Goal: Task Accomplishment & Management: Manage account settings

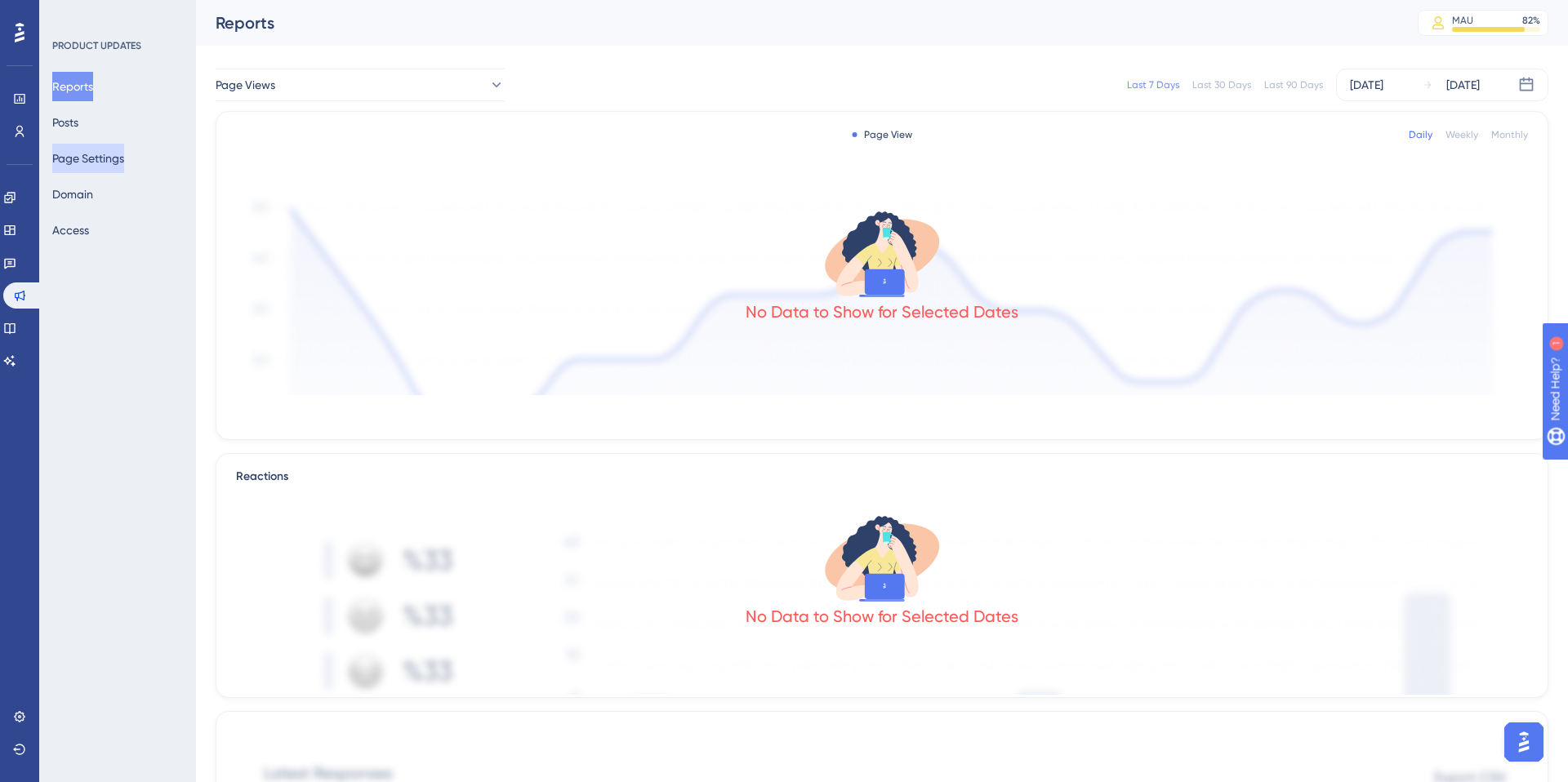
click at [85, 158] on button "Page Settings" at bounding box center [88, 158] width 72 height 29
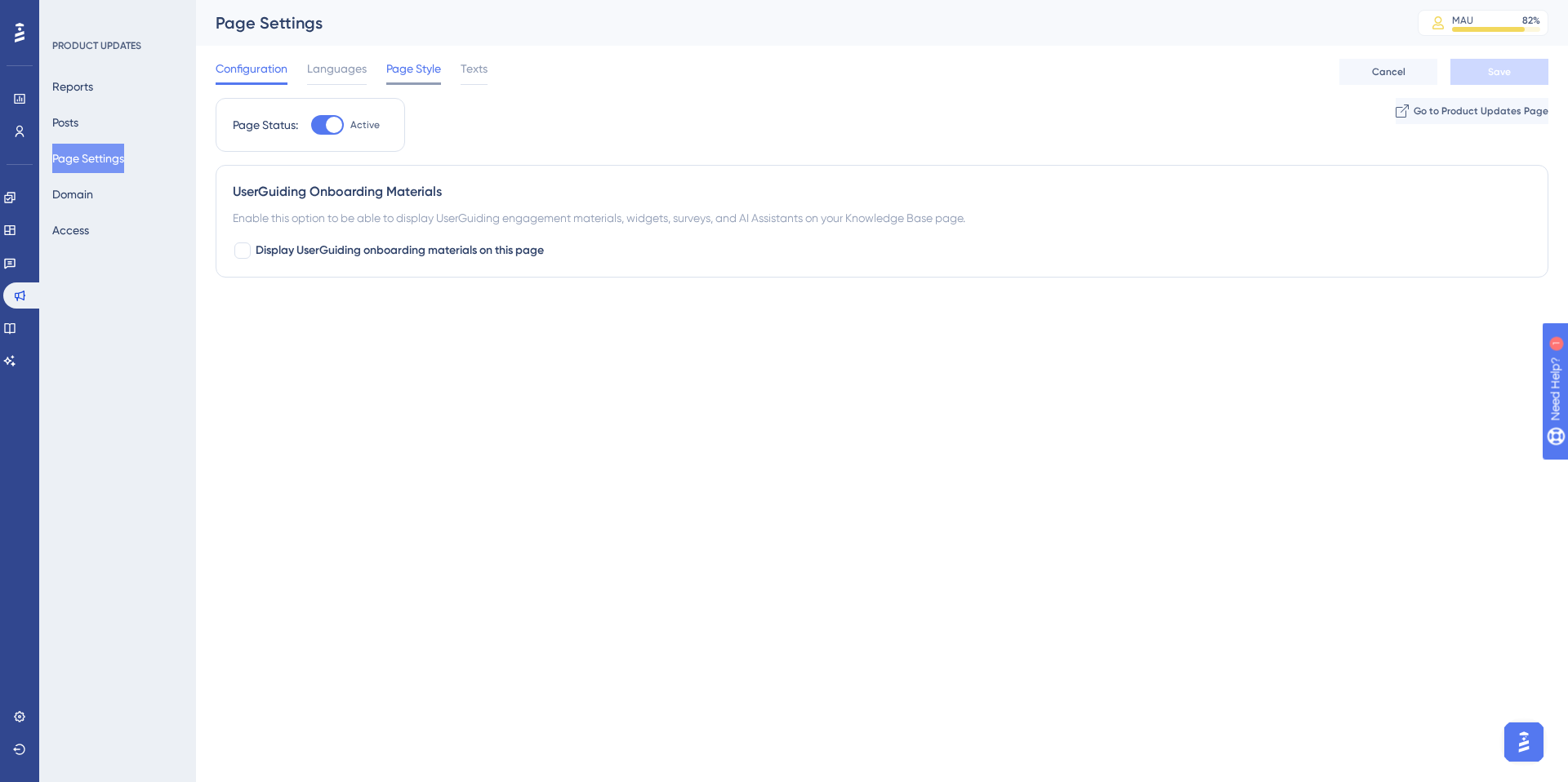
click at [420, 67] on span "Page Style" at bounding box center [414, 69] width 54 height 19
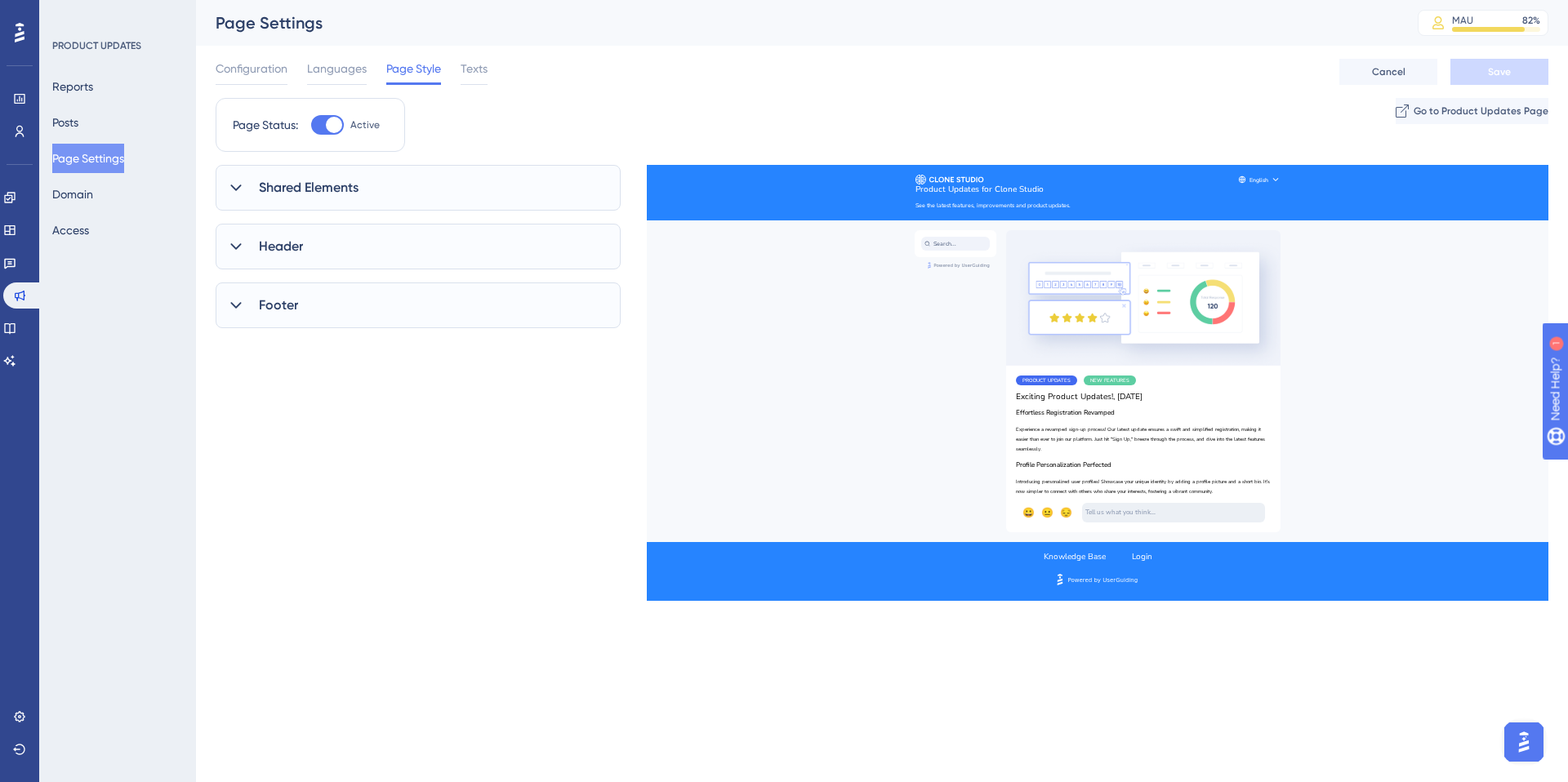
click at [242, 301] on icon at bounding box center [235, 305] width 16 height 16
click at [229, 241] on icon at bounding box center [235, 246] width 16 height 16
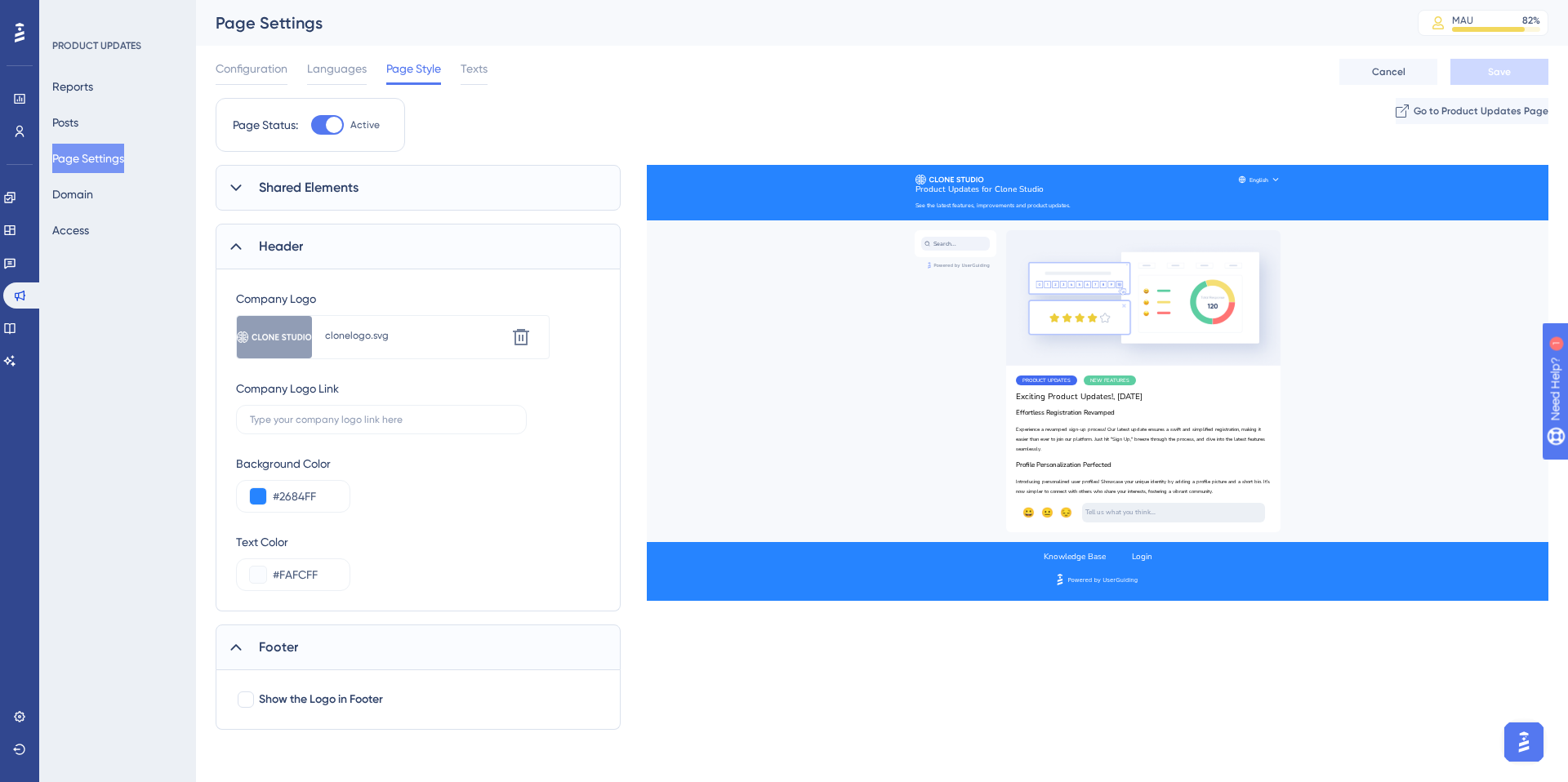
click at [245, 178] on div at bounding box center [235, 188] width 19 height 19
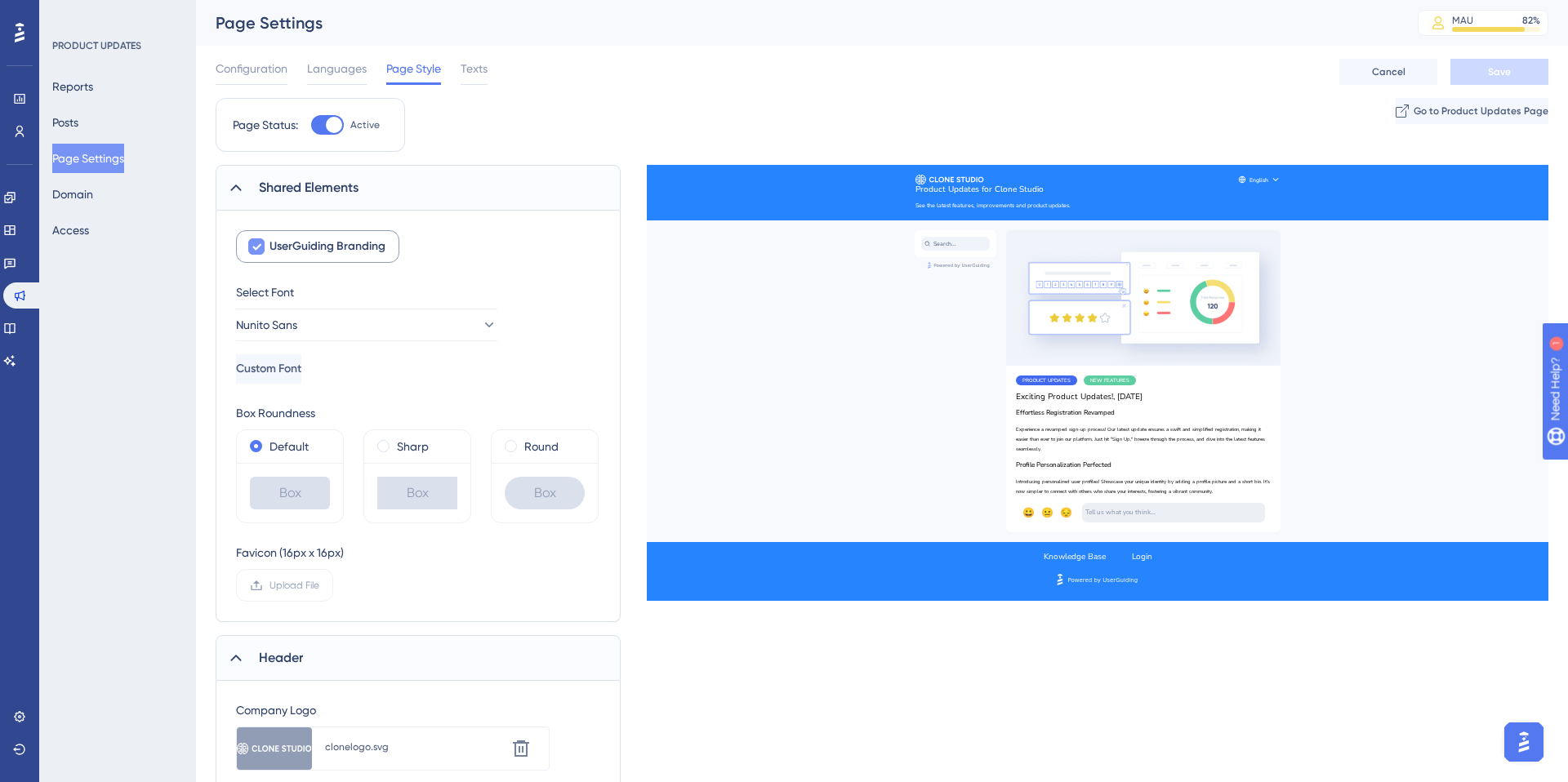
click at [257, 247] on icon at bounding box center [256, 247] width 9 height 7
checkbox input "false"
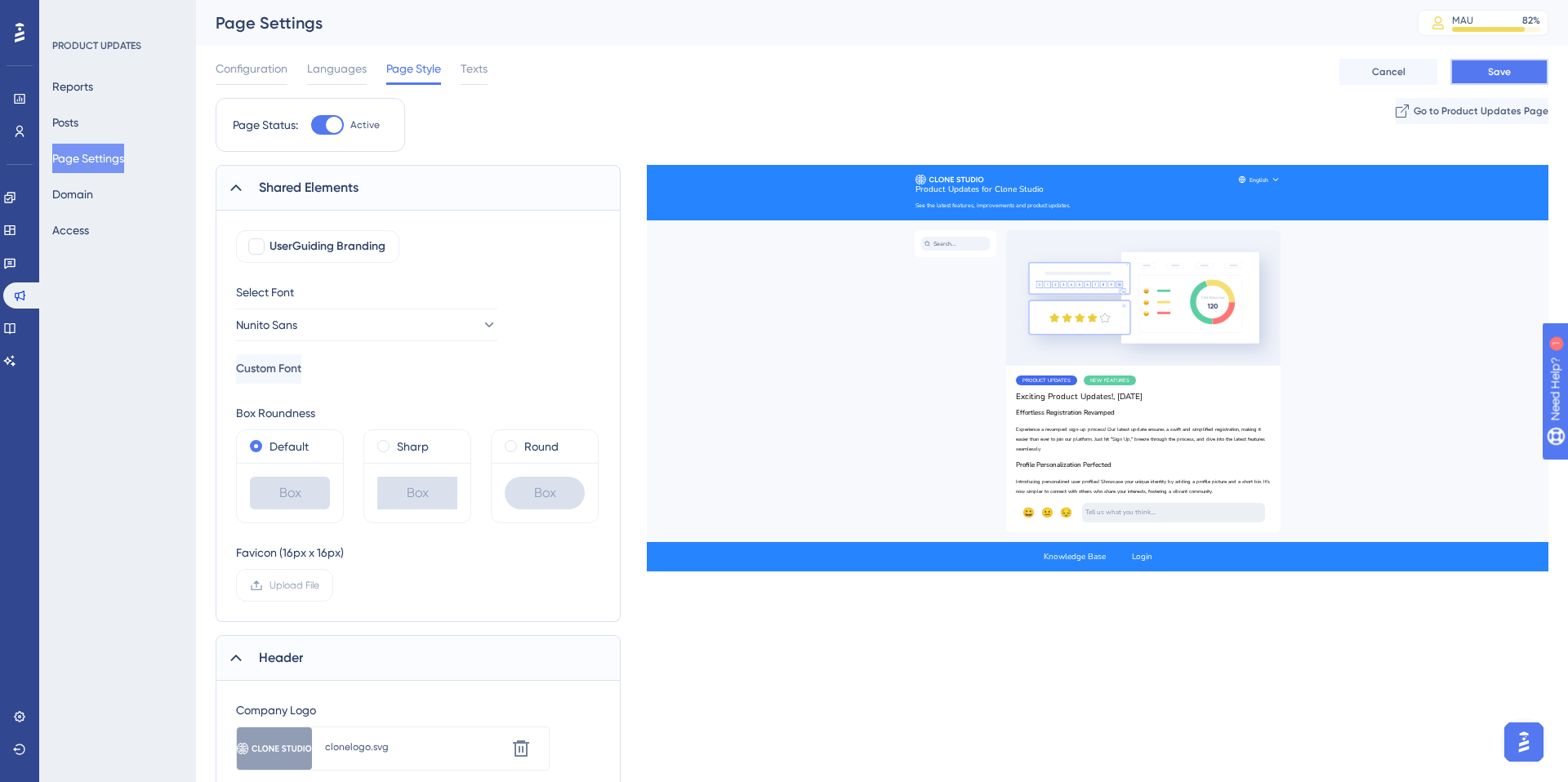
click at [1513, 65] on button "Save" at bounding box center [1499, 72] width 98 height 26
click at [240, 75] on span "Configuration" at bounding box center [251, 69] width 72 height 19
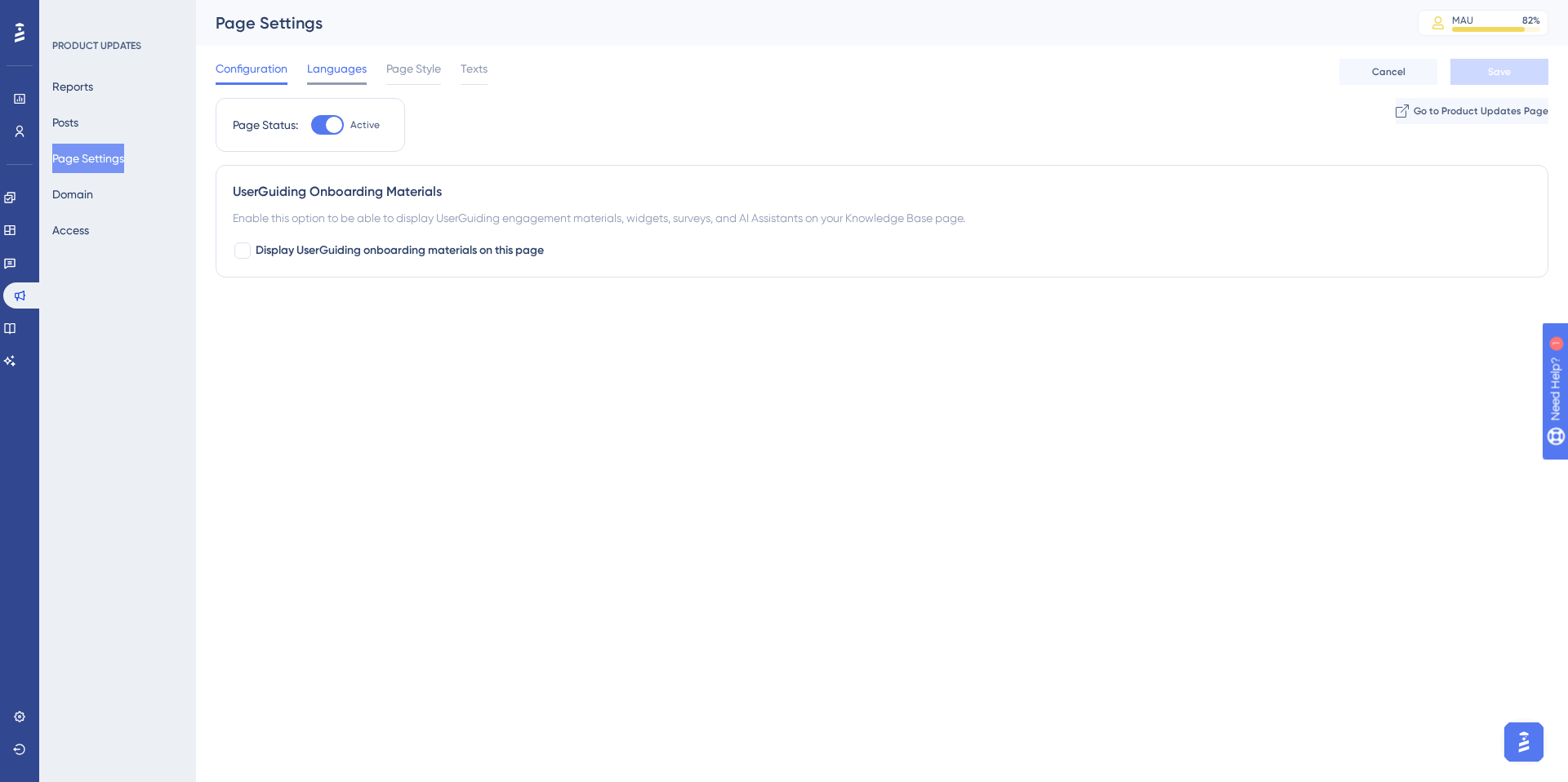
click at [335, 74] on span "Languages" at bounding box center [337, 69] width 60 height 19
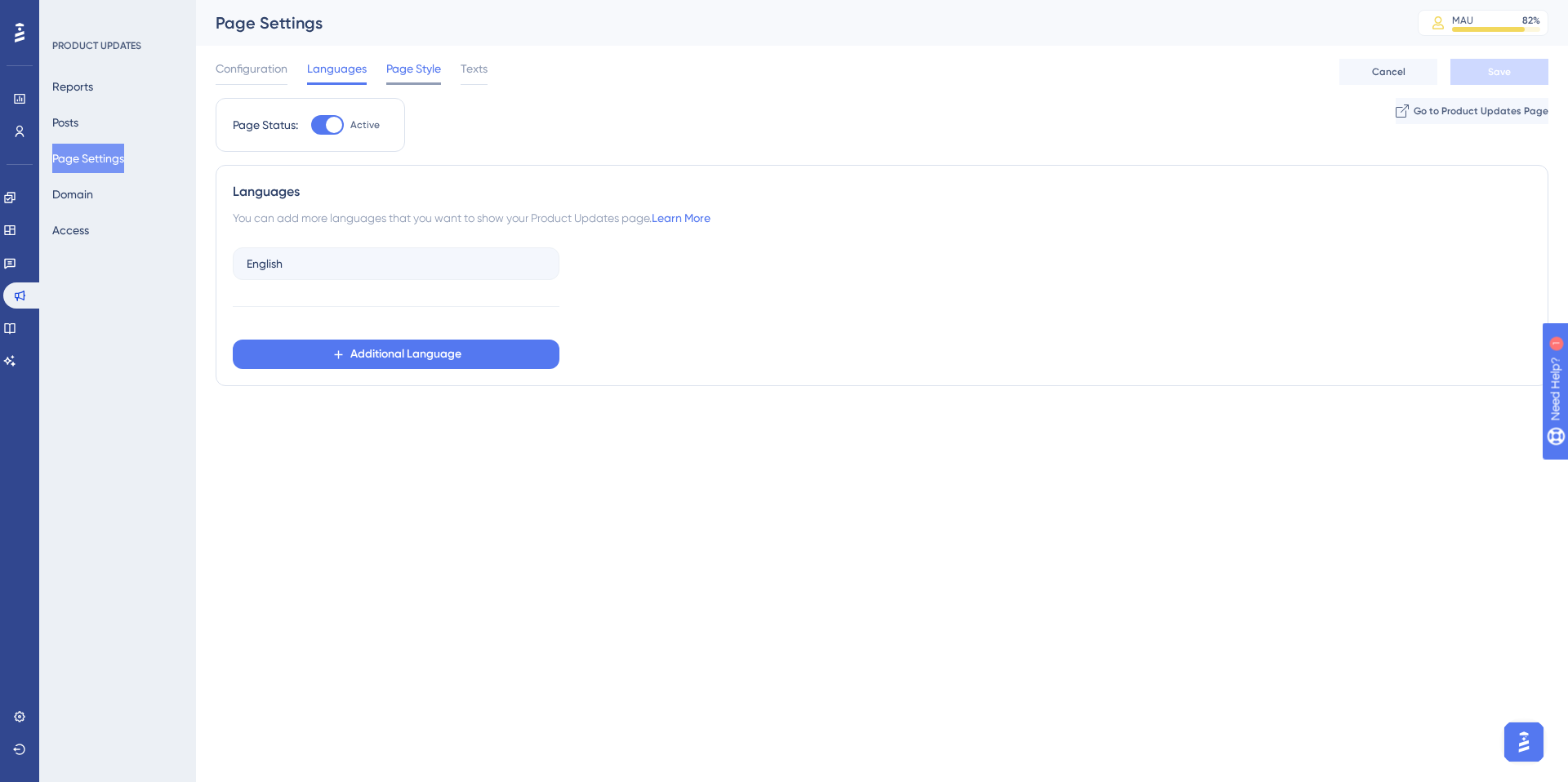
click at [406, 73] on span "Page Style" at bounding box center [414, 69] width 54 height 19
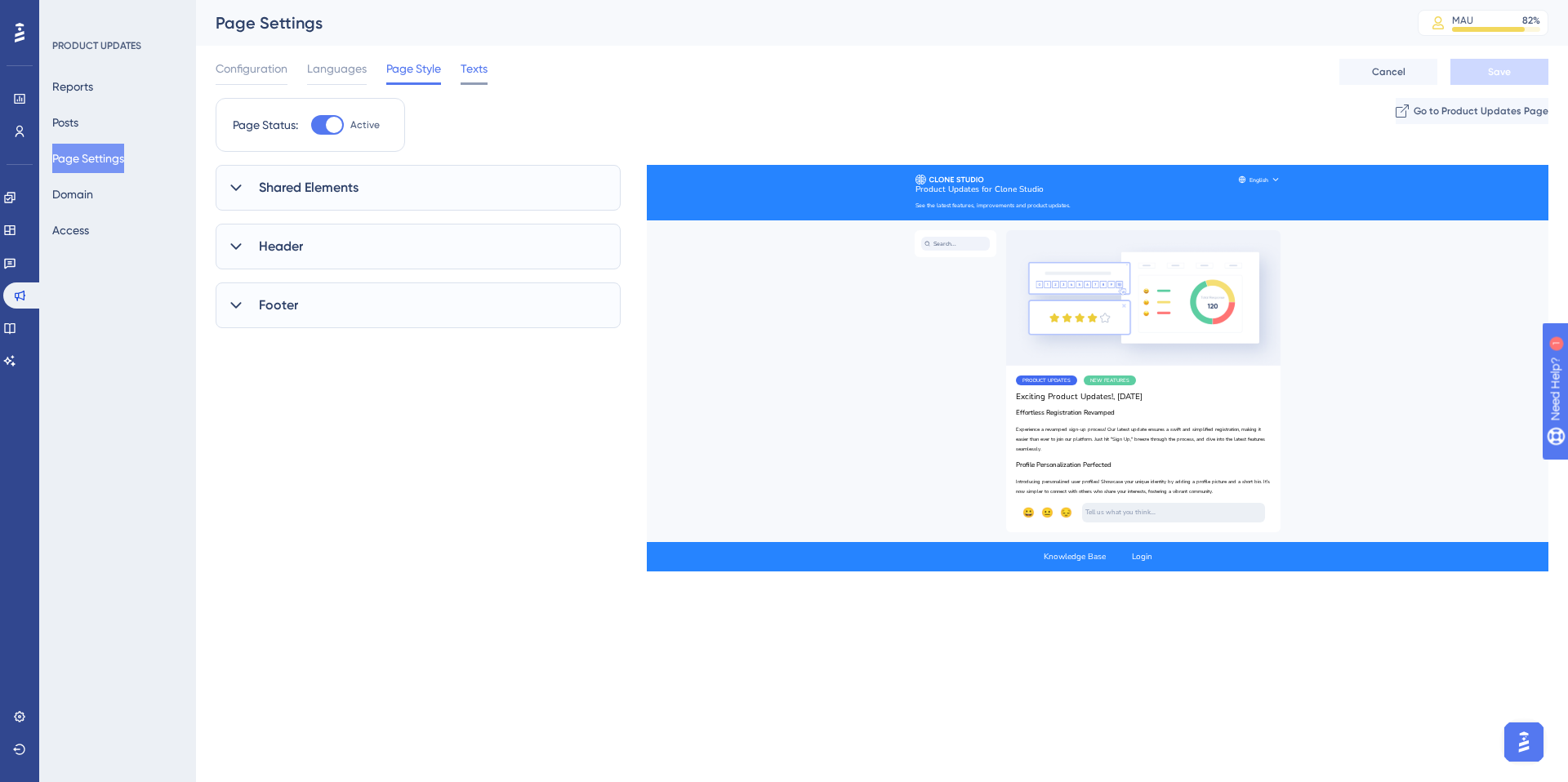
click at [470, 72] on span "Texts" at bounding box center [474, 69] width 27 height 19
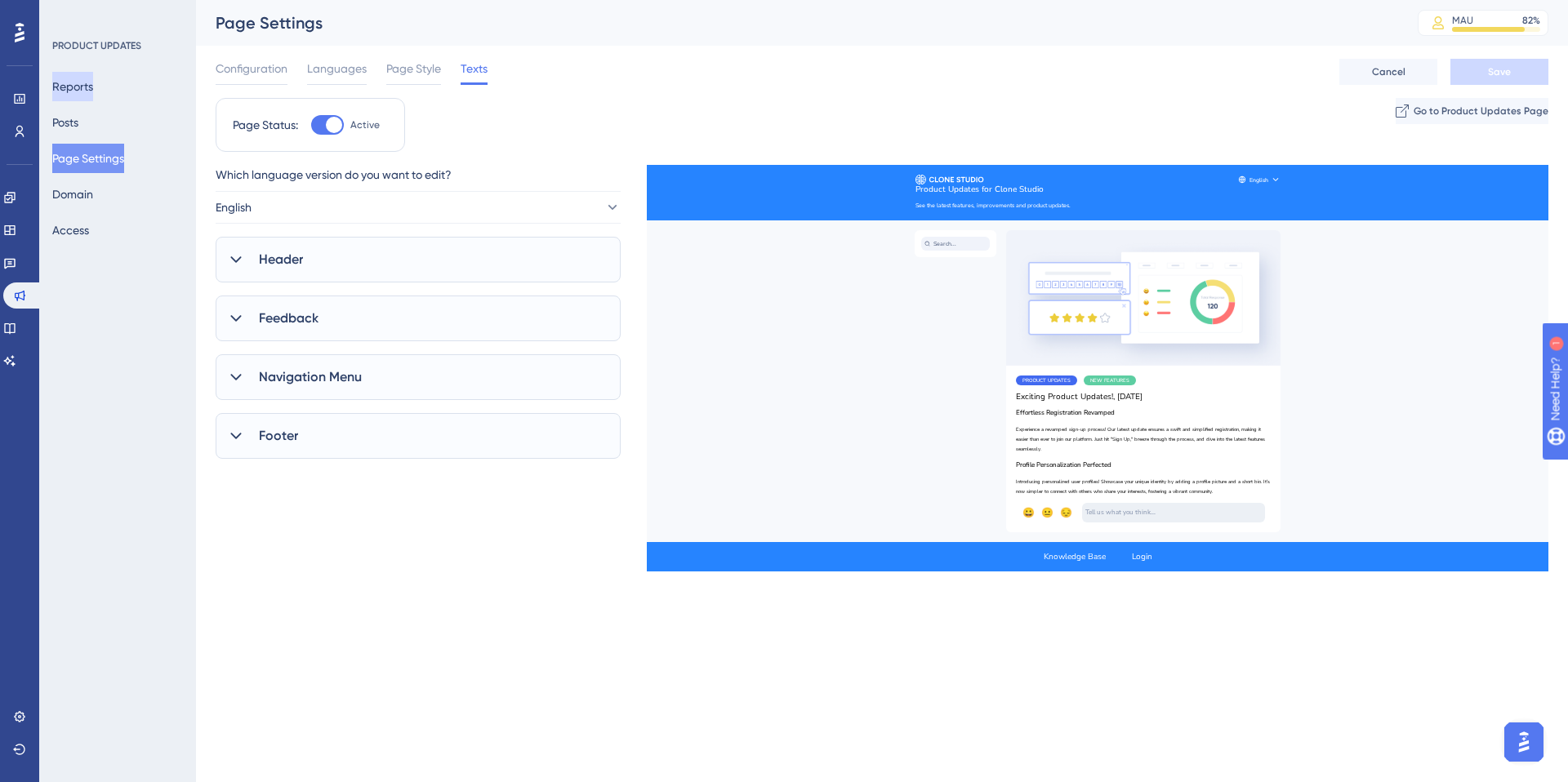
click at [91, 85] on button "Reports" at bounding box center [73, 86] width 41 height 29
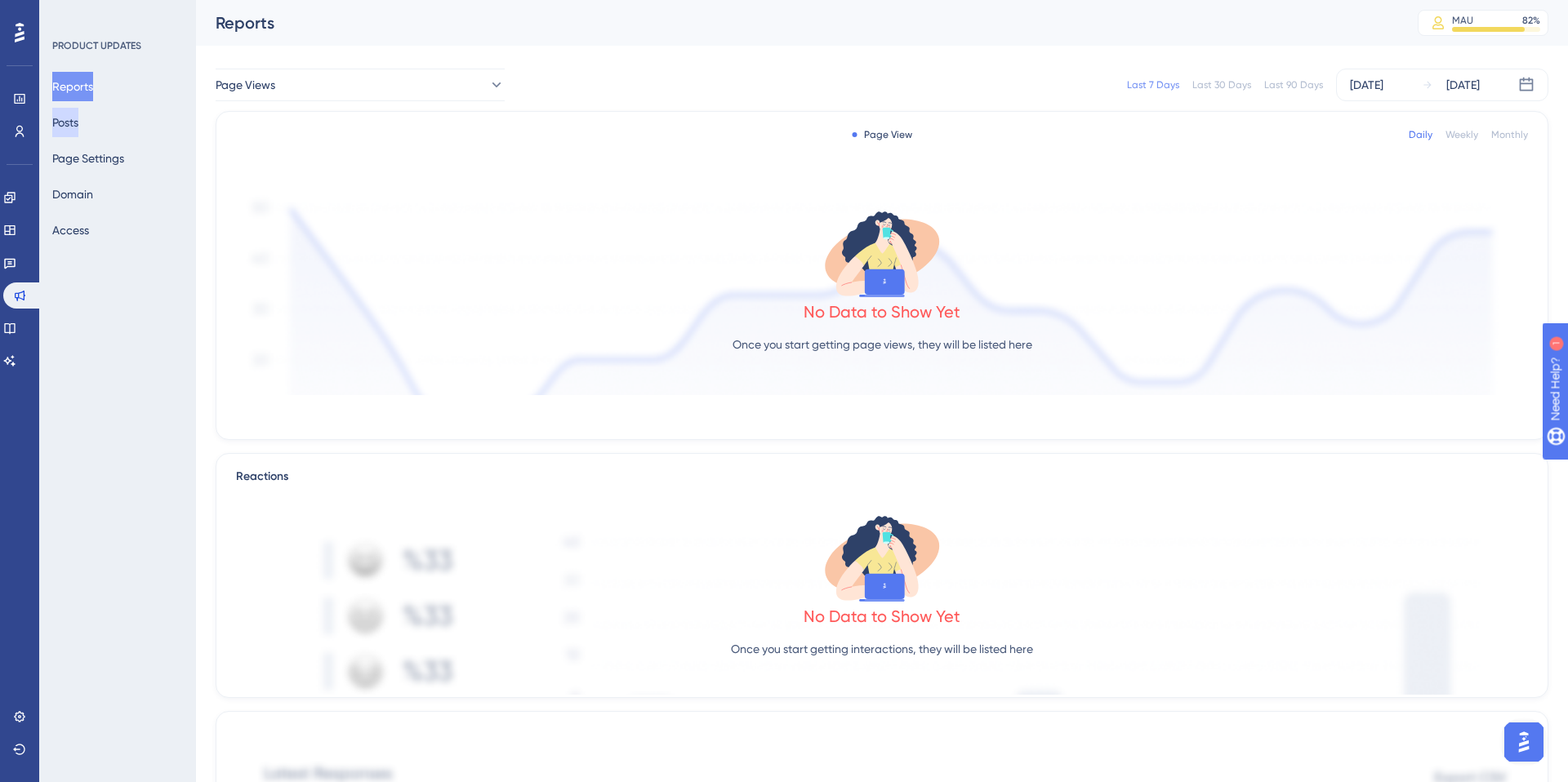
click at [78, 119] on button "Posts" at bounding box center [65, 122] width 26 height 29
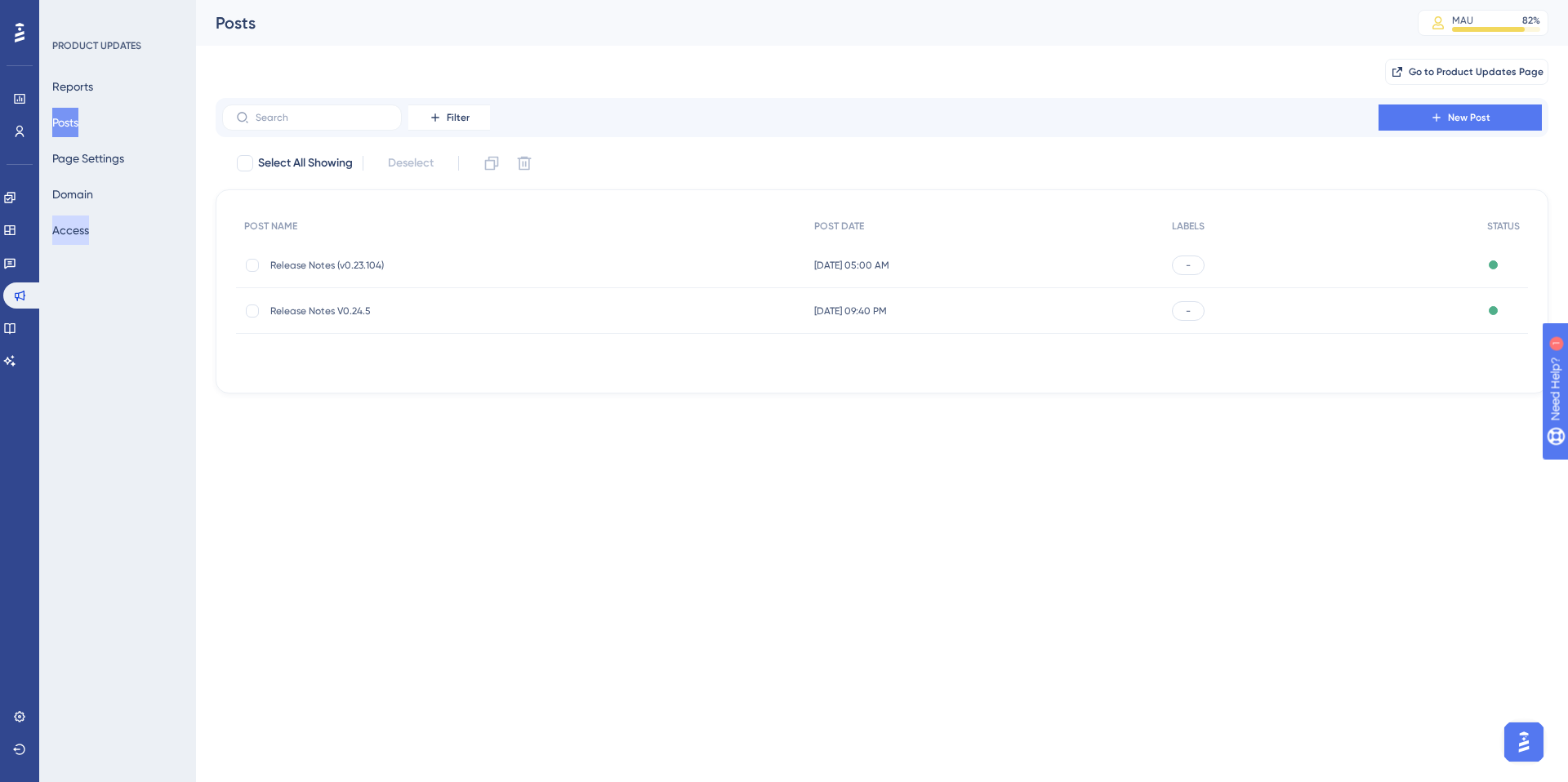
click at [89, 226] on button "Access" at bounding box center [71, 230] width 37 height 29
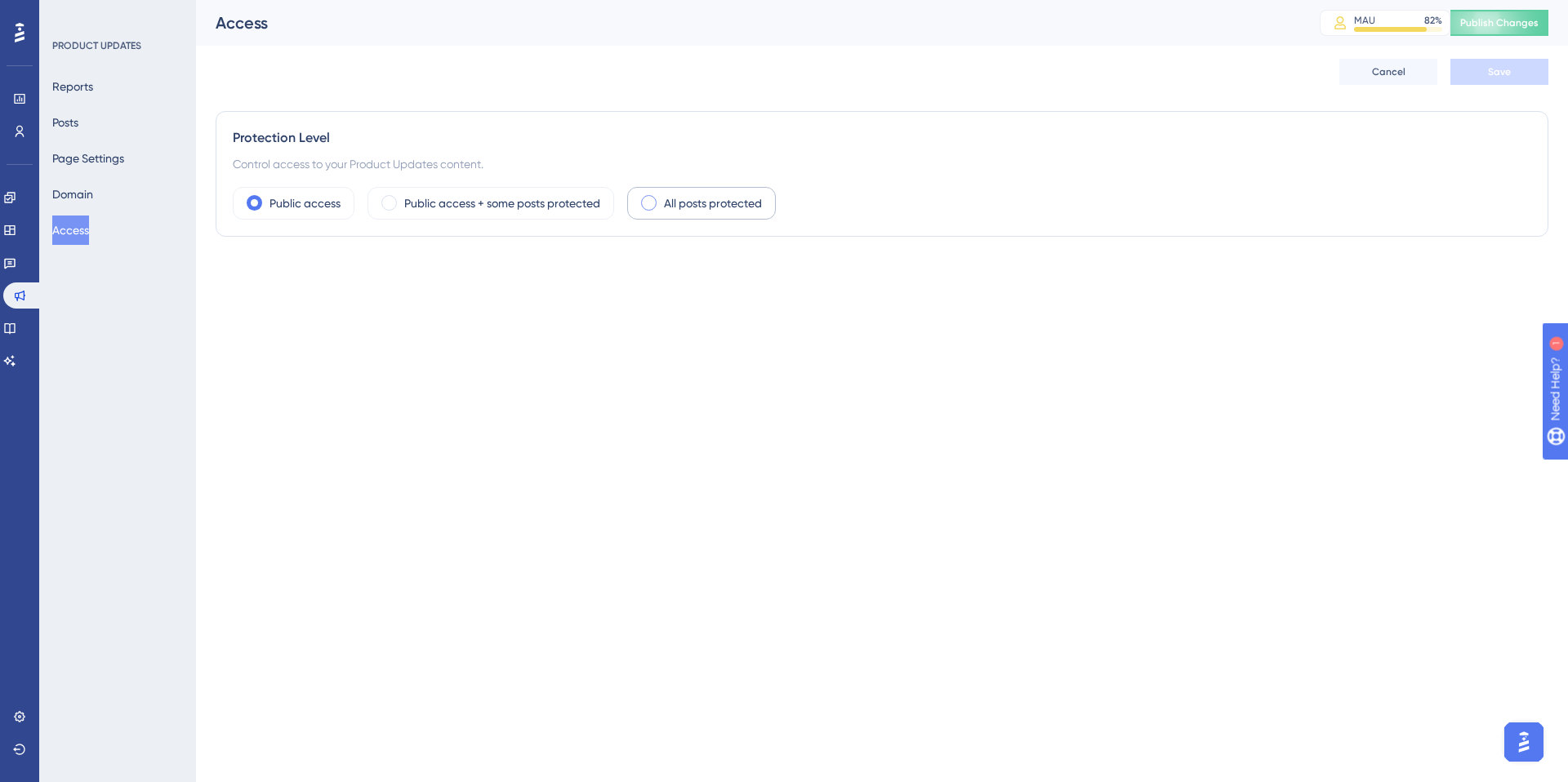
click at [652, 205] on span at bounding box center [649, 203] width 16 height 16
click at [662, 198] on input "radio" at bounding box center [662, 198] width 0 height 0
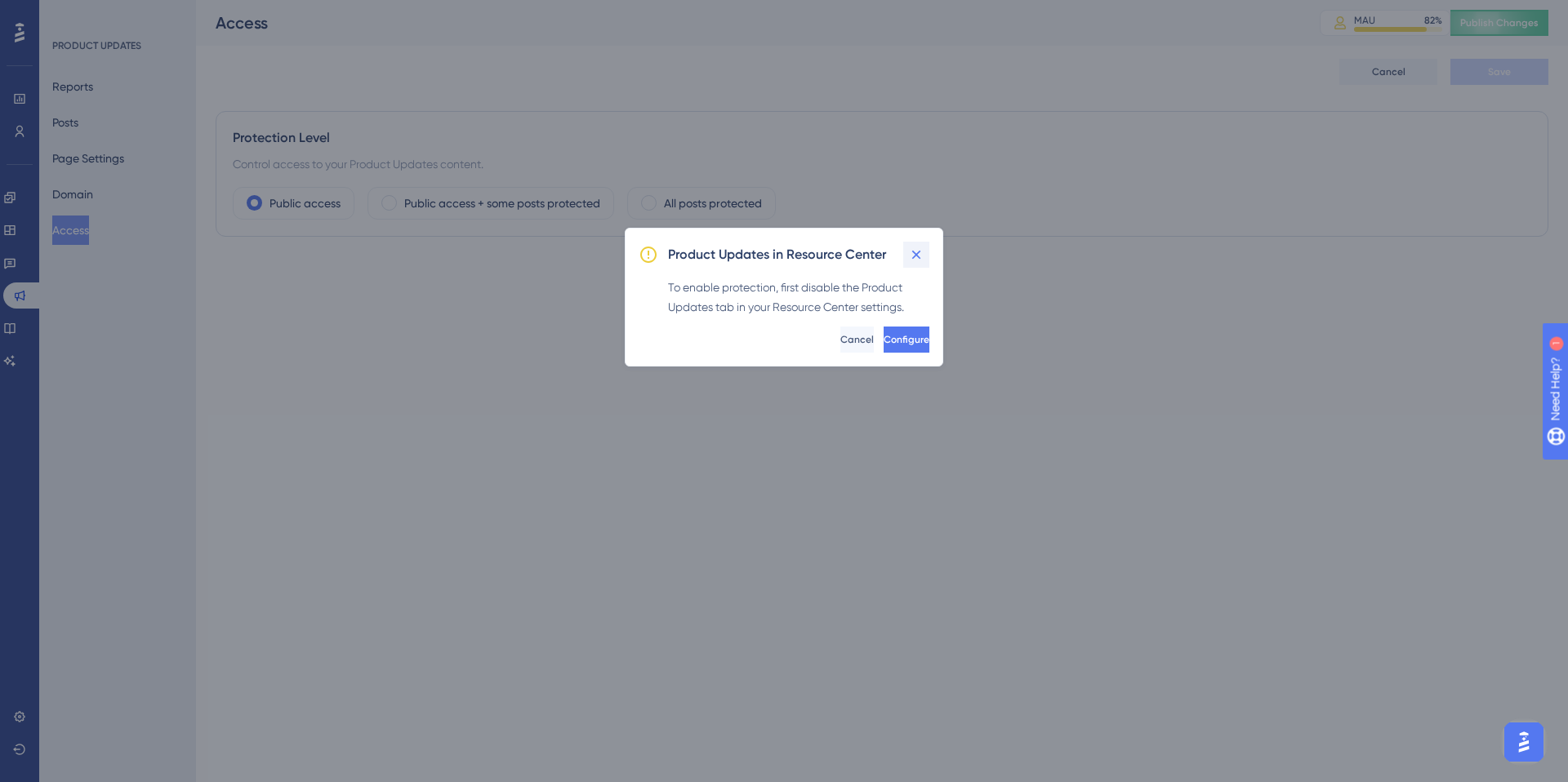
click at [920, 250] on icon at bounding box center [916, 254] width 16 height 16
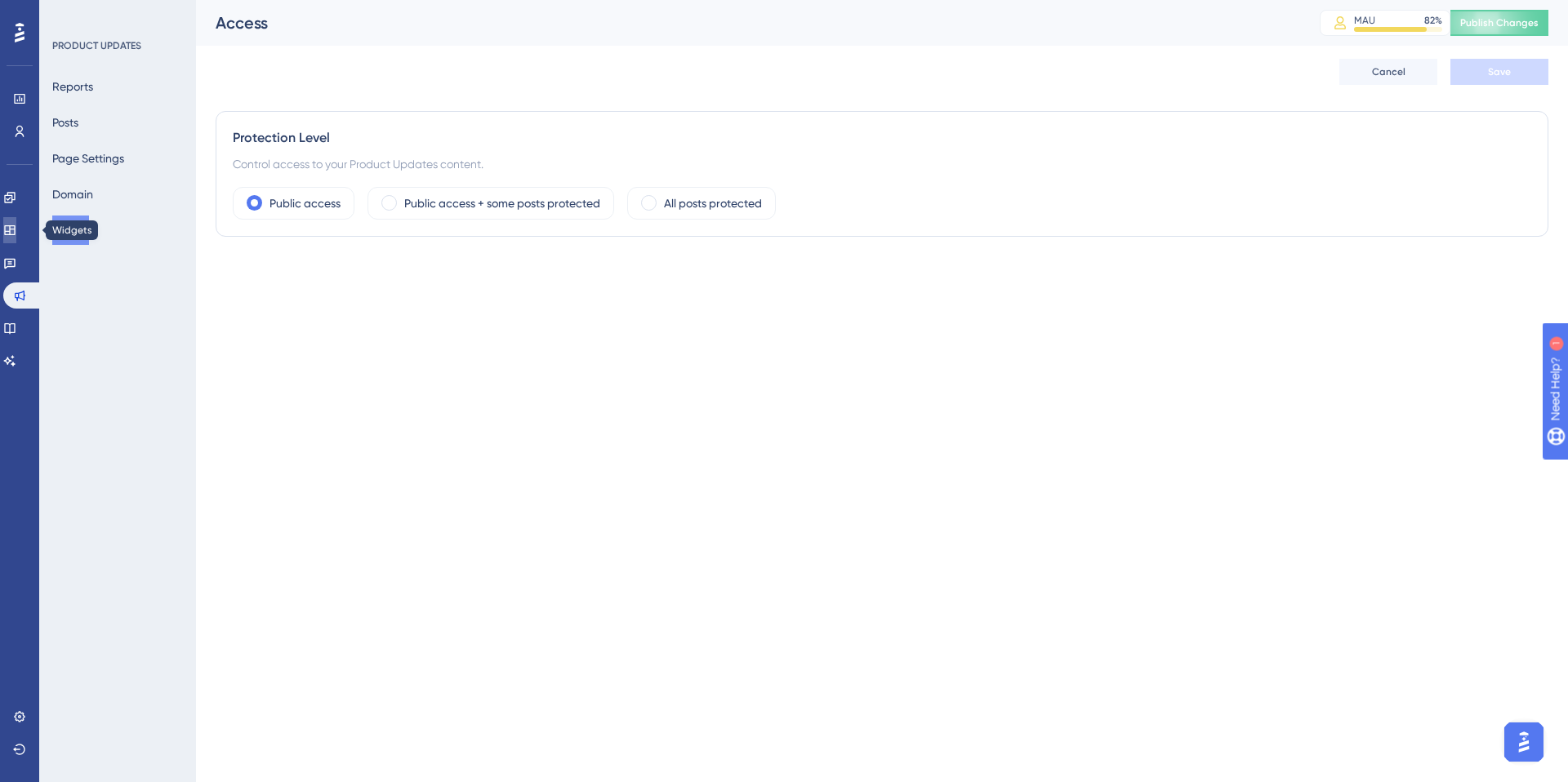
click at [15, 230] on icon at bounding box center [9, 231] width 11 height 10
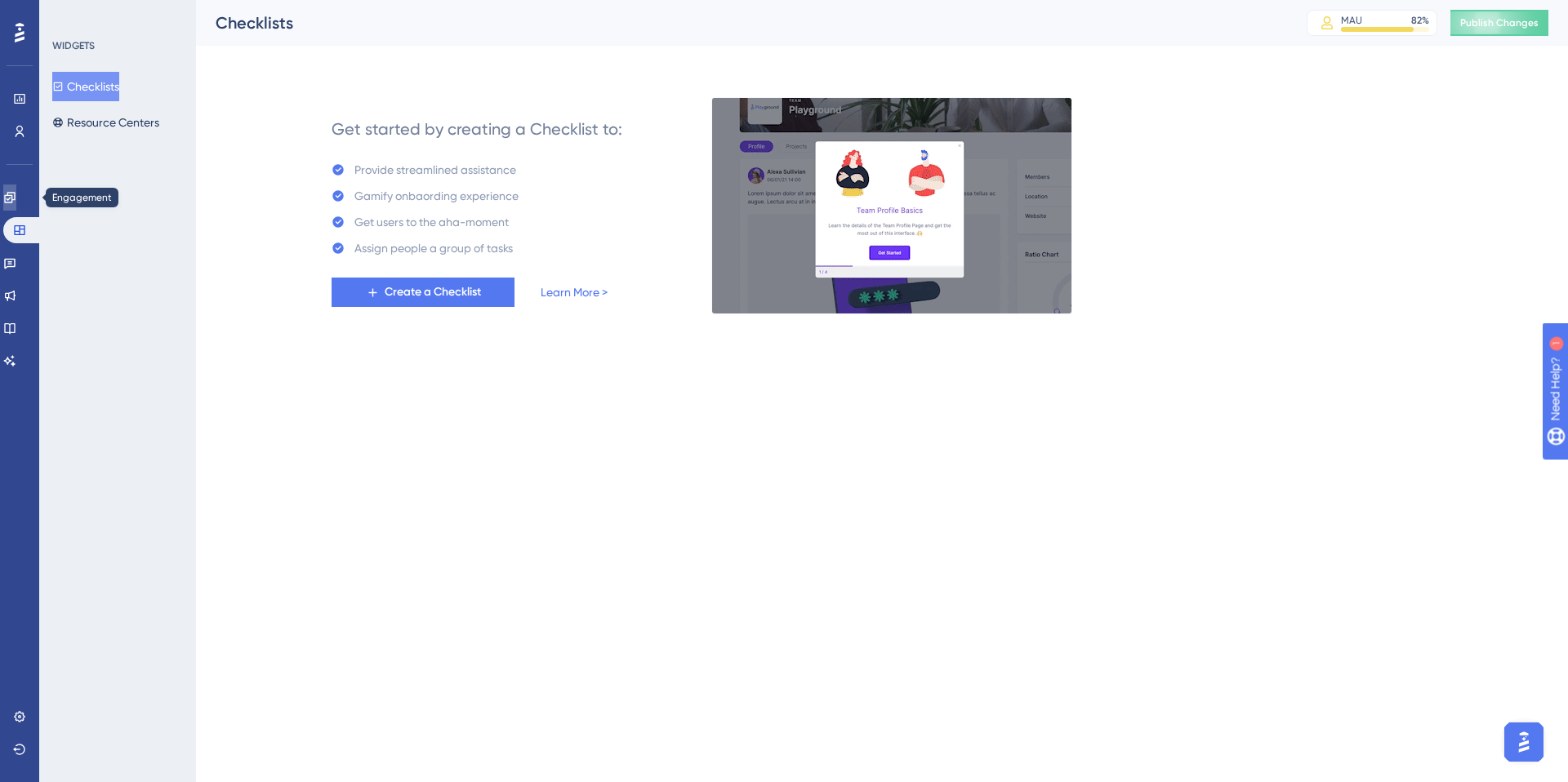
click at [14, 196] on icon at bounding box center [9, 197] width 11 height 11
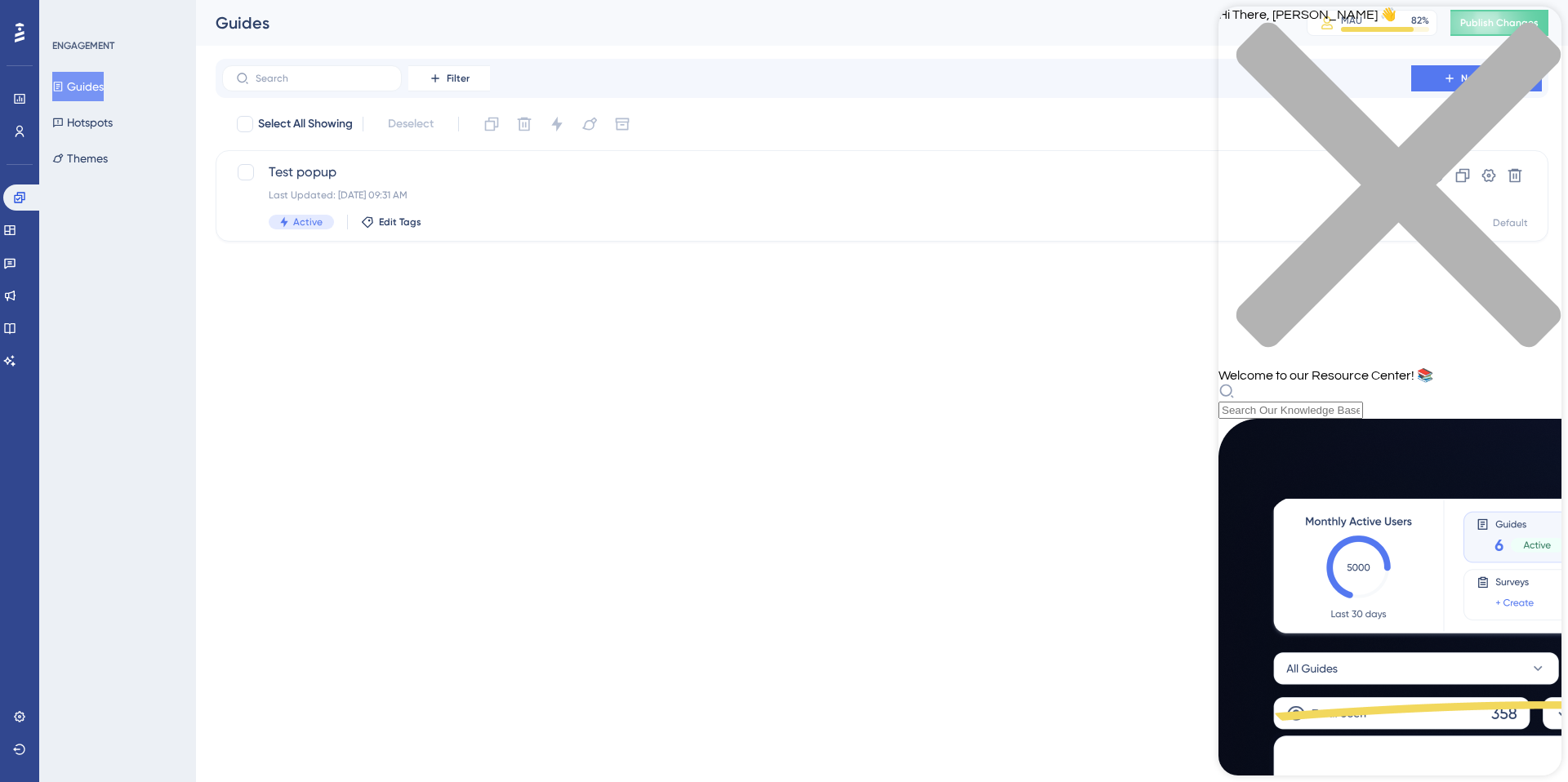
click at [406, 0] on html "Performance Users Engagement Widgets Feedback Product Updates Knowledge Base AI…" at bounding box center [784, 0] width 1568 height 0
click at [16, 228] on icon at bounding box center [9, 230] width 13 height 13
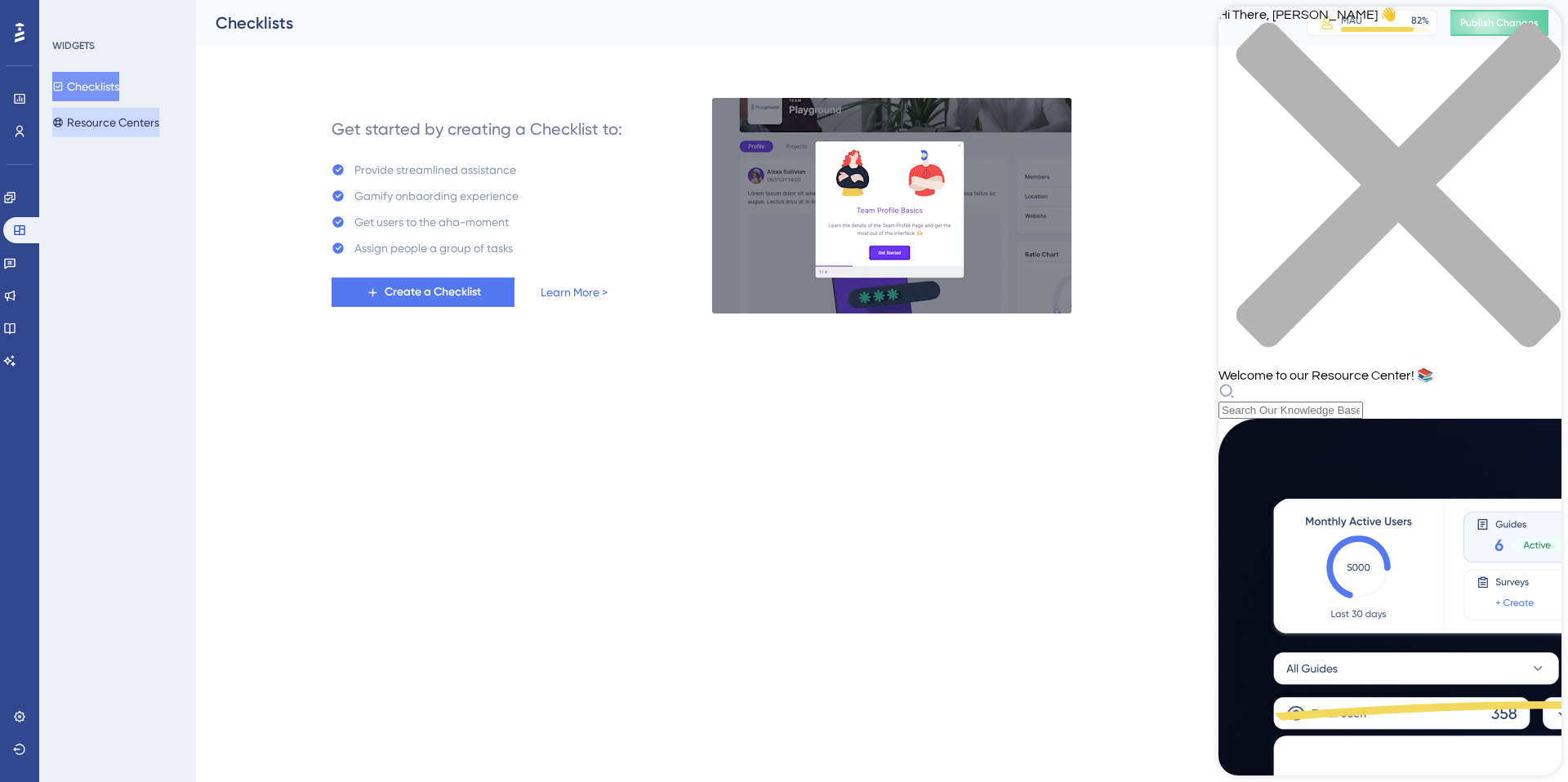
click at [116, 119] on button "Resource Centers" at bounding box center [106, 122] width 107 height 29
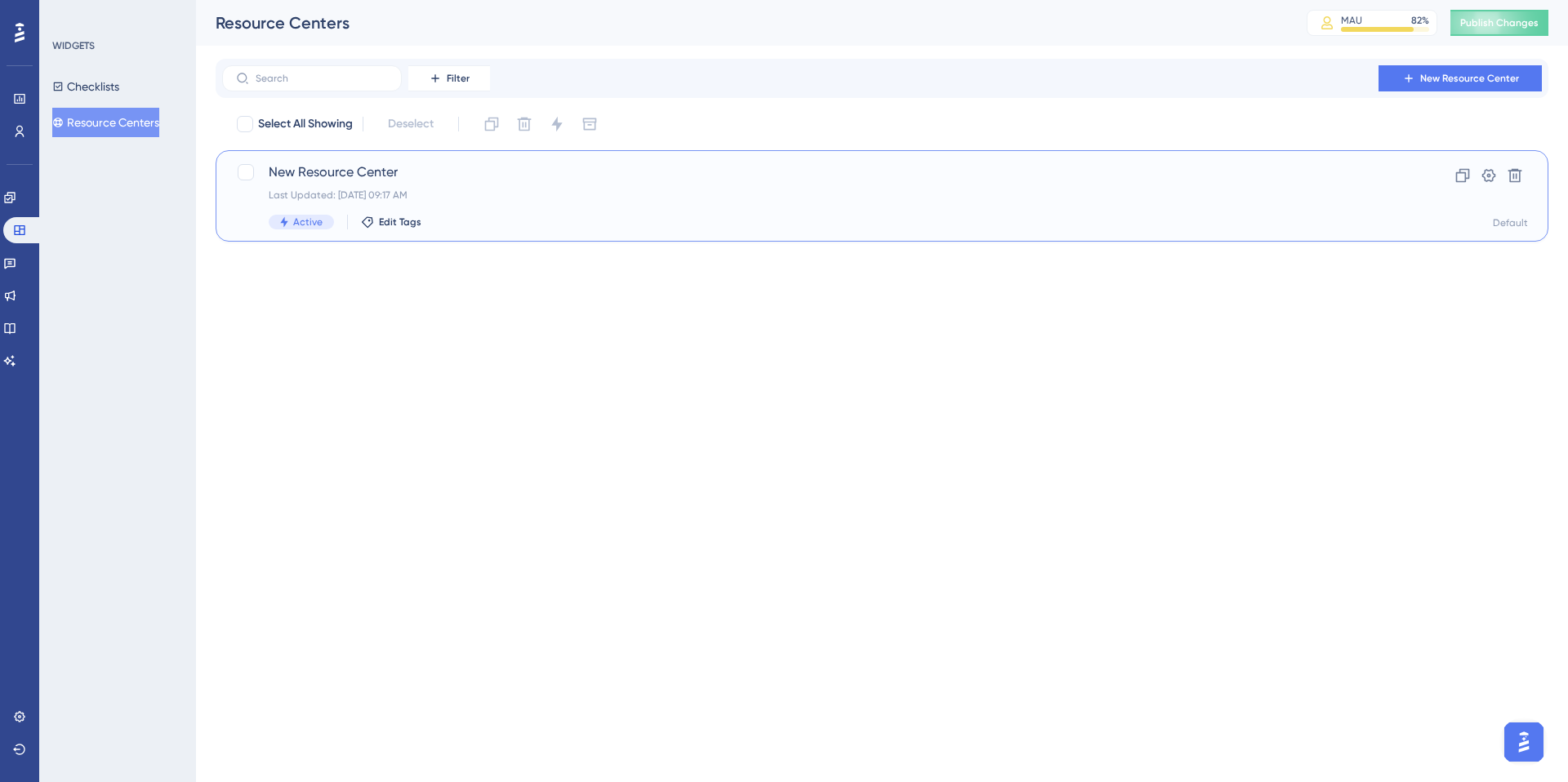
click at [428, 184] on div "New Resource Center Last Updated: Sep 05 2025, 09:17 AM Active Edit Tags" at bounding box center [816, 196] width 1096 height 67
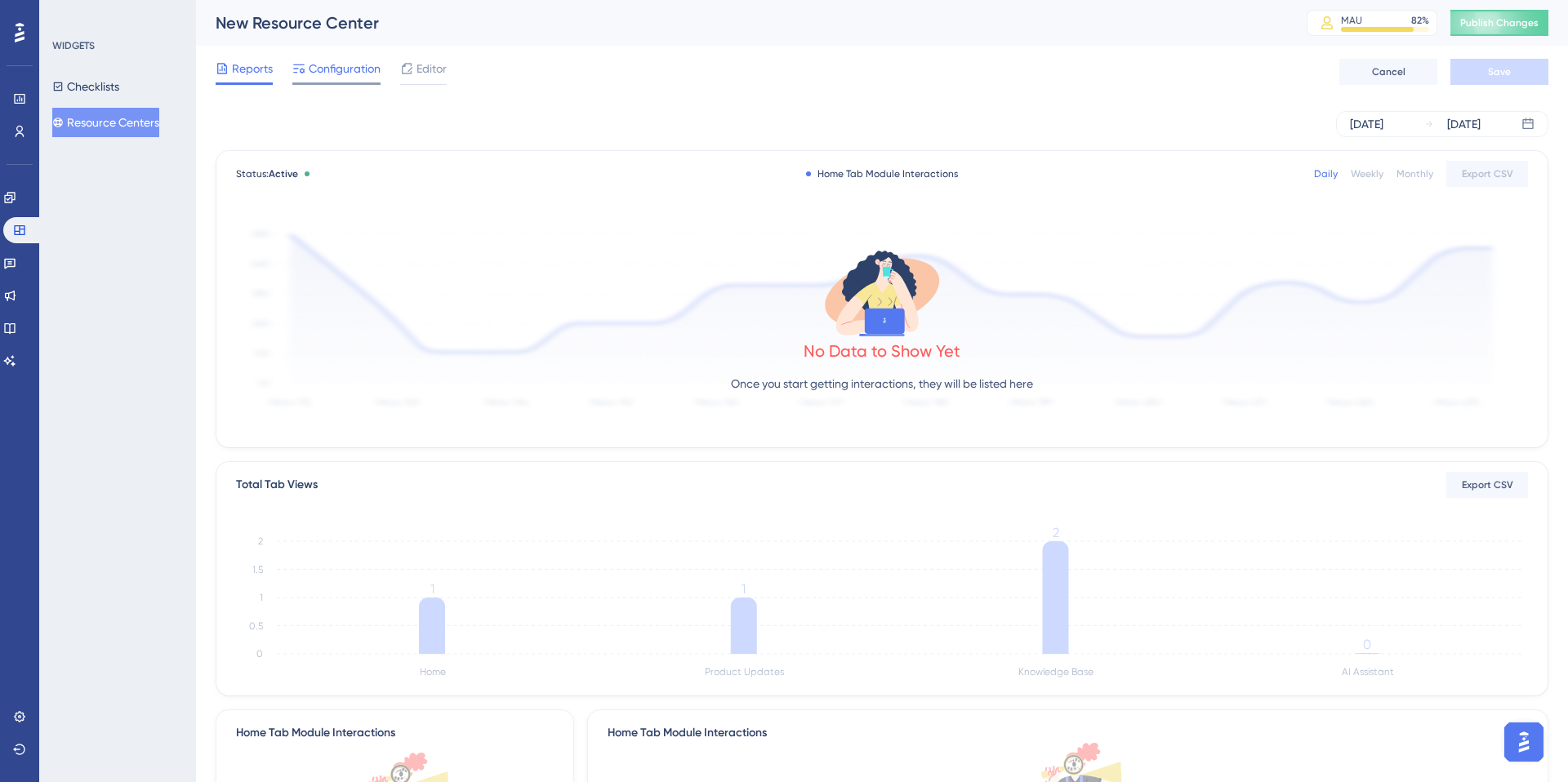
click at [325, 64] on span "Configuration" at bounding box center [345, 69] width 72 height 19
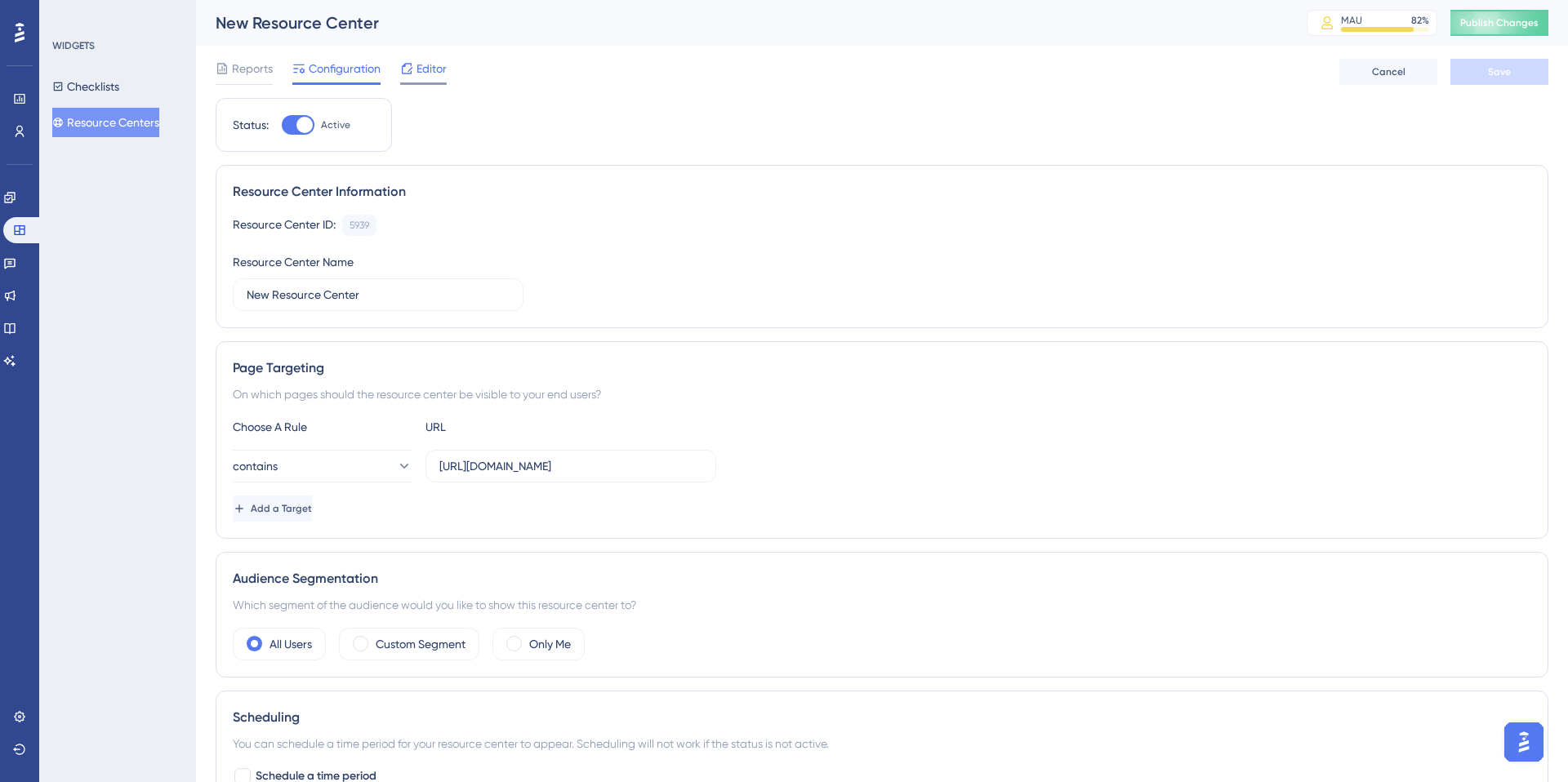
click at [433, 70] on span "Editor" at bounding box center [431, 69] width 30 height 19
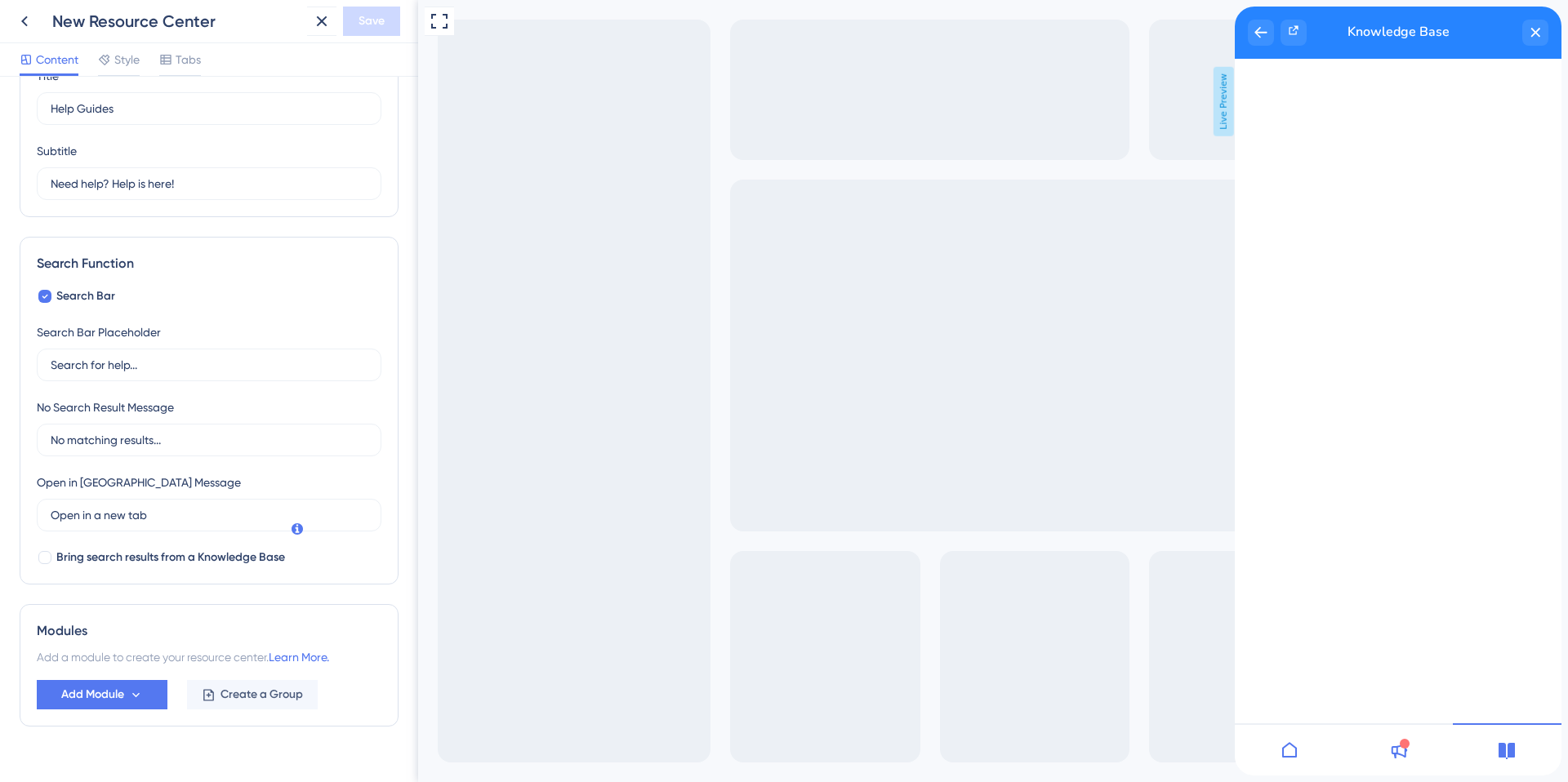
scroll to position [109, 0]
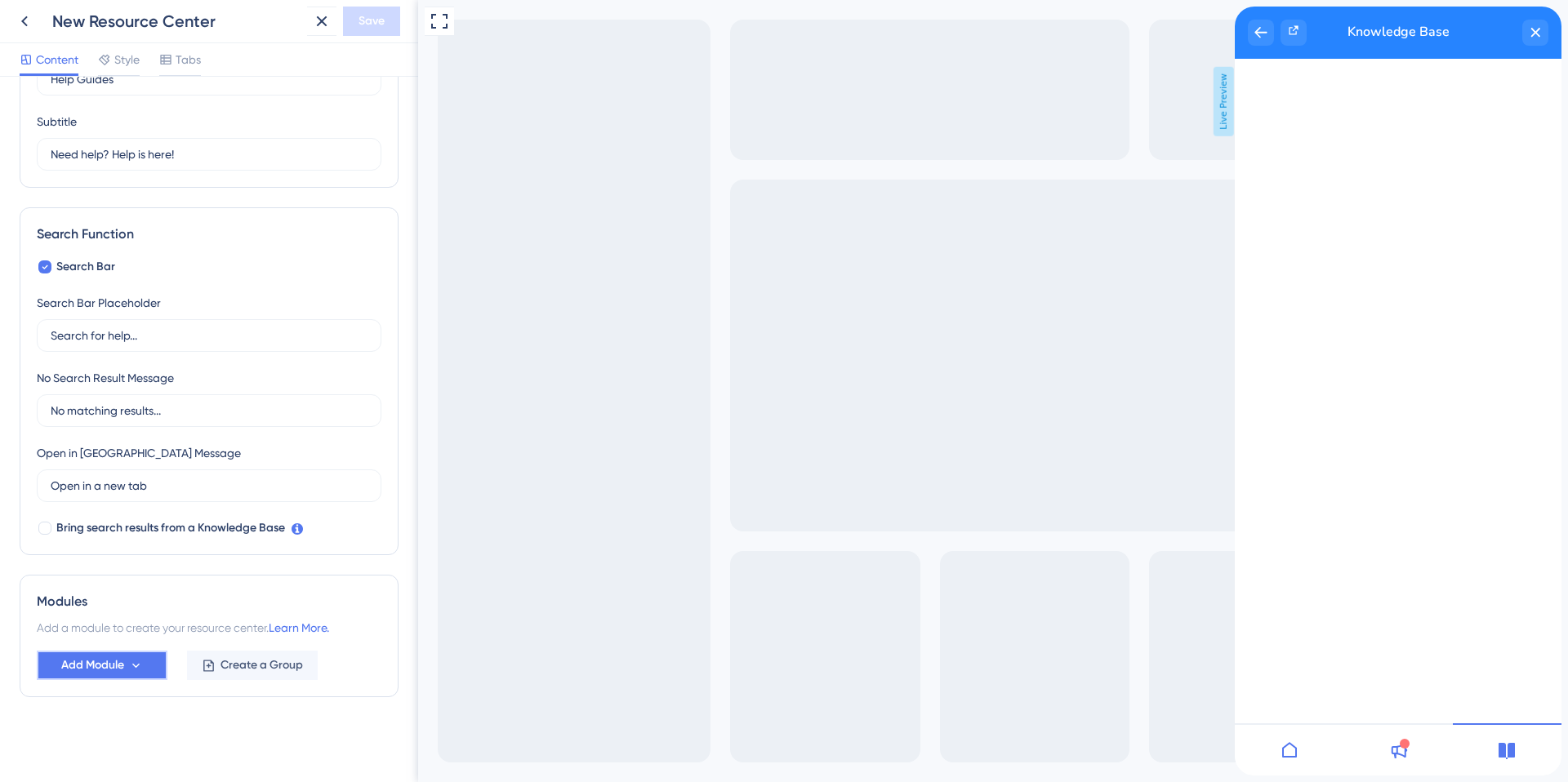
click at [146, 673] on button "Add Module" at bounding box center [102, 666] width 131 height 29
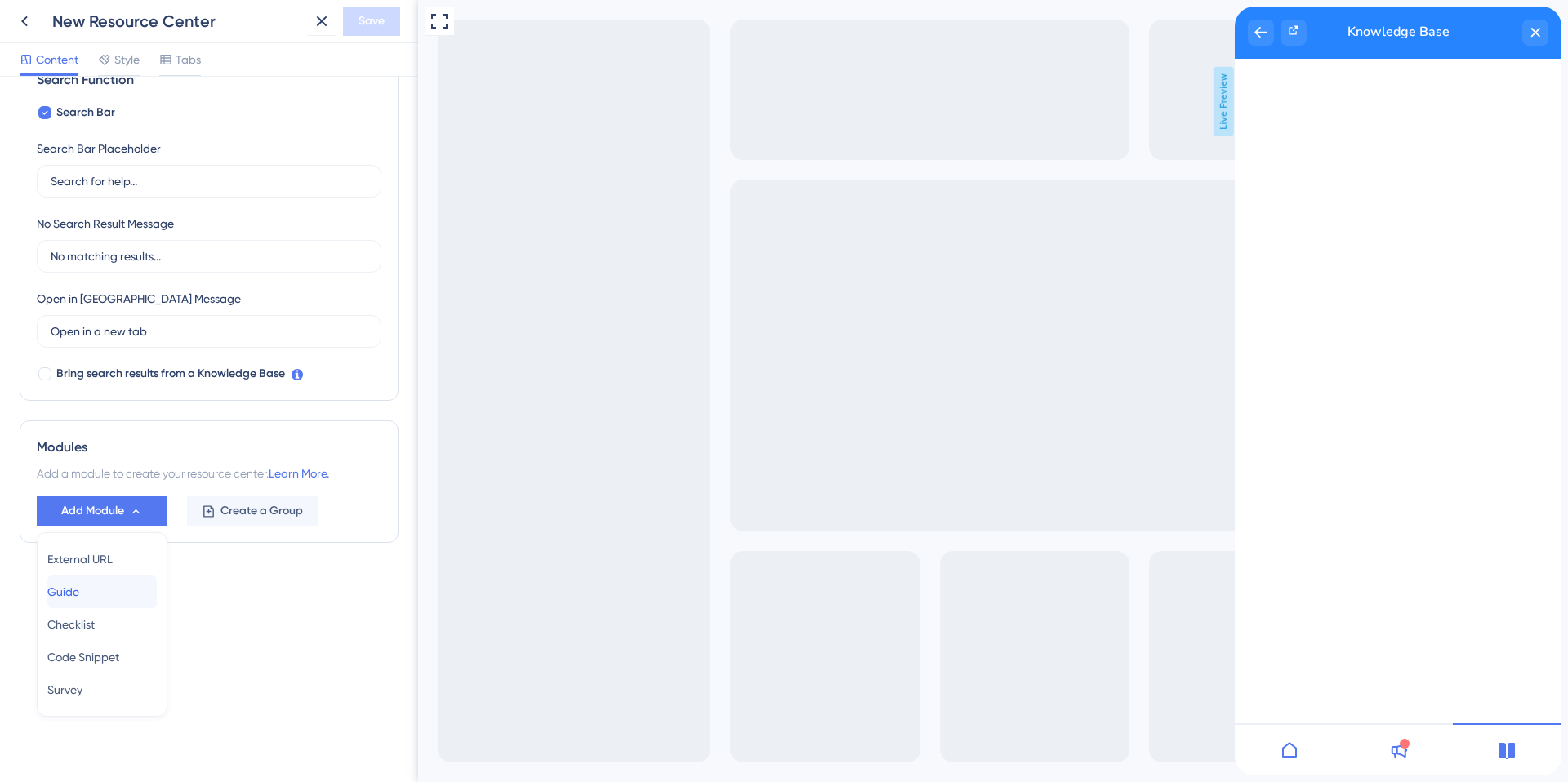
click at [109, 600] on div "Guide Guide" at bounding box center [102, 592] width 110 height 33
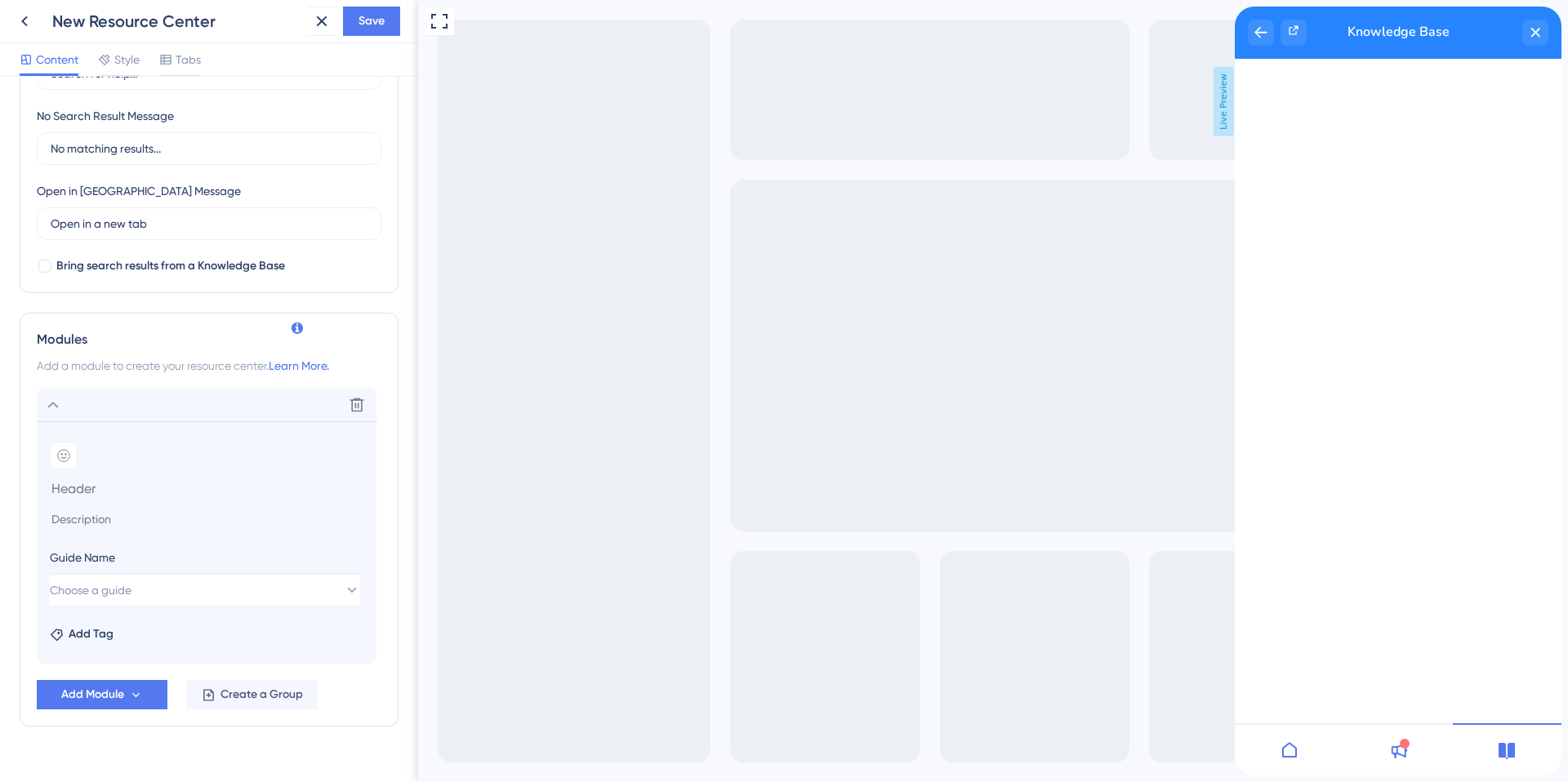
scroll to position [401, 0]
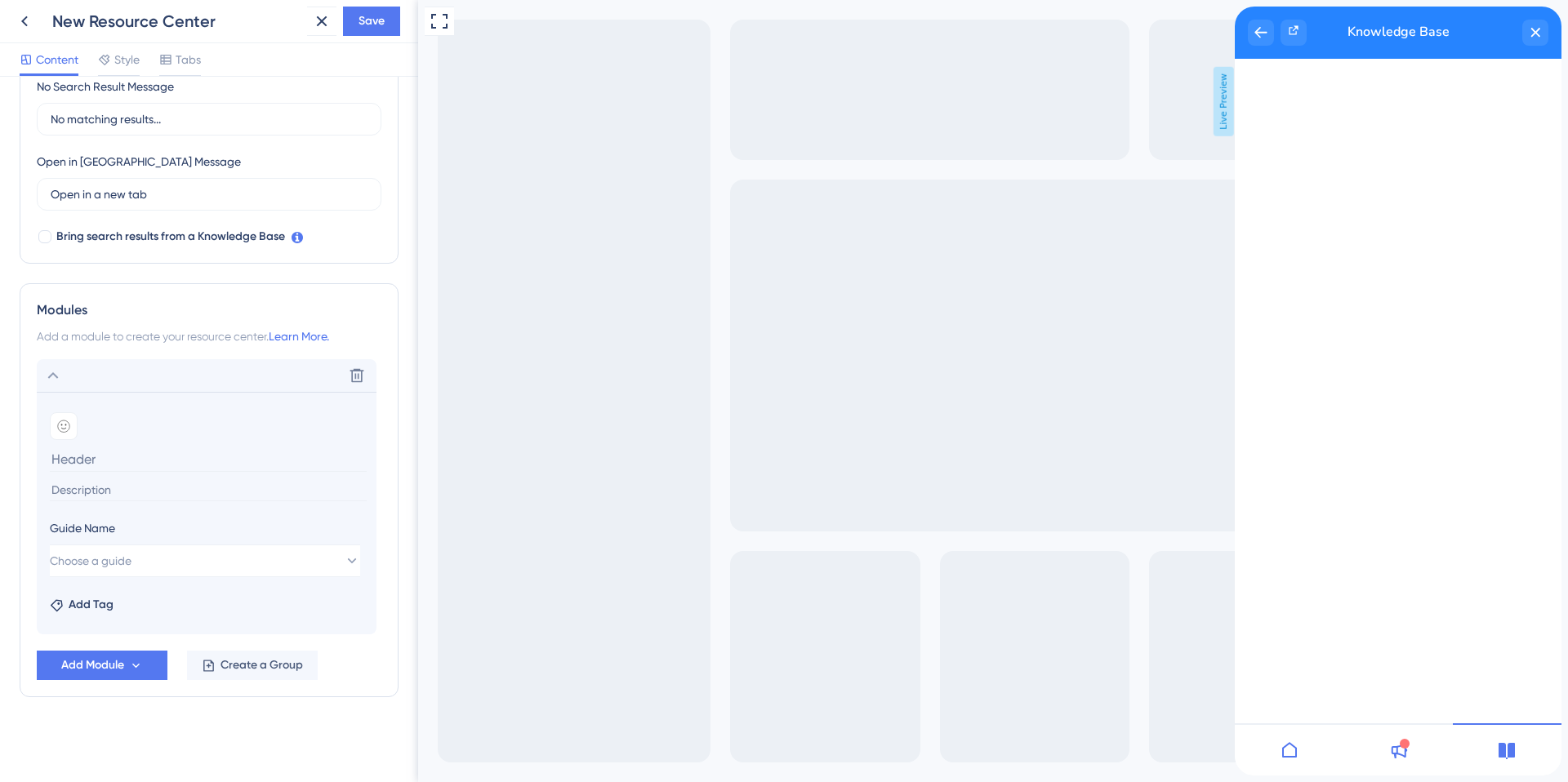
click at [1285, 759] on icon at bounding box center [1290, 750] width 19 height 19
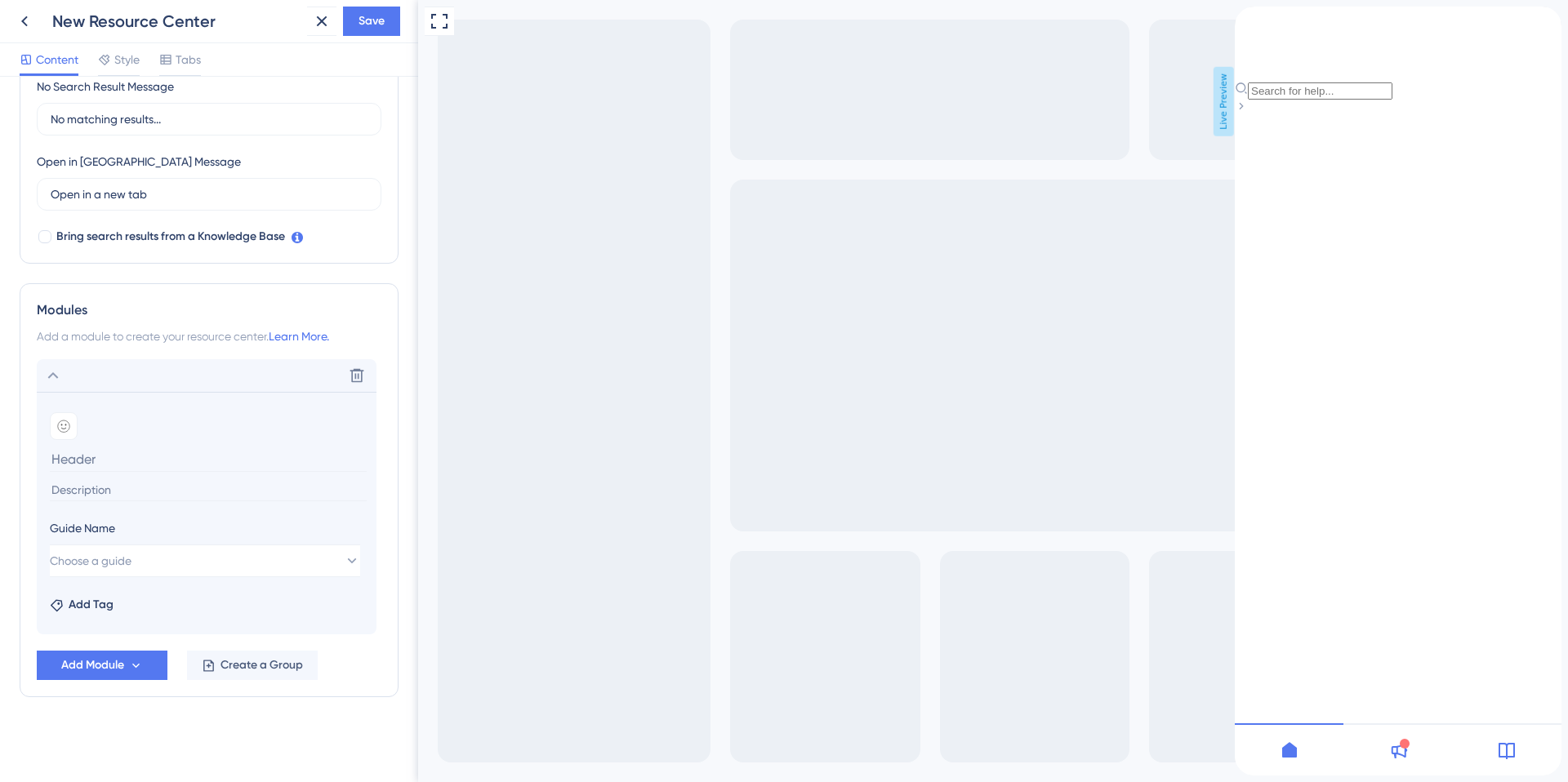
click at [111, 455] on input at bounding box center [207, 459] width 317 height 25
click at [151, 554] on button "Choose a guide" at bounding box center [204, 561] width 310 height 33
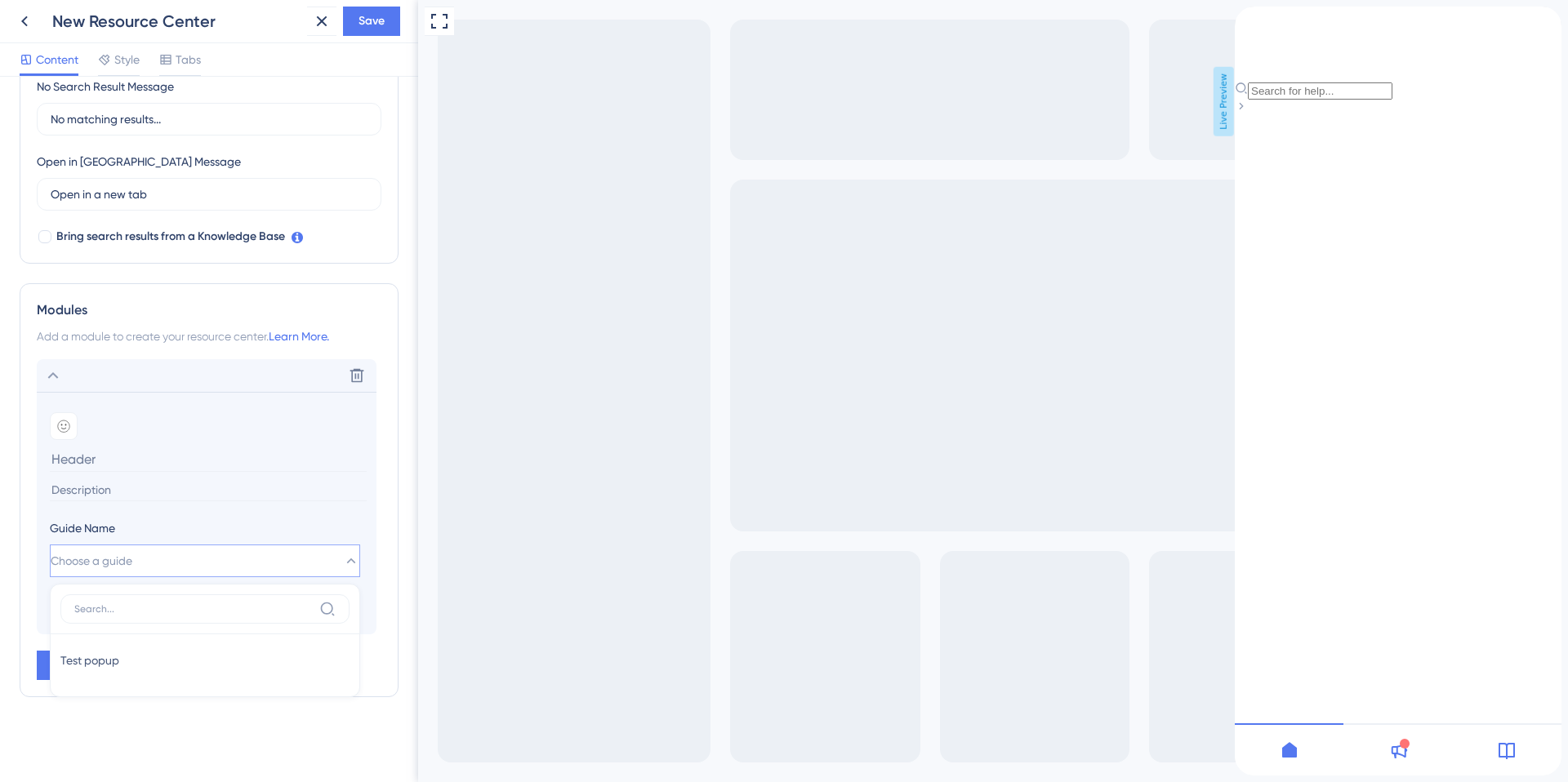
click at [151, 554] on button "Choose a guide" at bounding box center [204, 561] width 310 height 33
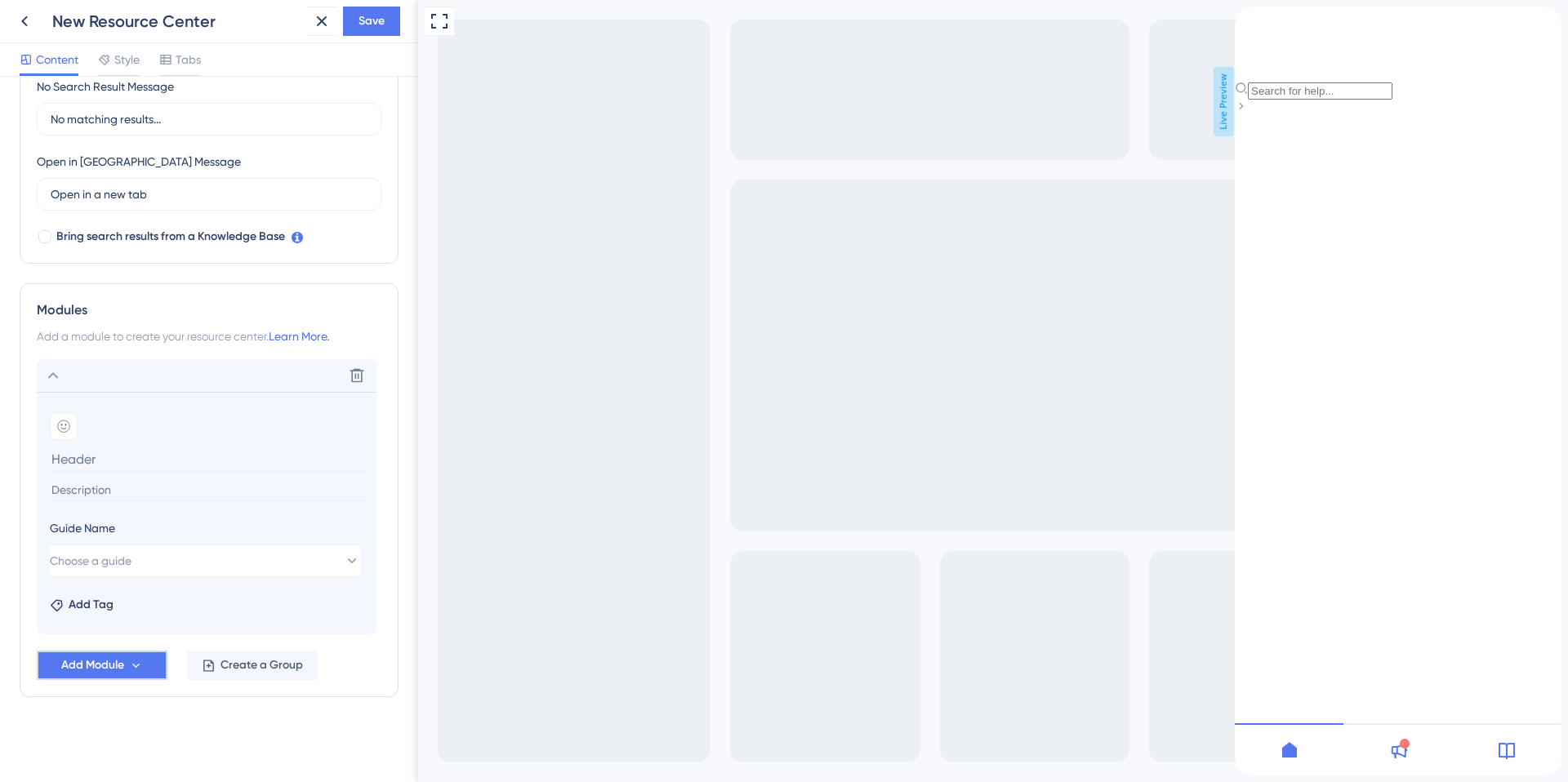
click at [138, 662] on icon at bounding box center [136, 666] width 14 height 14
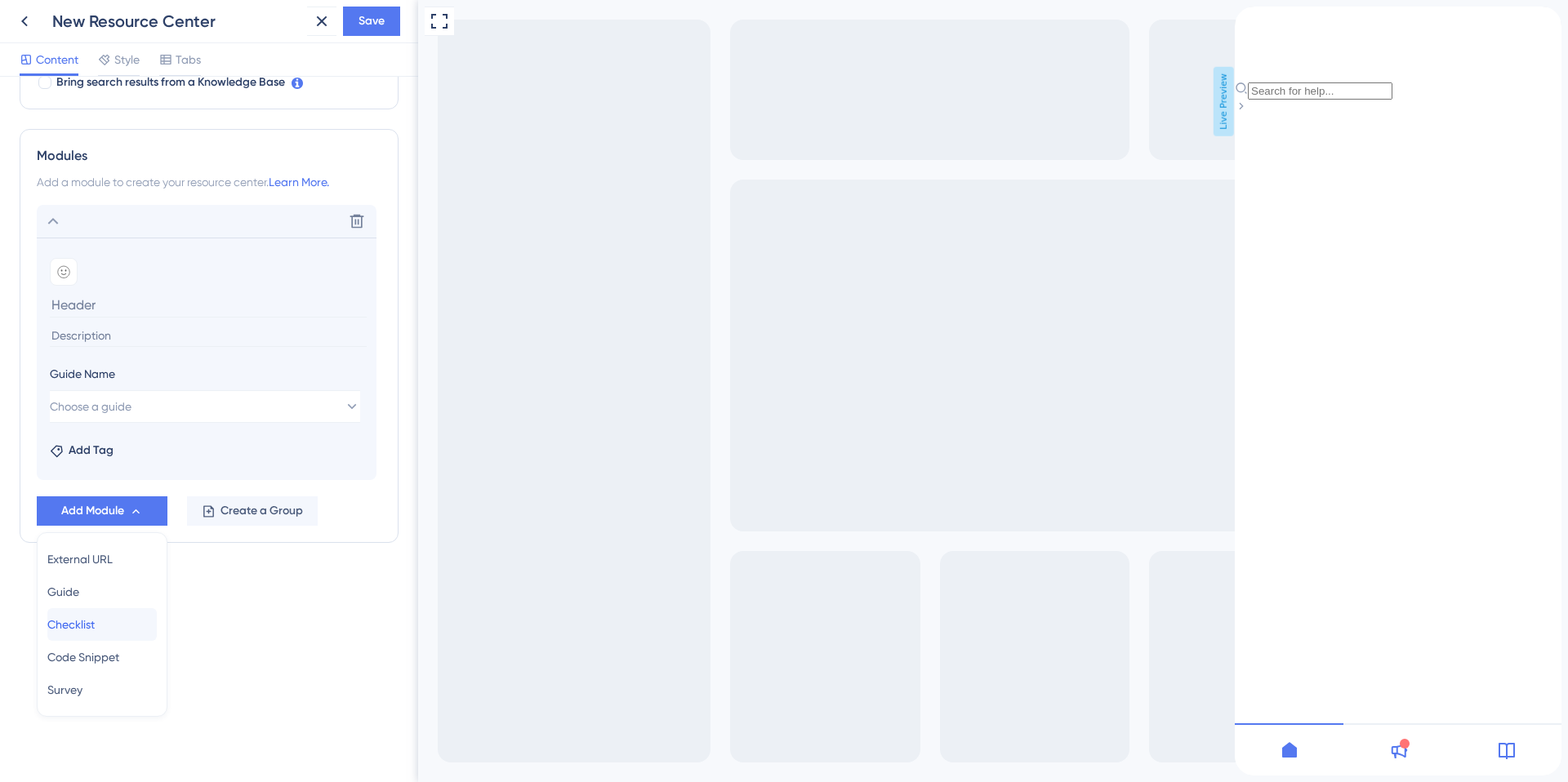
click at [95, 619] on span "Checklist" at bounding box center [71, 625] width 47 height 19
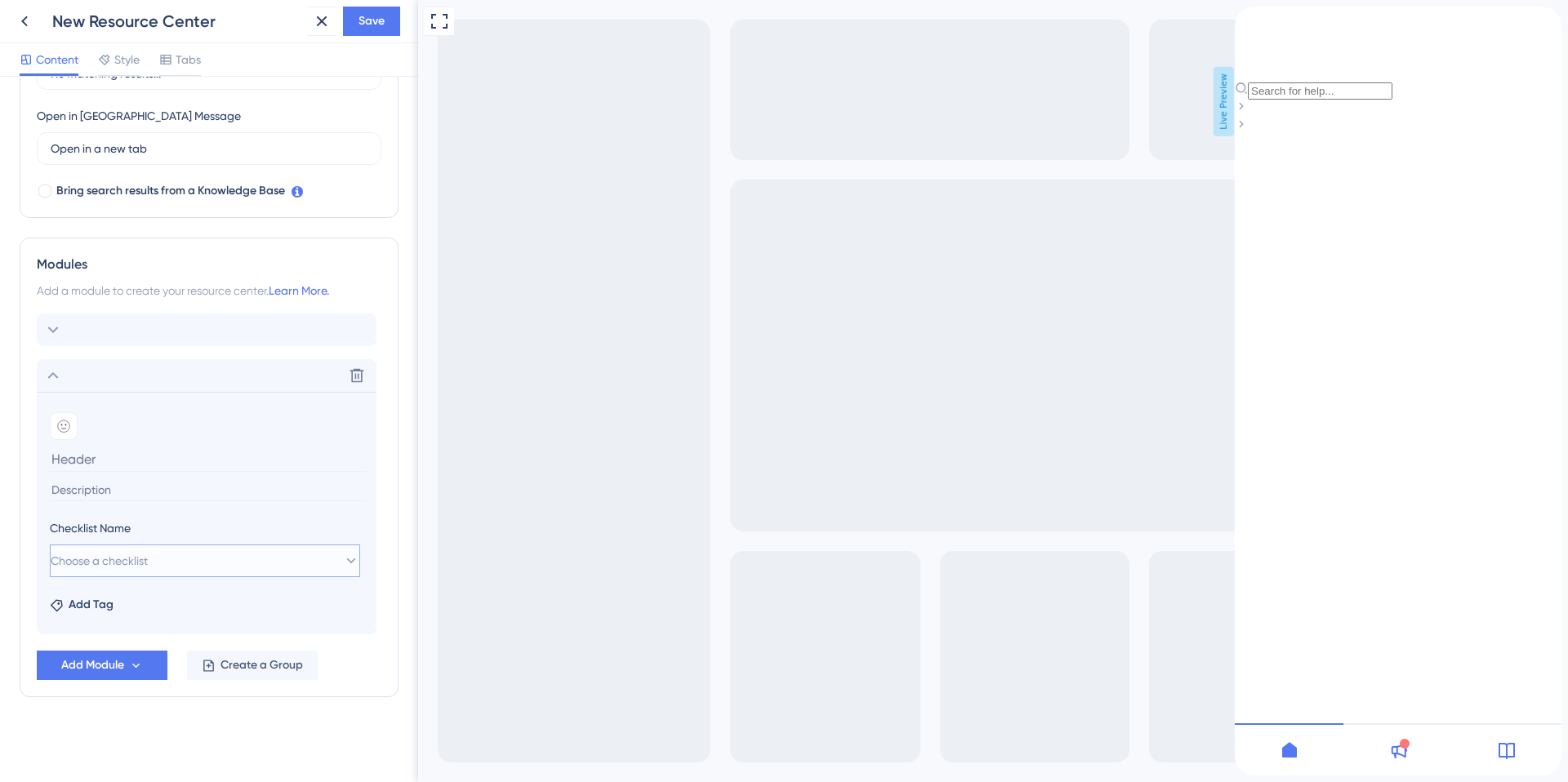
click at [343, 565] on icon at bounding box center [351, 561] width 16 height 16
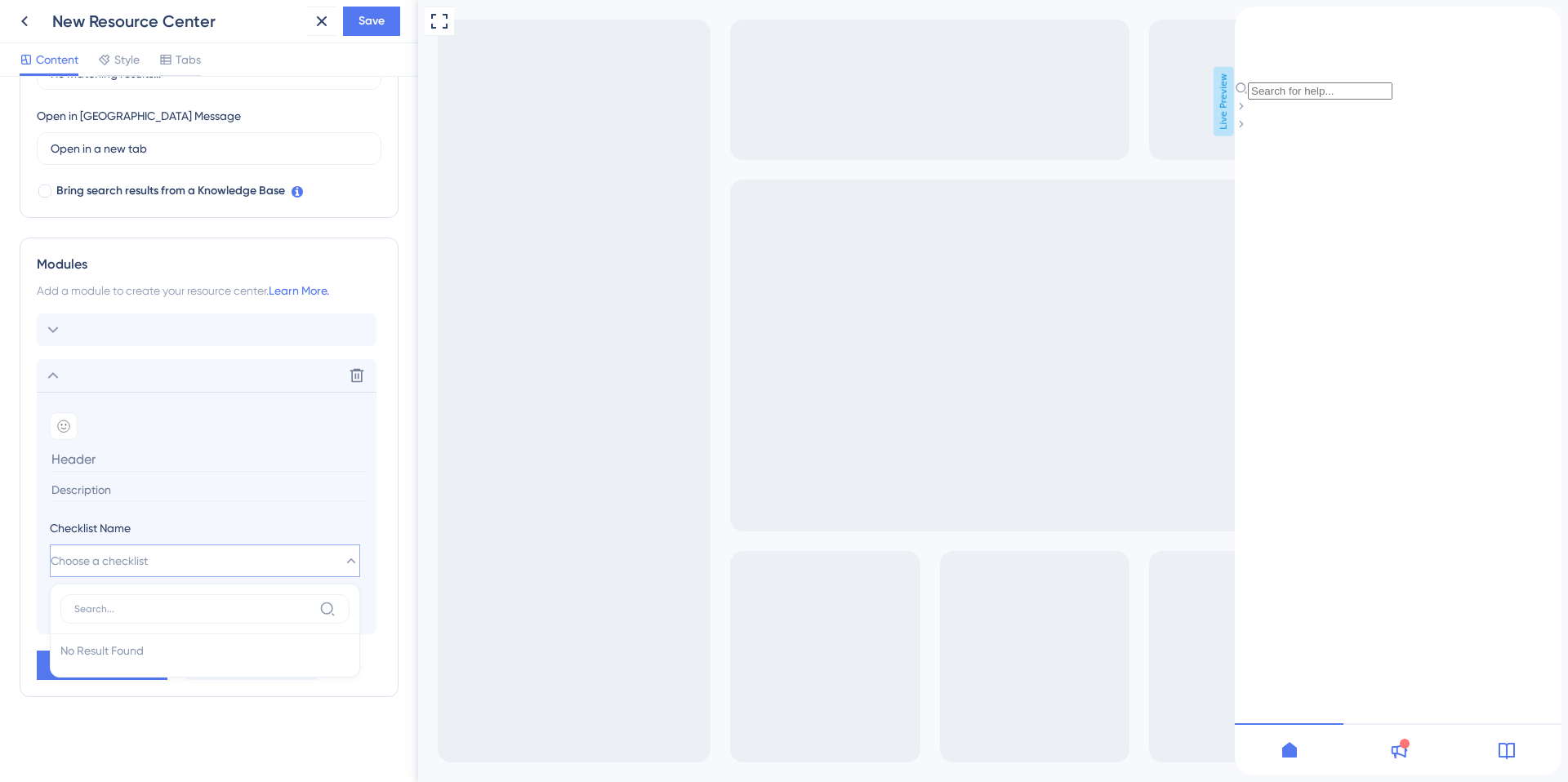
click at [343, 565] on icon at bounding box center [351, 561] width 16 height 16
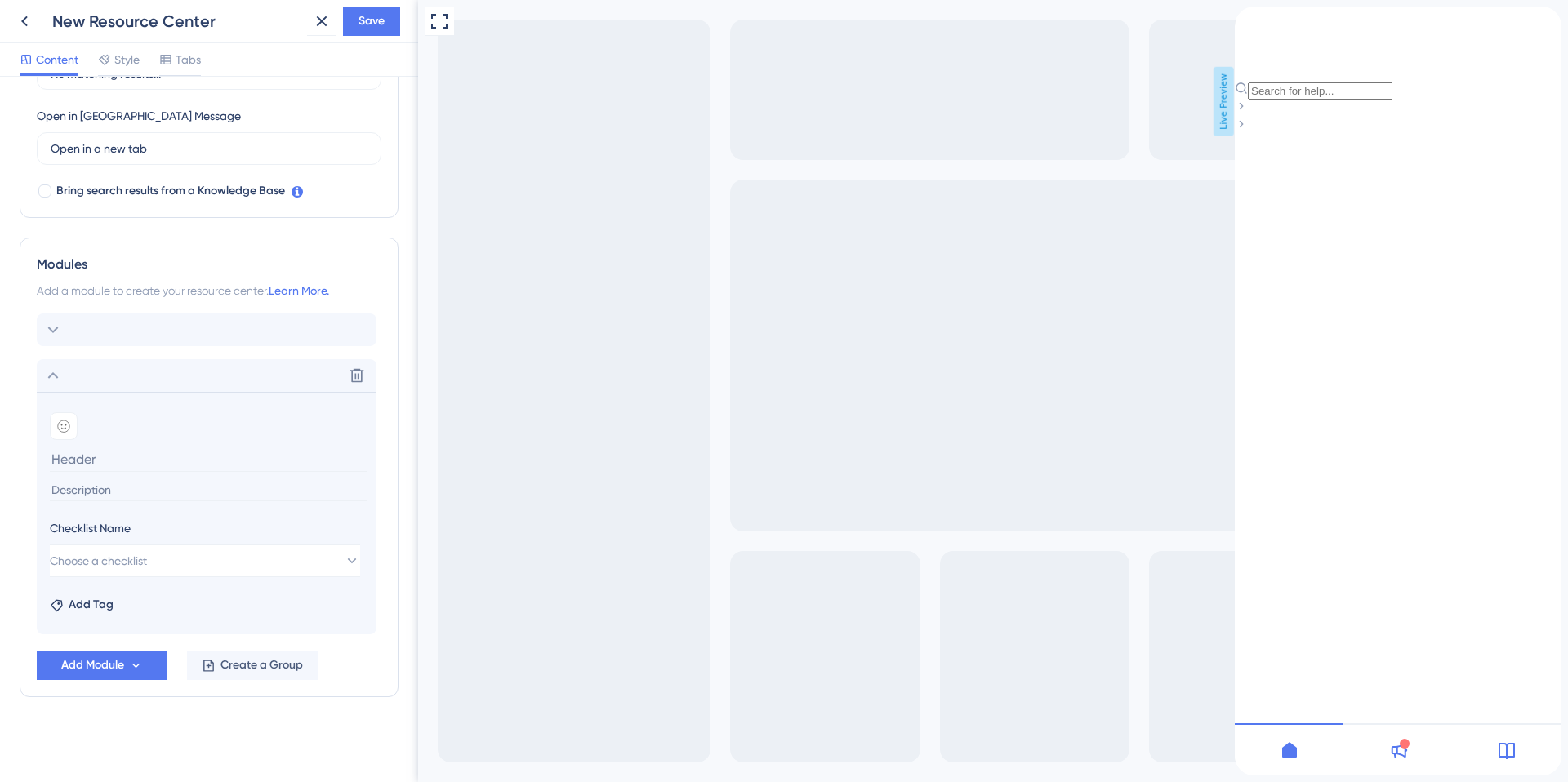
click at [388, 563] on div "Modules Add a module to create your resource center. Learn More. Delete Add emo…" at bounding box center [208, 467] width 379 height 459
click at [1359, 85] on div "Resource Center Header" at bounding box center [1397, 90] width 327 height 18
click at [1350, 98] on div "Help Guides Need help? Help is here!" at bounding box center [1397, 53] width 327 height 93
click at [1327, 64] on input "clones" at bounding box center [1320, 55] width 144 height 17
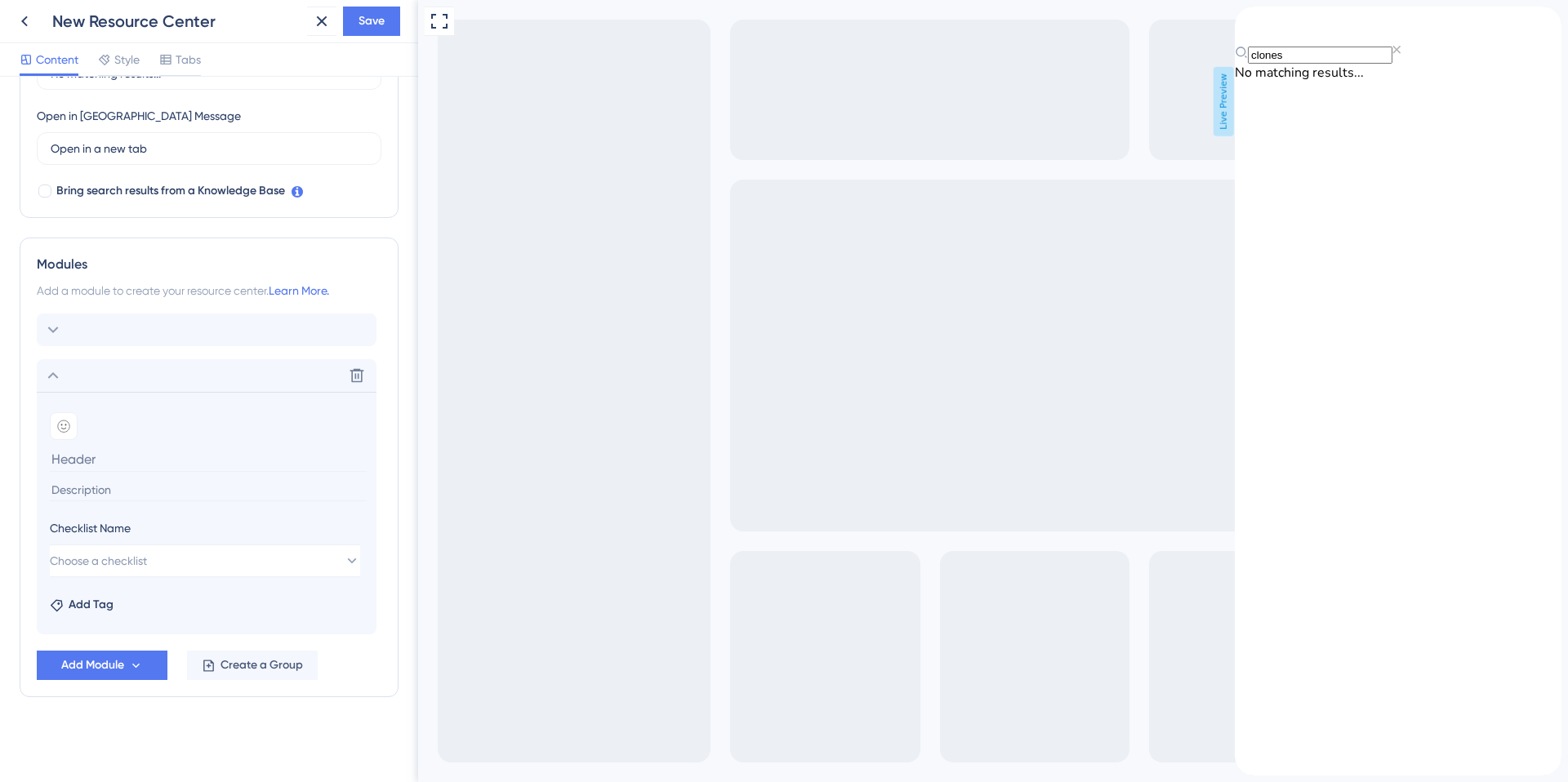
click at [1327, 64] on input "clones" at bounding box center [1320, 55] width 144 height 17
type input "seeds"
click at [1254, 26] on icon "back to header" at bounding box center [1247, 18] width 13 height 13
click at [1276, 750] on div at bounding box center [1289, 750] width 109 height 52
click at [352, 265] on div "Modules" at bounding box center [209, 265] width 345 height 19
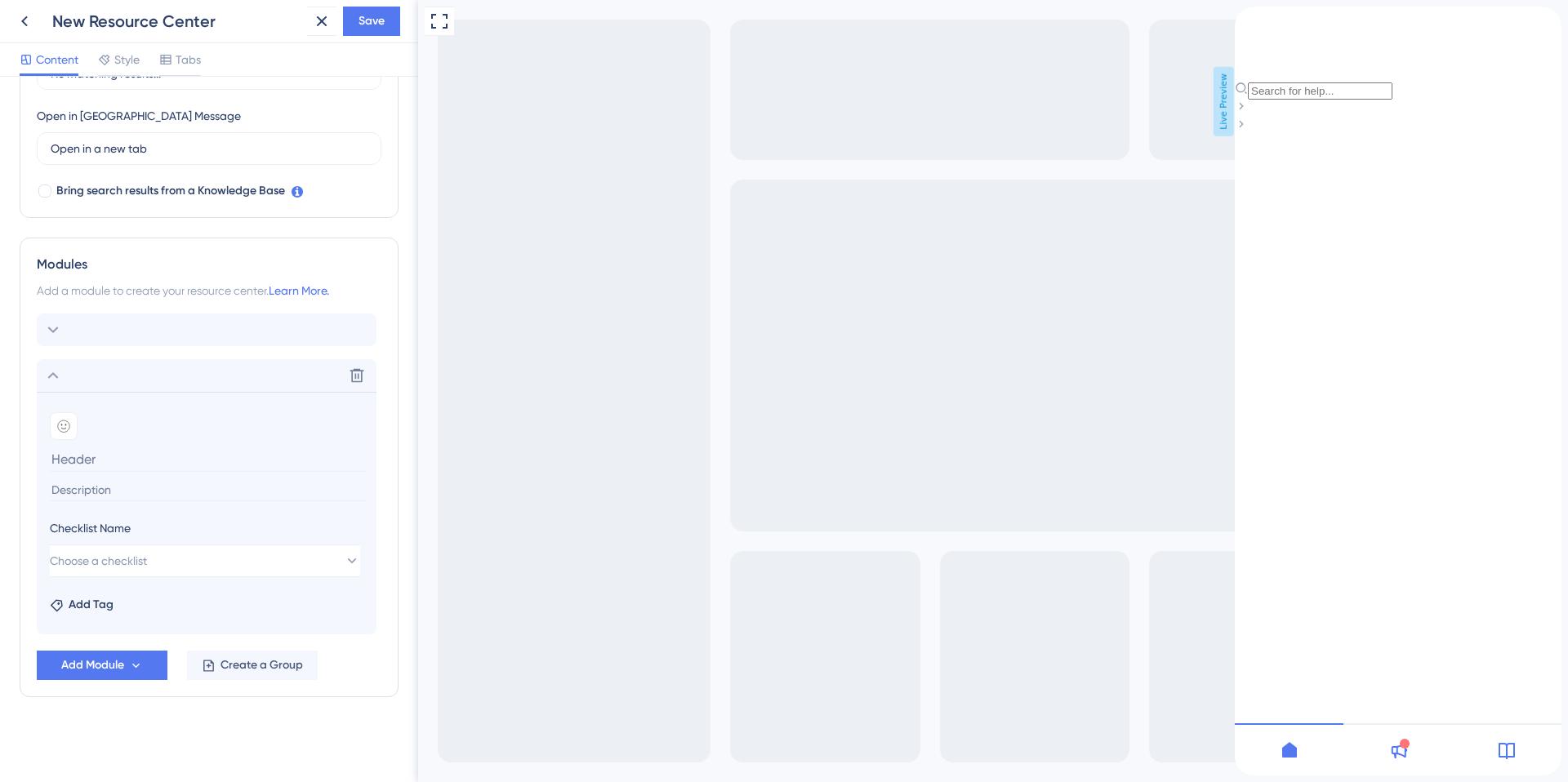
click at [338, 677] on div "Add Module Create a Group" at bounding box center [209, 666] width 345 height 29
click at [360, 368] on icon at bounding box center [357, 375] width 16 height 16
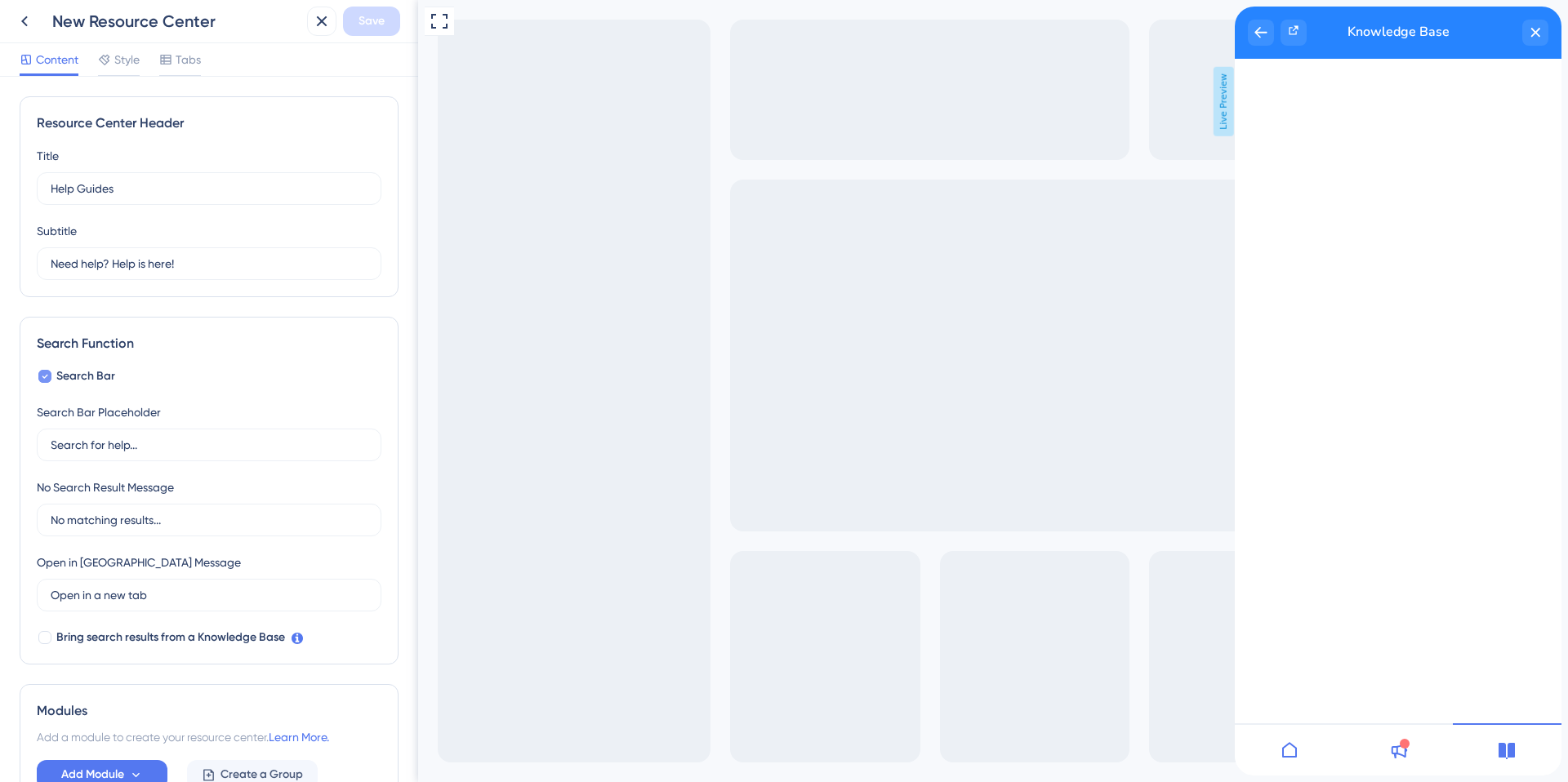
click at [45, 373] on icon at bounding box center [45, 376] width 7 height 13
checkbox input "false"
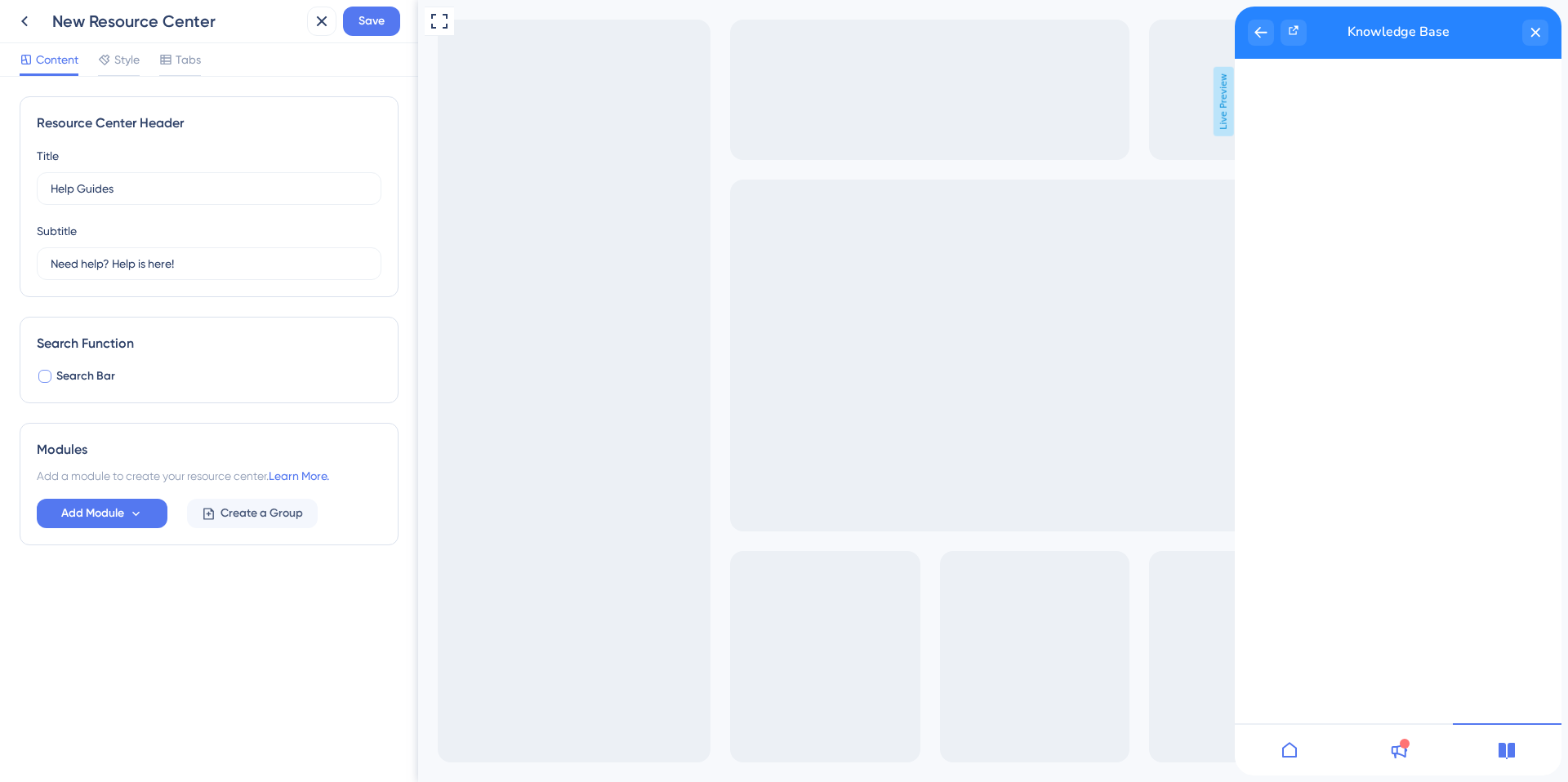
click at [1281, 747] on icon at bounding box center [1290, 750] width 19 height 19
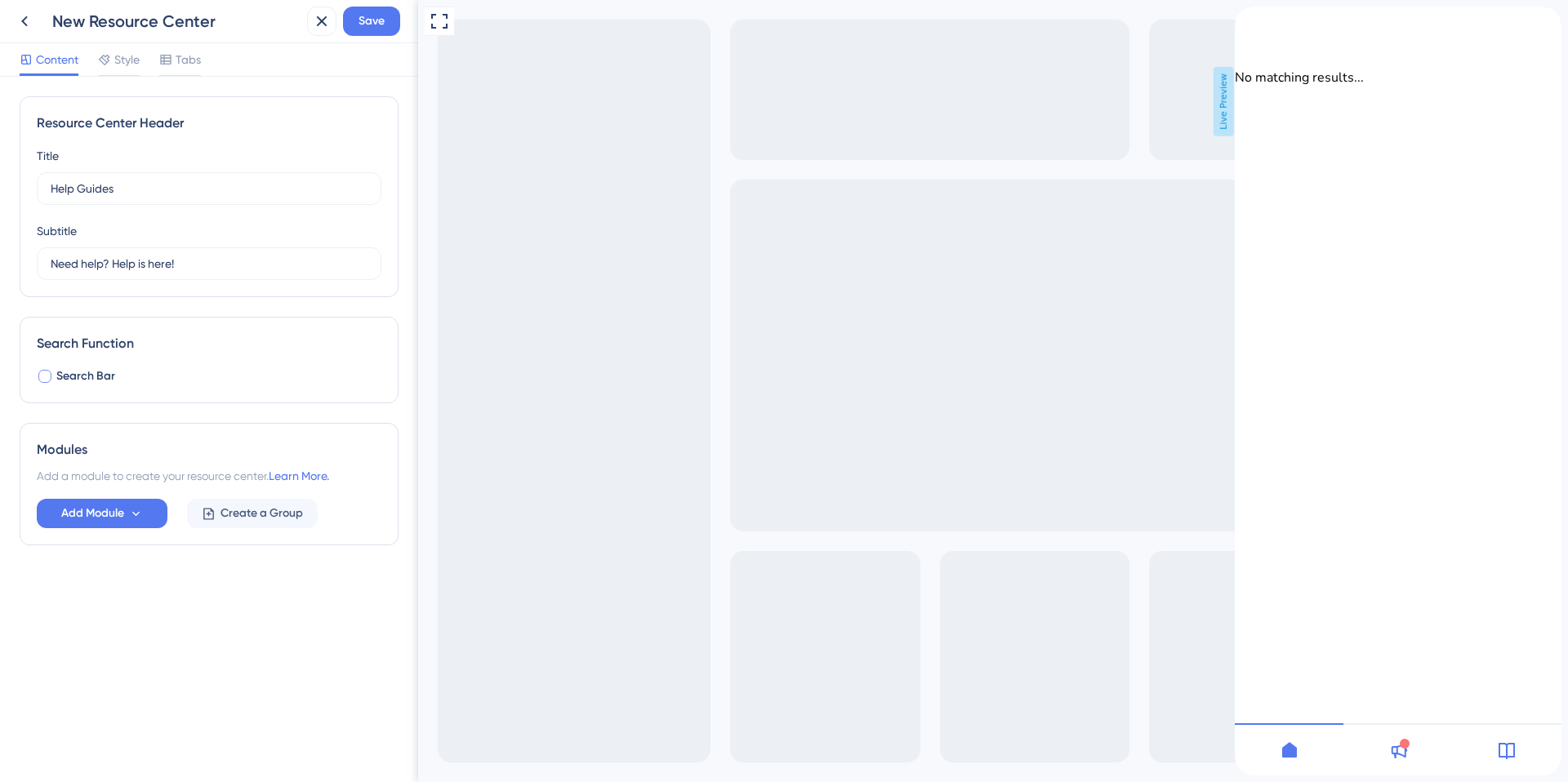
drag, startPoint x: 1395, startPoint y: 753, endPoint x: 1425, endPoint y: 754, distance: 30.0
click at [1395, 754] on icon at bounding box center [1399, 751] width 16 height 16
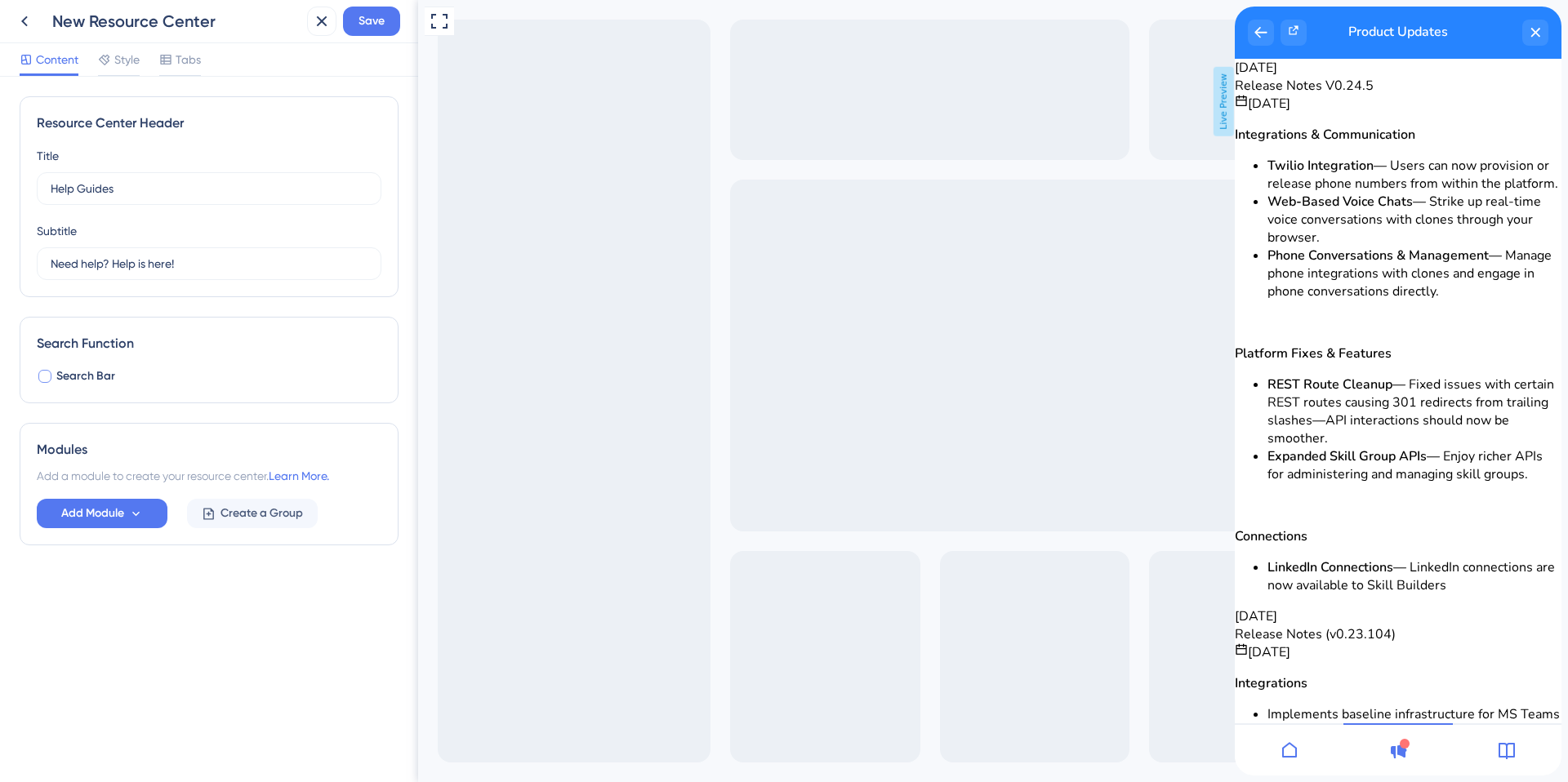
click at [1519, 745] on div at bounding box center [1507, 750] width 109 height 52
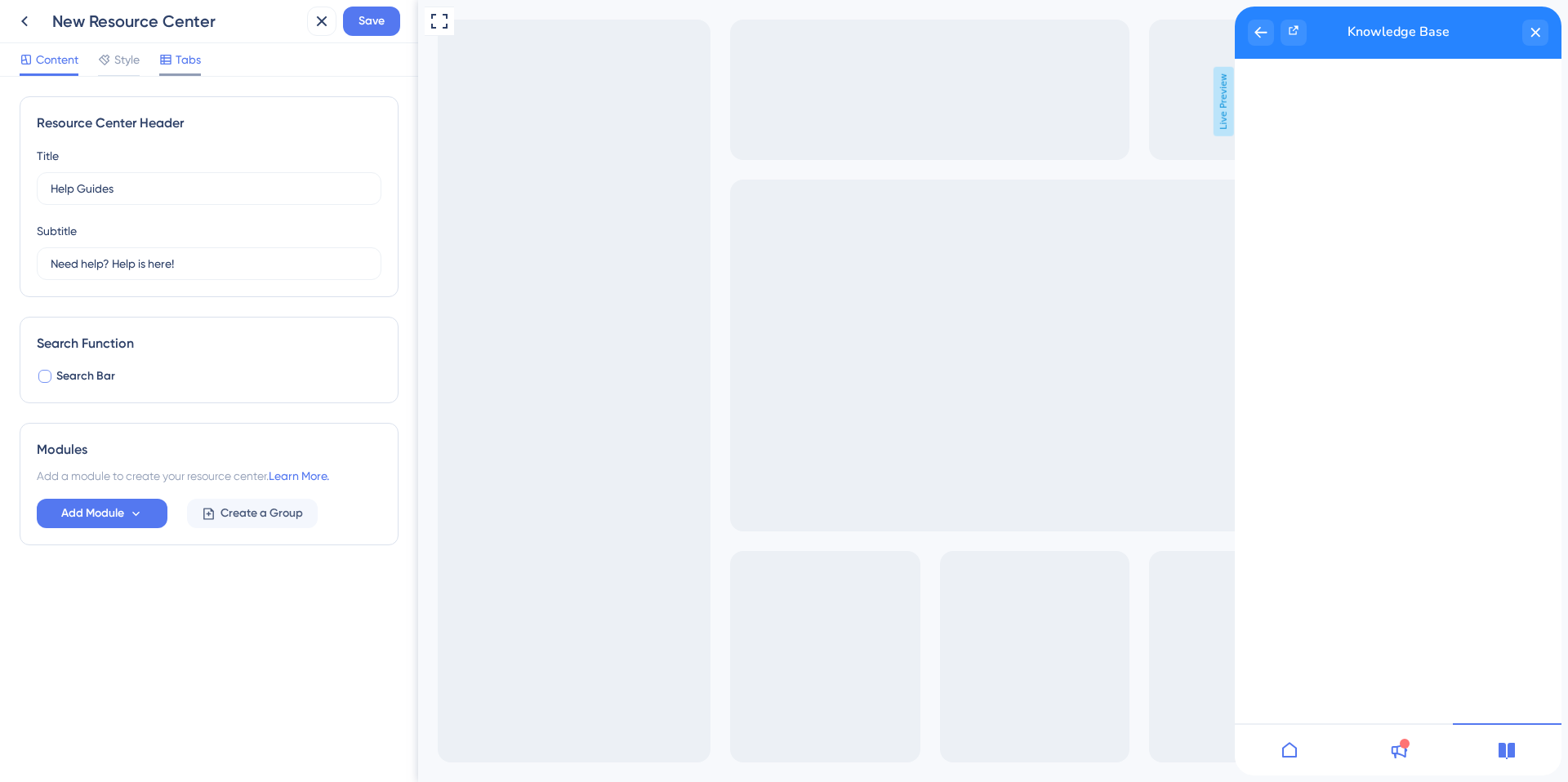
click at [192, 58] on span "Tabs" at bounding box center [188, 59] width 25 height 19
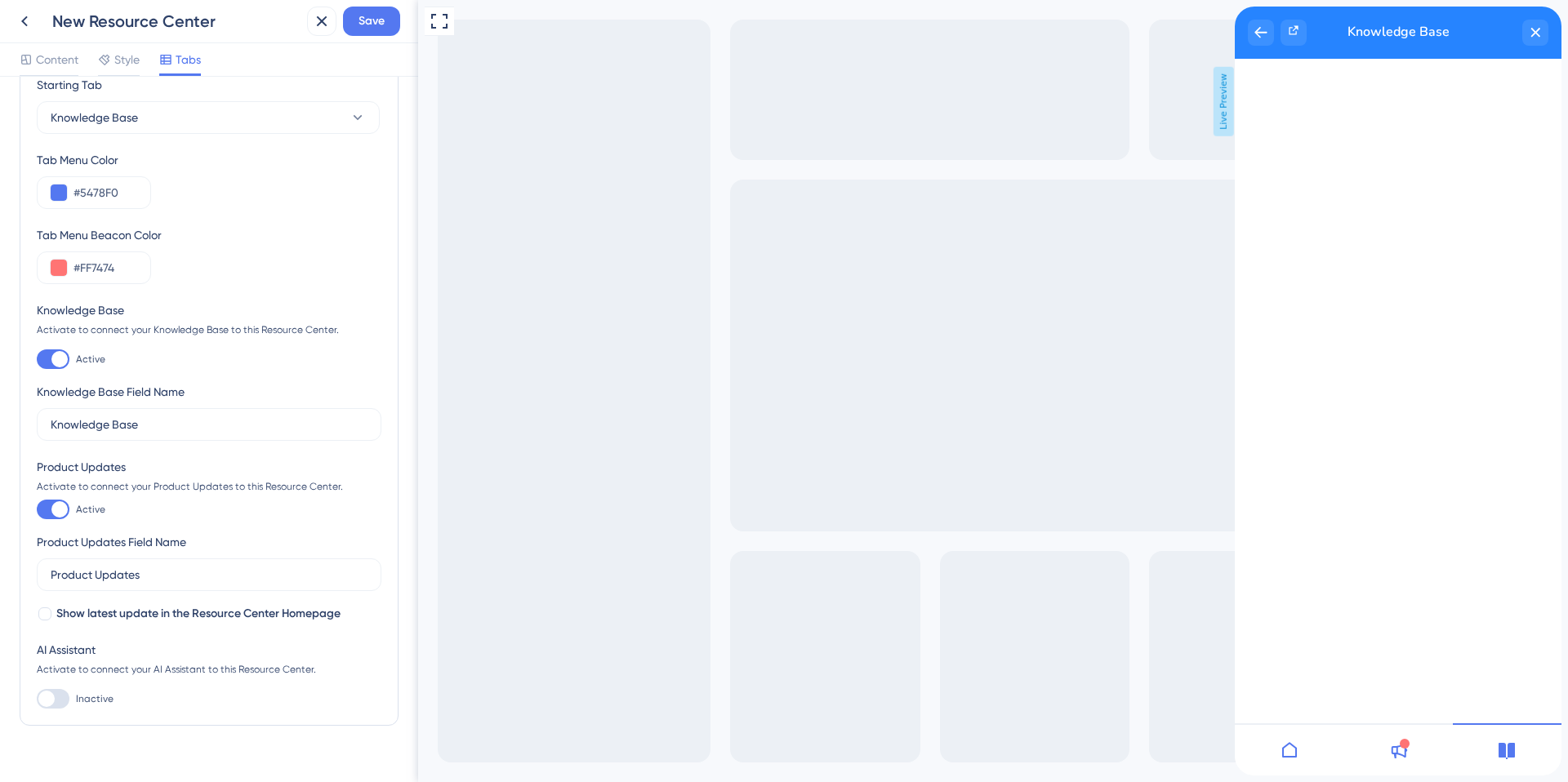
scroll to position [67, 0]
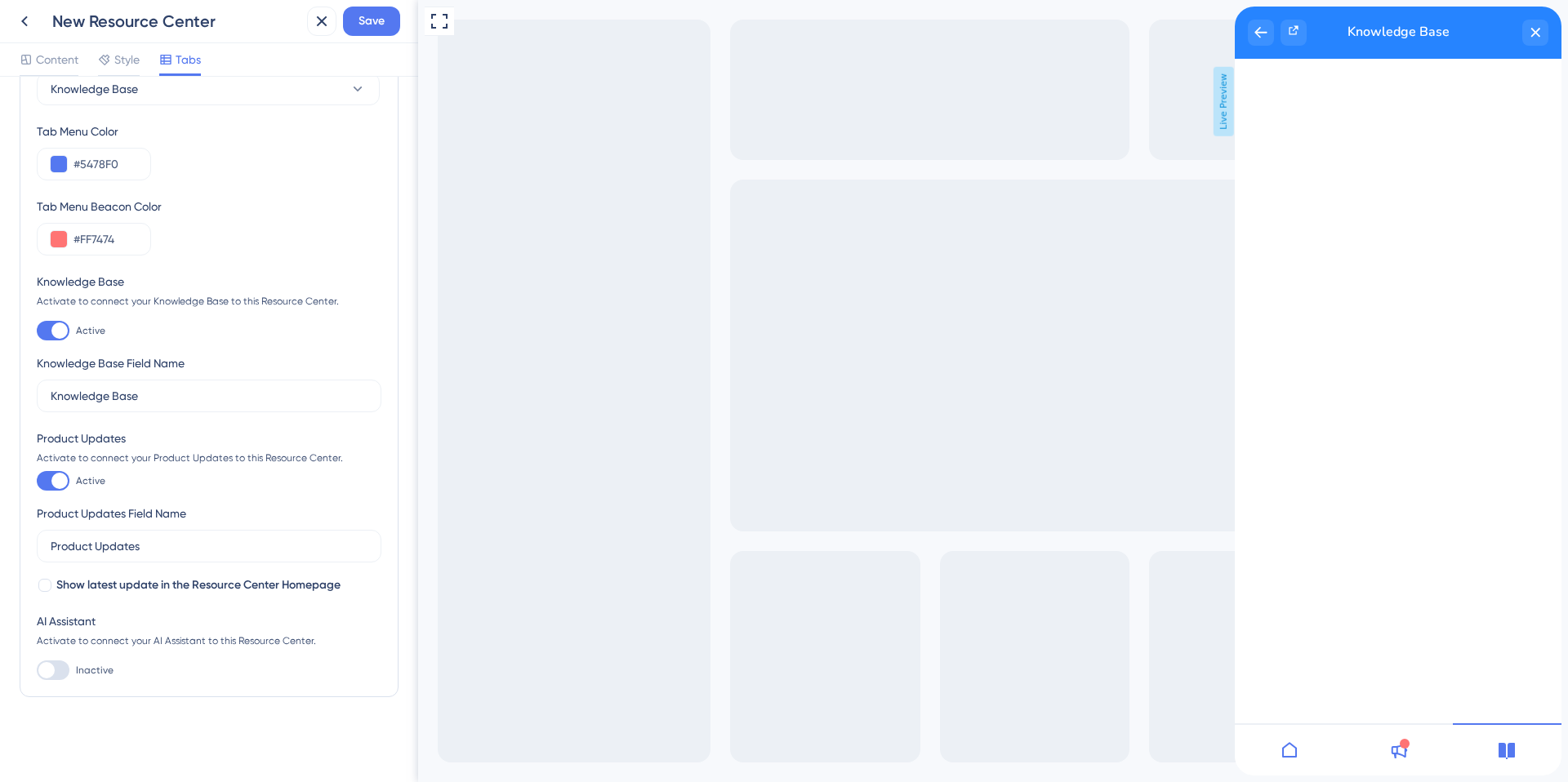
click at [54, 670] on div at bounding box center [53, 671] width 33 height 19
click at [37, 671] on input "Inactive" at bounding box center [36, 671] width 1 height 1
checkbox input "true"
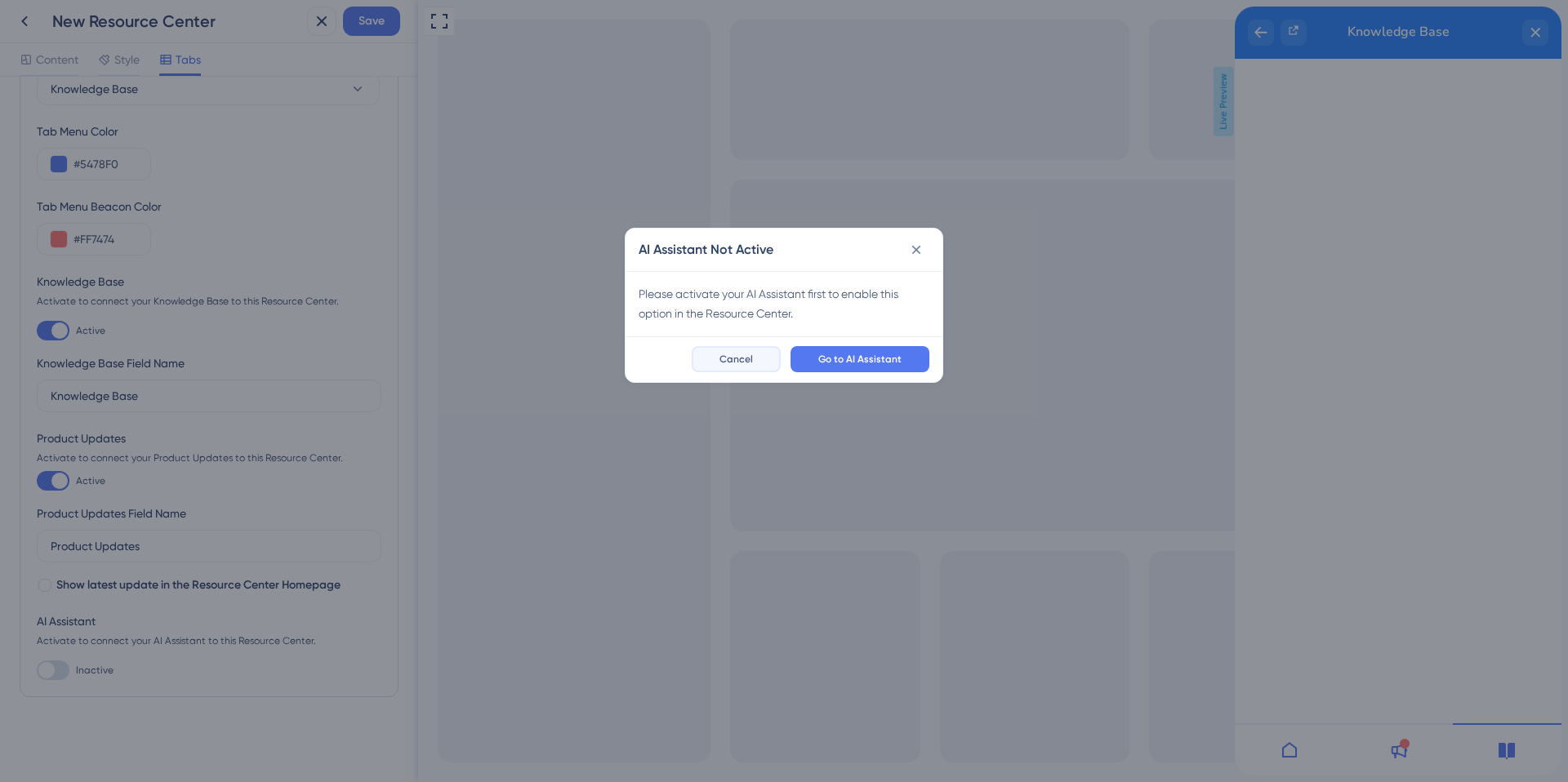
click at [765, 360] on button "Cancel" at bounding box center [737, 359] width 89 height 26
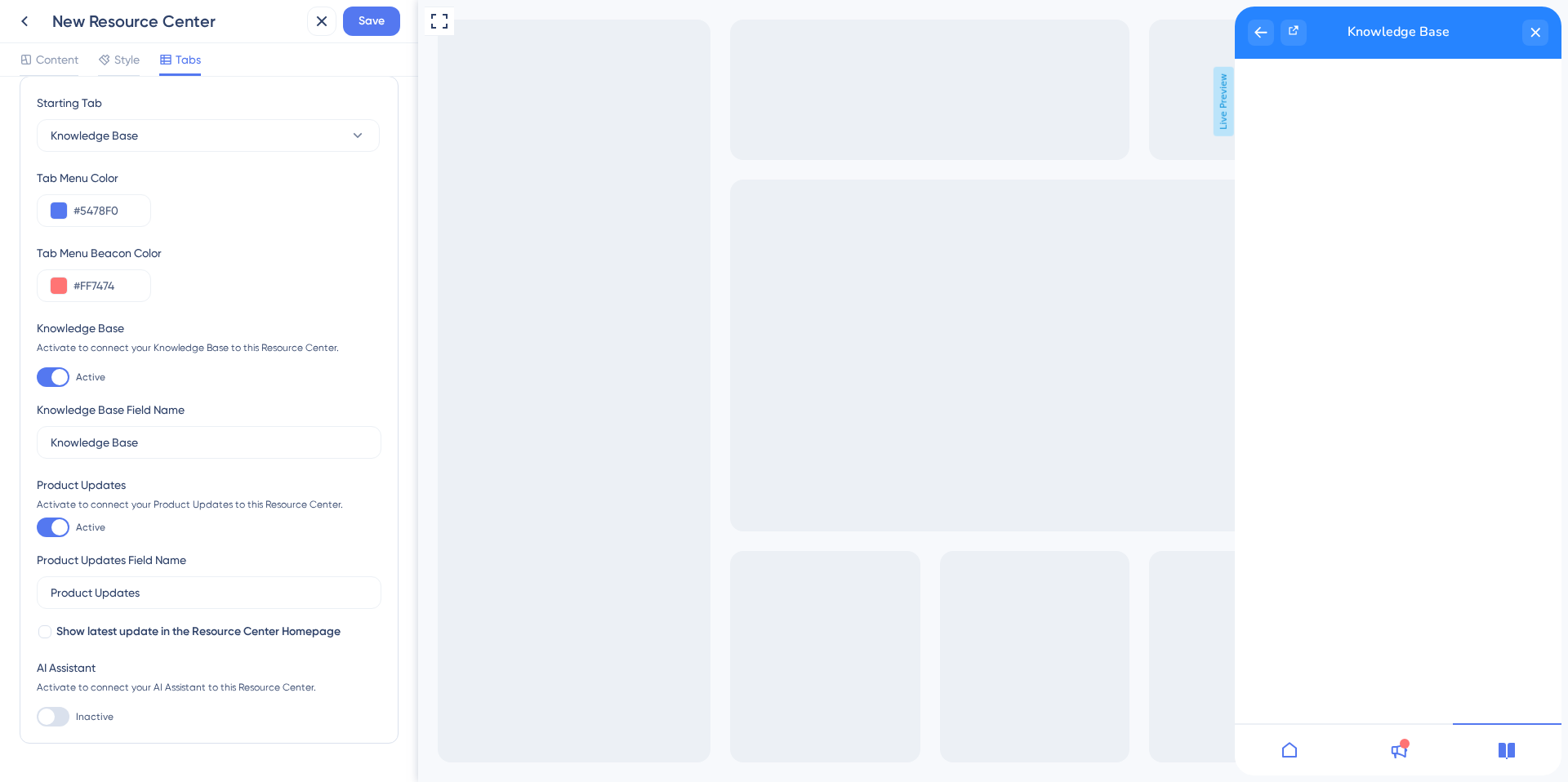
scroll to position [0, 0]
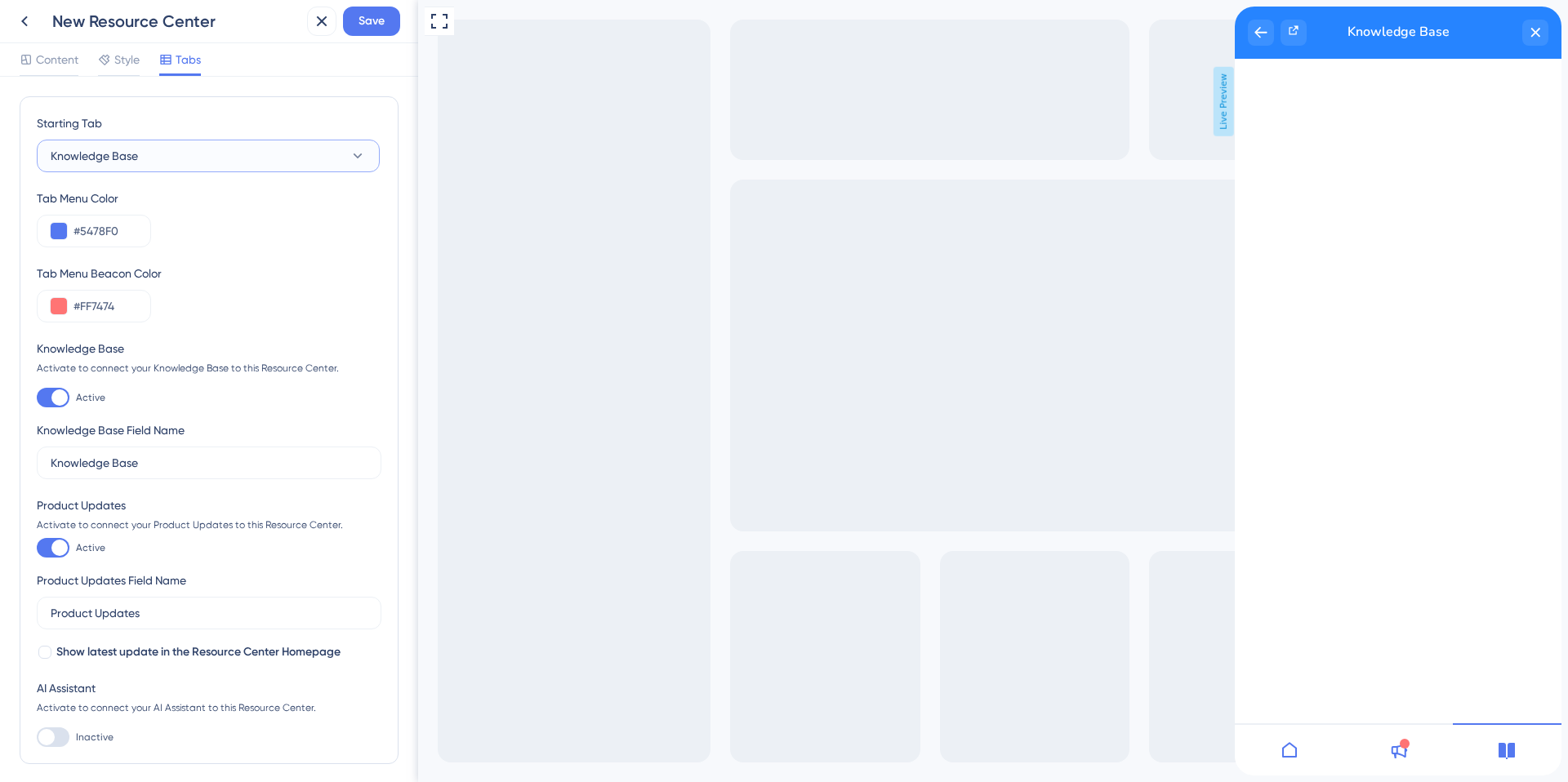
click at [361, 154] on icon at bounding box center [358, 156] width 16 height 16
click at [63, 60] on span "Content" at bounding box center [57, 59] width 43 height 19
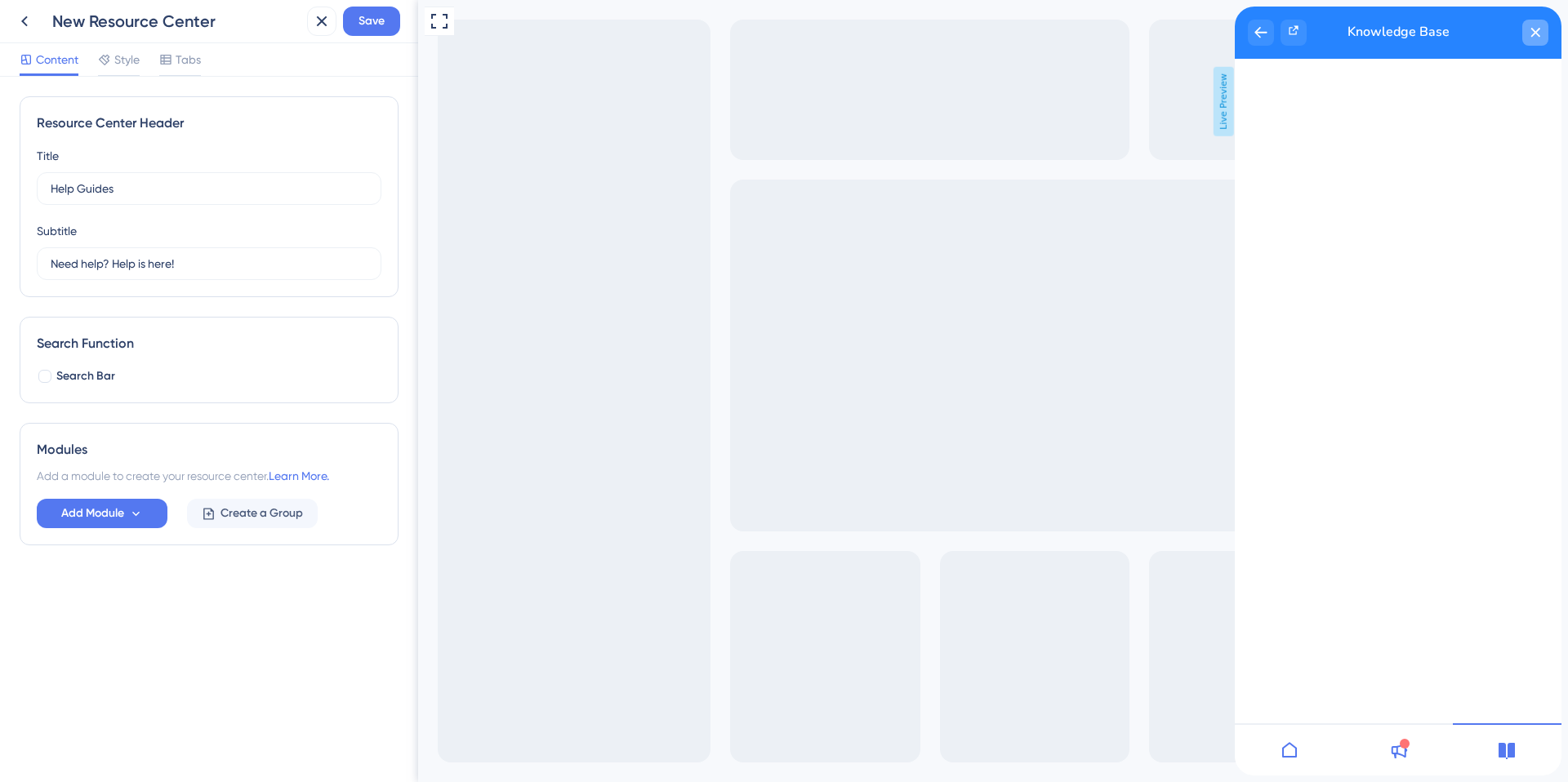
click at [1531, 29] on icon "close resource center" at bounding box center [1535, 33] width 10 height 10
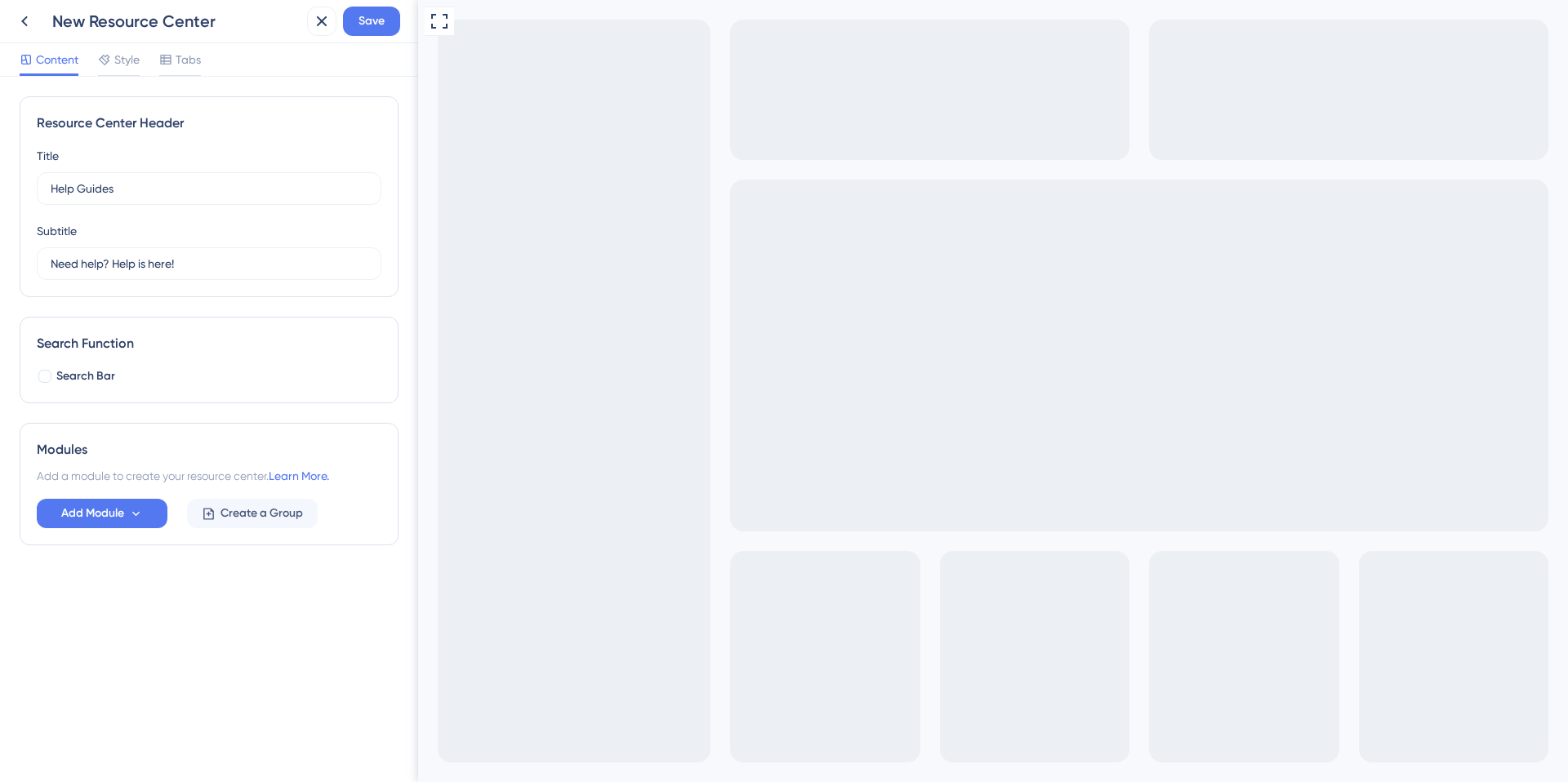
drag, startPoint x: 812, startPoint y: 891, endPoint x: 1871, endPoint y: 1260, distance: 1121.4
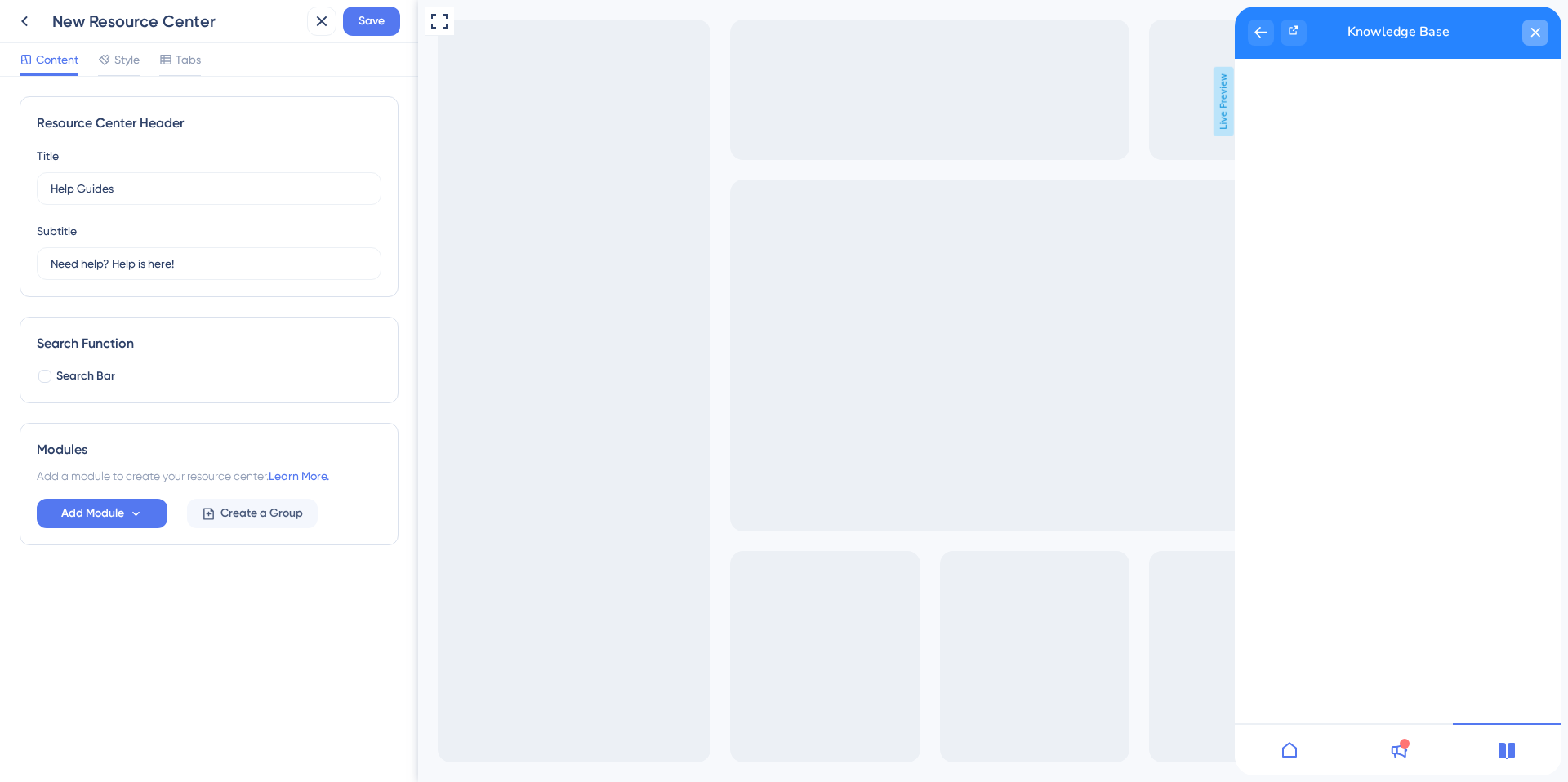
click at [1540, 30] on icon "close resource center" at bounding box center [1535, 33] width 10 height 10
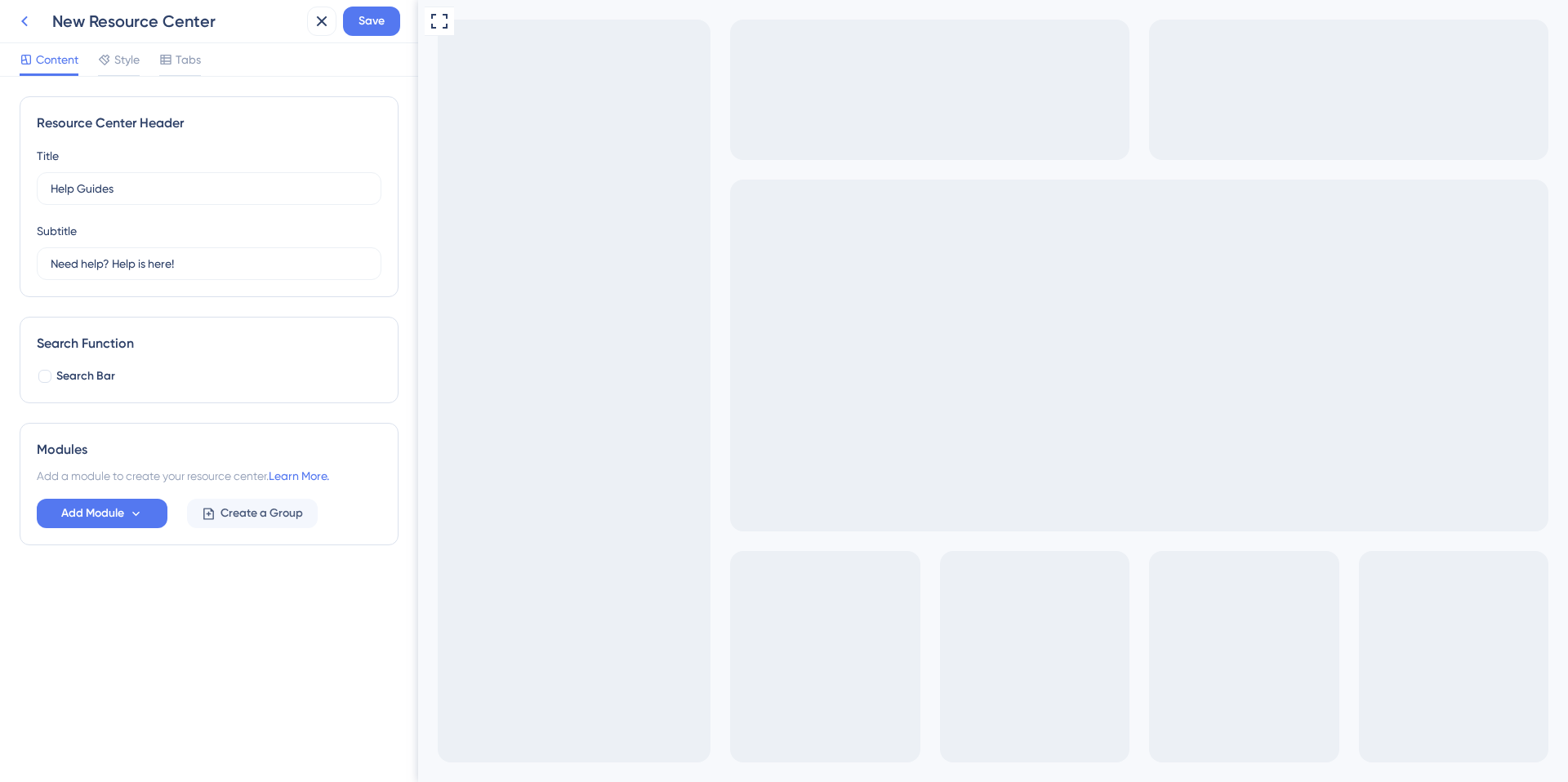
click at [29, 24] on icon at bounding box center [24, 21] width 19 height 19
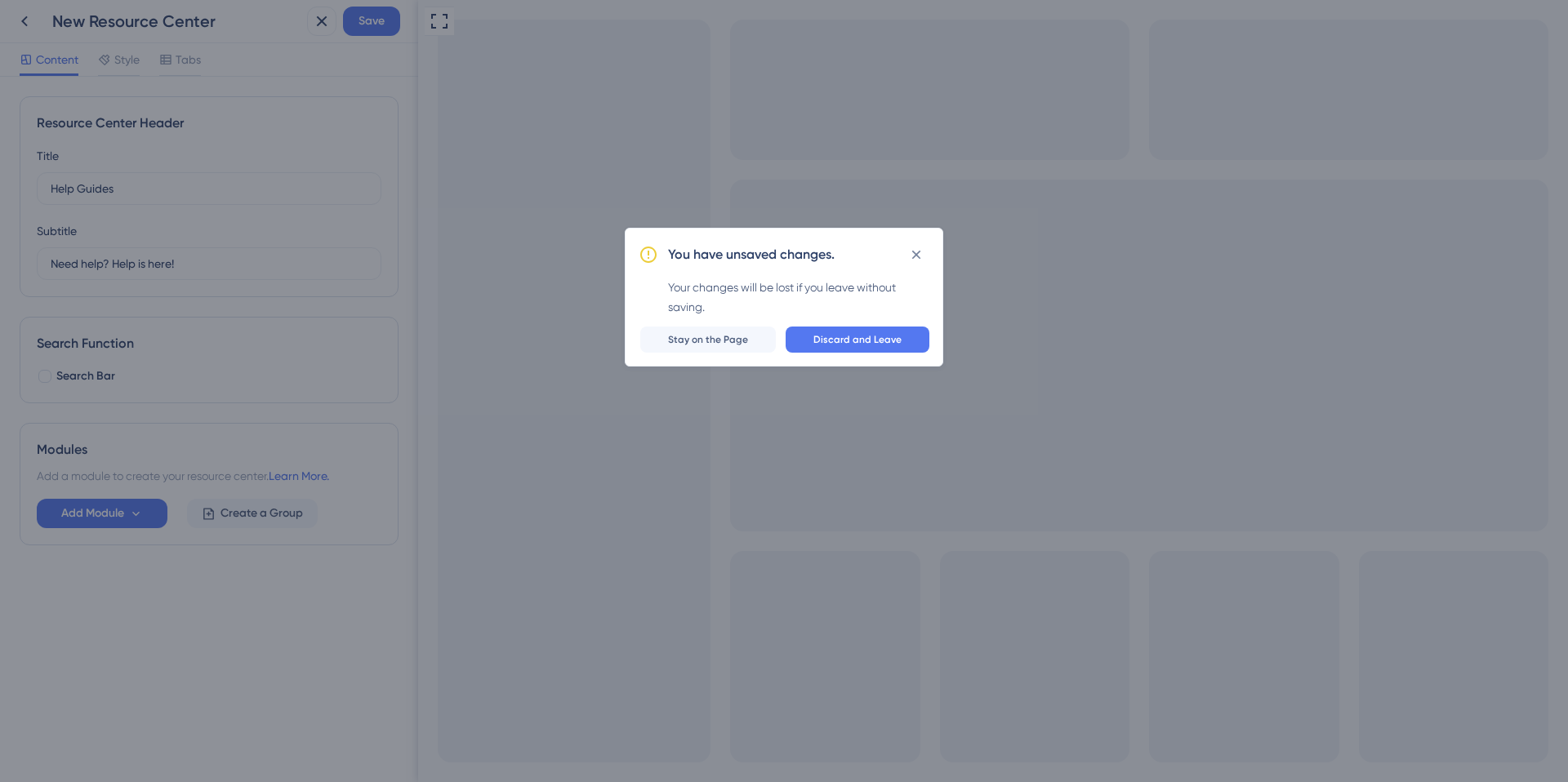
click at [915, 286] on div "Your changes will be lost if you leave without saving." at bounding box center [799, 297] width 262 height 39
click at [875, 329] on button "Discard and Leave" at bounding box center [858, 339] width 143 height 26
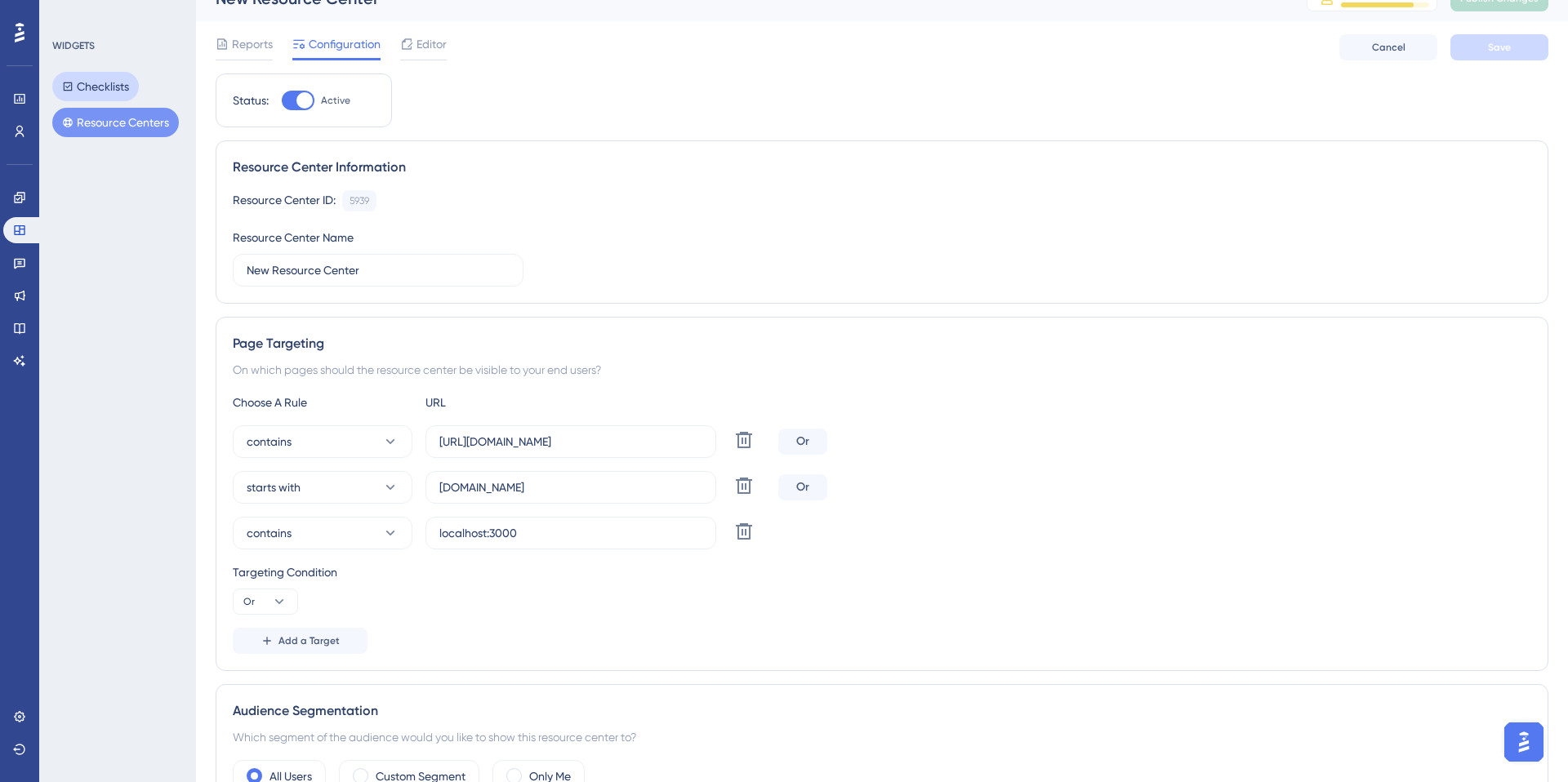
click at [102, 88] on button "Checklists" at bounding box center [95, 86] width 86 height 29
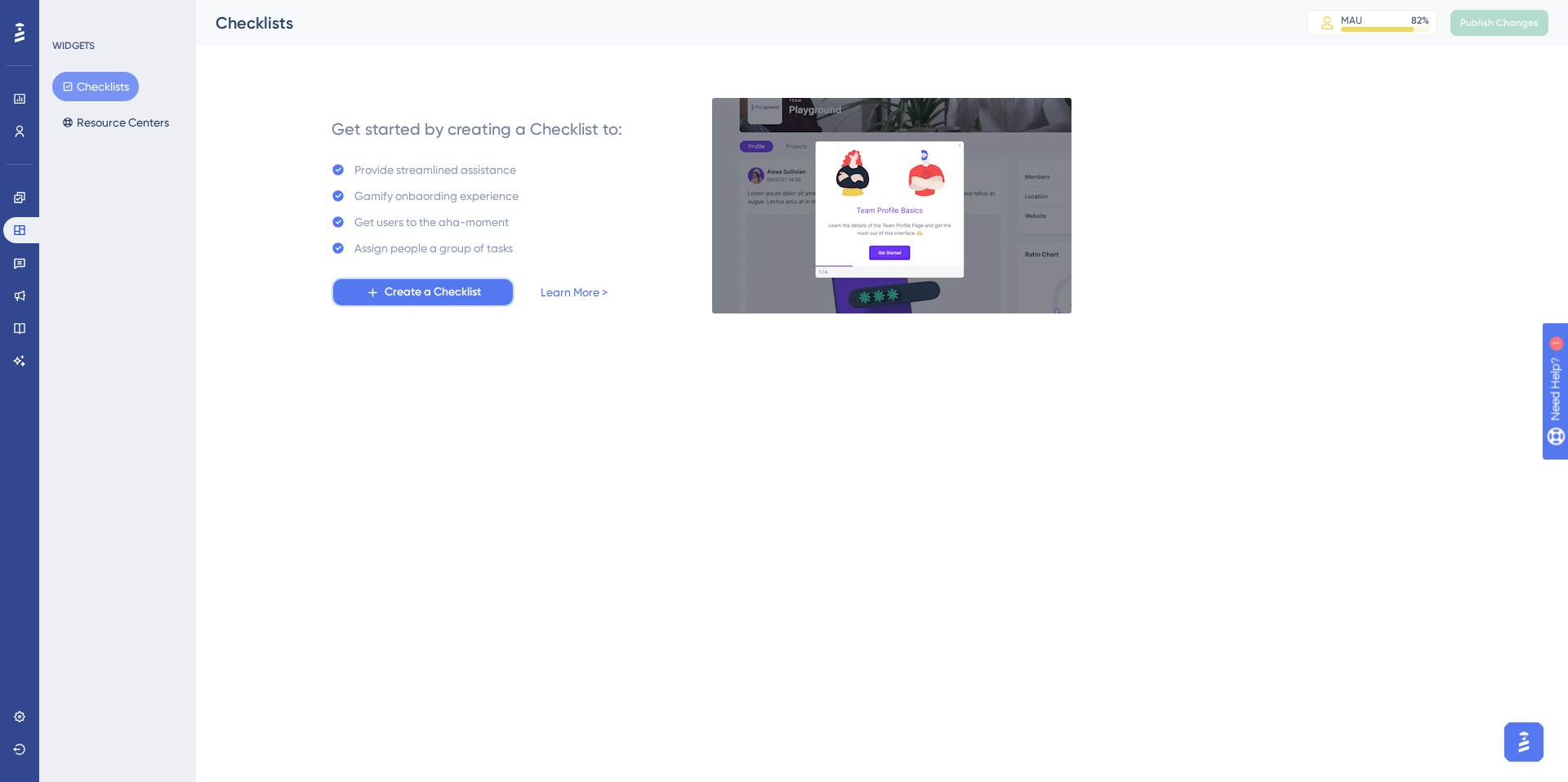
click at [451, 285] on span "Create a Checklist" at bounding box center [432, 293] width 96 height 19
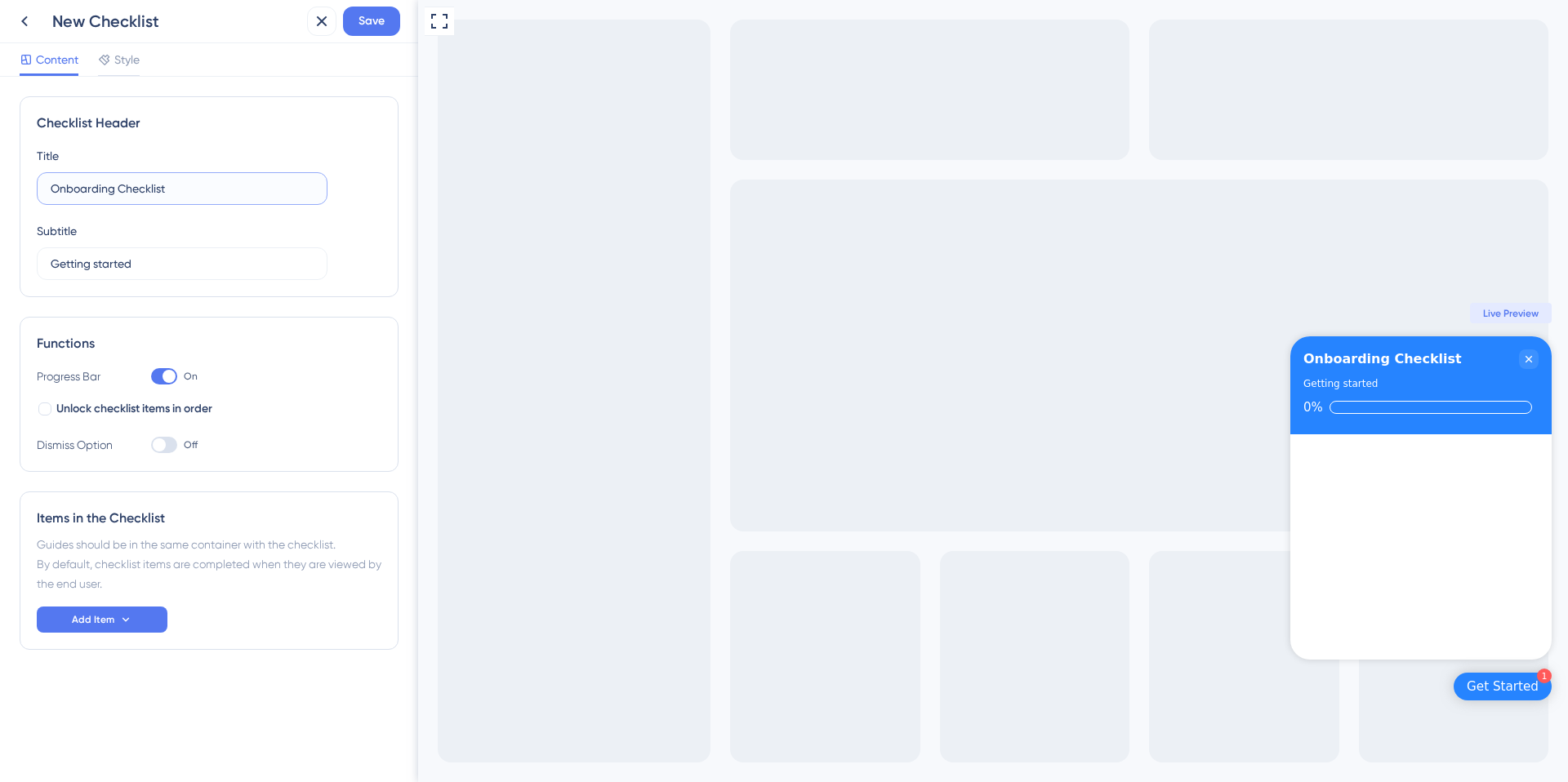
click at [201, 190] on input "Onboarding Checklist" at bounding box center [181, 188] width 263 height 18
click at [132, 626] on button "Add Item" at bounding box center [102, 619] width 131 height 26
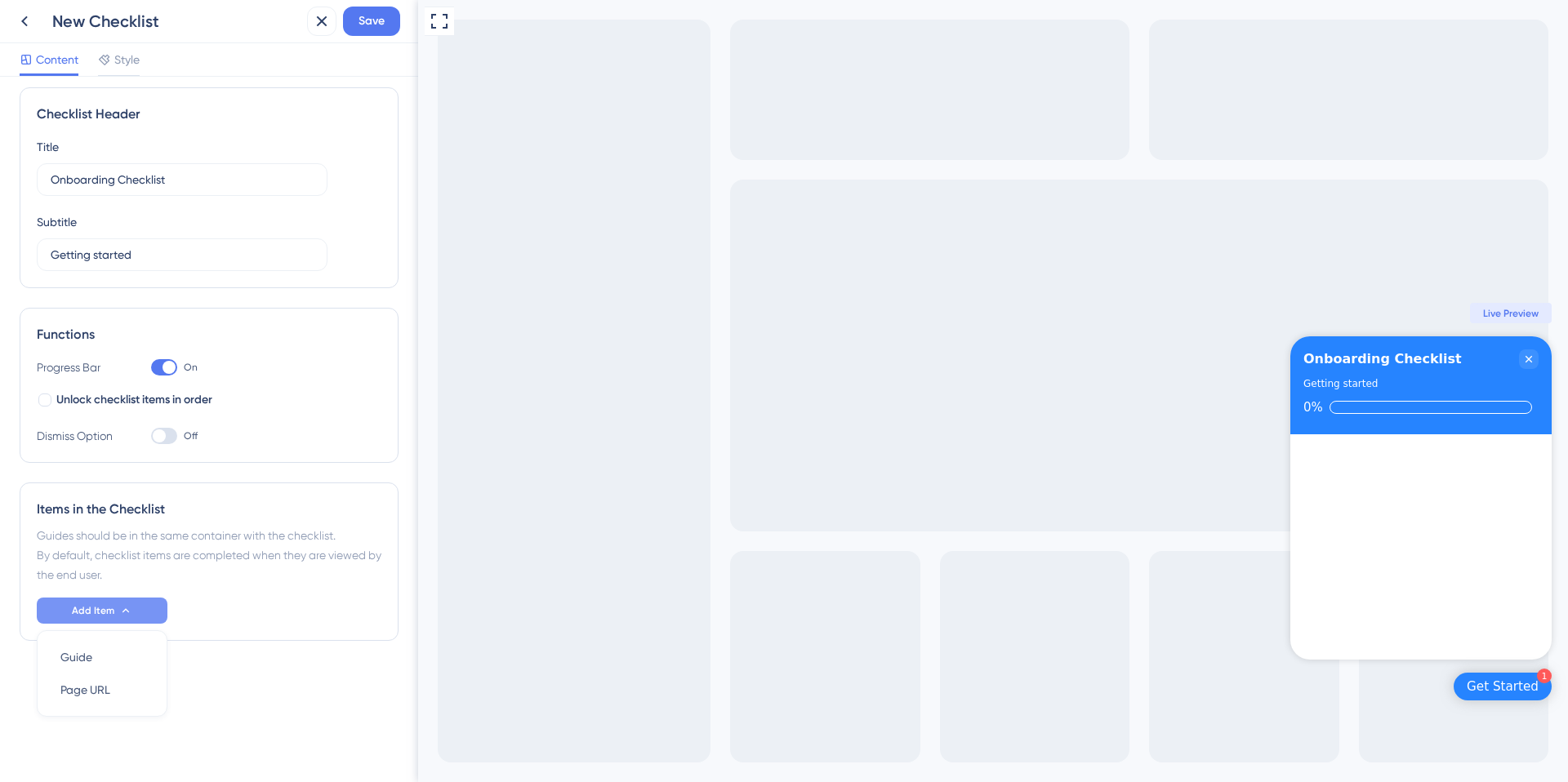
click at [245, 623] on div "Add Item Guide Guide Page URL Page URL" at bounding box center [209, 610] width 345 height 26
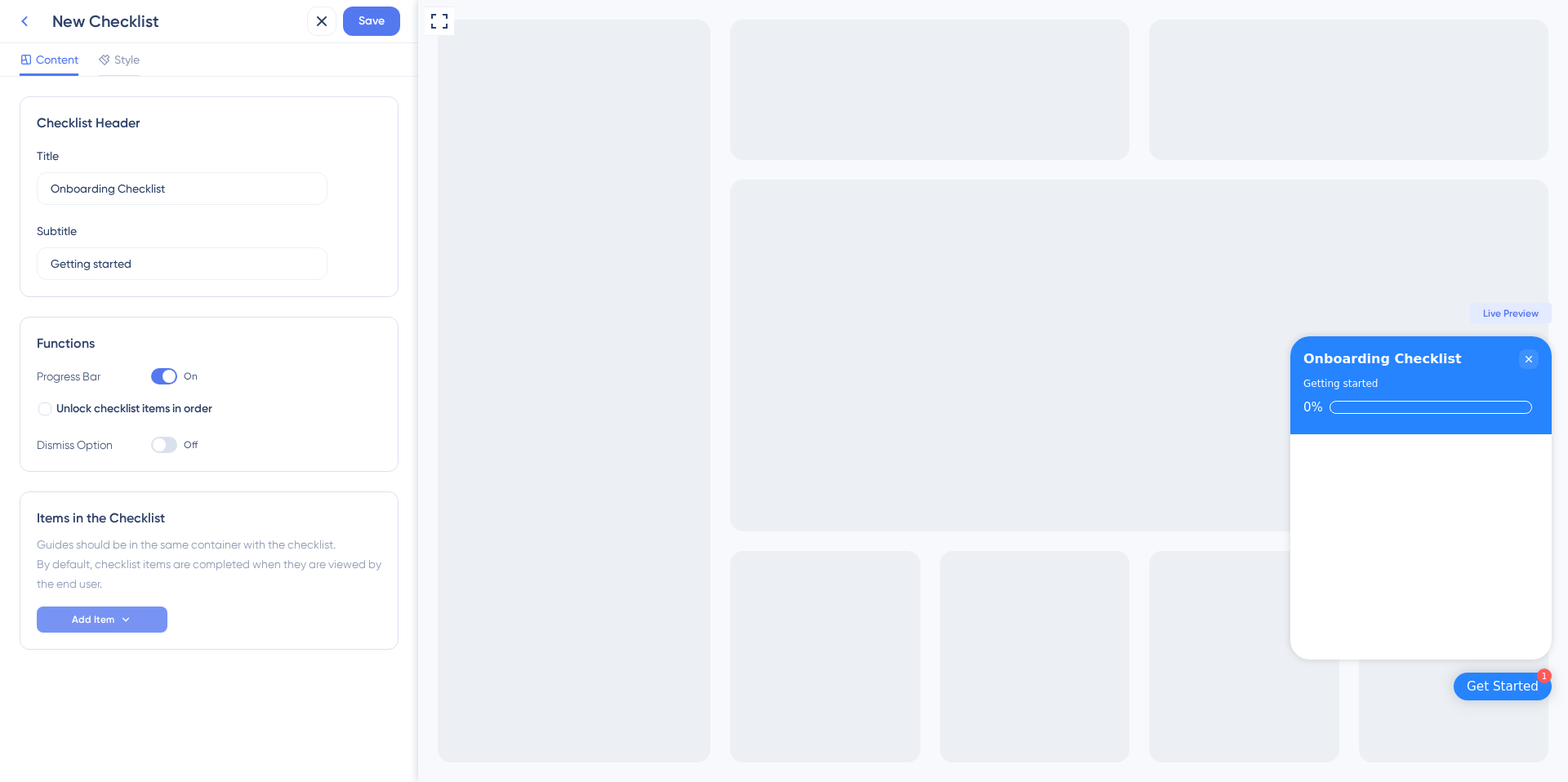
click at [31, 19] on icon at bounding box center [24, 21] width 19 height 19
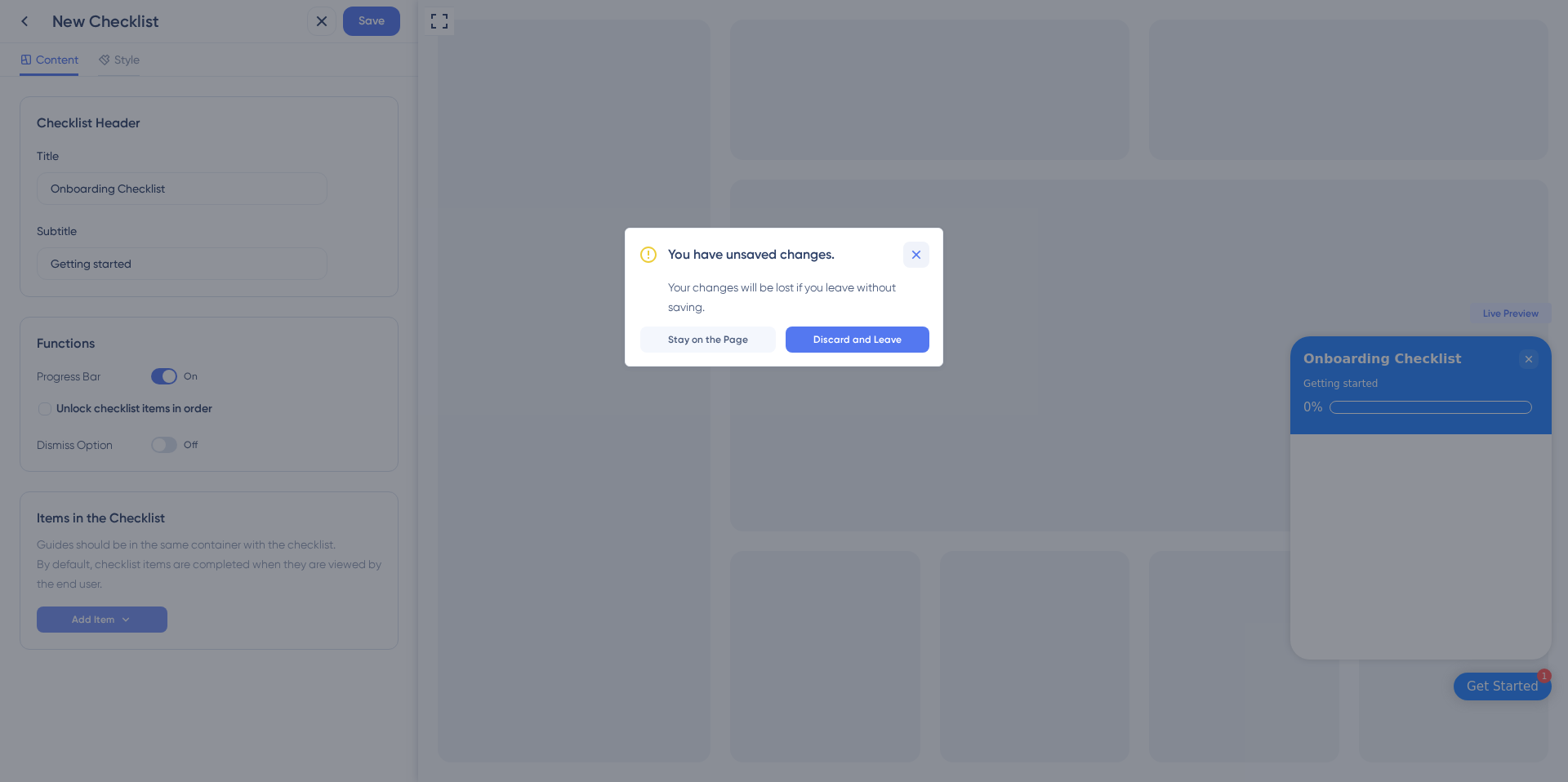
click at [926, 255] on button at bounding box center [916, 254] width 26 height 26
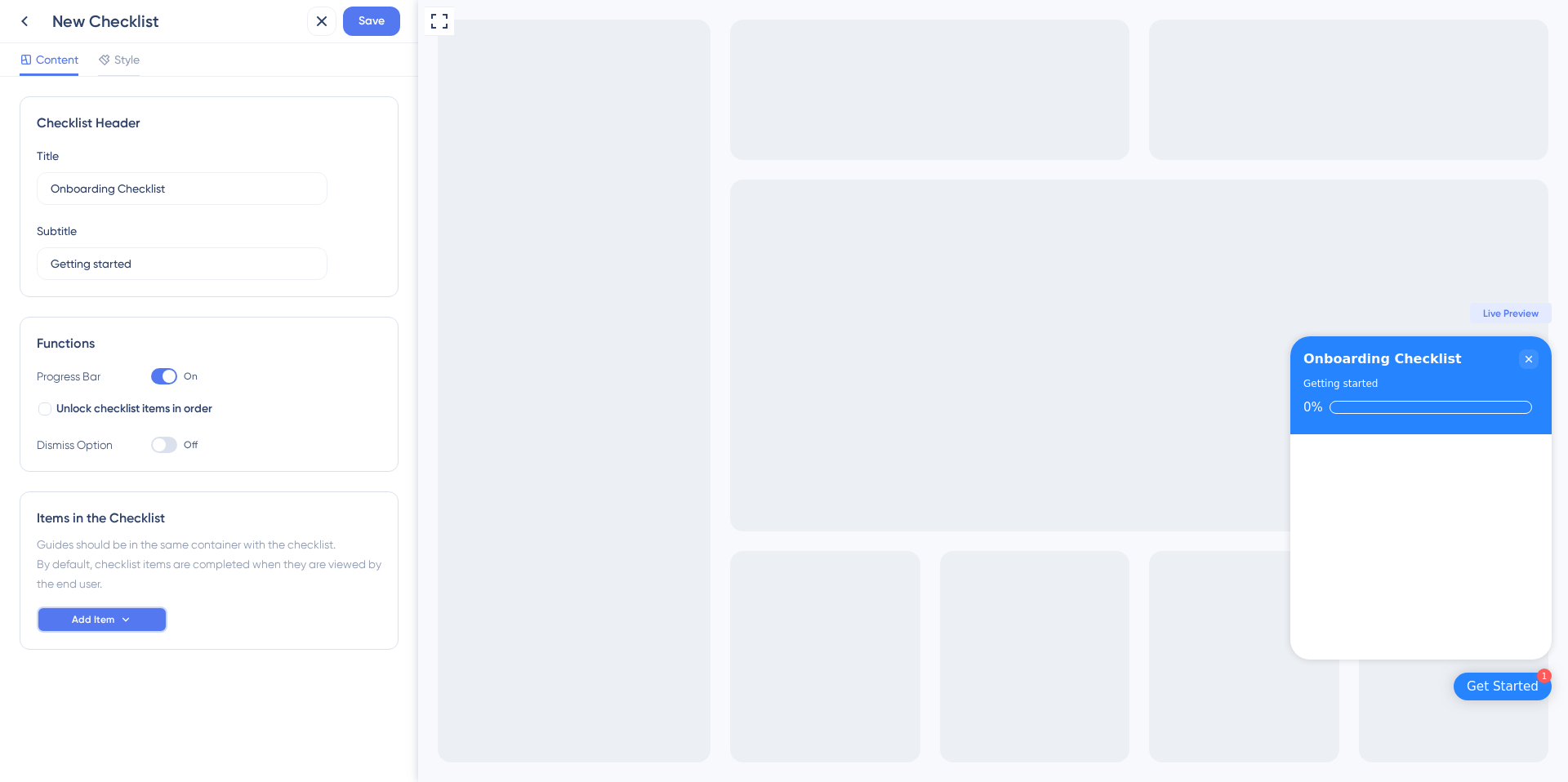
click at [129, 630] on button "Add Item" at bounding box center [102, 619] width 131 height 26
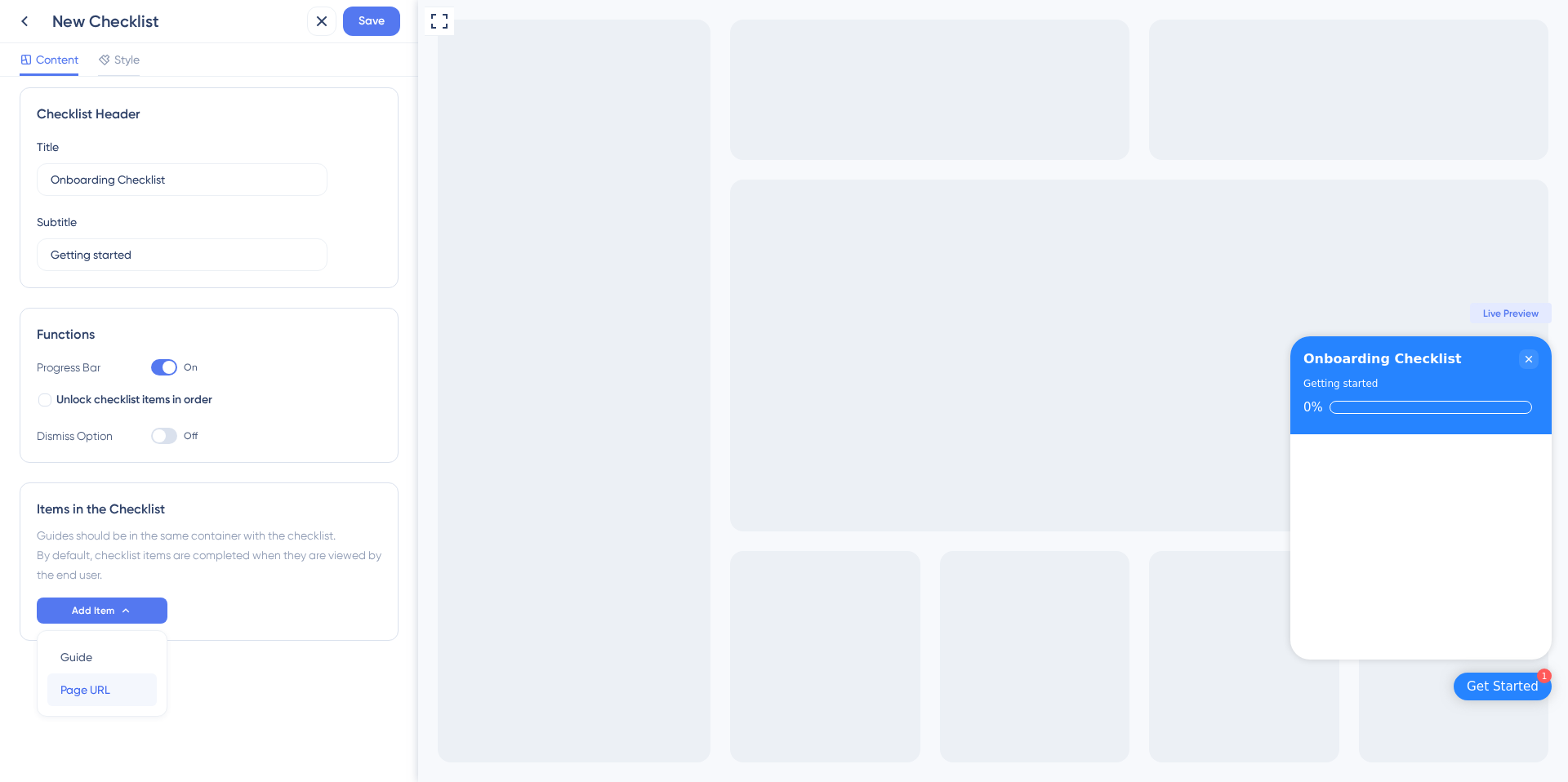
click at [109, 693] on span "Page URL" at bounding box center [84, 690] width 49 height 19
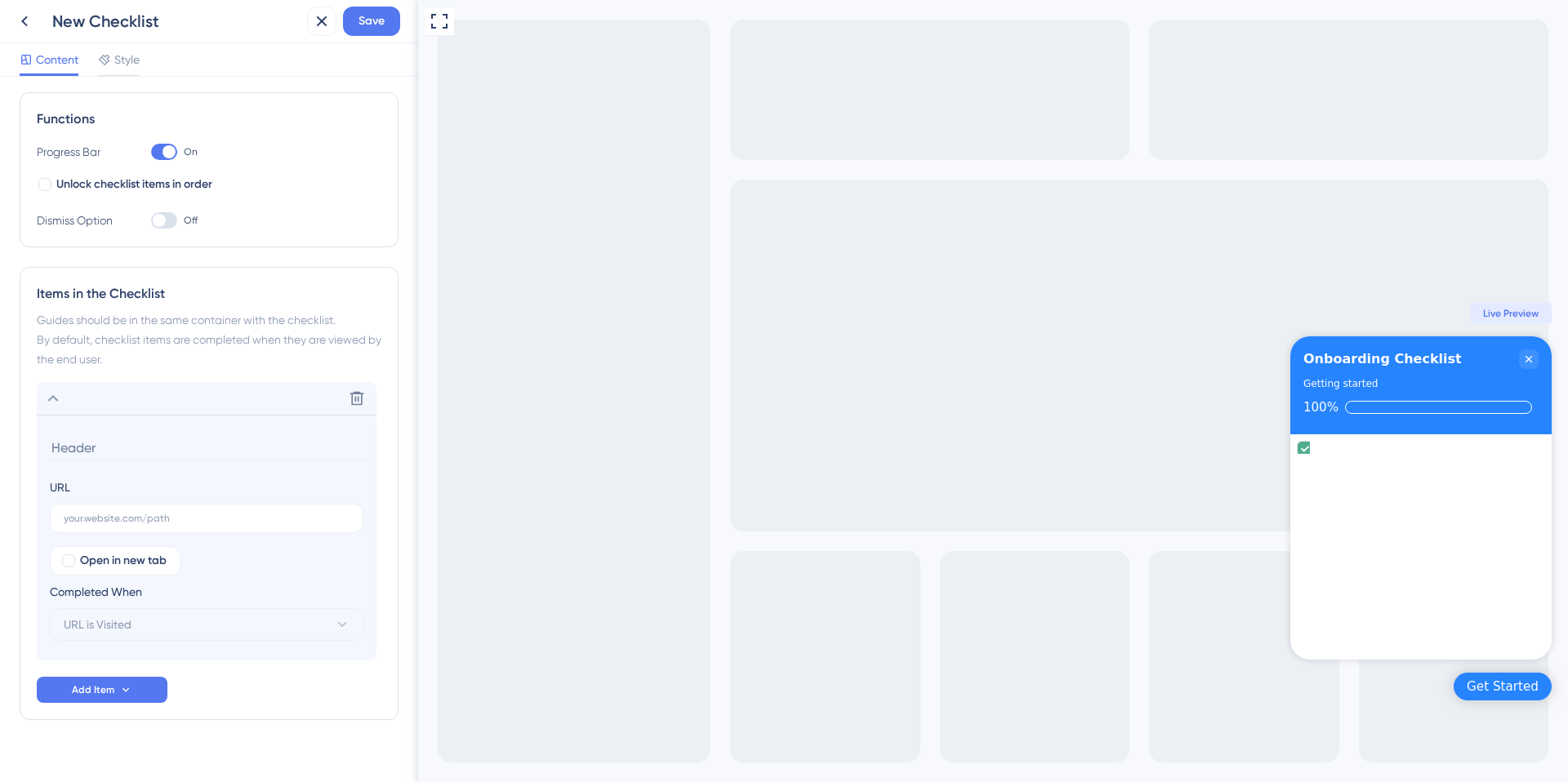
scroll to position [247, 0]
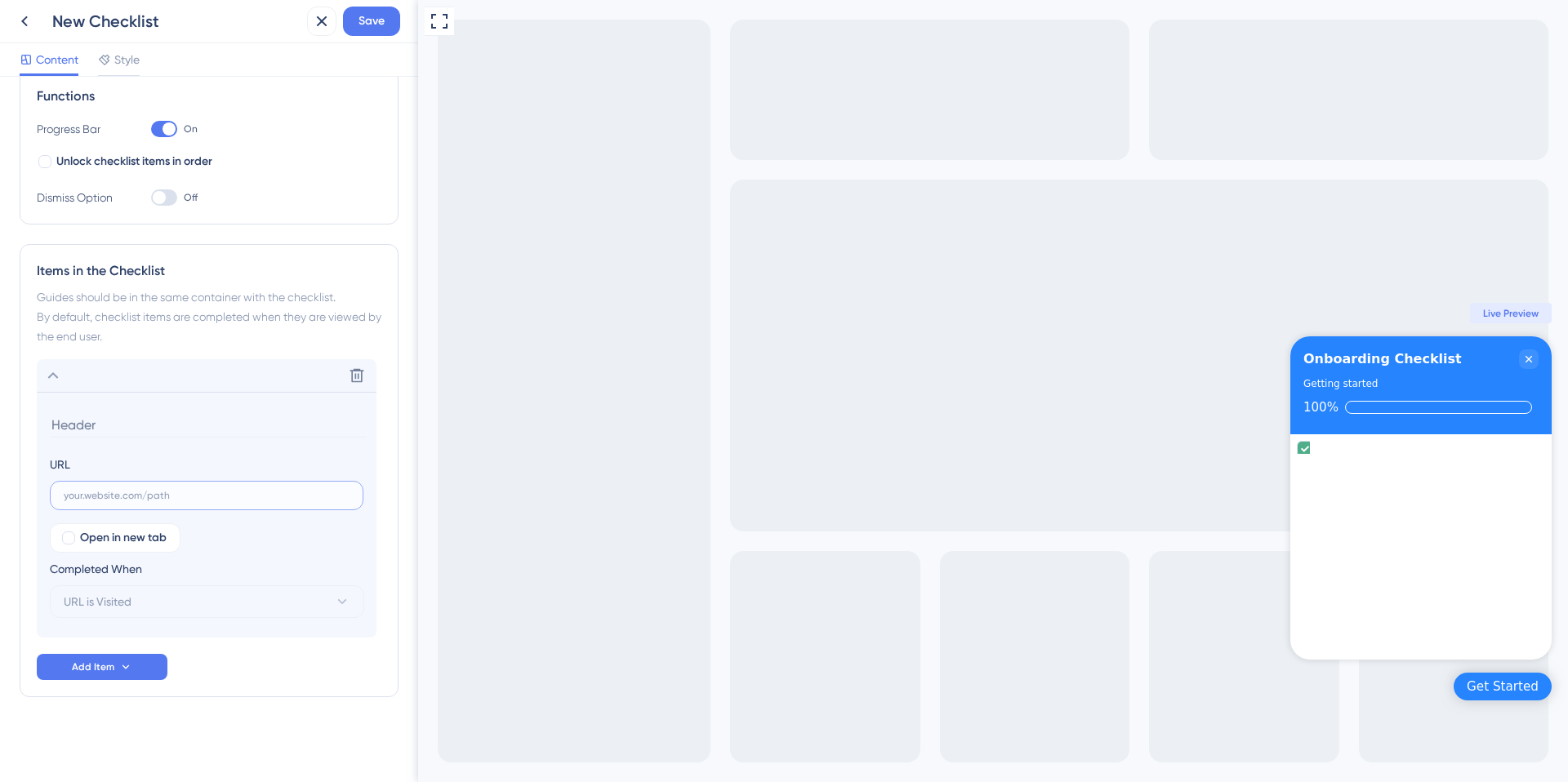
click at [143, 501] on input "text" at bounding box center [206, 496] width 286 height 12
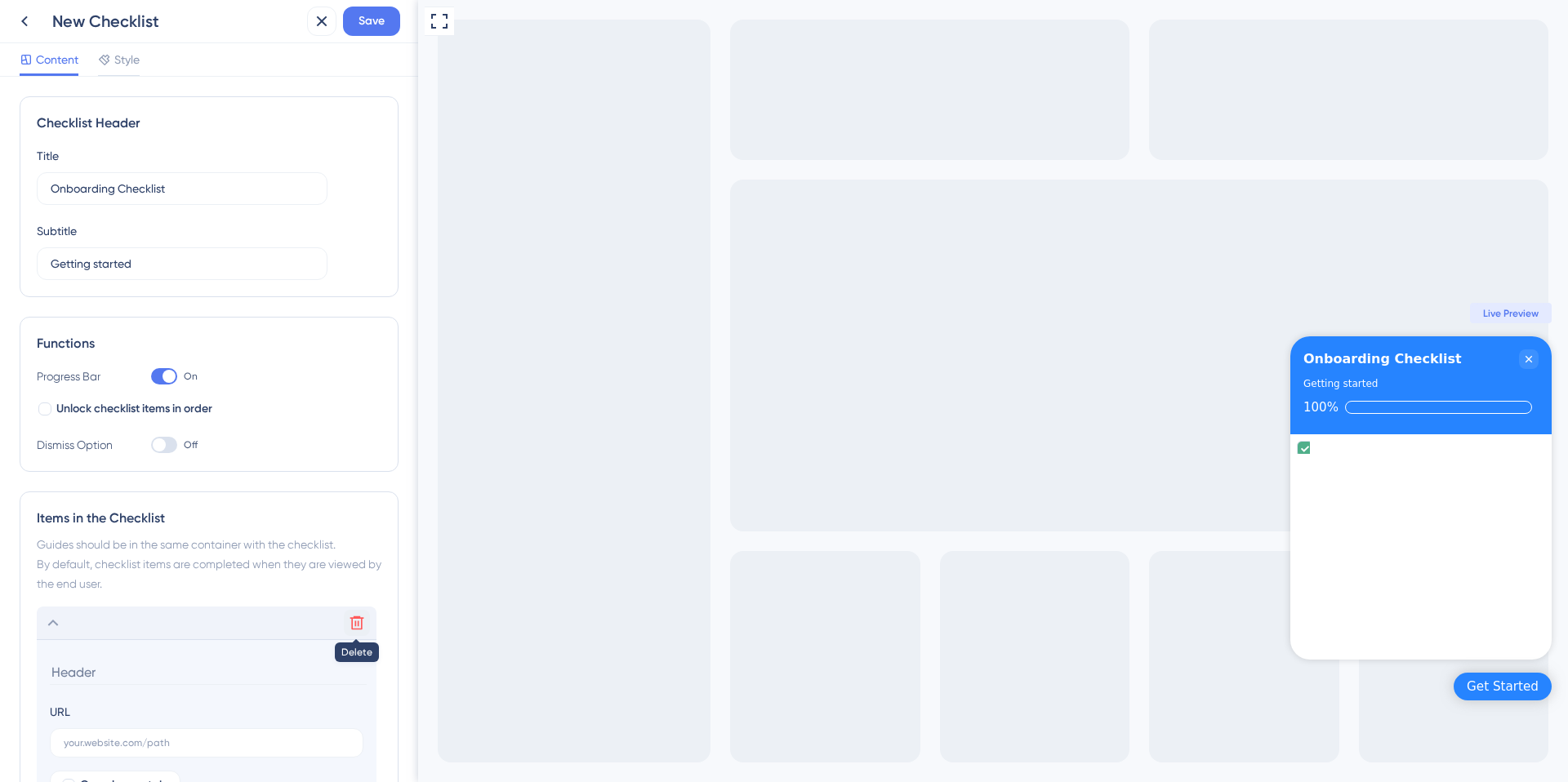
click at [356, 629] on icon at bounding box center [358, 623] width 14 height 14
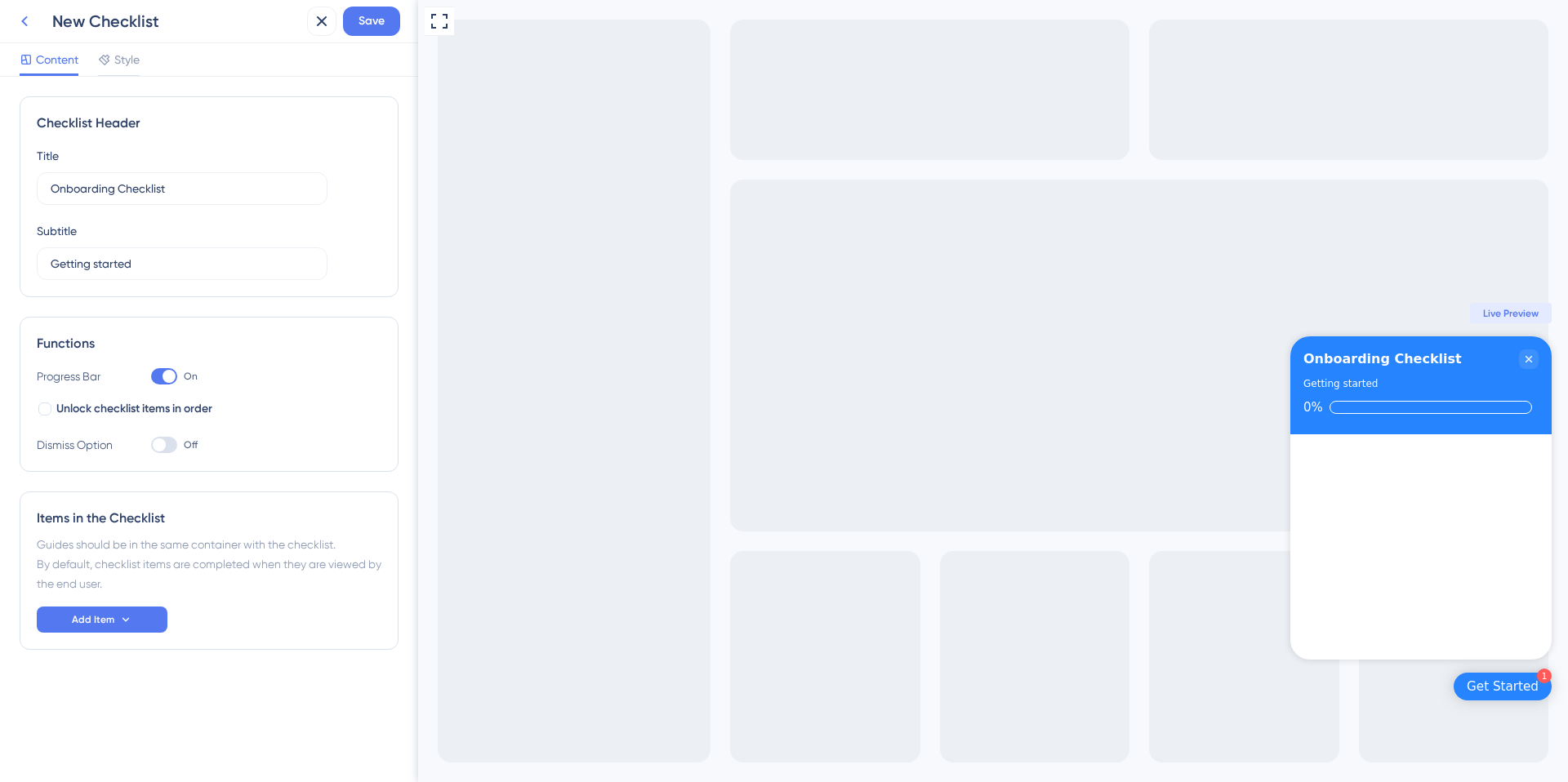
click at [30, 30] on icon at bounding box center [24, 21] width 19 height 19
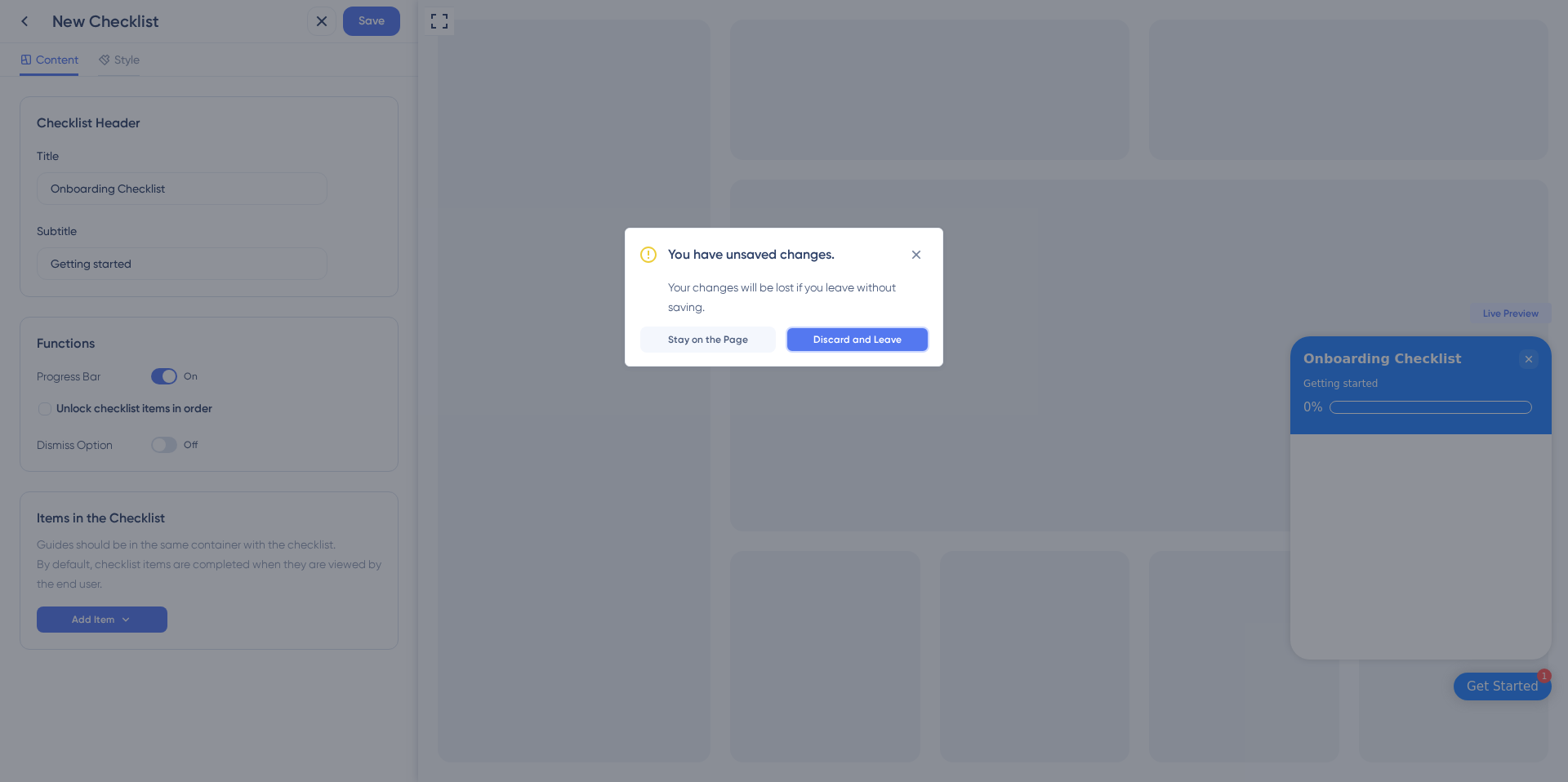
click at [863, 352] on button "Discard and Leave" at bounding box center [858, 339] width 143 height 26
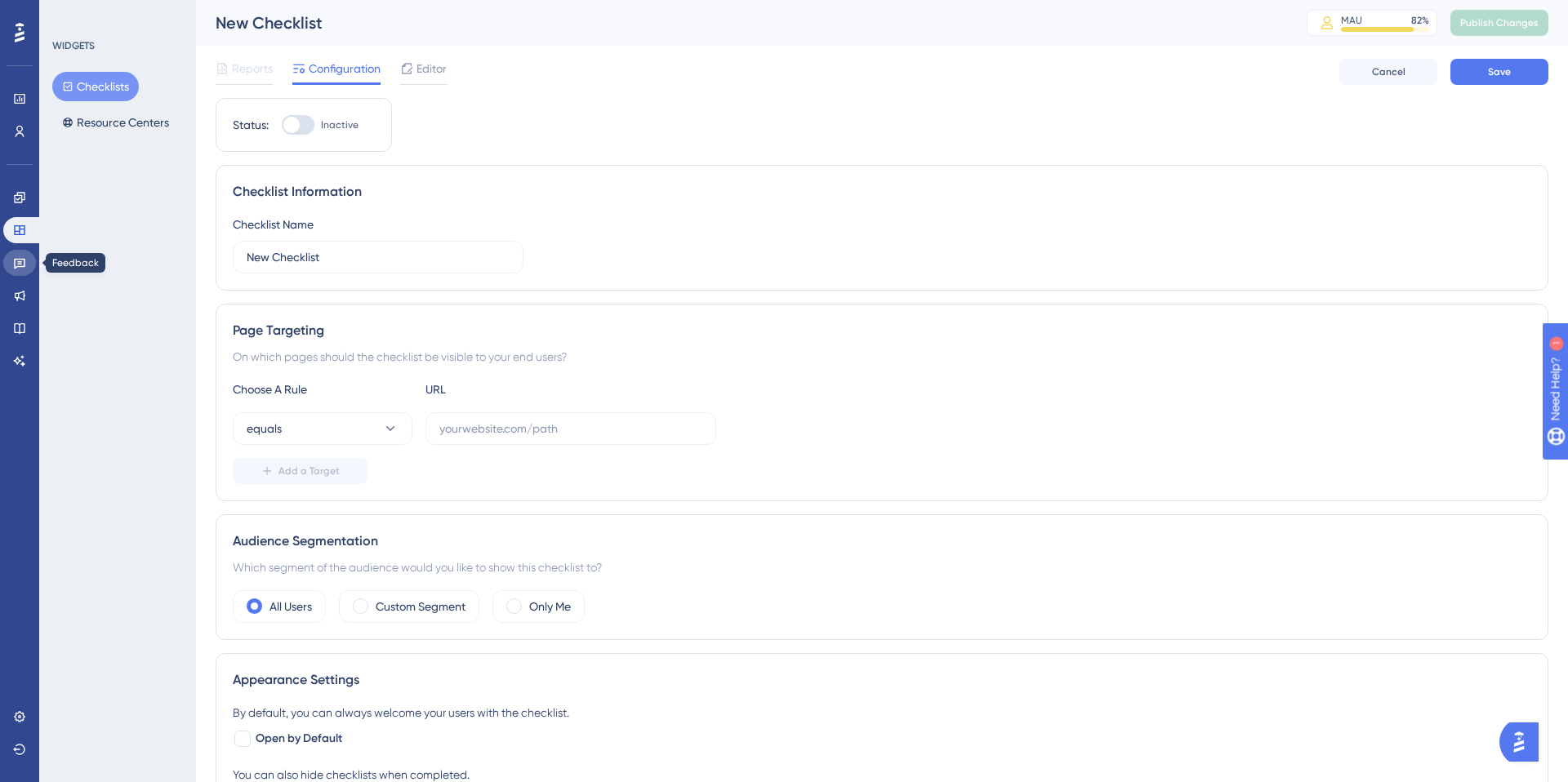
click at [16, 263] on icon at bounding box center [18, 263] width 13 height 13
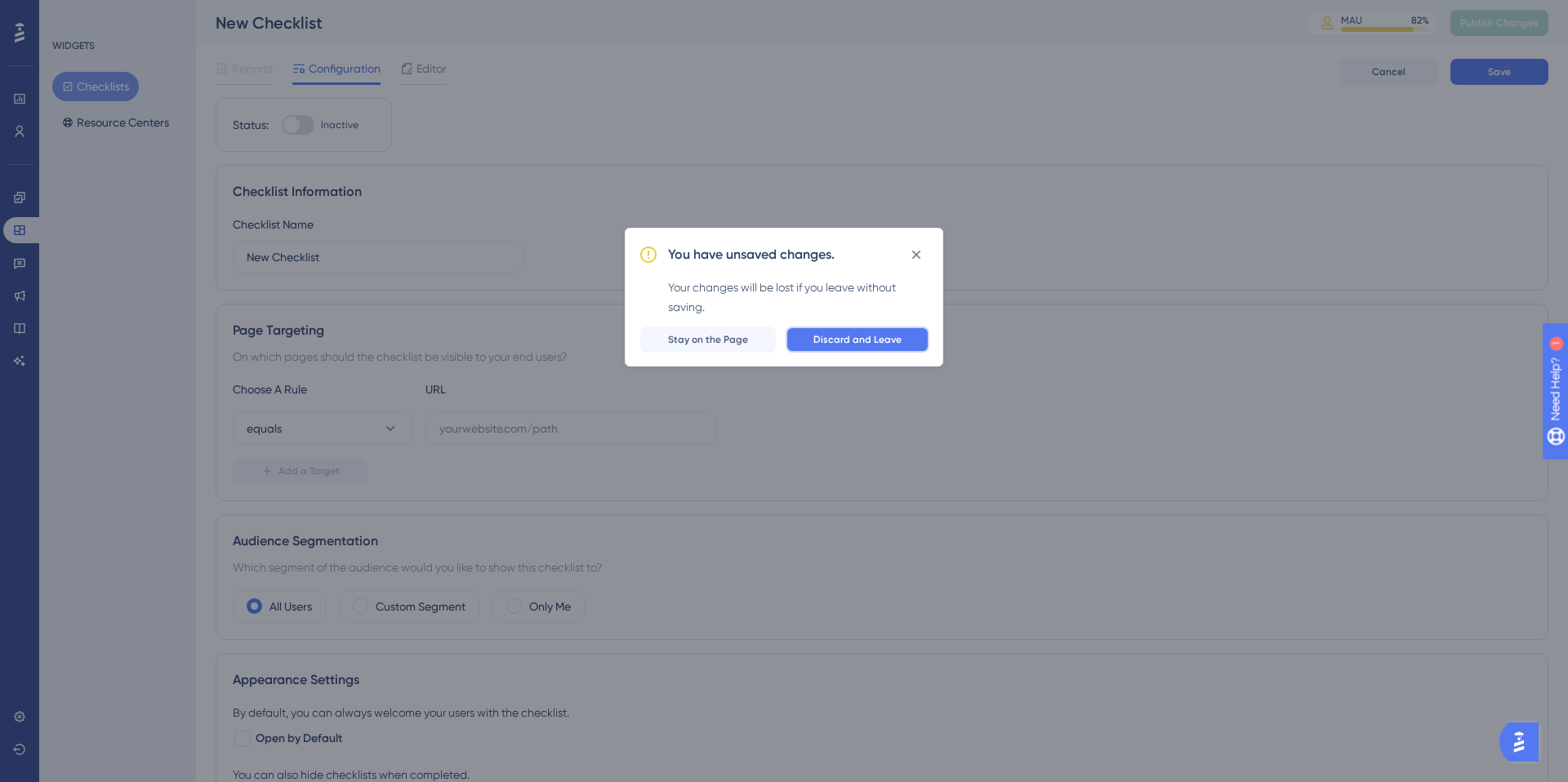
click at [844, 336] on span "Discard and Leave" at bounding box center [857, 339] width 88 height 13
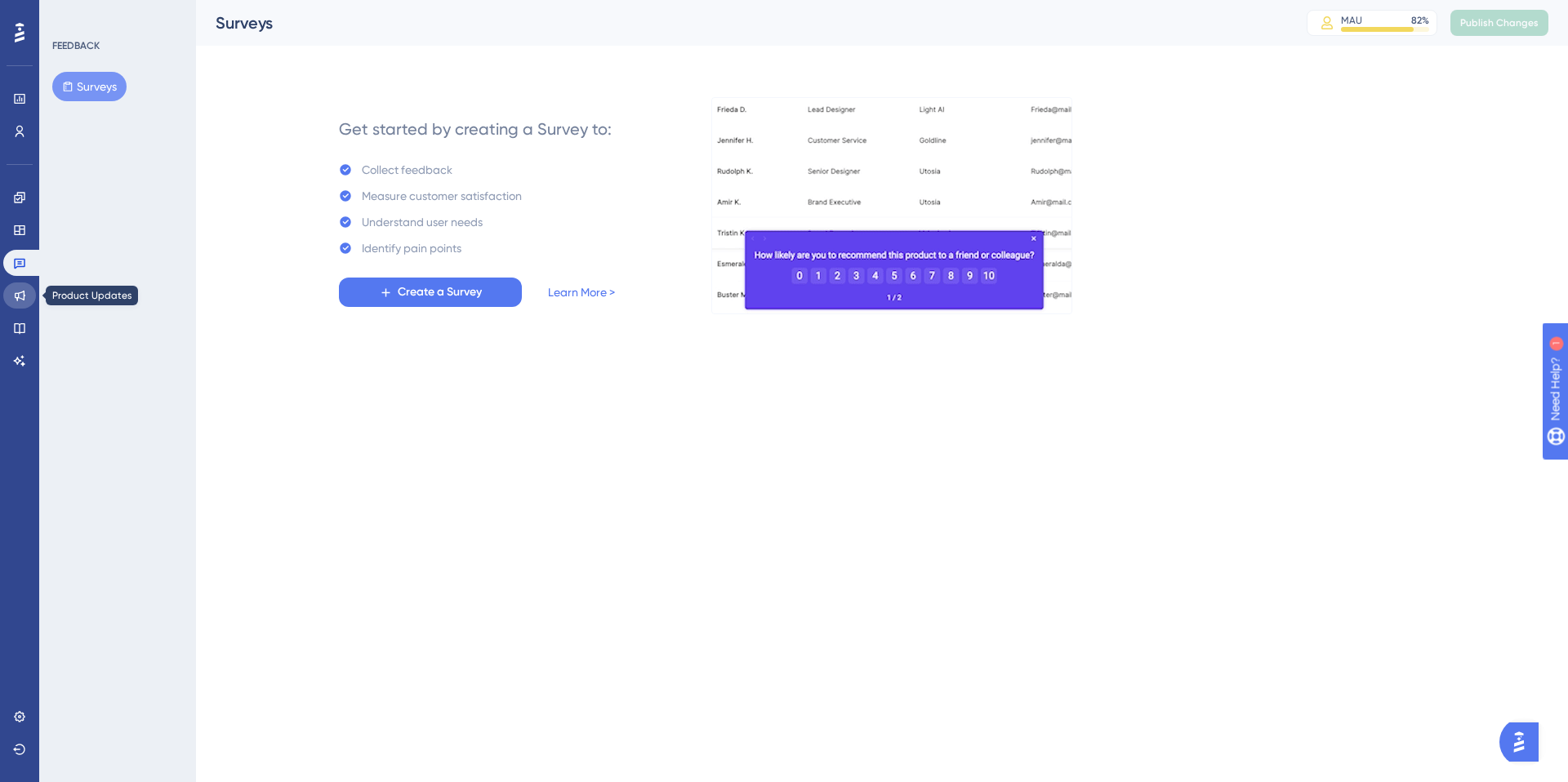
click at [19, 296] on icon at bounding box center [18, 295] width 13 height 13
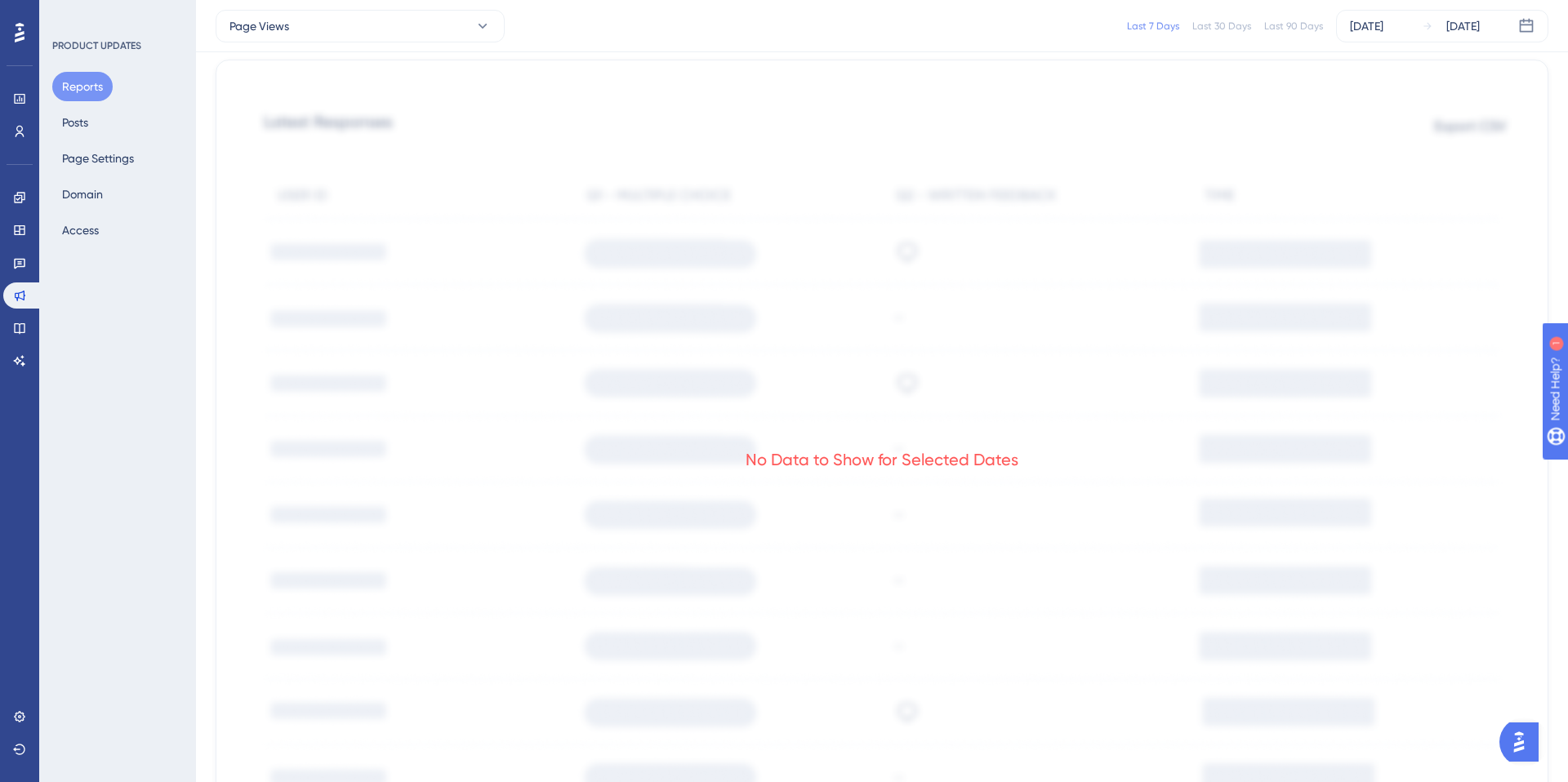
scroll to position [610, 0]
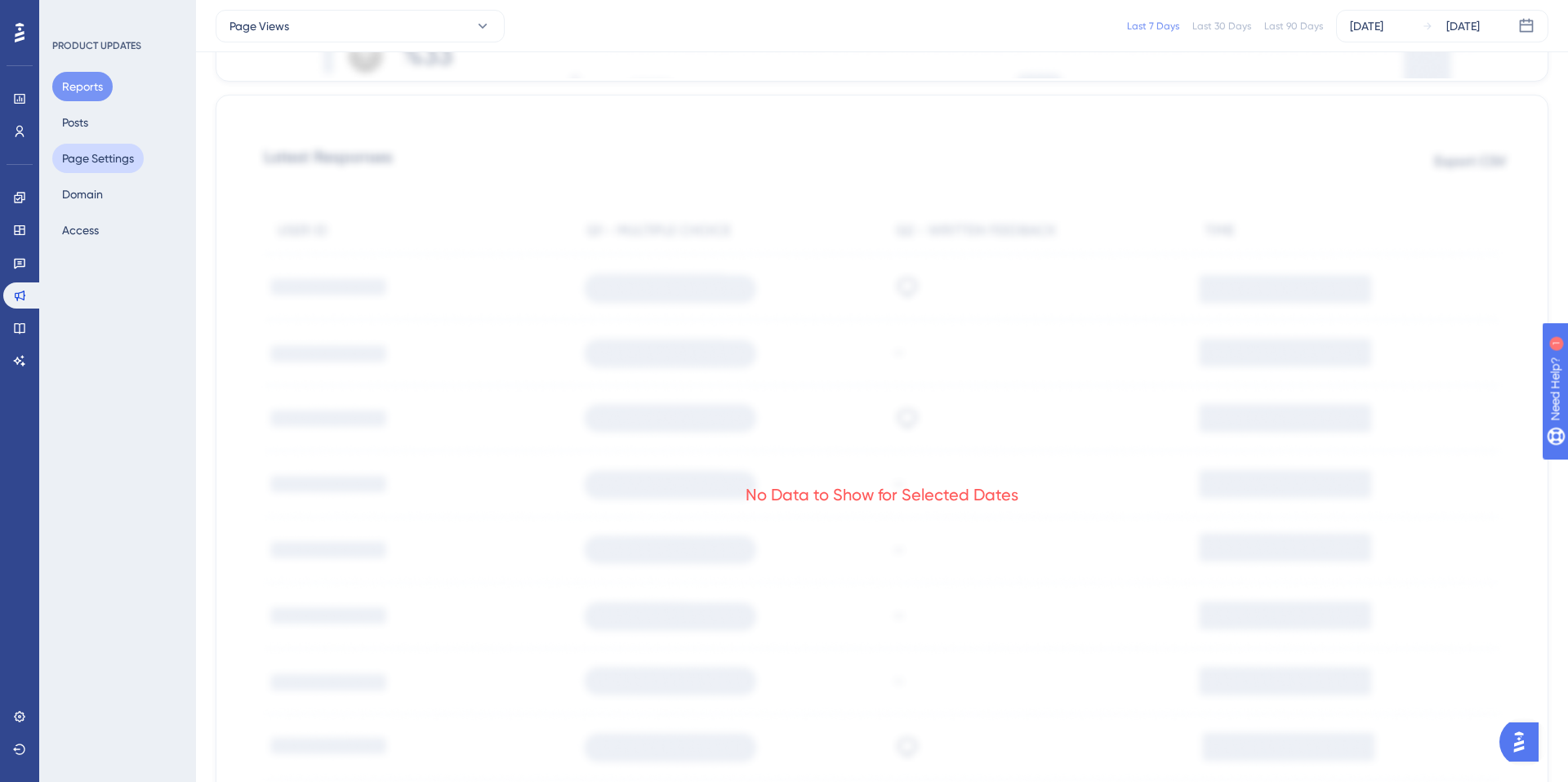
click at [81, 159] on button "Page Settings" at bounding box center [98, 158] width 91 height 29
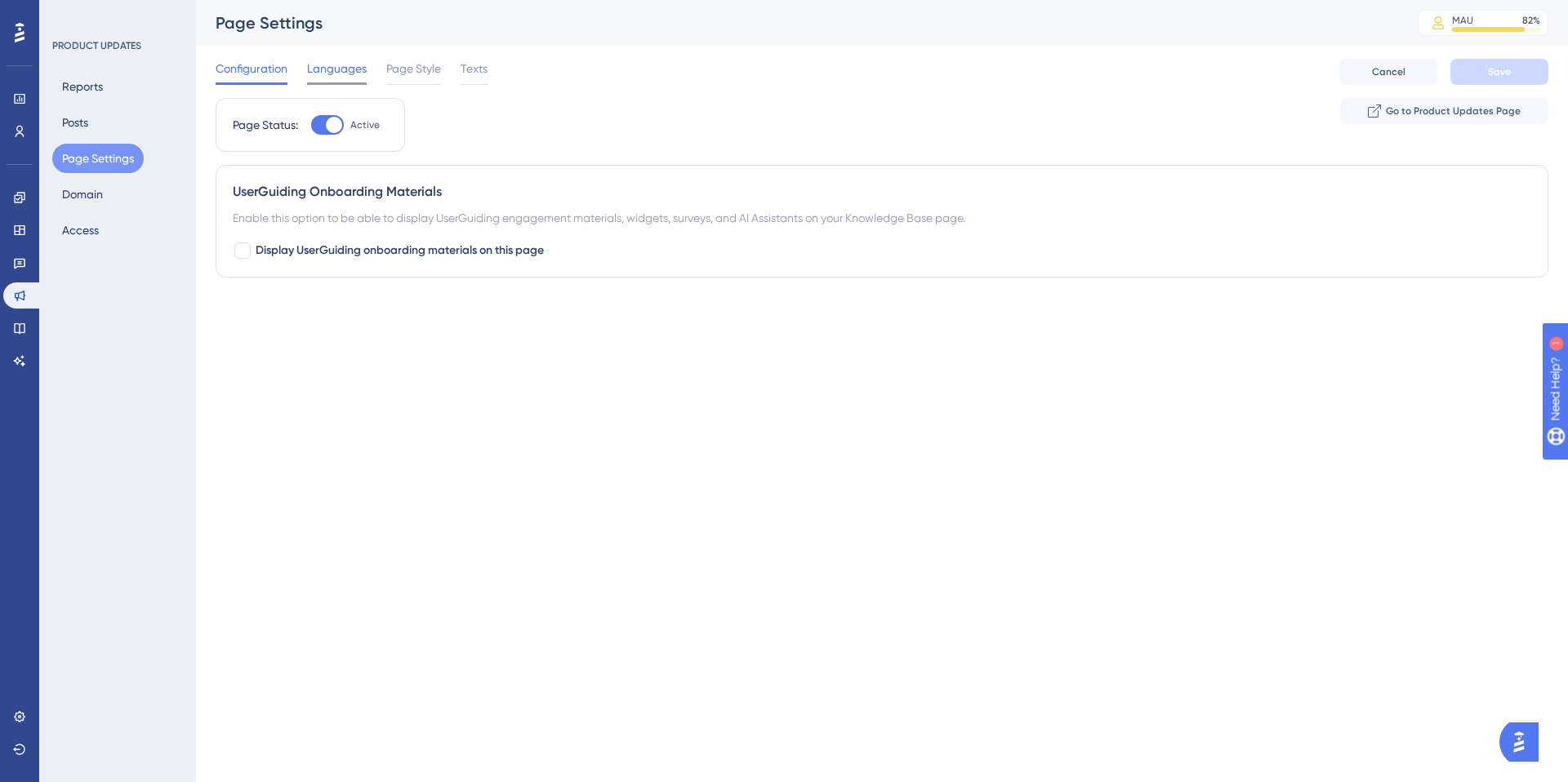
click at [345, 72] on span "Languages" at bounding box center [337, 69] width 60 height 19
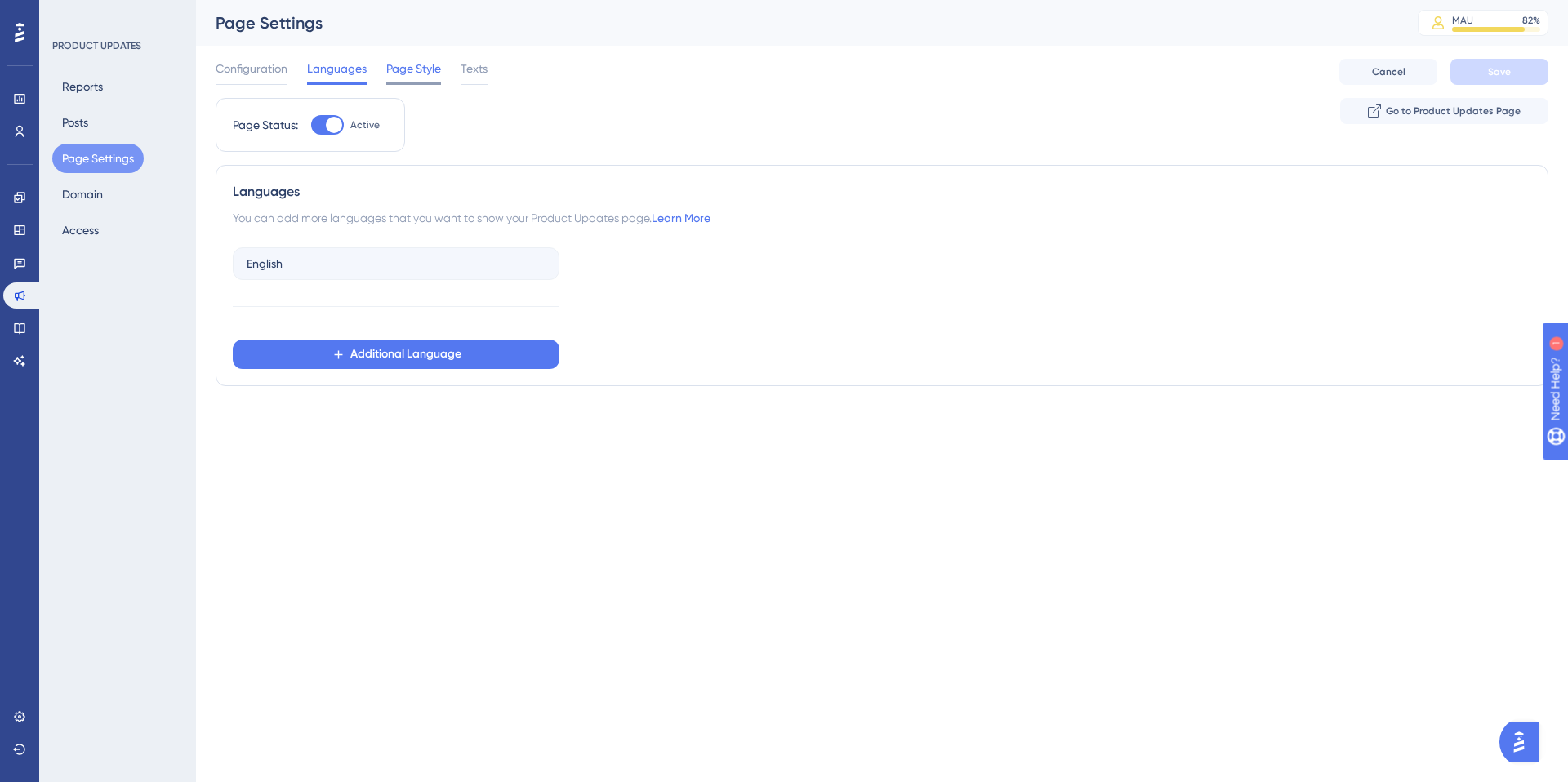
click at [412, 65] on span "Page Style" at bounding box center [414, 69] width 54 height 19
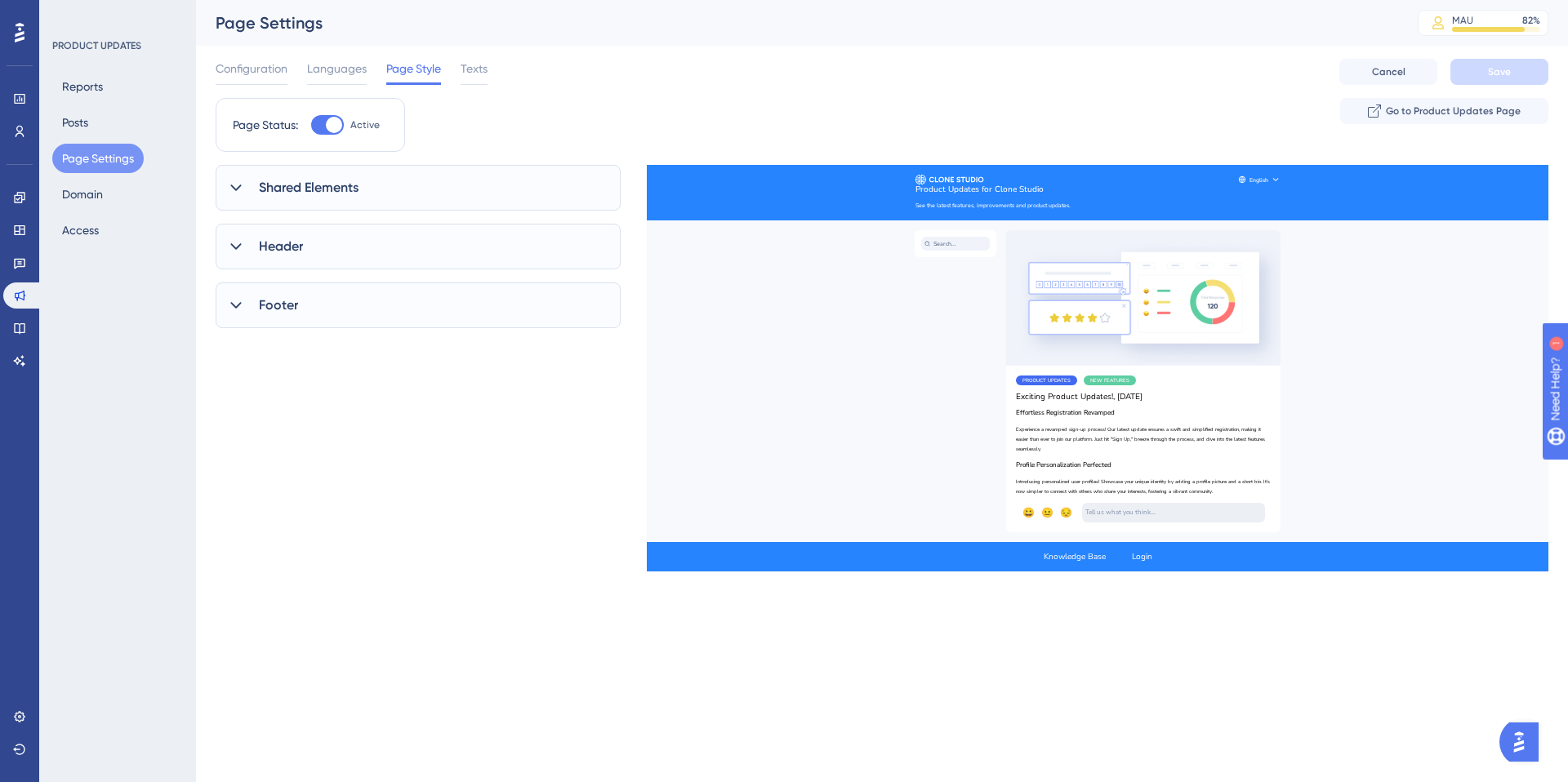
click at [336, 197] on span "Shared Elements" at bounding box center [308, 188] width 100 height 19
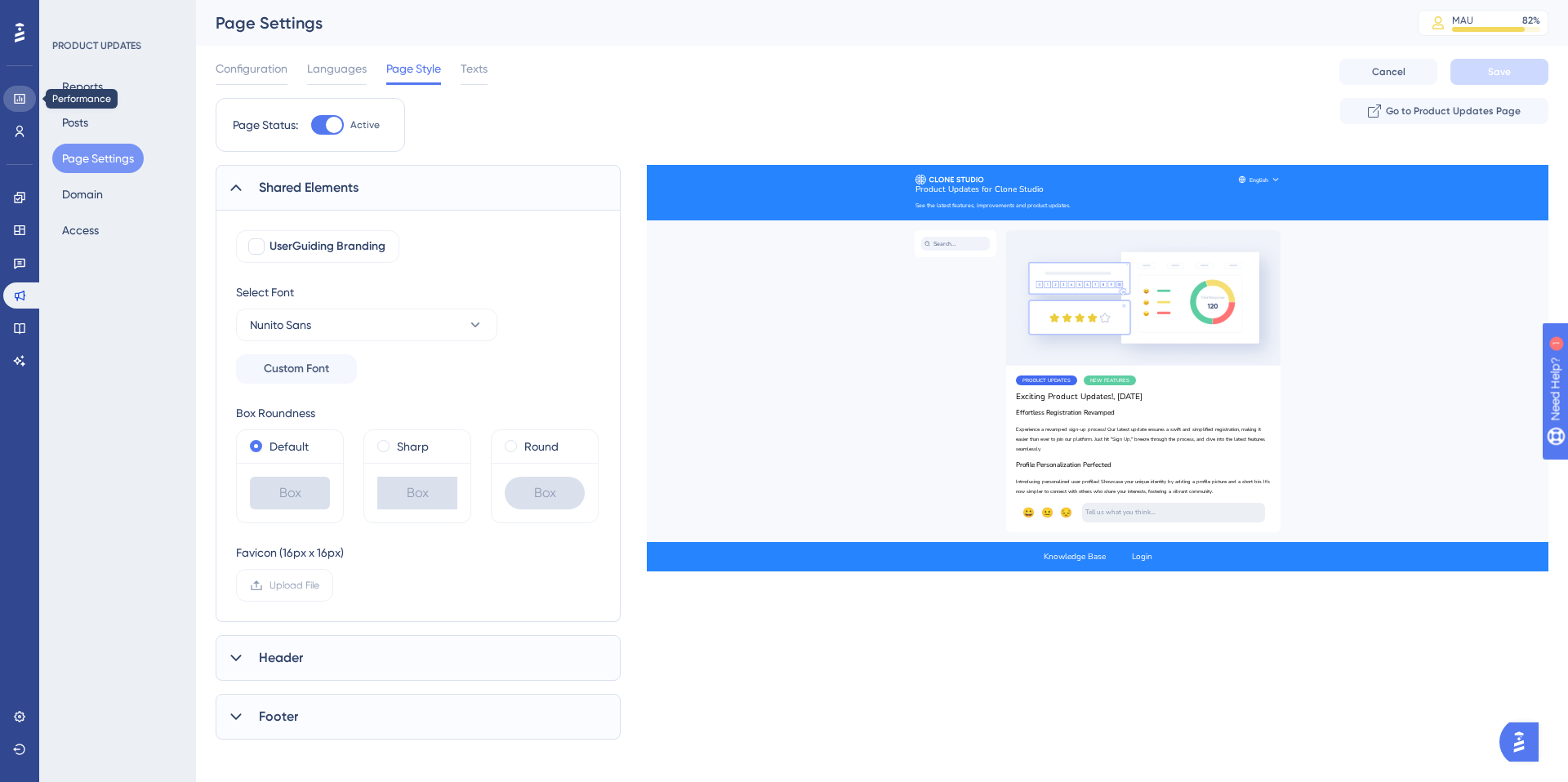
click at [23, 96] on icon at bounding box center [18, 98] width 13 height 13
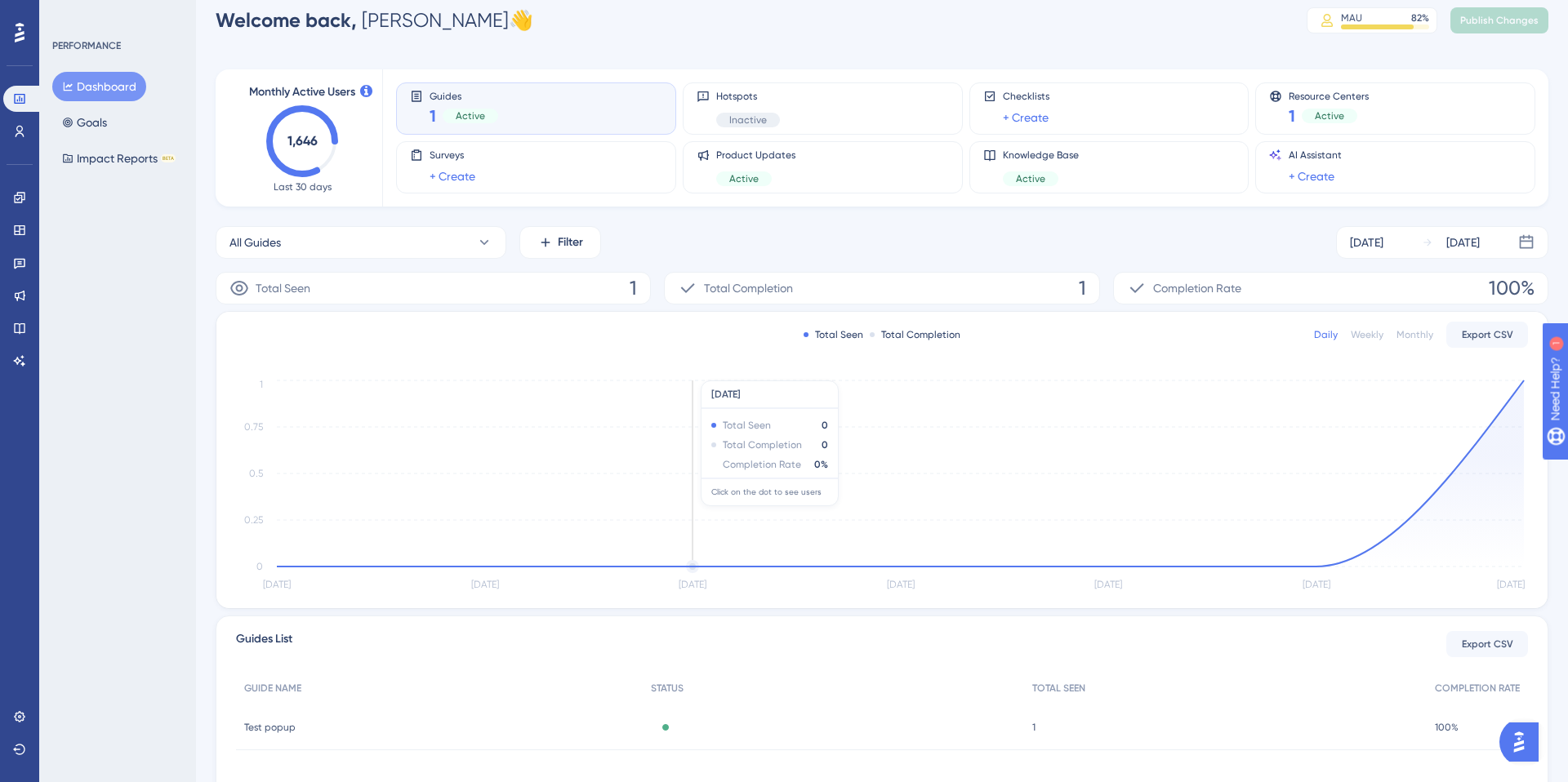
scroll to position [1, 0]
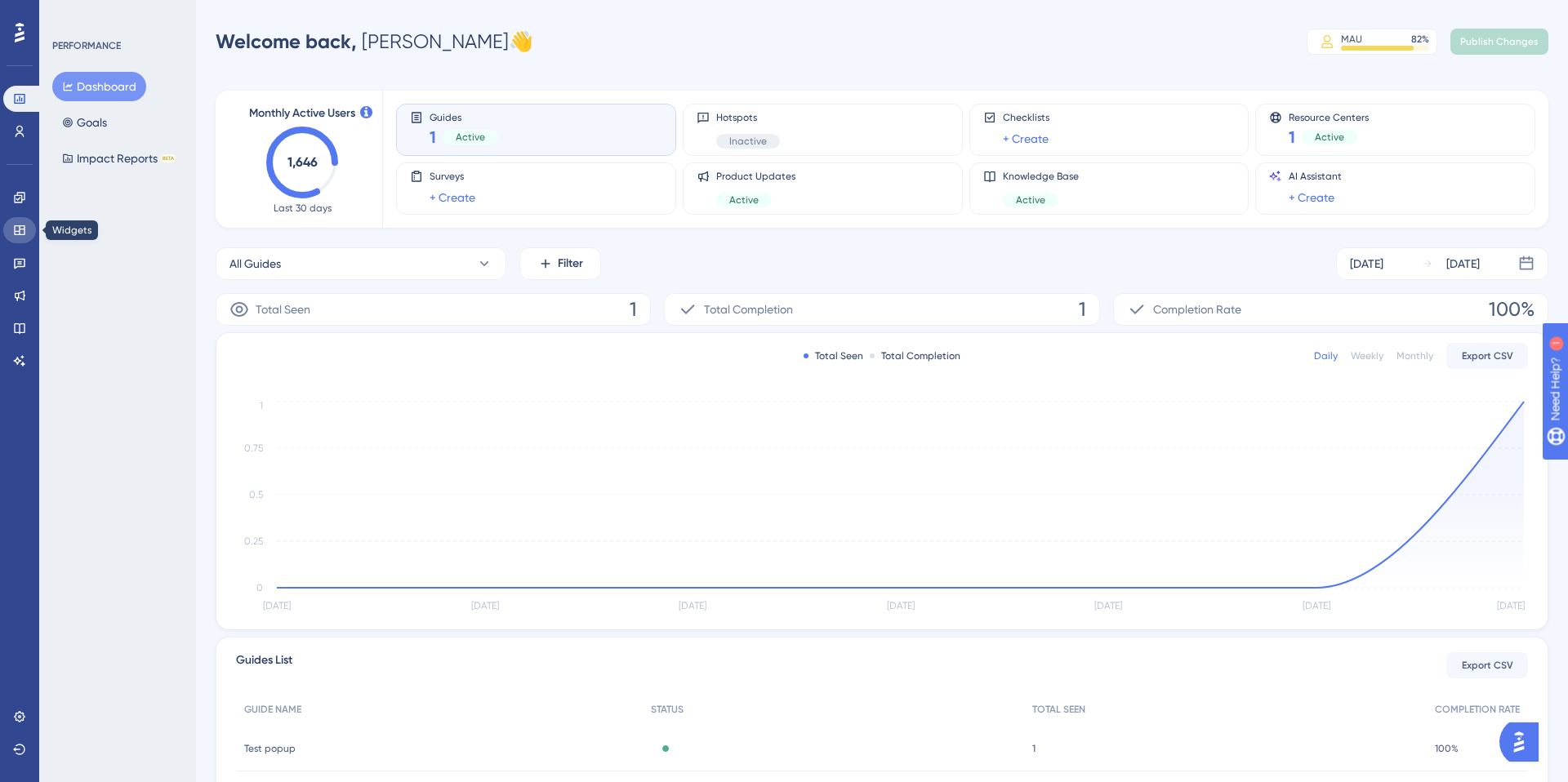
click at [14, 231] on icon at bounding box center [18, 231] width 11 height 10
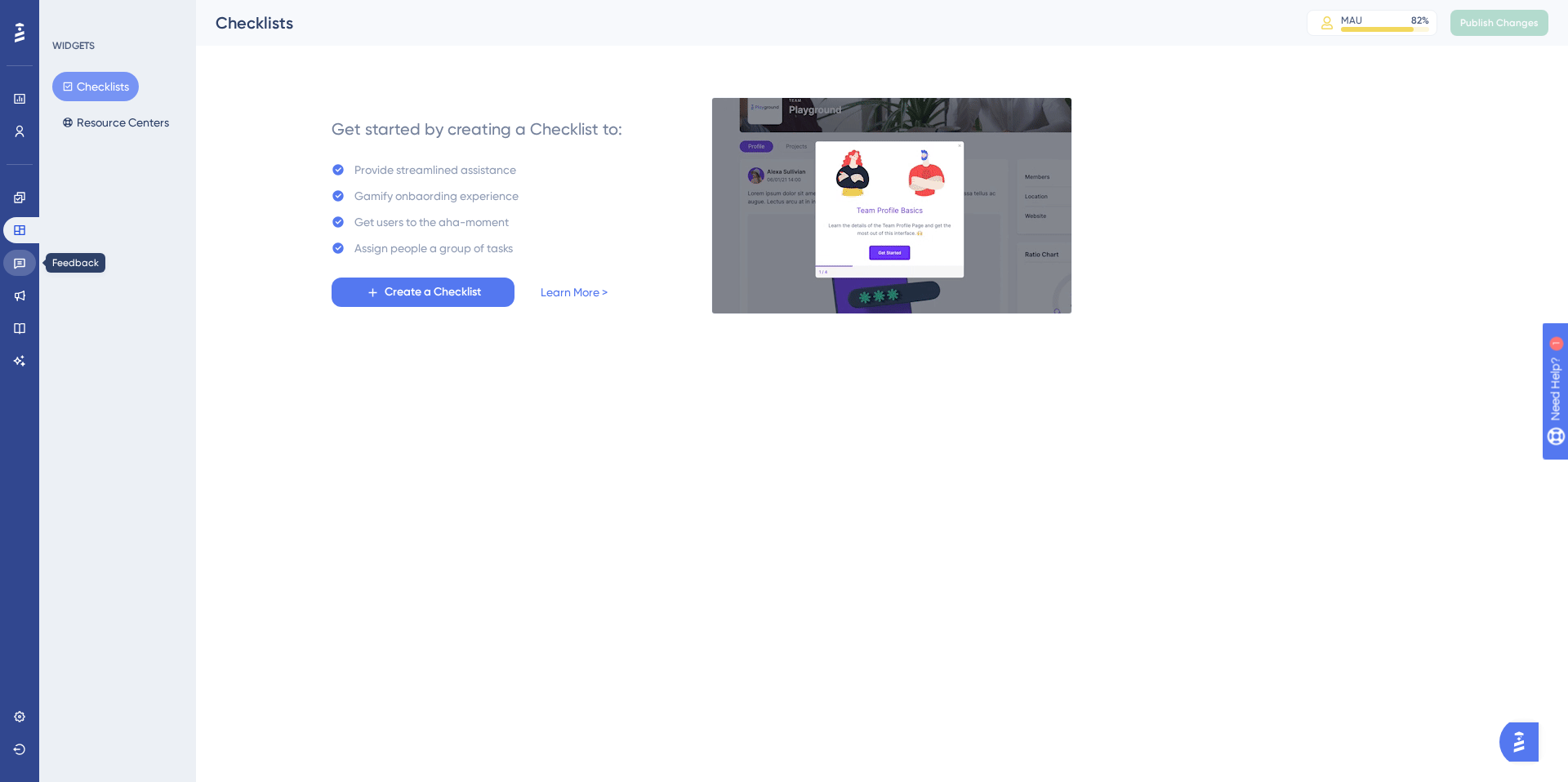
click at [22, 268] on icon at bounding box center [18, 263] width 13 height 13
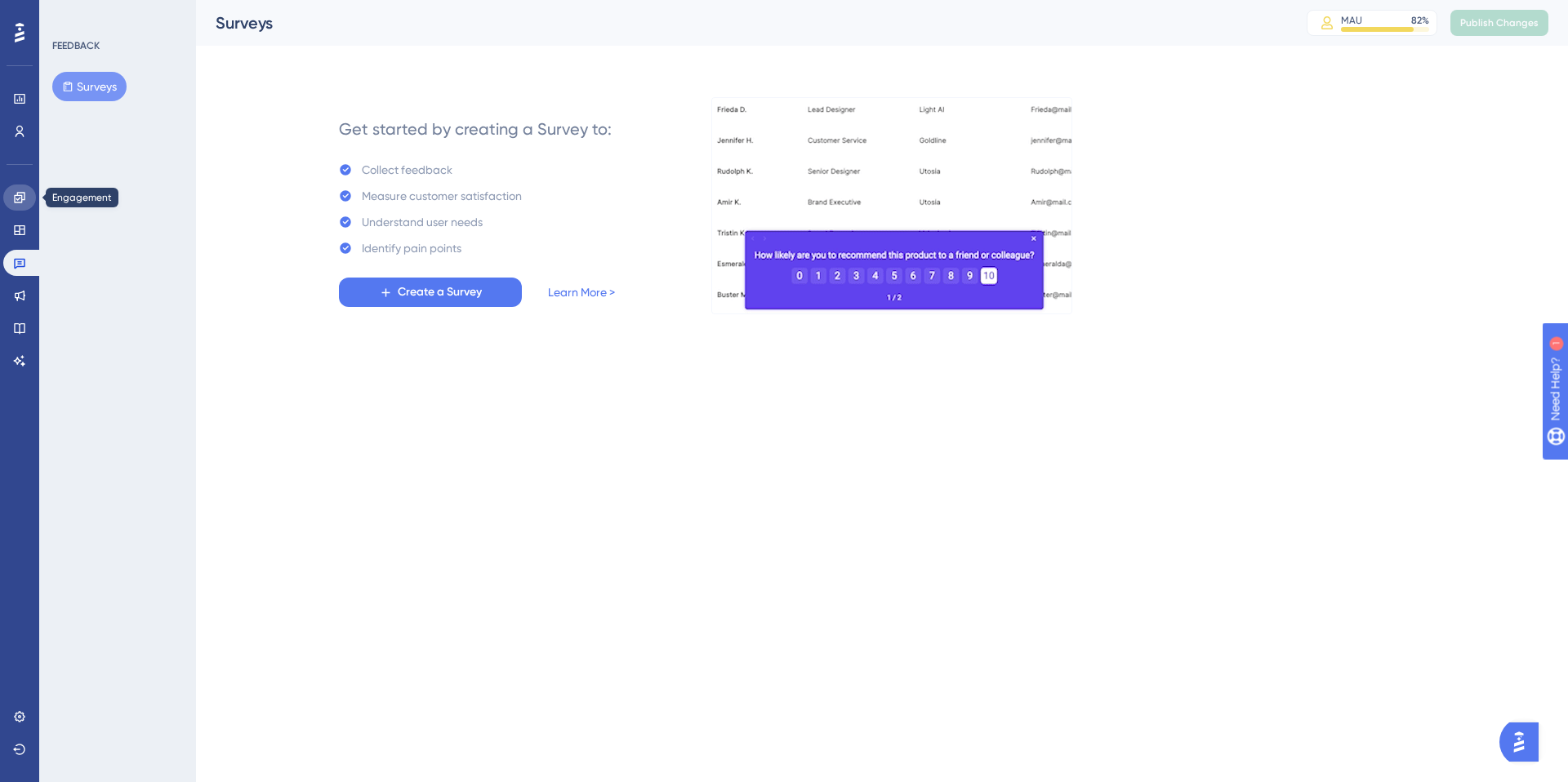
click at [23, 195] on icon at bounding box center [18, 197] width 13 height 13
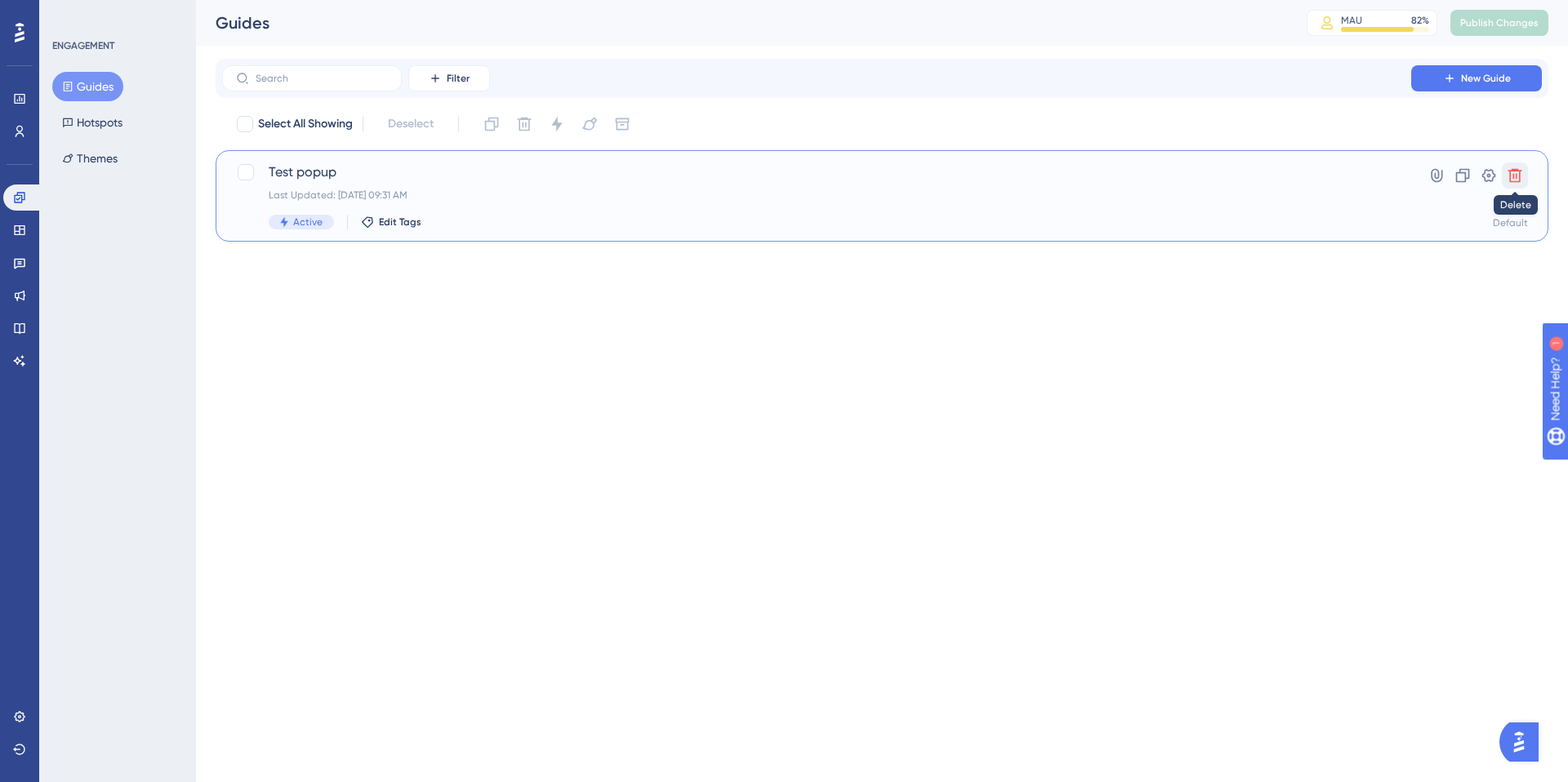
click at [1520, 181] on icon at bounding box center [1515, 175] width 16 height 16
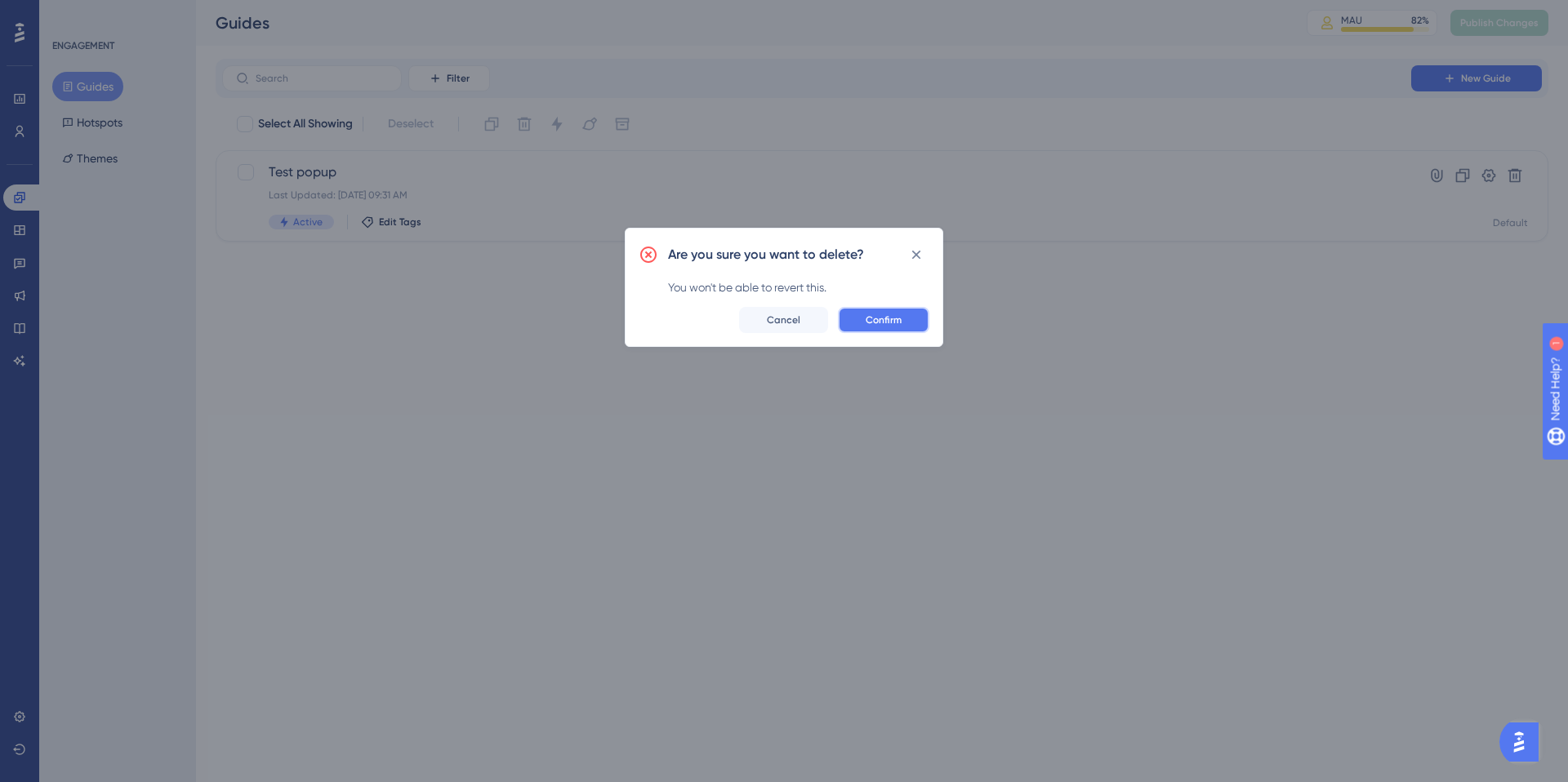
click at [862, 322] on button "Confirm" at bounding box center [884, 320] width 91 height 26
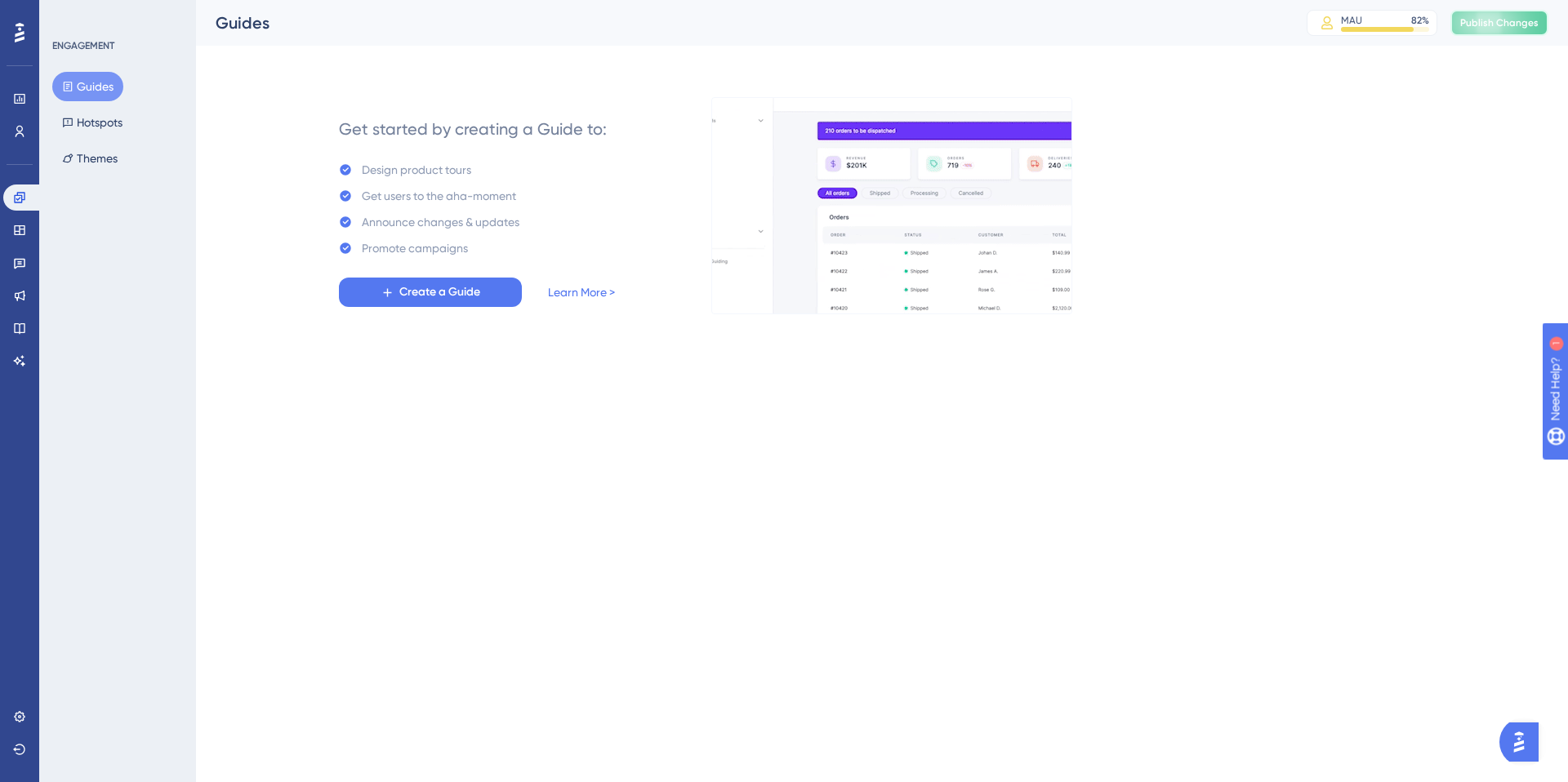
click at [1509, 24] on span "Publish Changes" at bounding box center [1499, 22] width 78 height 13
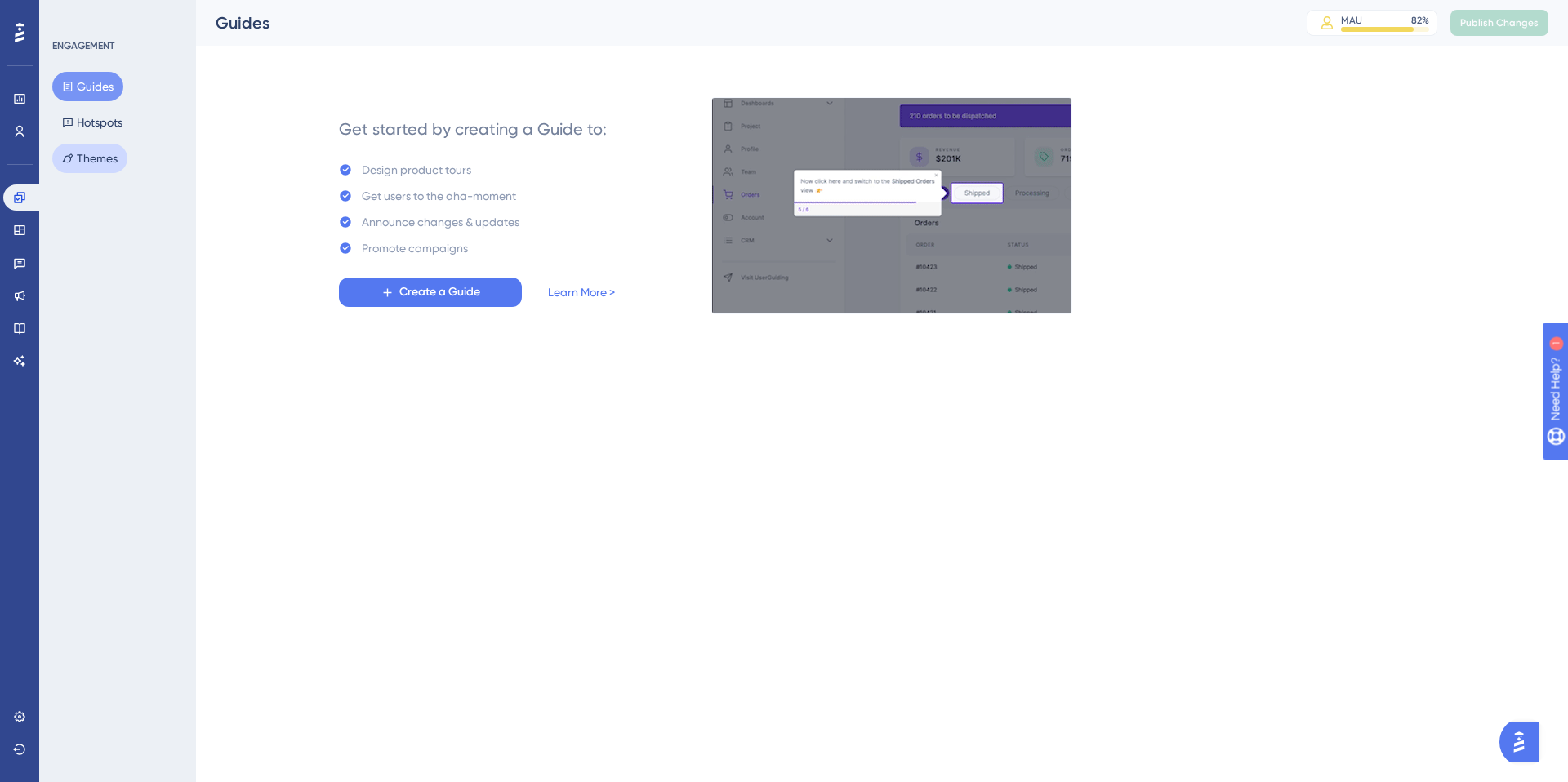
click at [101, 161] on button "Themes" at bounding box center [90, 158] width 76 height 29
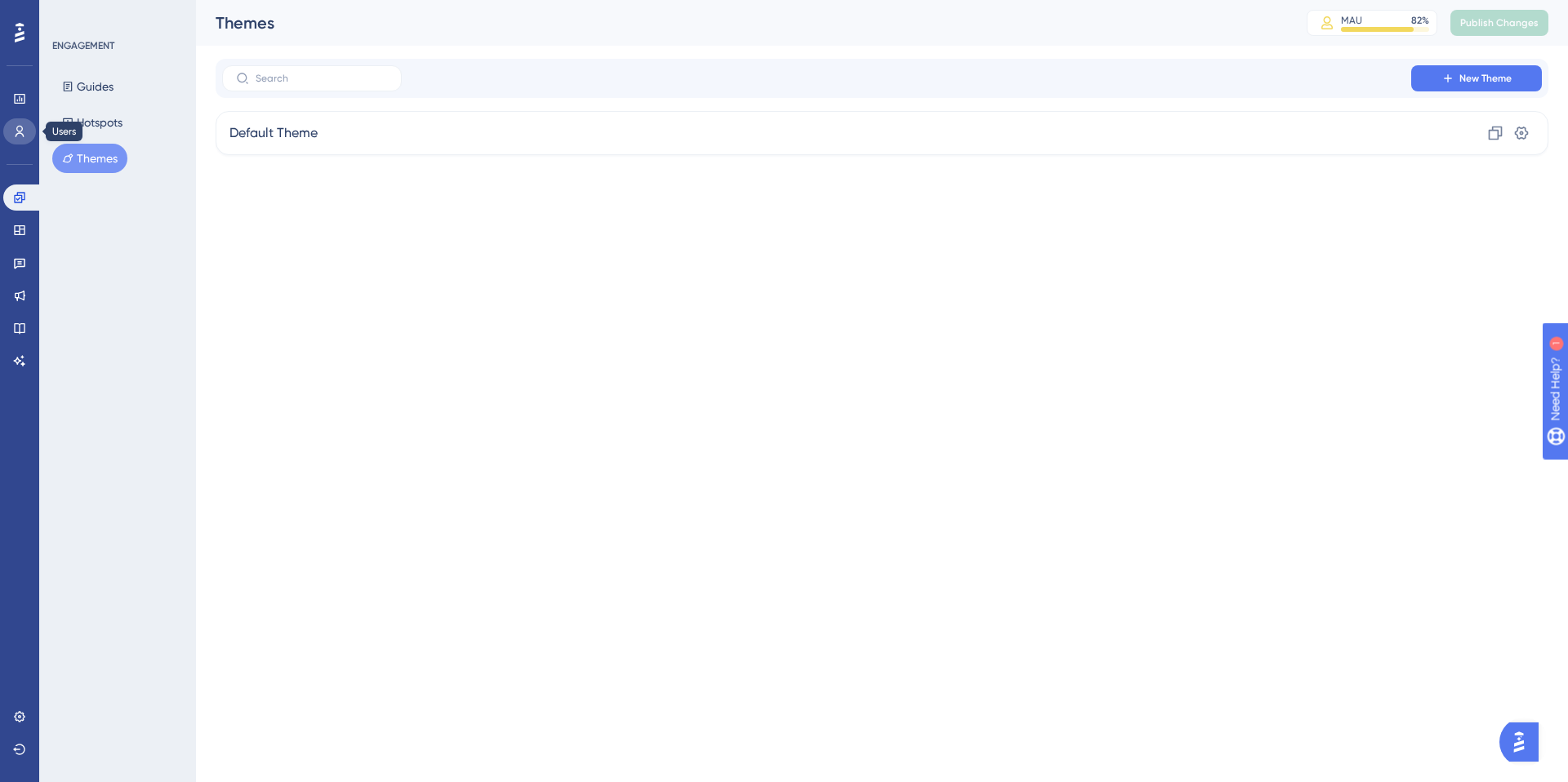
click at [13, 128] on icon at bounding box center [18, 131] width 13 height 13
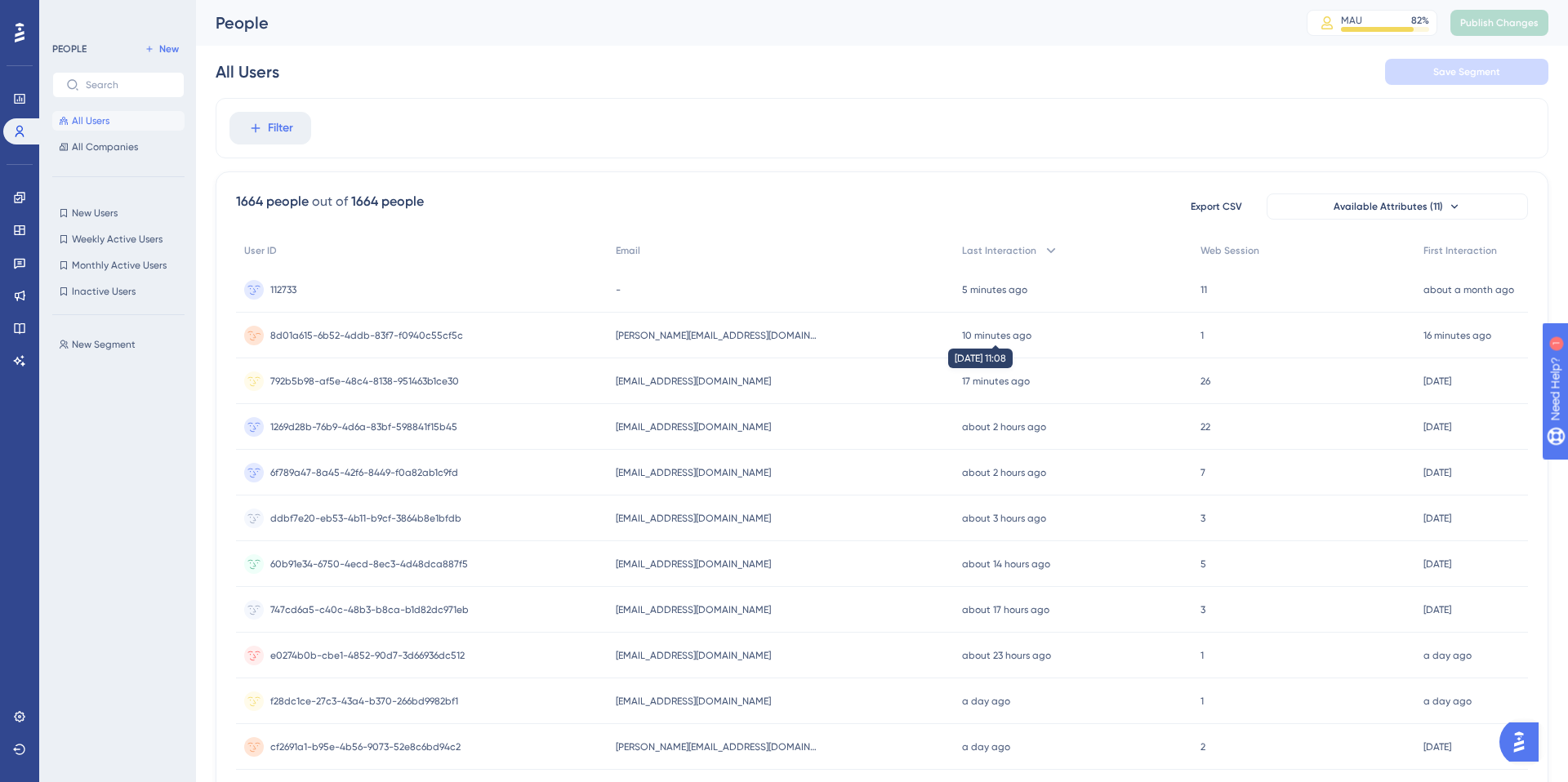
click at [971, 335] on time "10 minutes ago" at bounding box center [997, 335] width 70 height 12
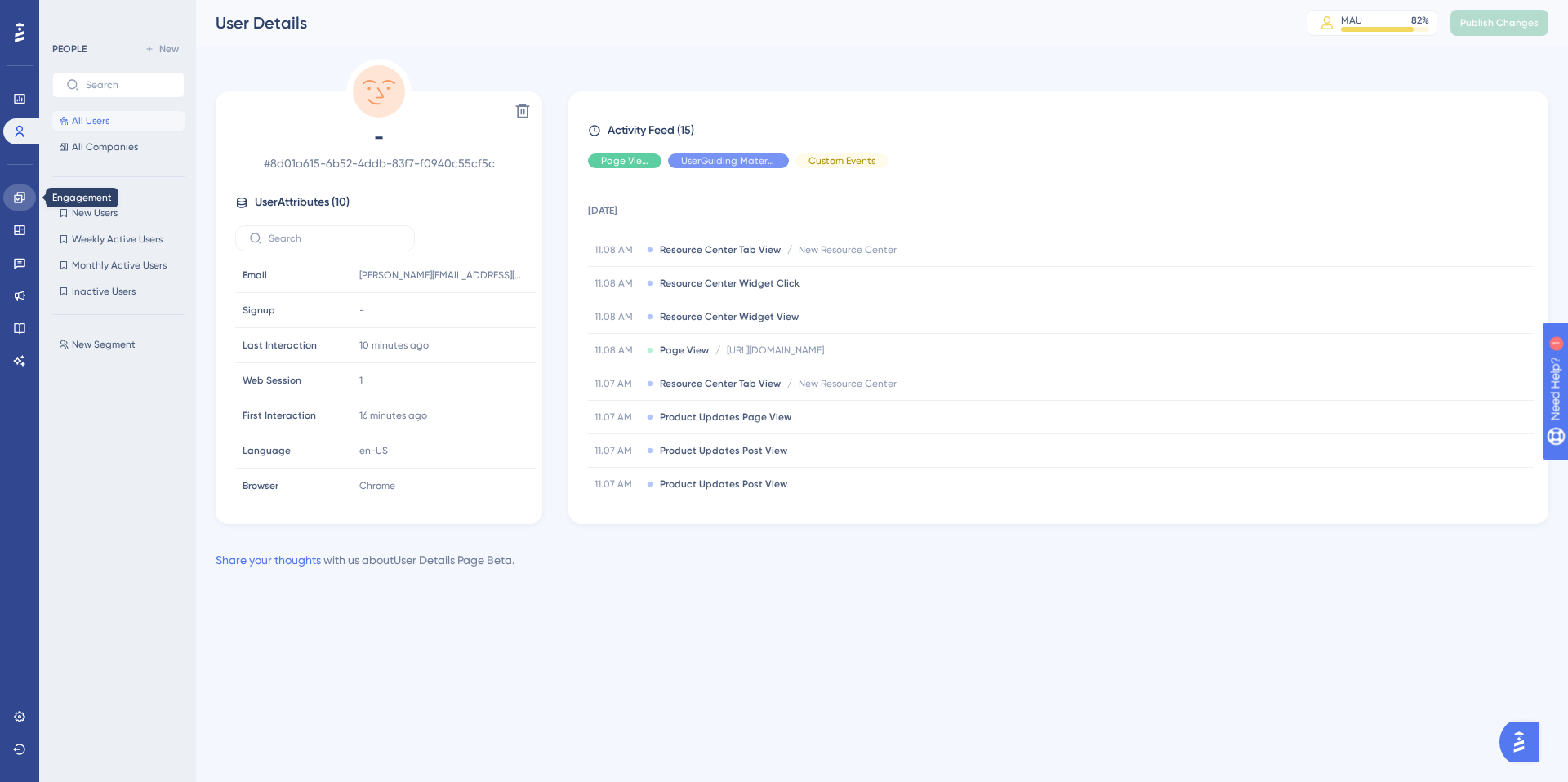
click at [18, 200] on icon at bounding box center [18, 197] width 13 height 13
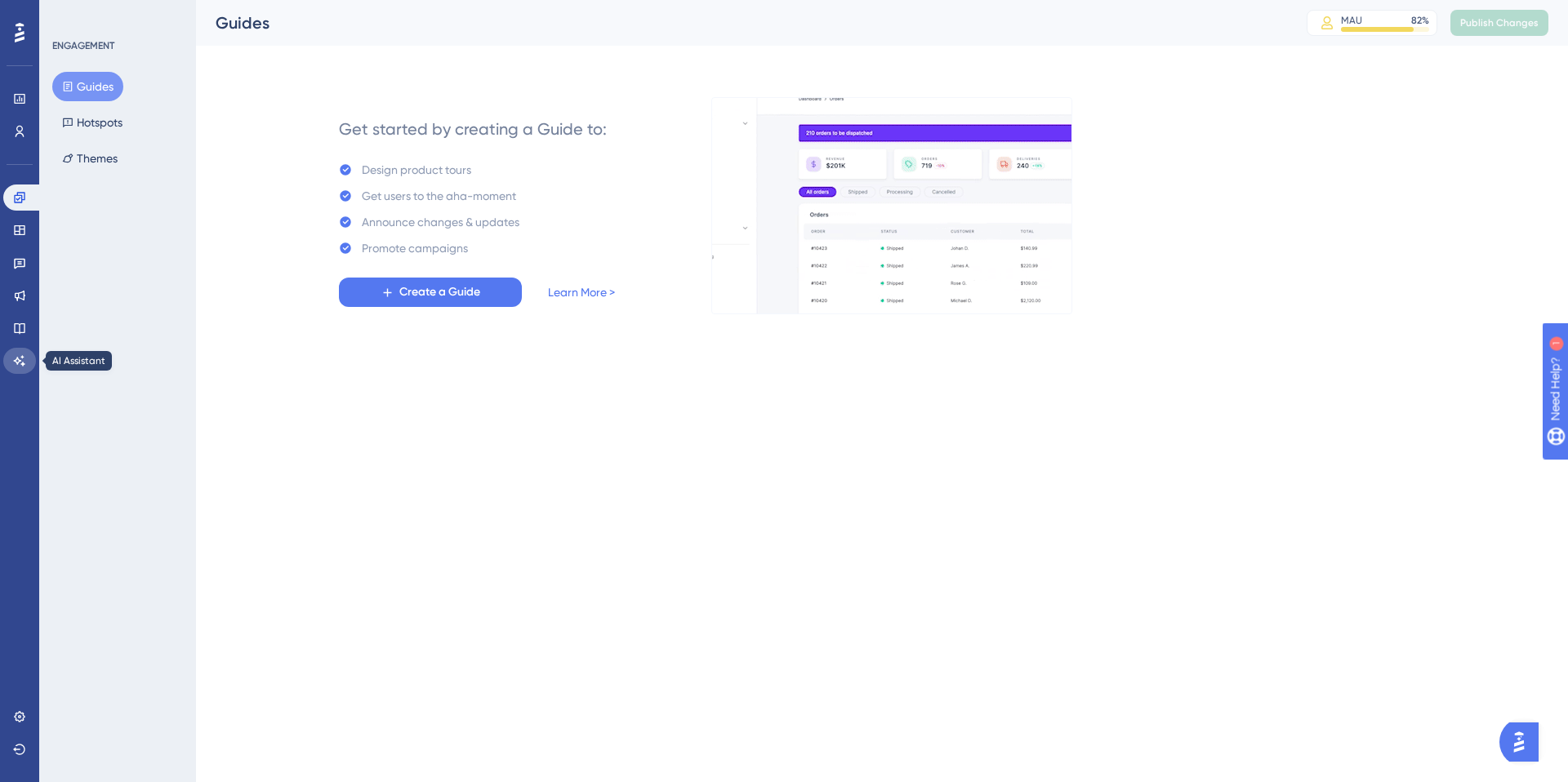
click at [11, 361] on link at bounding box center [19, 360] width 33 height 26
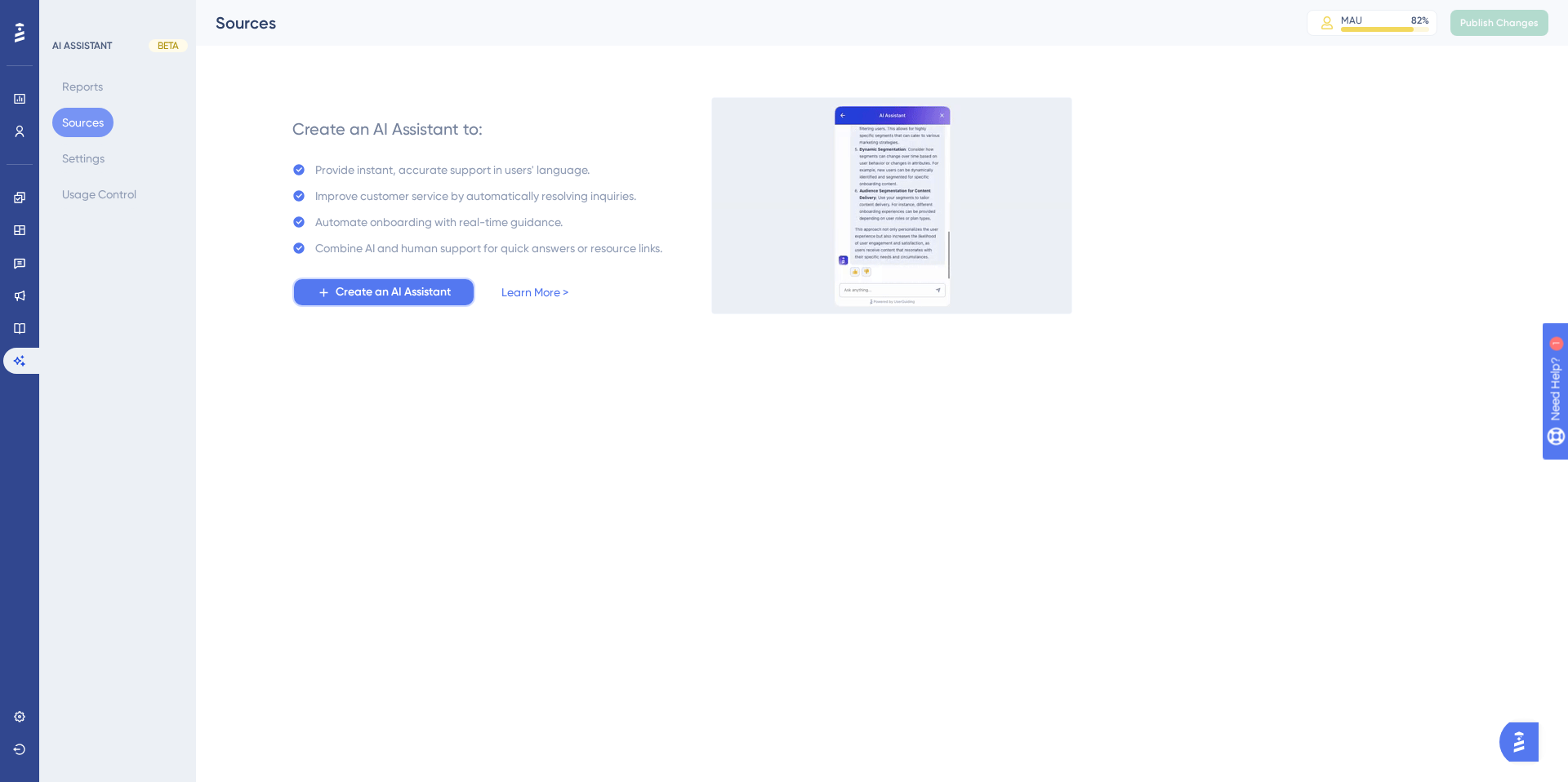
click at [356, 294] on span "Create an AI Assistant" at bounding box center [392, 293] width 115 height 19
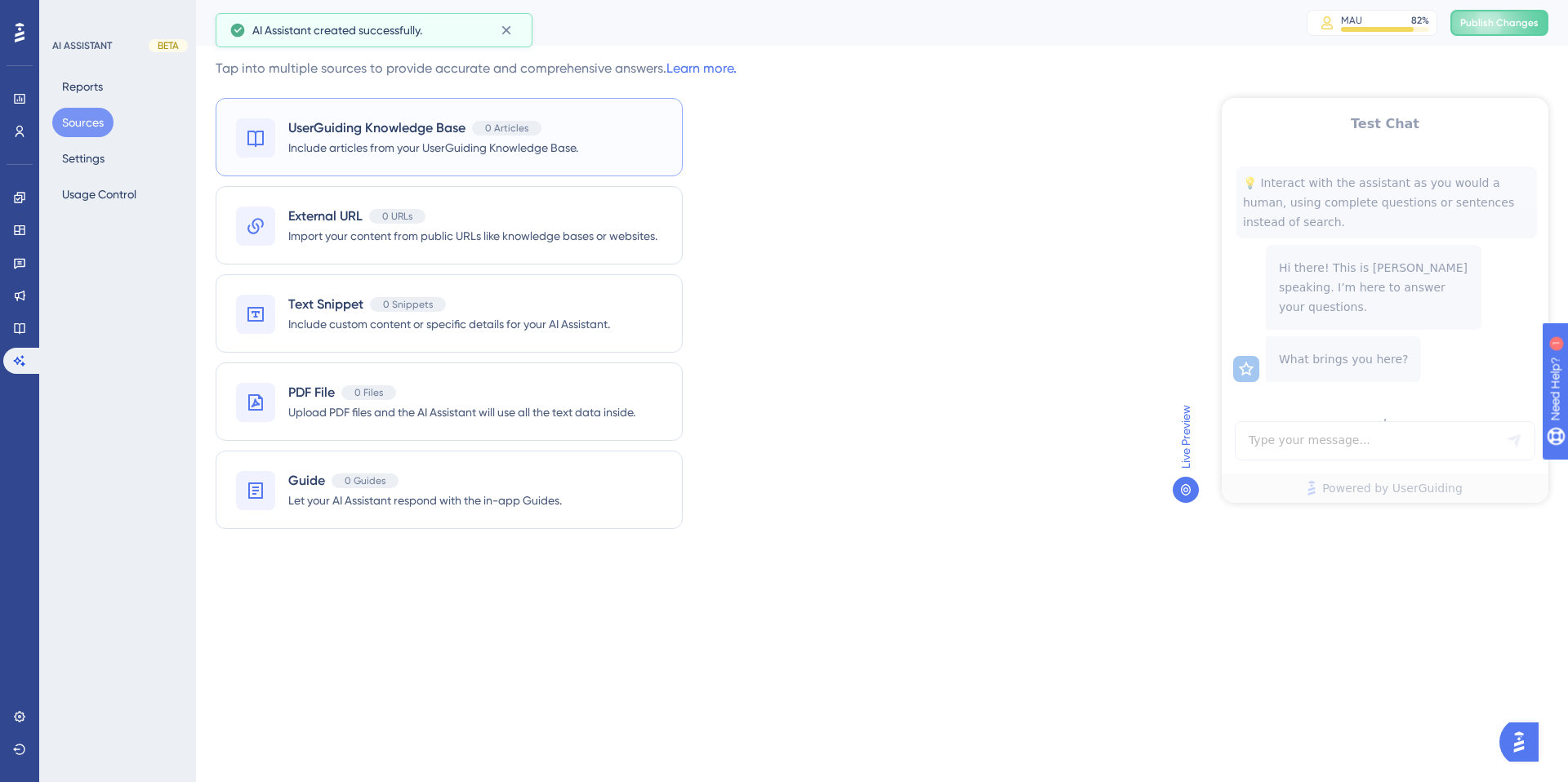
click at [581, 126] on div "UserGuiding Knowledge Base 0 Articles Include articles from your UserGuiding Kn…" at bounding box center [449, 137] width 467 height 78
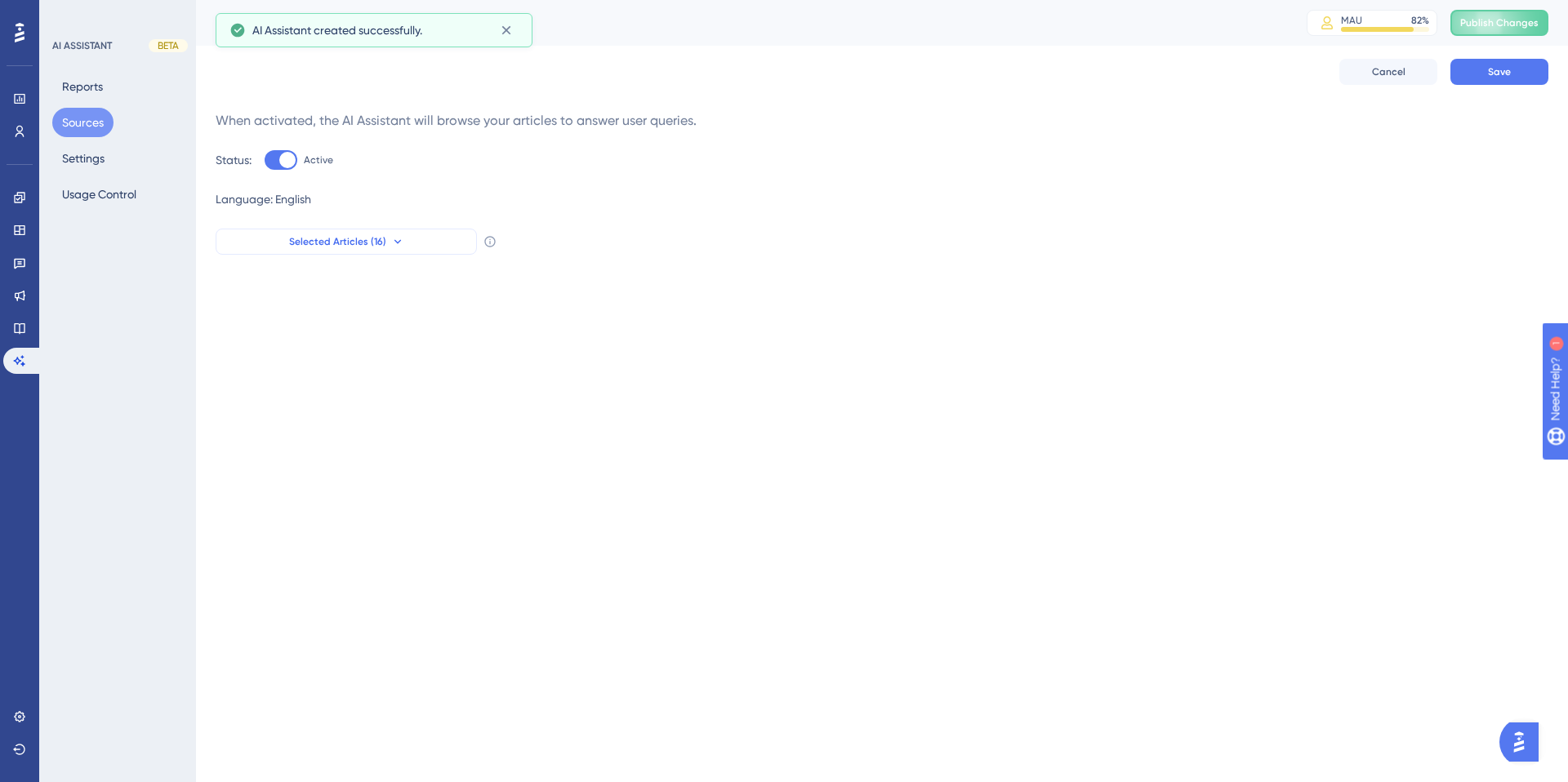
click at [402, 239] on button "Selected Articles (16)" at bounding box center [346, 241] width 262 height 26
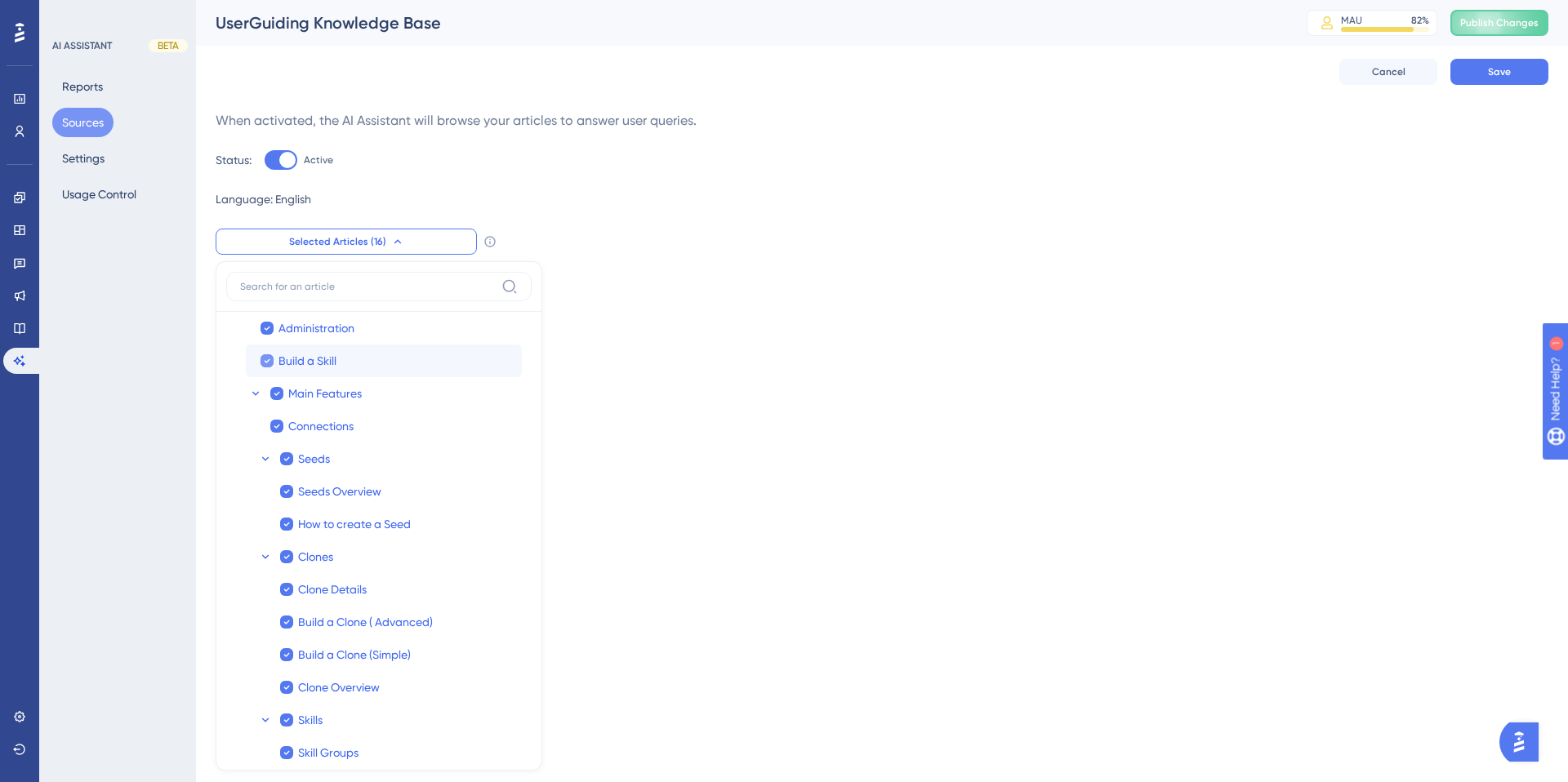
scroll to position [125, 0]
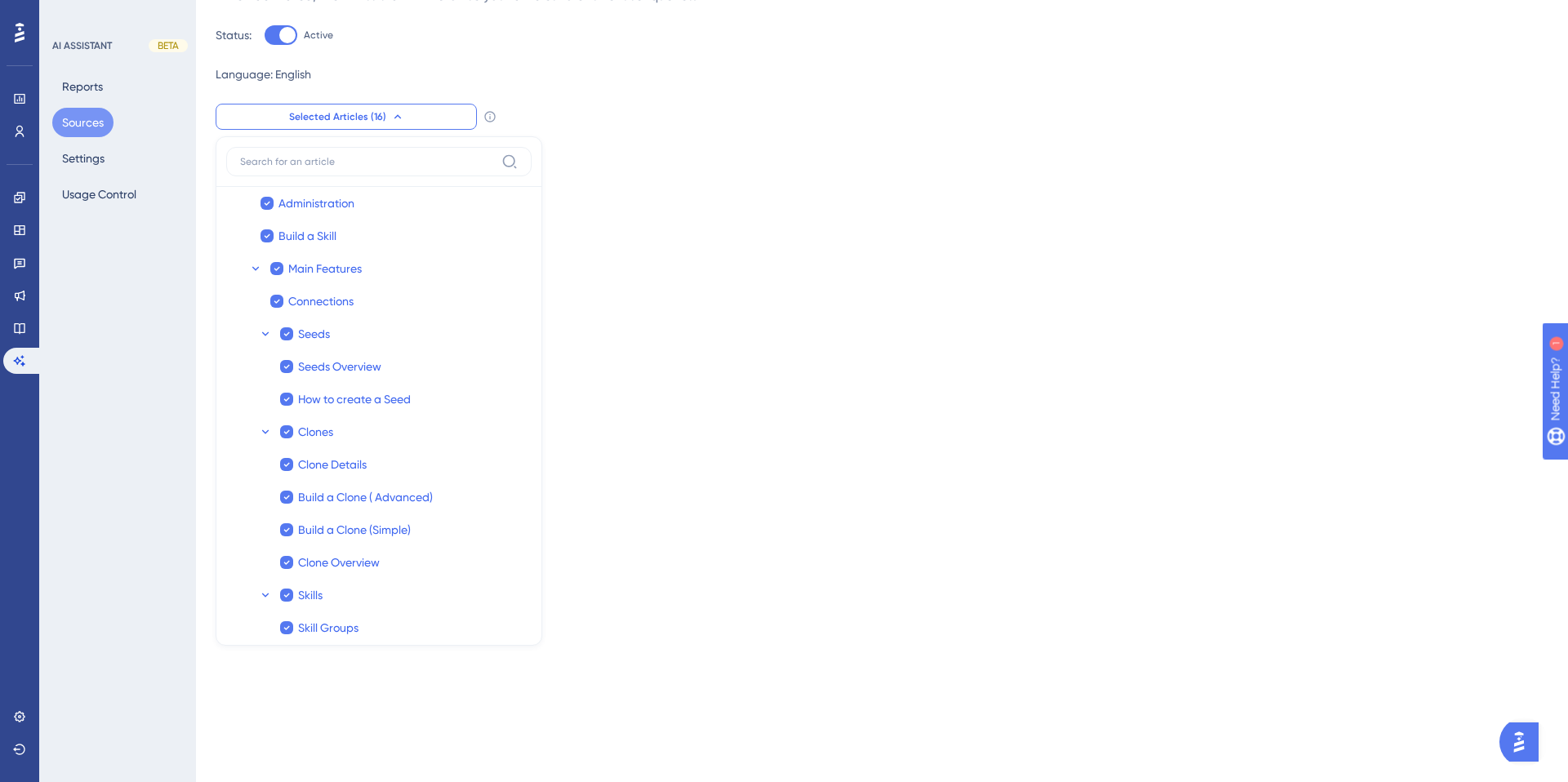
click at [667, 173] on div "Performance Users Engagement Widgets Feedback Product Updates Knowledge Base AI…" at bounding box center [784, 28] width 1568 height 307
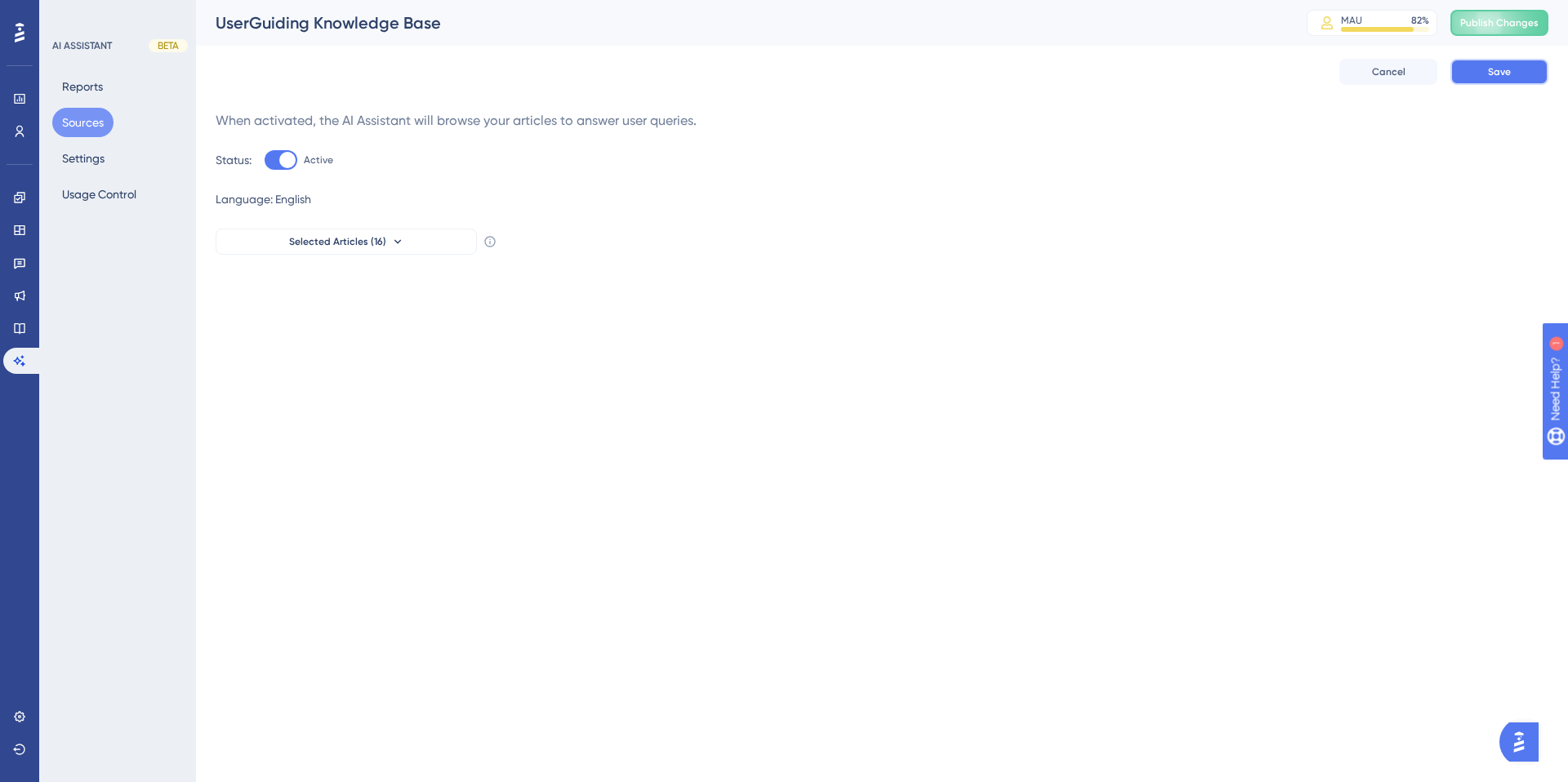
click at [1484, 74] on button "Save" at bounding box center [1499, 72] width 98 height 26
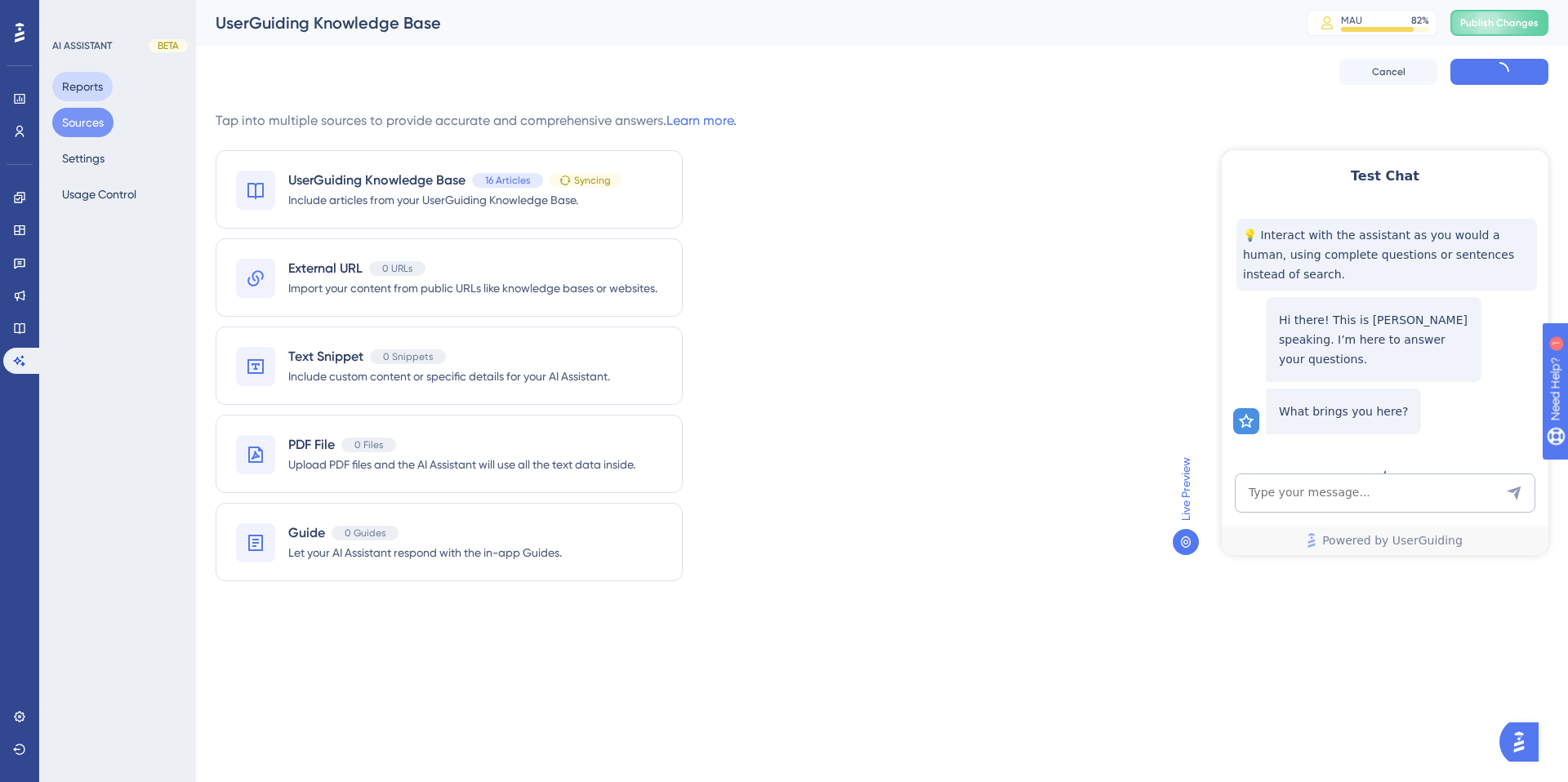
click at [95, 89] on button "Reports" at bounding box center [82, 86] width 60 height 29
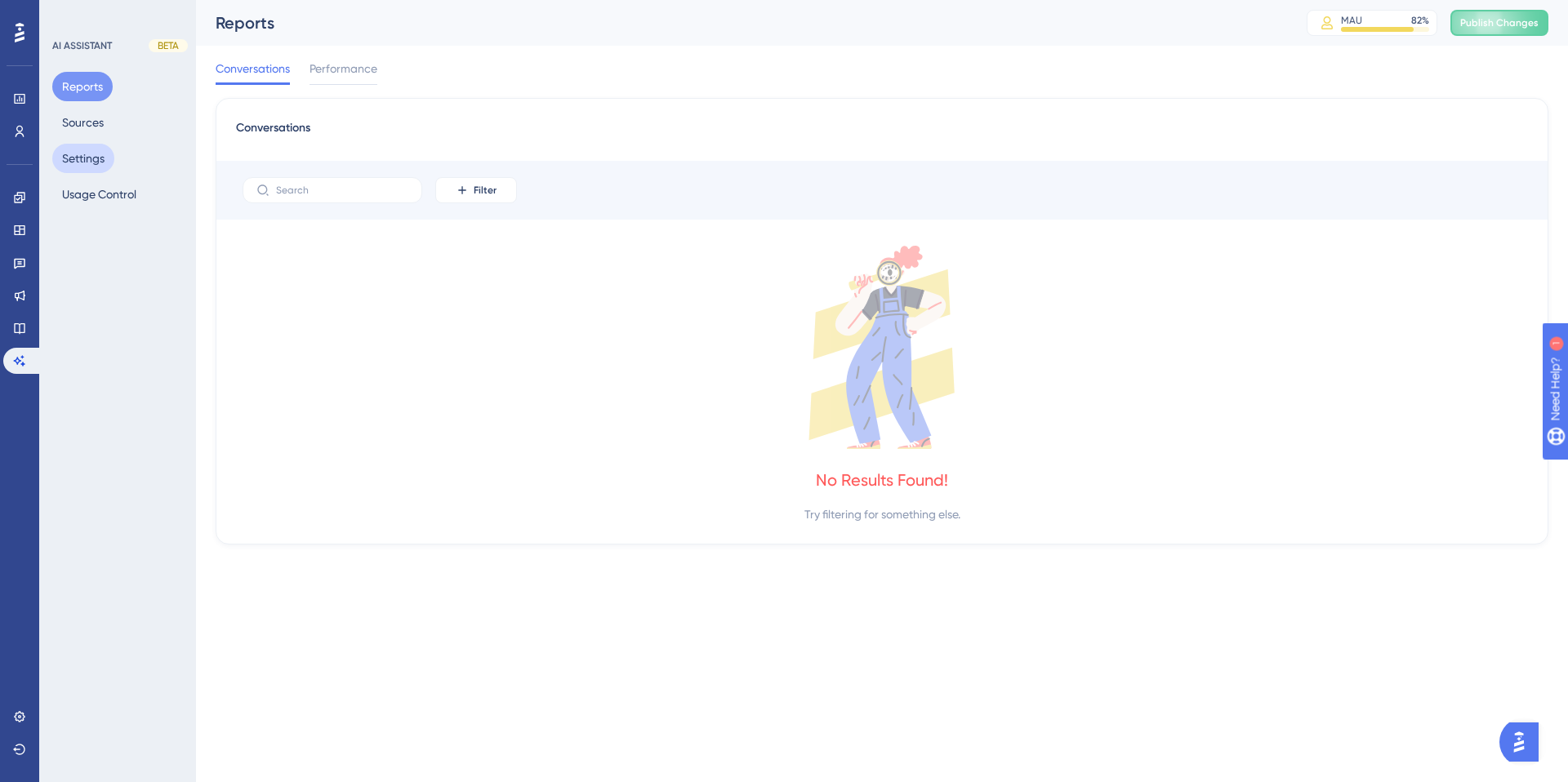
click at [87, 173] on div "Reports Sources Settings Usage Control" at bounding box center [118, 141] width 133 height 138
click at [86, 163] on button "Settings" at bounding box center [83, 158] width 62 height 29
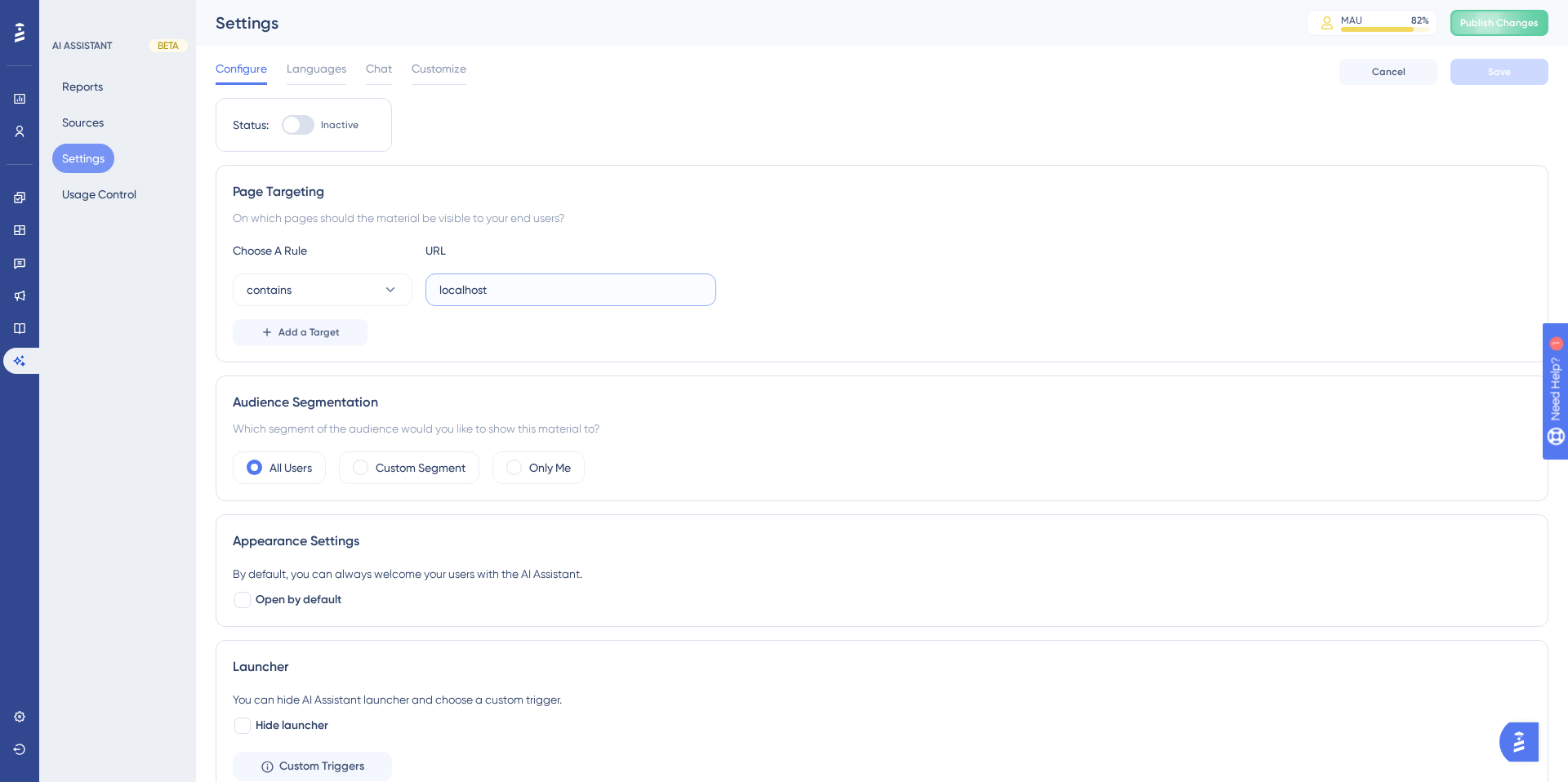
click at [532, 294] on input "localhost" at bounding box center [570, 290] width 263 height 18
paste input "[URL][DOMAIN_NAME]"
type input "[URL][DOMAIN_NAME]"
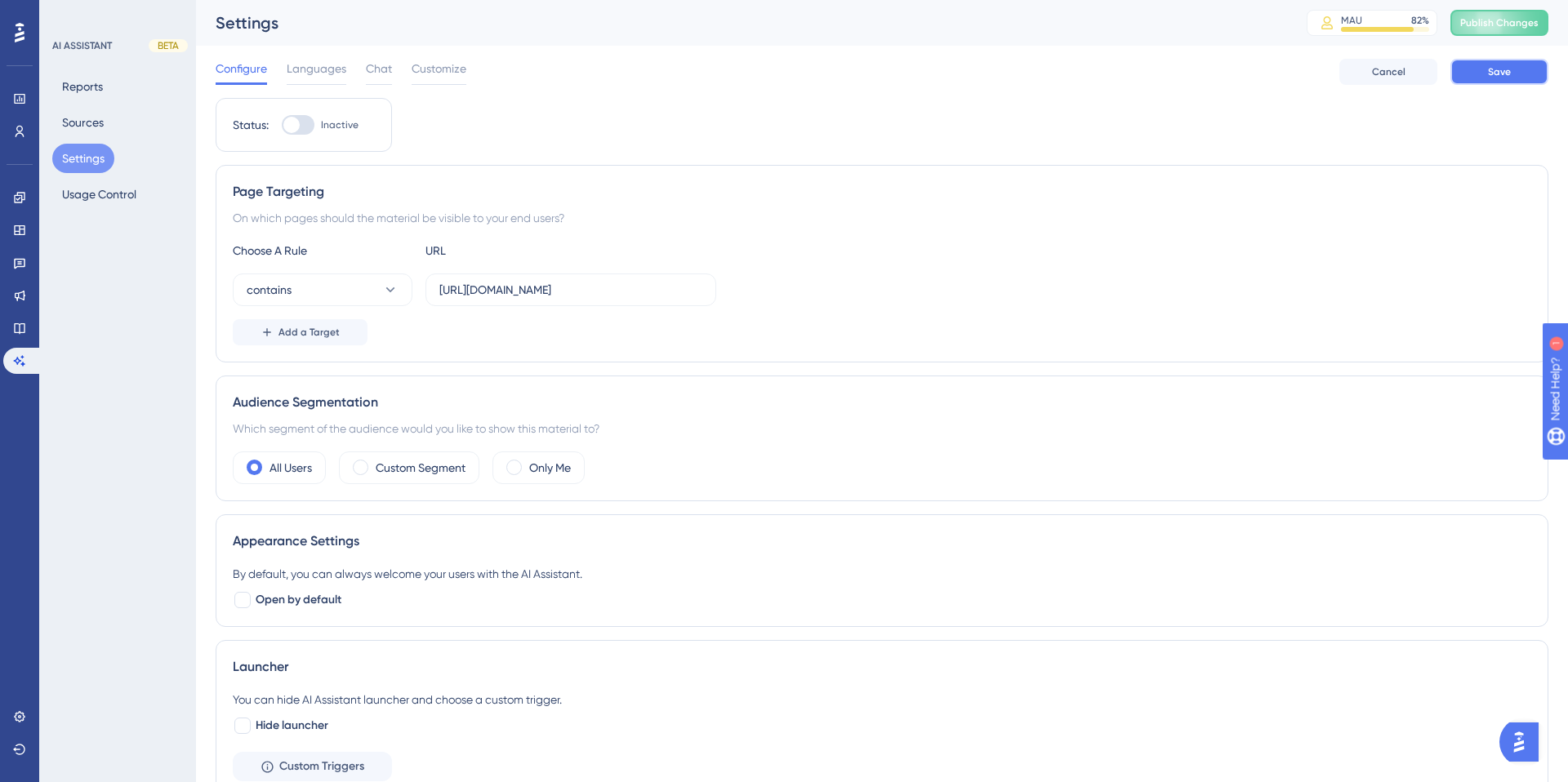
click at [1485, 70] on button "Save" at bounding box center [1499, 72] width 98 height 26
click at [298, 125] on div at bounding box center [291, 125] width 16 height 16
click at [282, 125] on input "Inactive" at bounding box center [281, 125] width 1 height 1
click at [1542, 77] on button "Save" at bounding box center [1499, 72] width 98 height 26
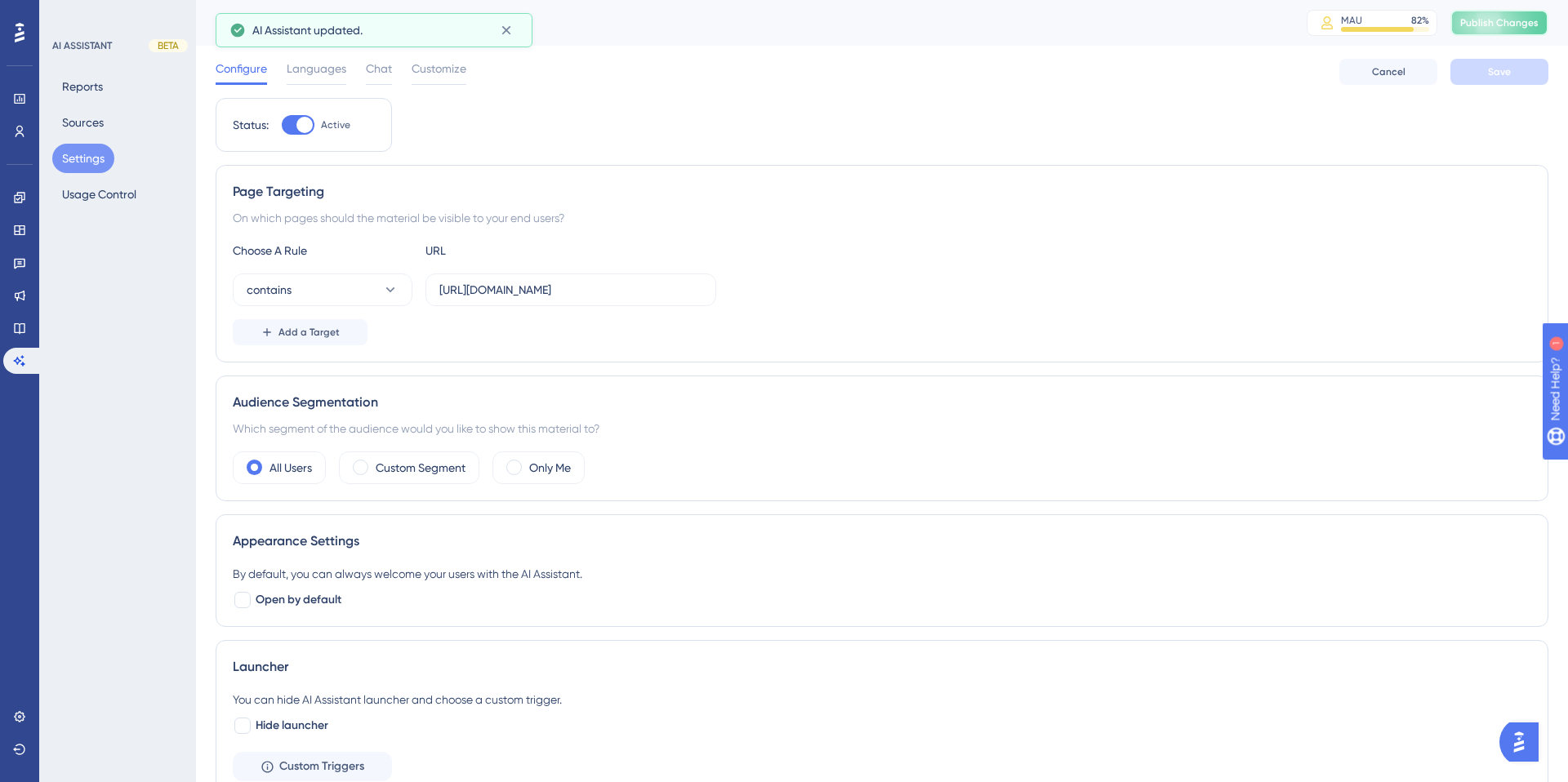
click at [1487, 20] on span "Publish Changes" at bounding box center [1499, 22] width 78 height 13
click at [304, 122] on div at bounding box center [304, 125] width 16 height 16
click at [282, 125] on input "Active" at bounding box center [281, 125] width 1 height 1
checkbox input "false"
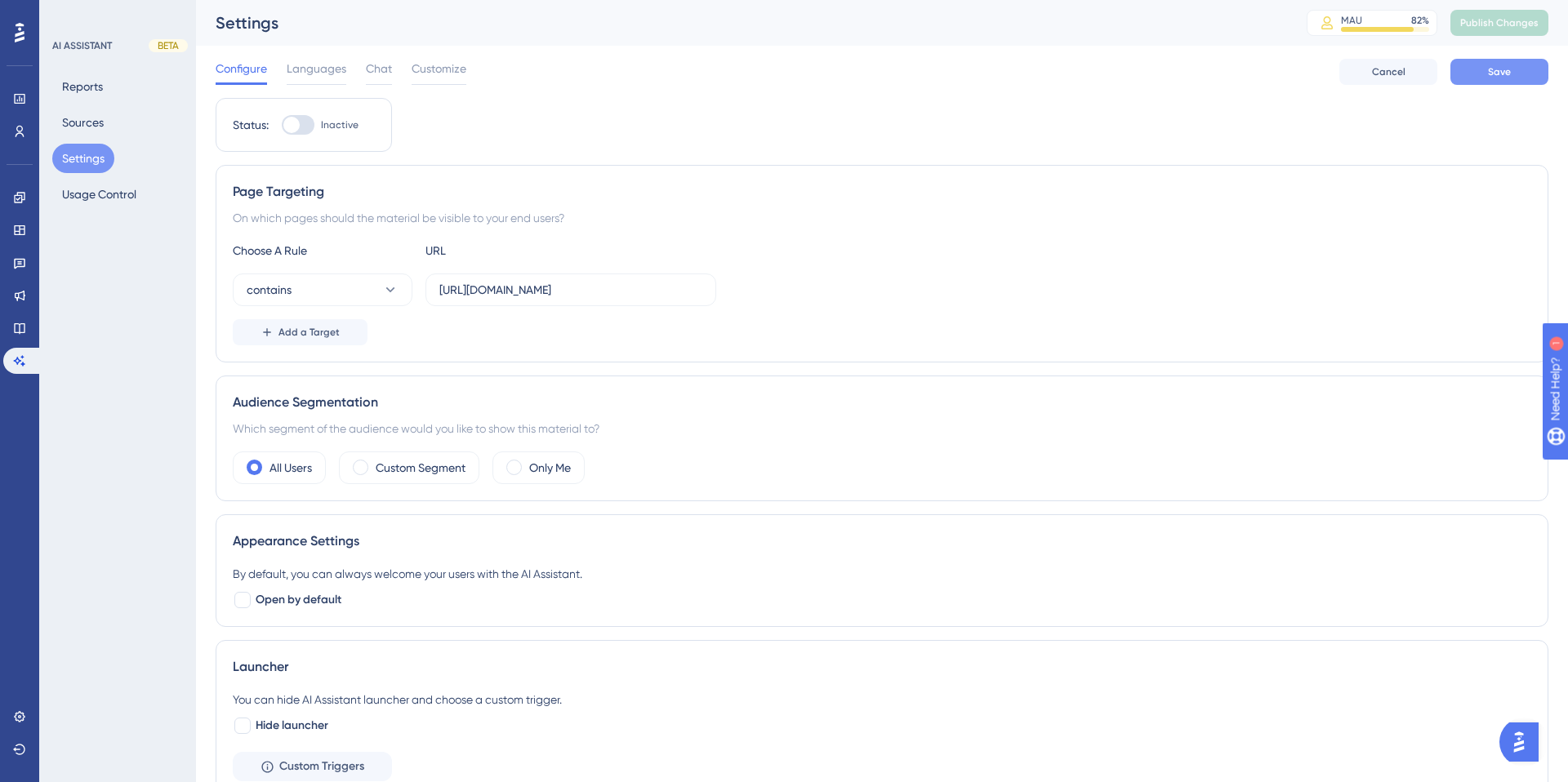
click at [1518, 68] on button "Save" at bounding box center [1499, 72] width 98 height 26
click at [1513, 18] on span "Publish Changes" at bounding box center [1499, 22] width 78 height 13
click at [1529, 740] on img "Open AI Assistant Launcher" at bounding box center [1519, 742] width 29 height 29
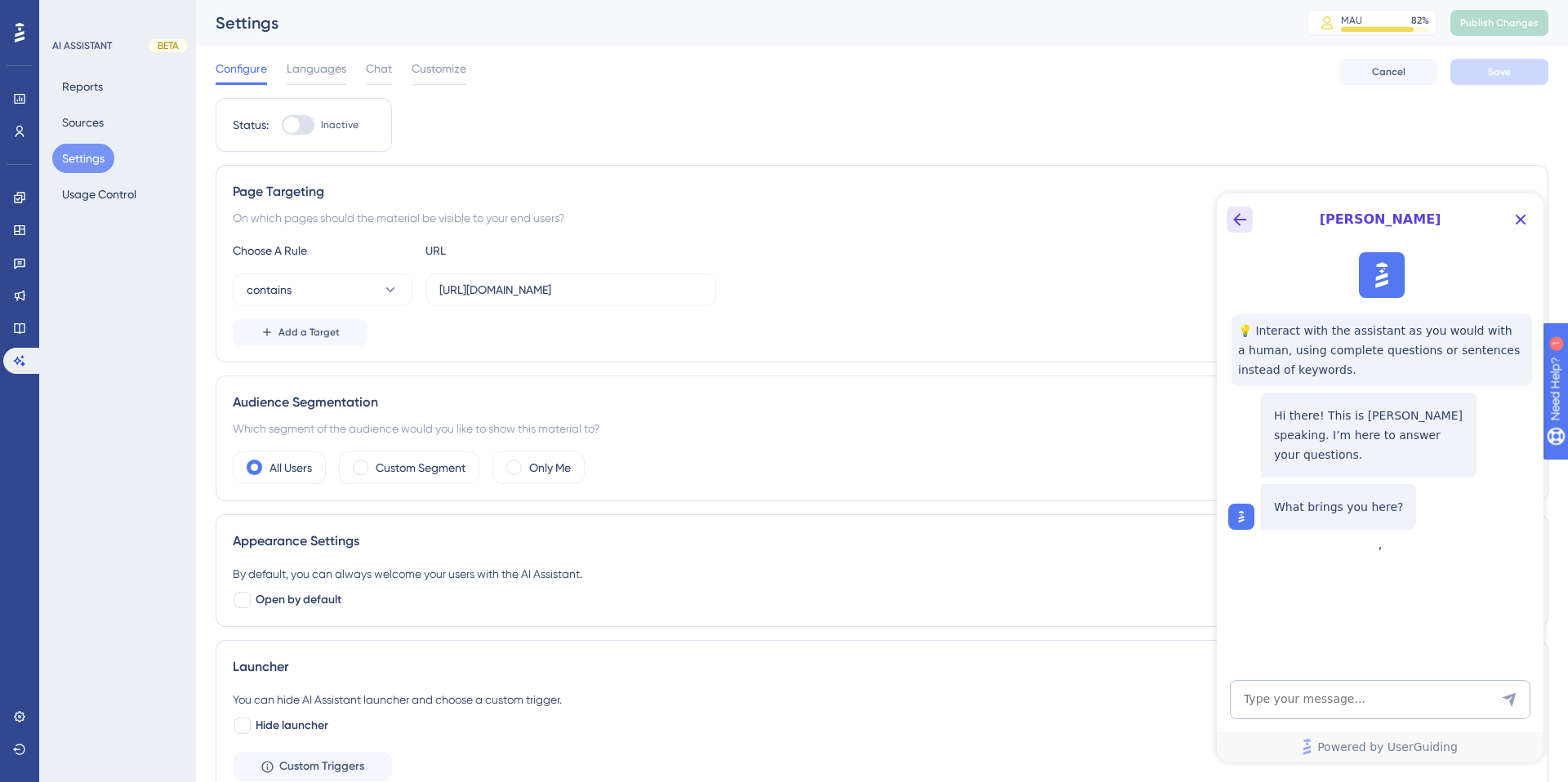
click at [1234, 213] on icon "Back Button" at bounding box center [1239, 220] width 19 height 19
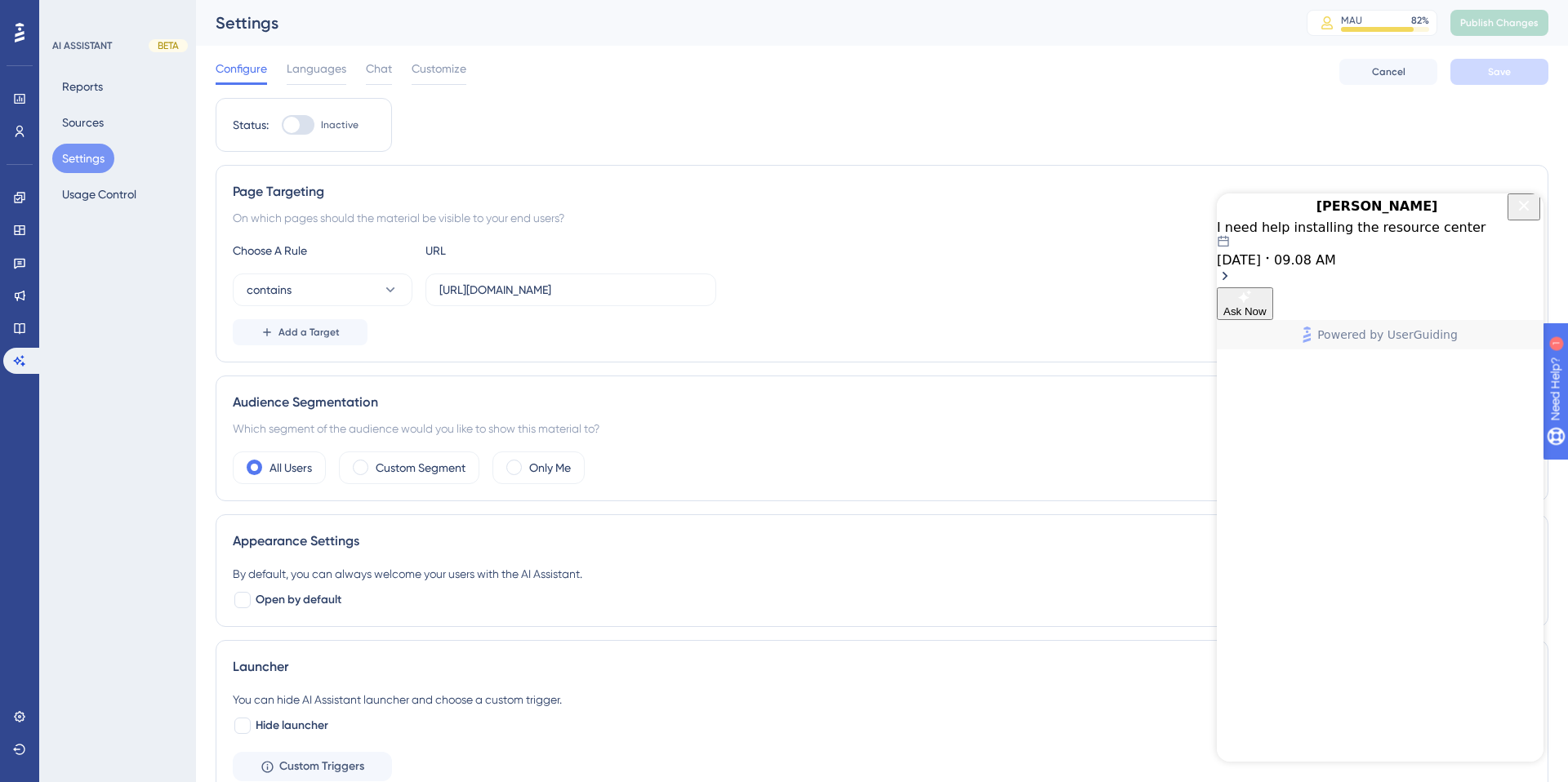
click at [1136, 226] on div "On which pages should the material be visible to your end users?" at bounding box center [882, 218] width 1299 height 19
click at [1524, 215] on icon "Close Button" at bounding box center [1523, 205] width 19 height 19
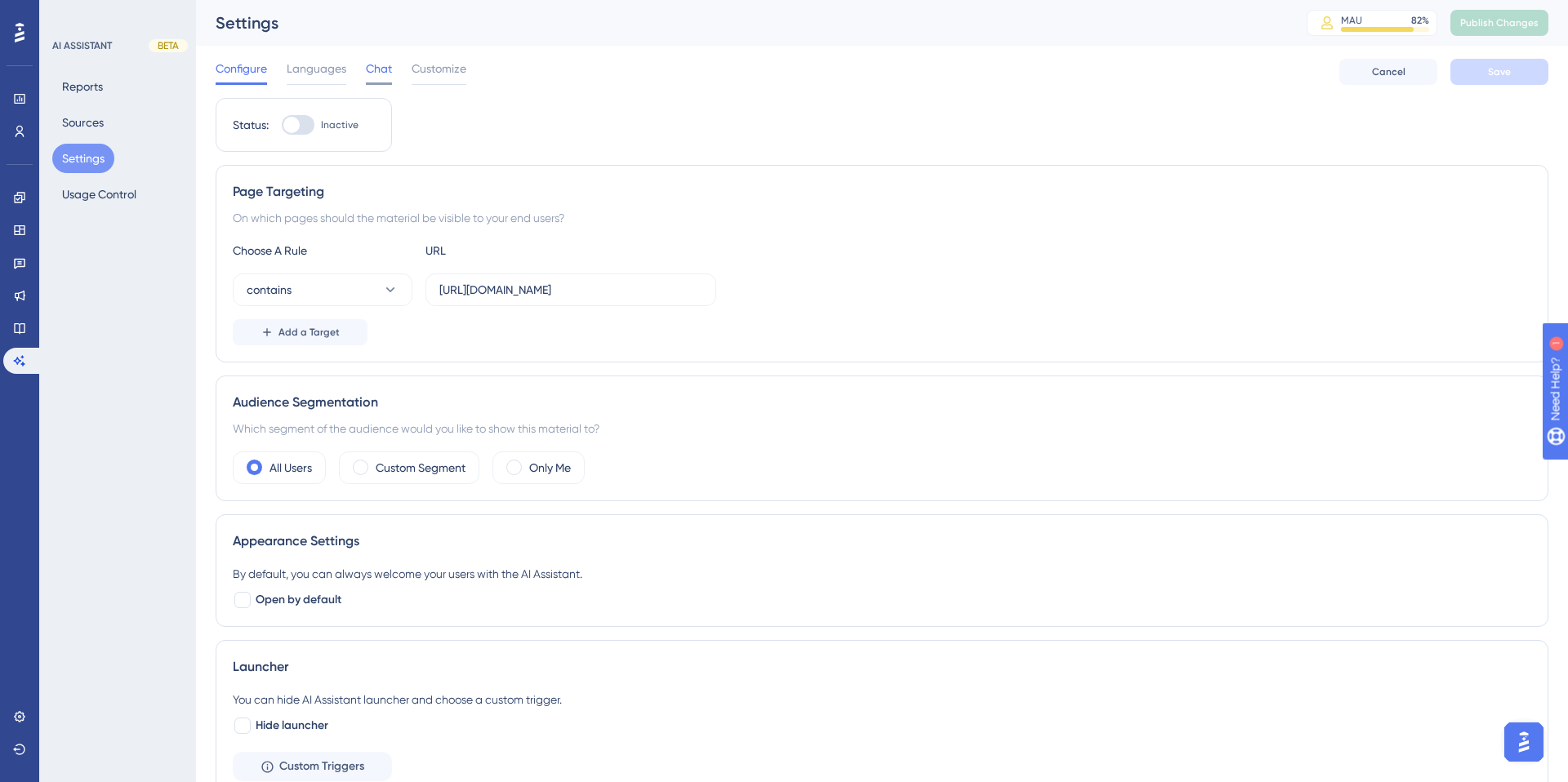
click at [386, 71] on span "Chat" at bounding box center [379, 69] width 26 height 19
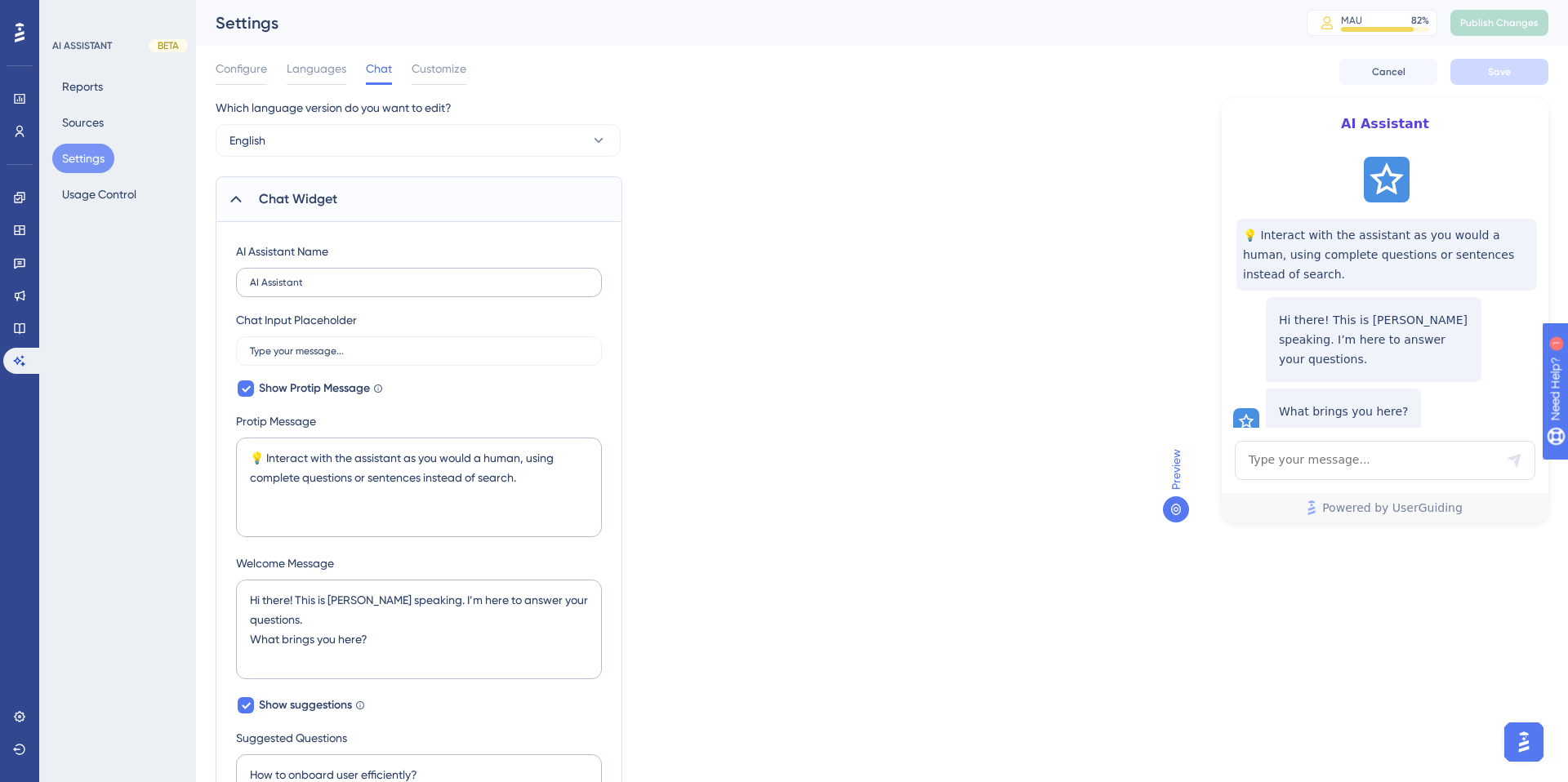
scroll to position [1, 0]
click at [435, 70] on span "Customize" at bounding box center [439, 68] width 54 height 19
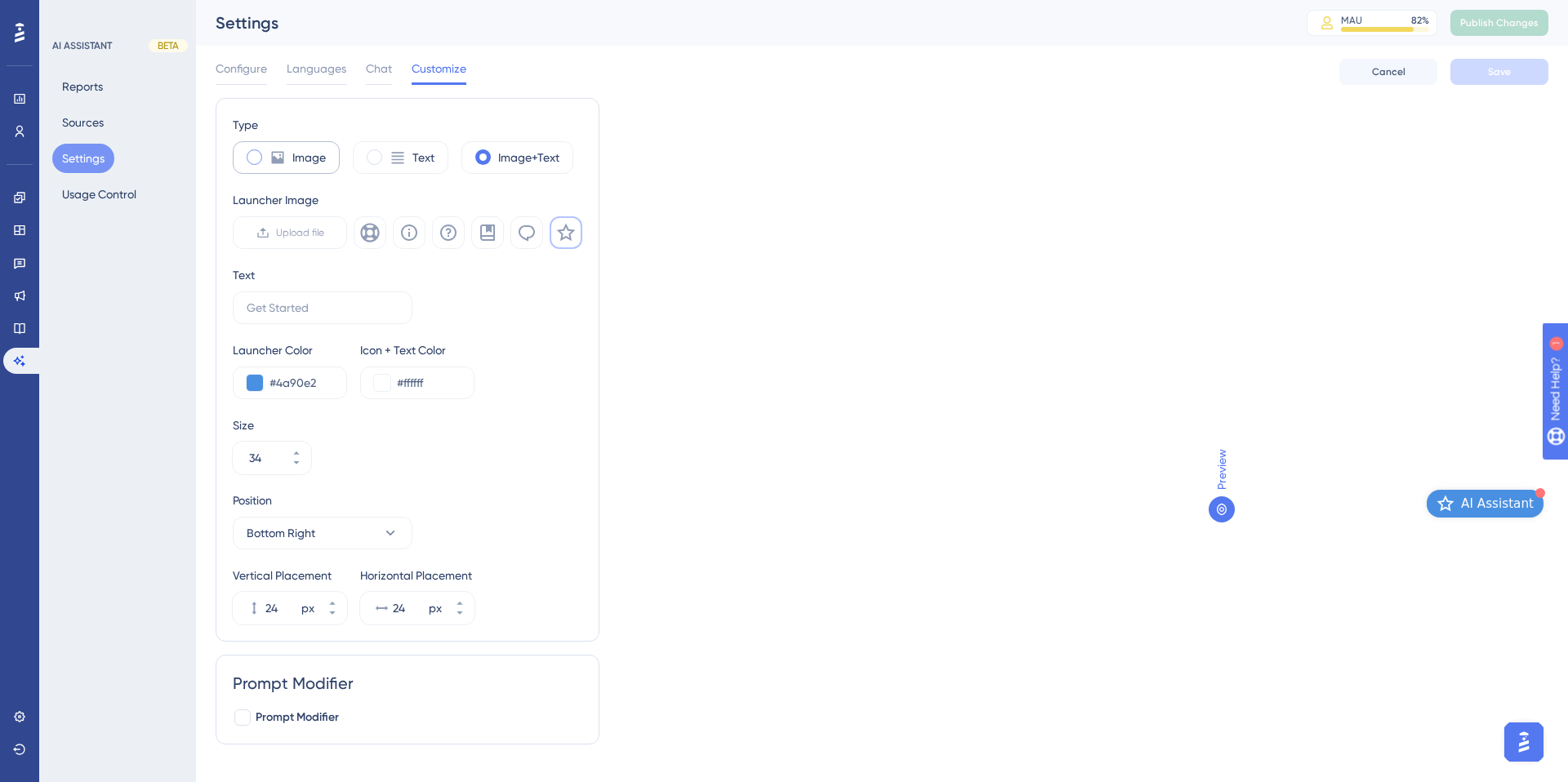
click at [255, 155] on span at bounding box center [254, 157] width 16 height 16
click at [267, 152] on input "radio" at bounding box center [267, 152] width 0 height 0
type input "50"
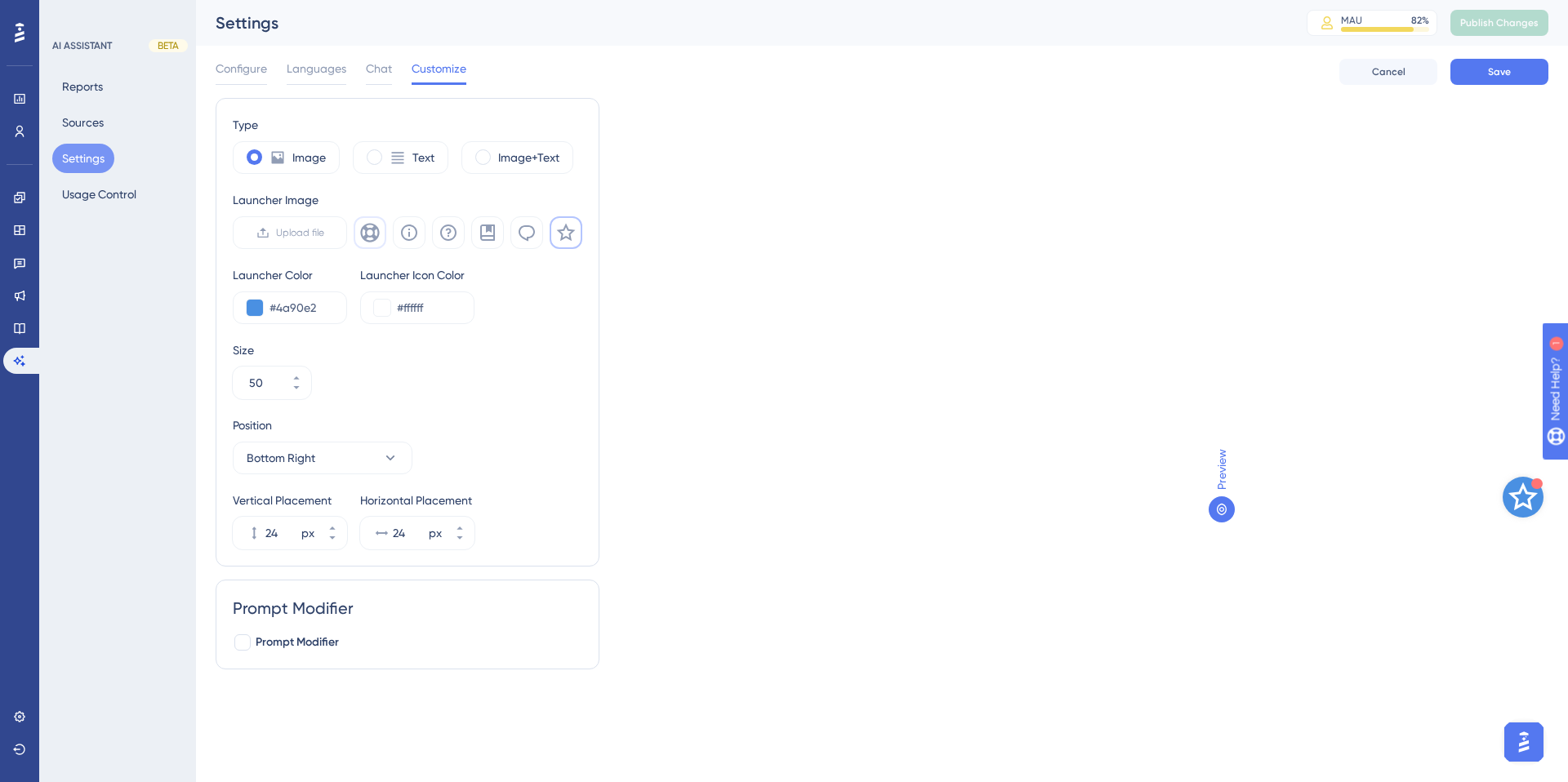
click at [371, 232] on icon at bounding box center [370, 233] width 19 height 19
click at [616, 297] on div "Type Image Text Image+Text Launcher Image Upload file Launcher Color #4a90e2 La…" at bounding box center [881, 390] width 1333 height 584
click at [251, 70] on span "Configure" at bounding box center [240, 69] width 51 height 19
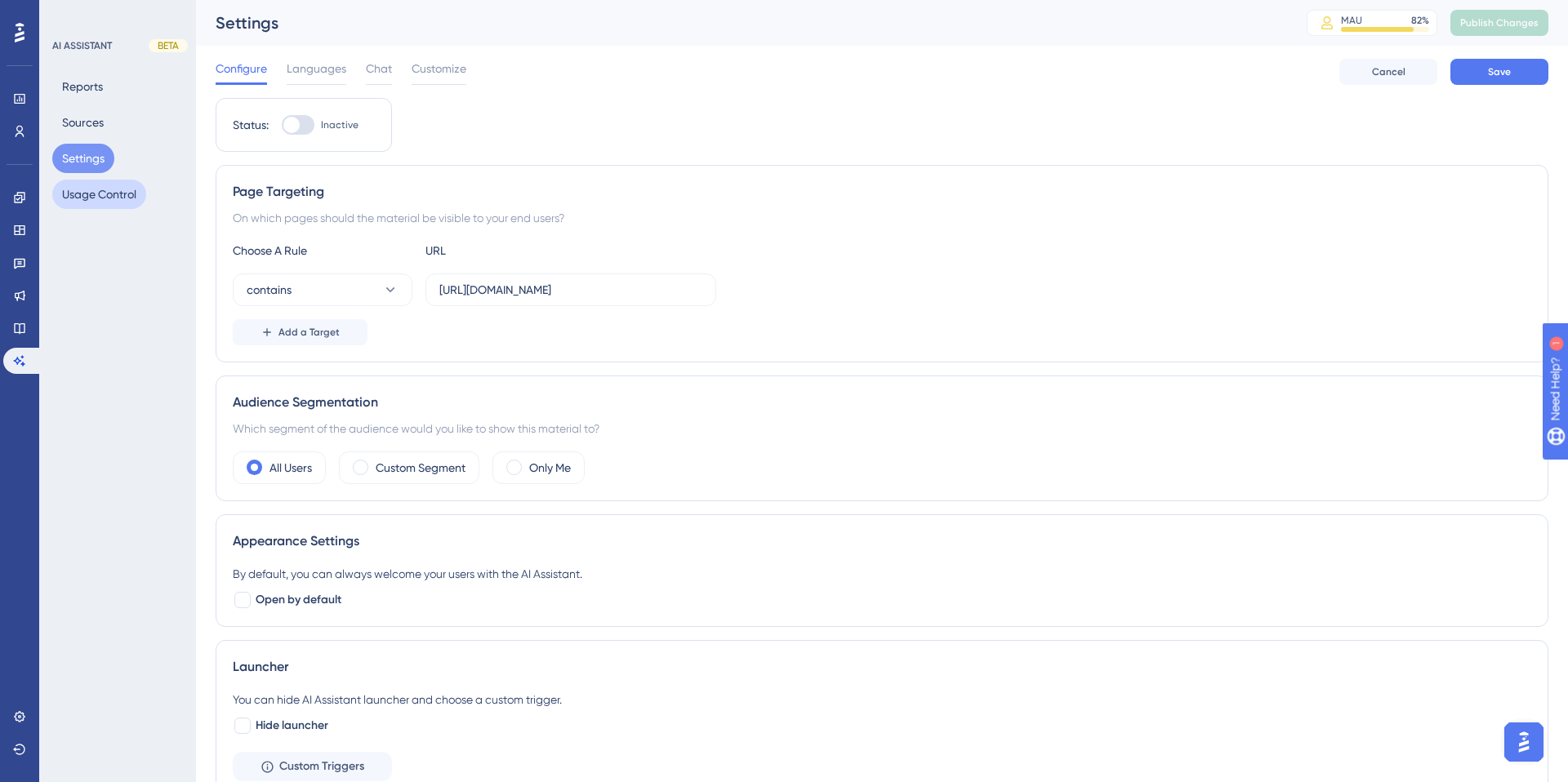
click at [114, 198] on button "Usage Control" at bounding box center [99, 194] width 94 height 29
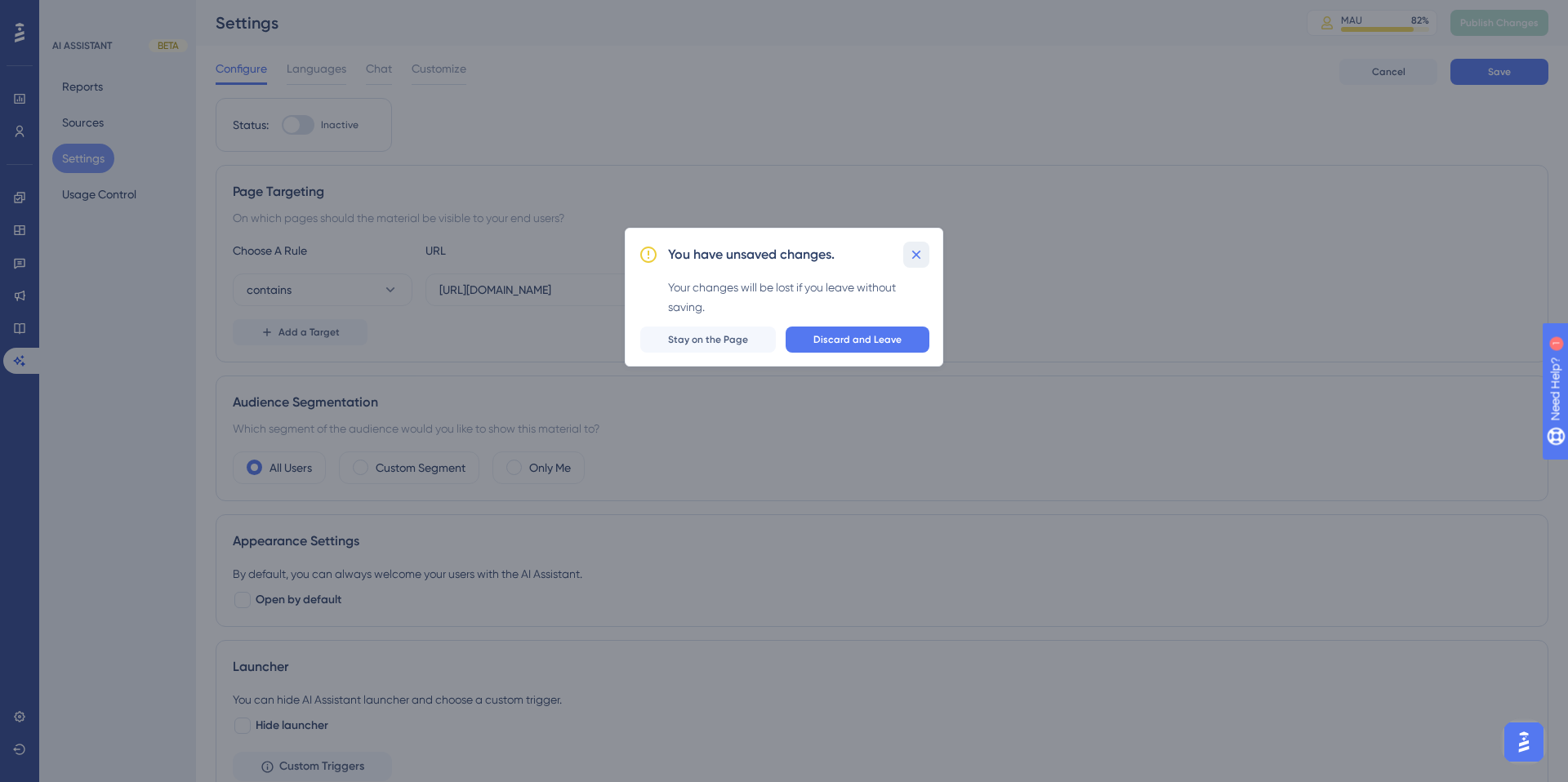
click at [925, 255] on button at bounding box center [916, 254] width 26 height 26
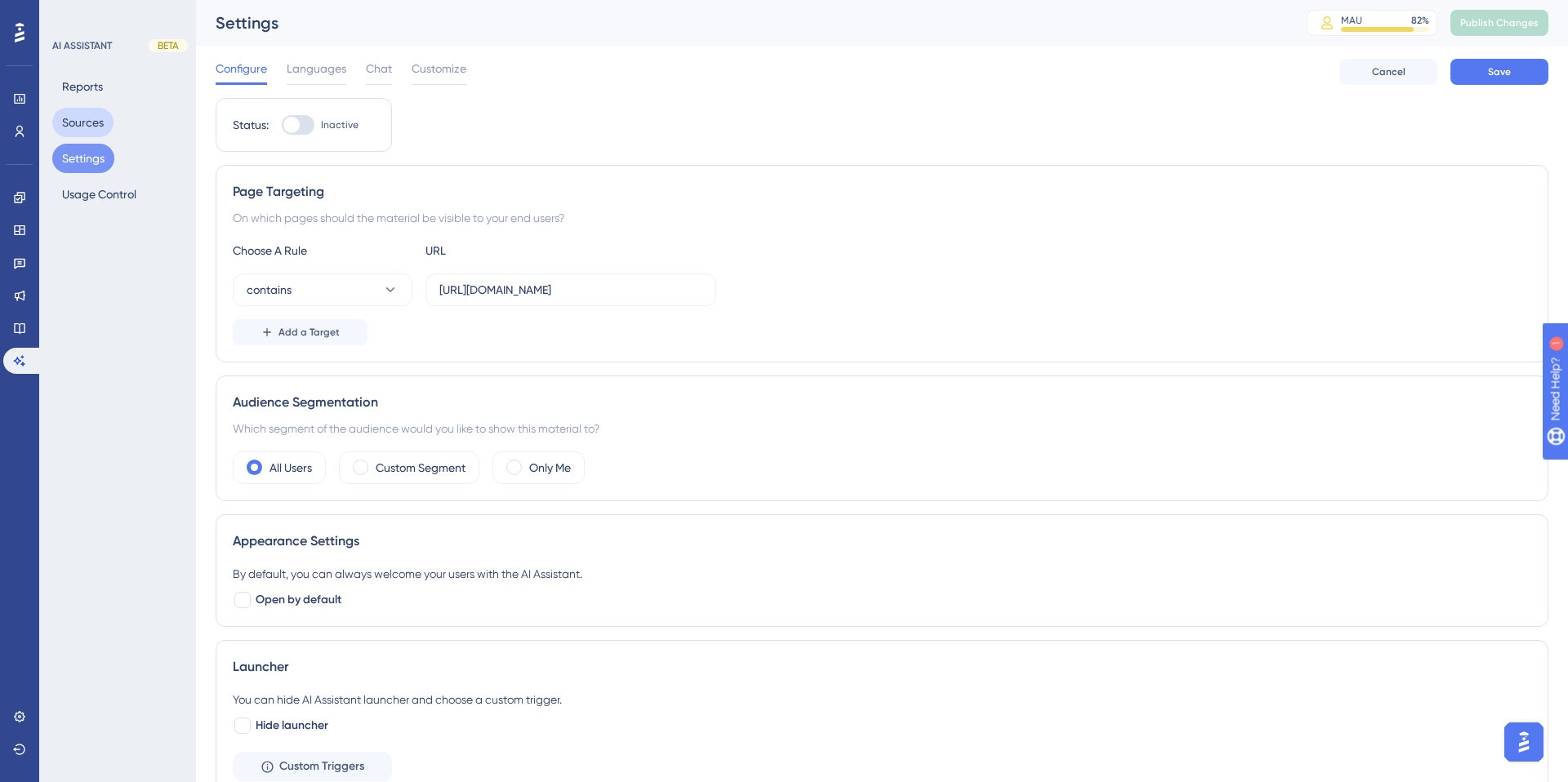
click at [96, 120] on button "Sources" at bounding box center [82, 122] width 61 height 29
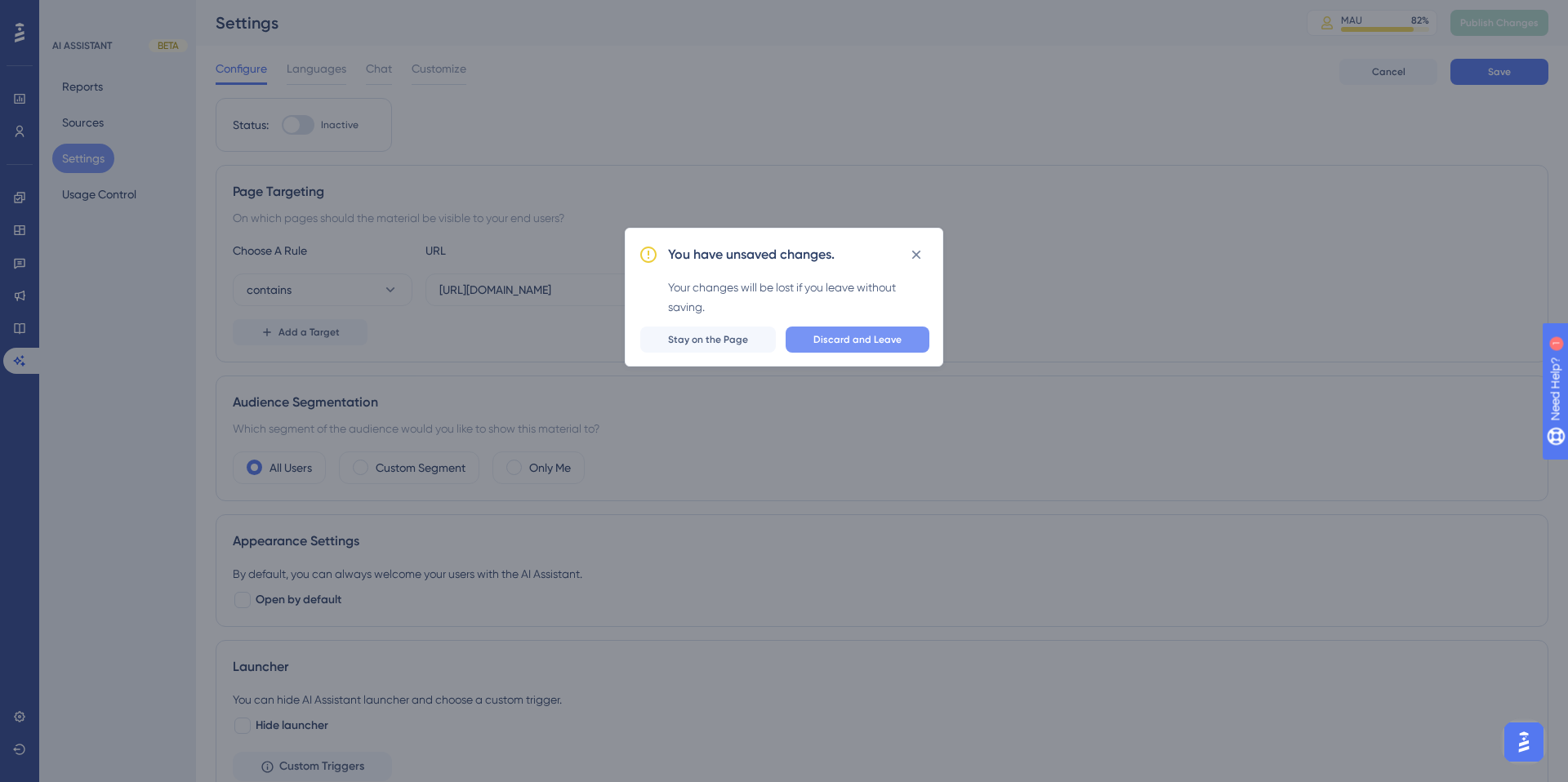
click at [896, 340] on span "Discard and Leave" at bounding box center [857, 339] width 88 height 13
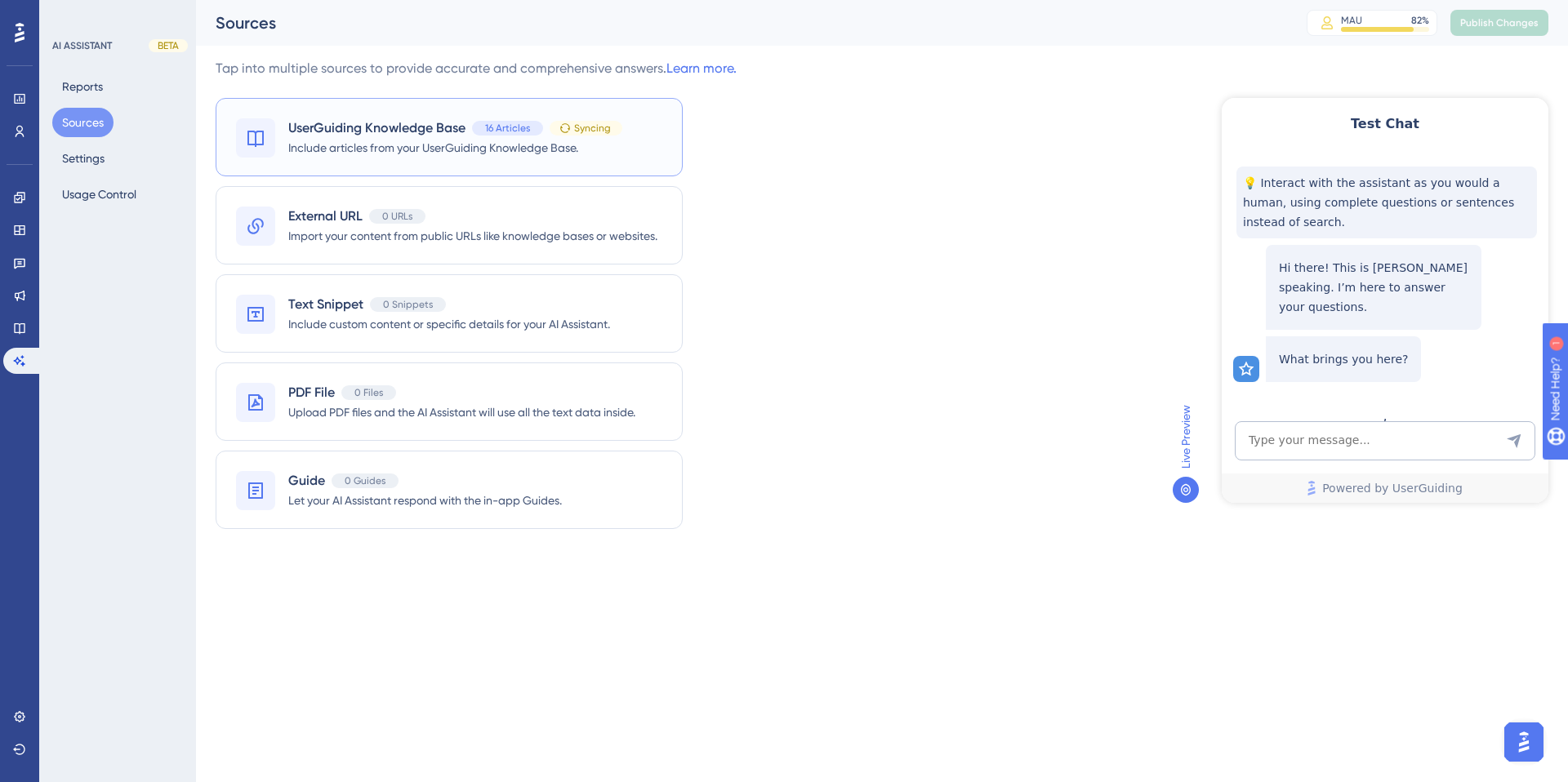
click at [630, 130] on div "UserGuiding Knowledge Base 16 Articles Syncing Include articles from your UserG…" at bounding box center [449, 137] width 467 height 78
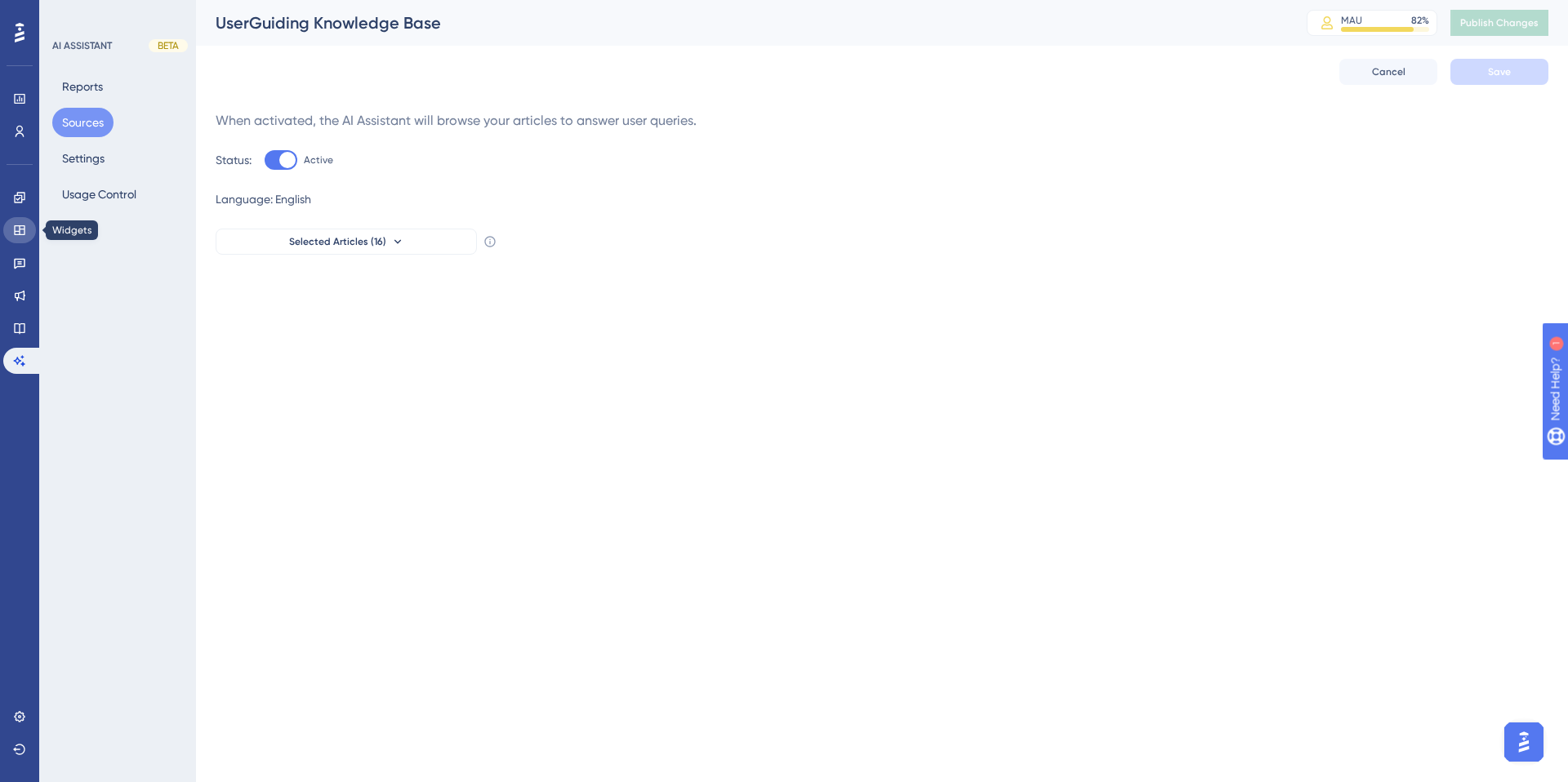
click at [22, 235] on icon at bounding box center [18, 231] width 11 height 10
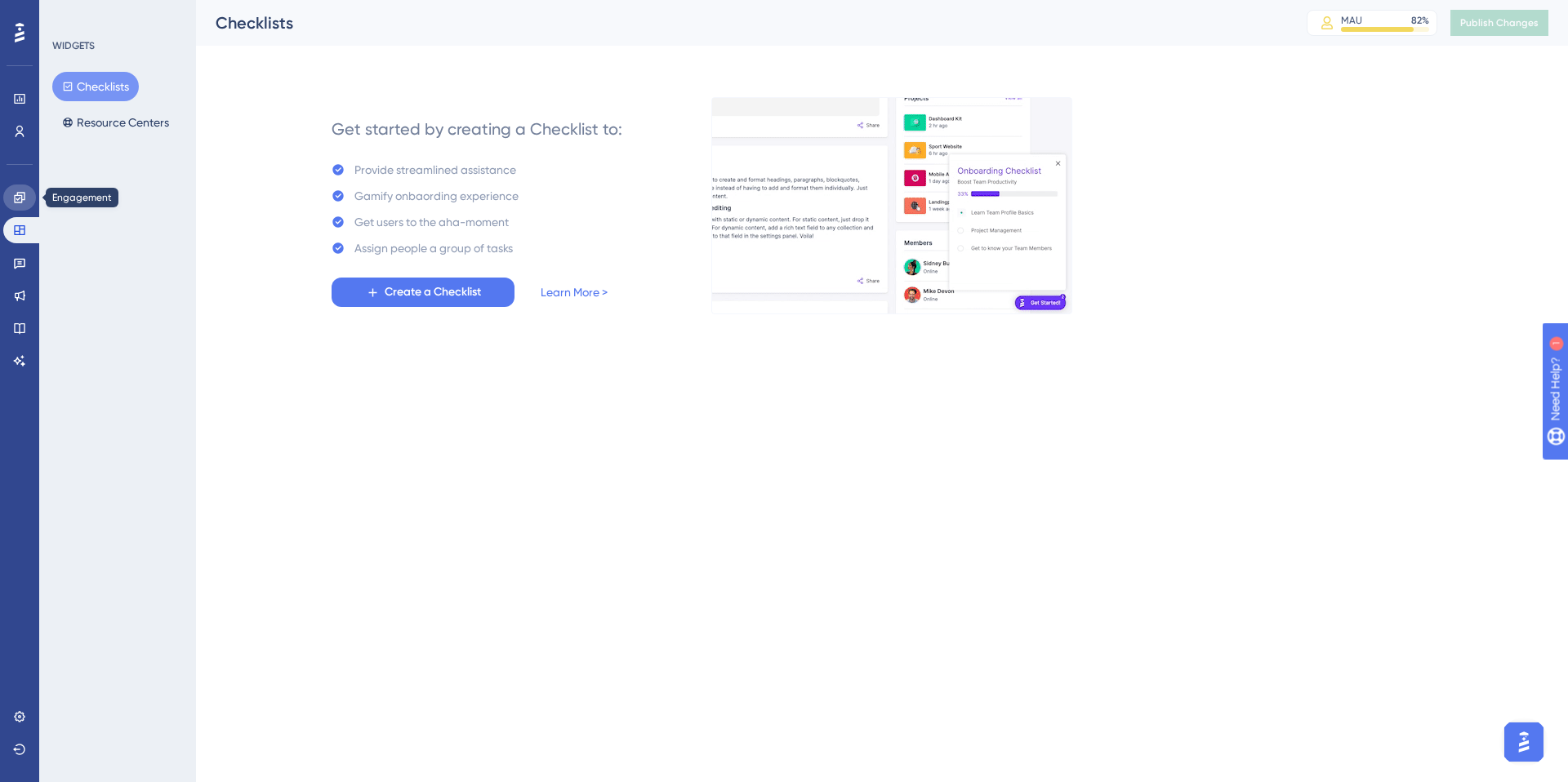
click at [28, 200] on link at bounding box center [19, 197] width 33 height 26
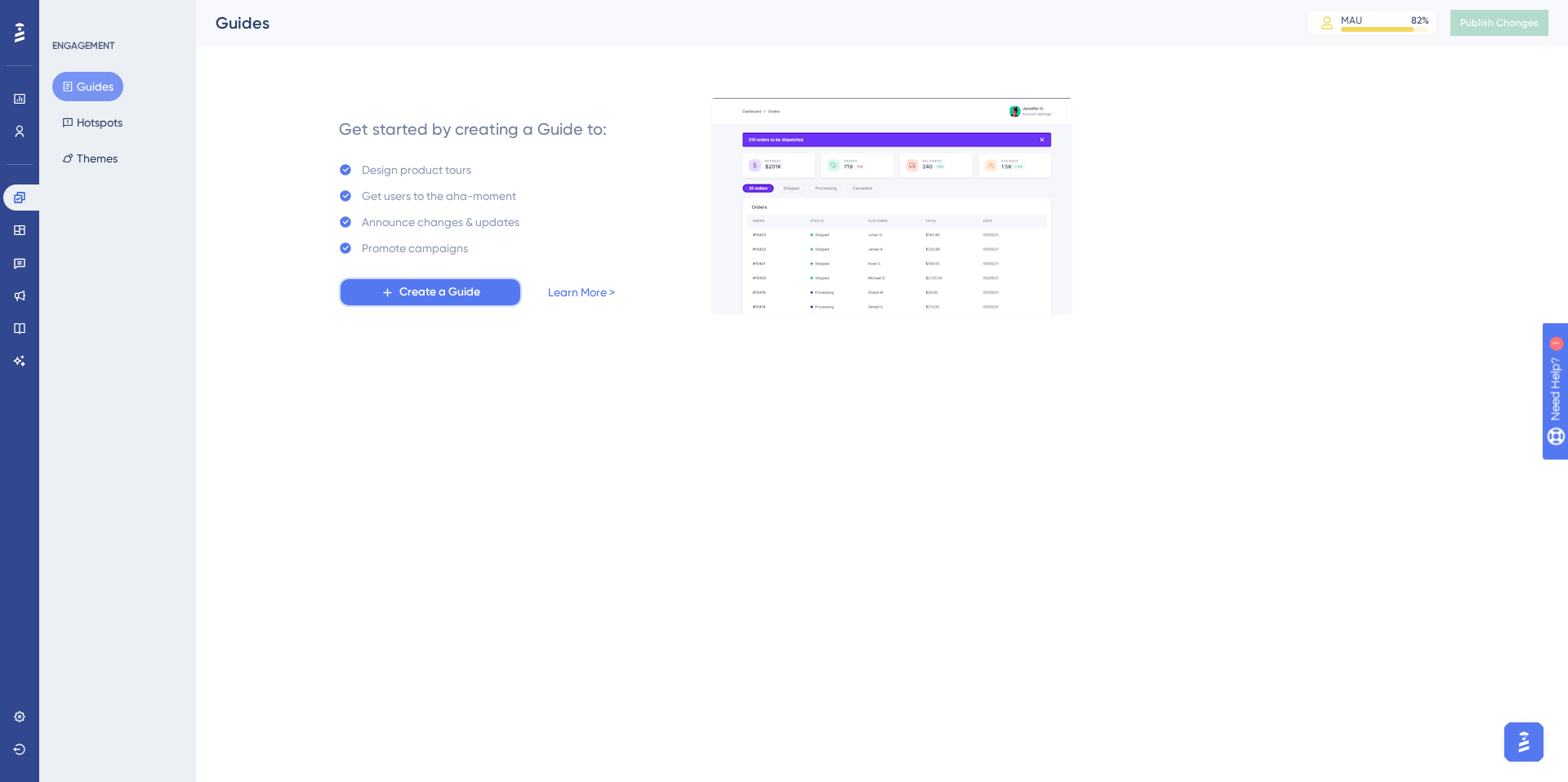
click at [492, 296] on button "Create a Guide" at bounding box center [430, 293] width 183 height 29
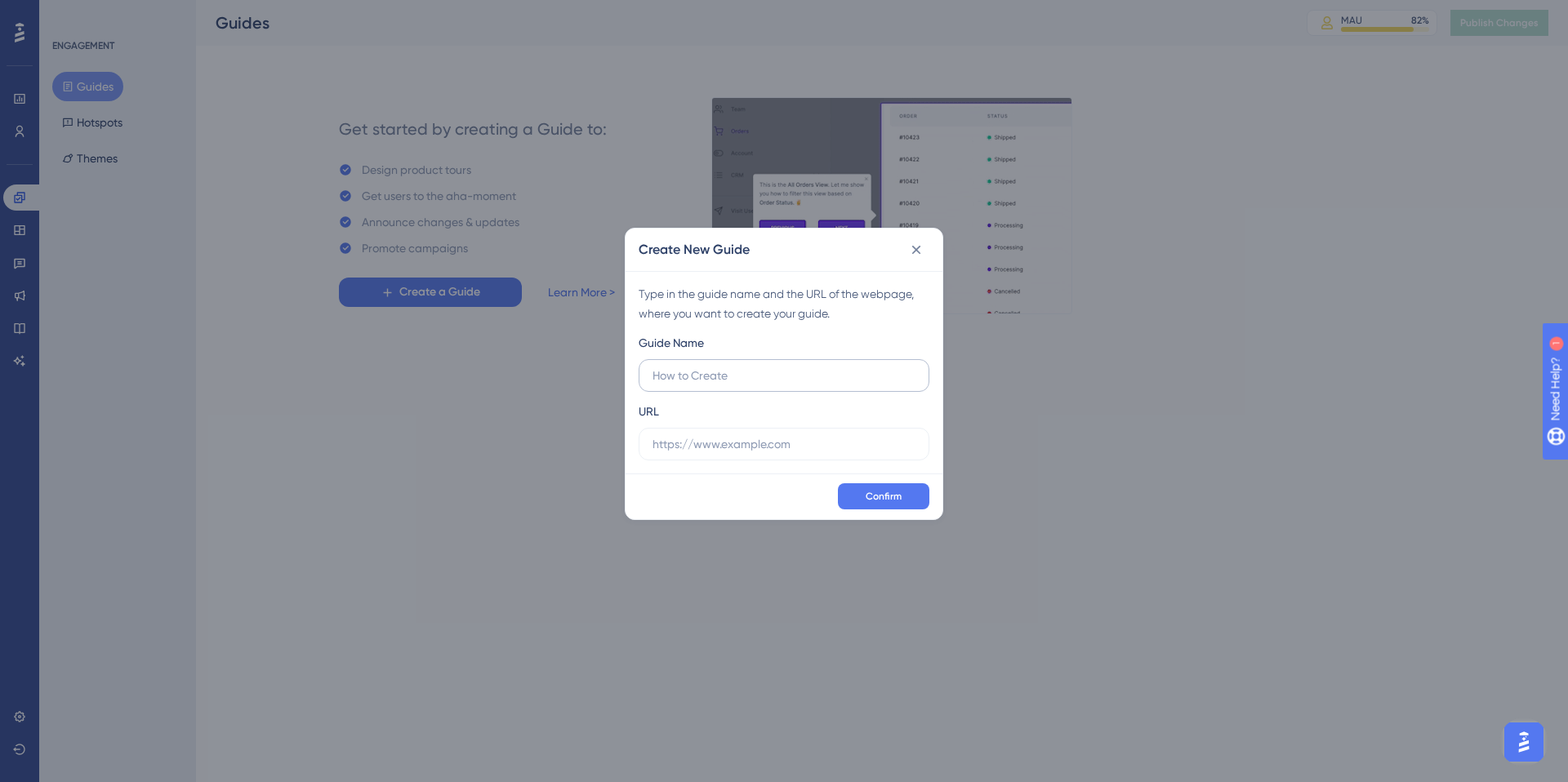
click at [739, 372] on input "text" at bounding box center [783, 375] width 263 height 18
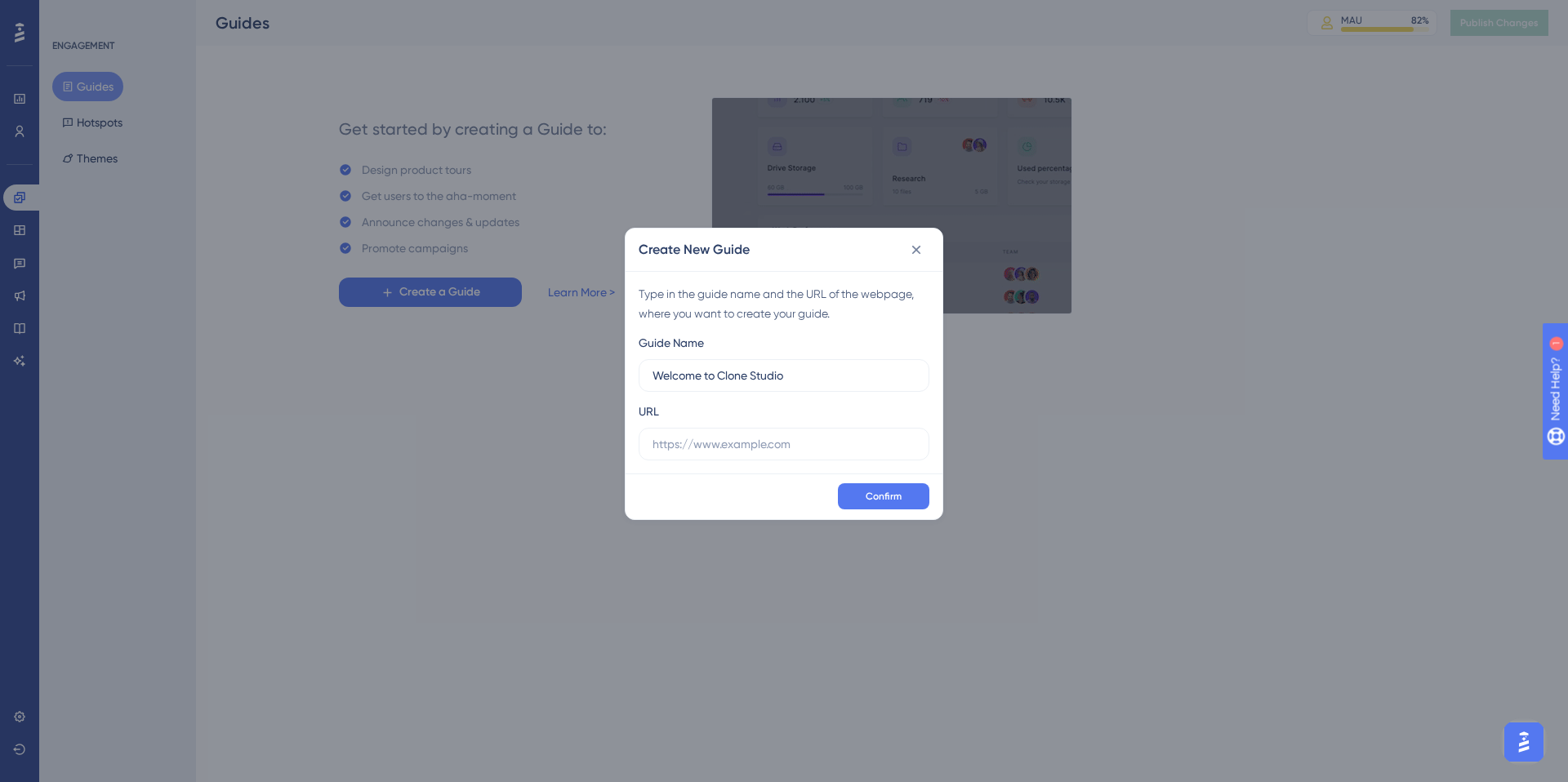
type input "Welcome to Clone Studio"
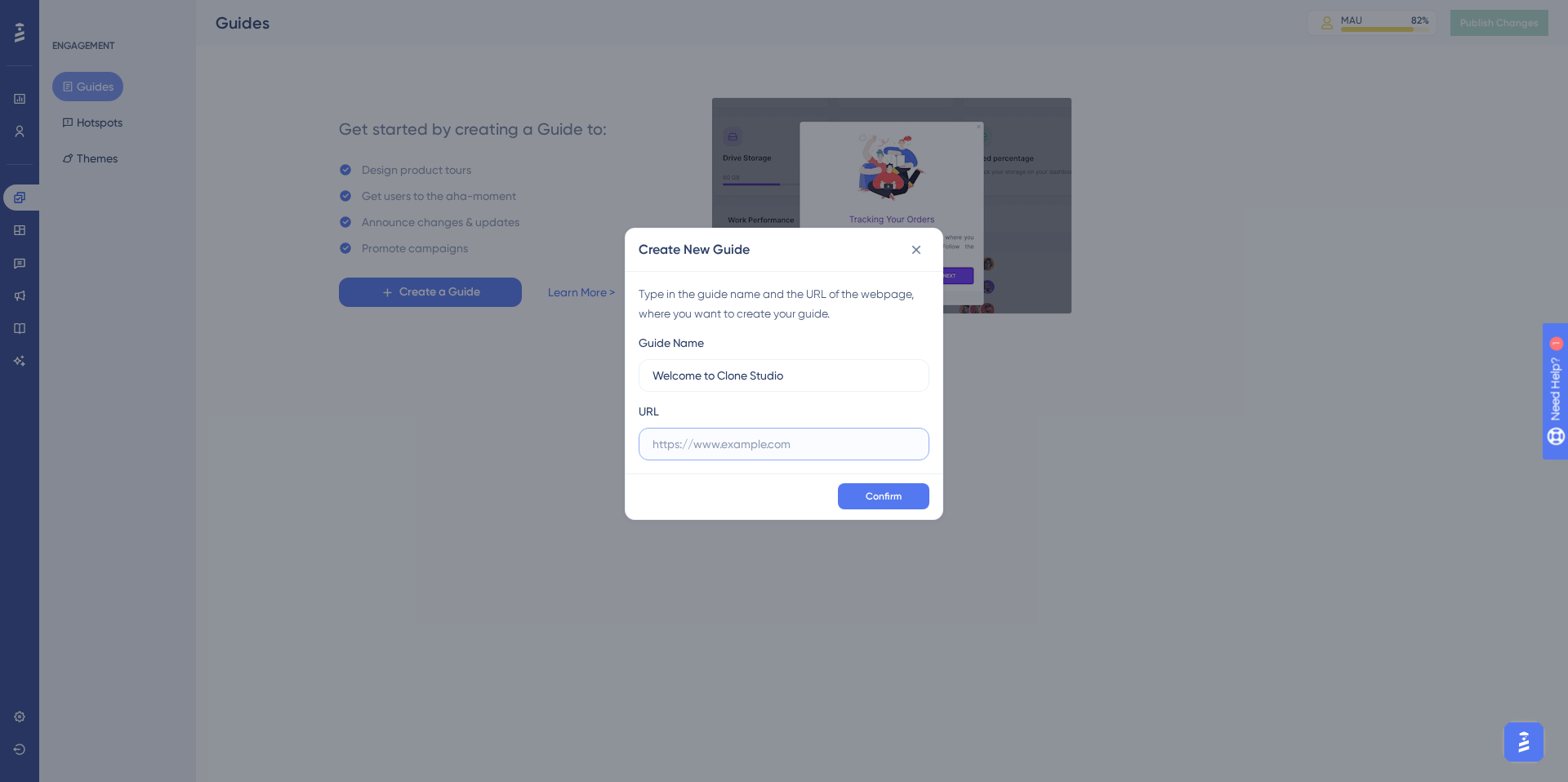
click at [800, 447] on input "text" at bounding box center [783, 444] width 263 height 18
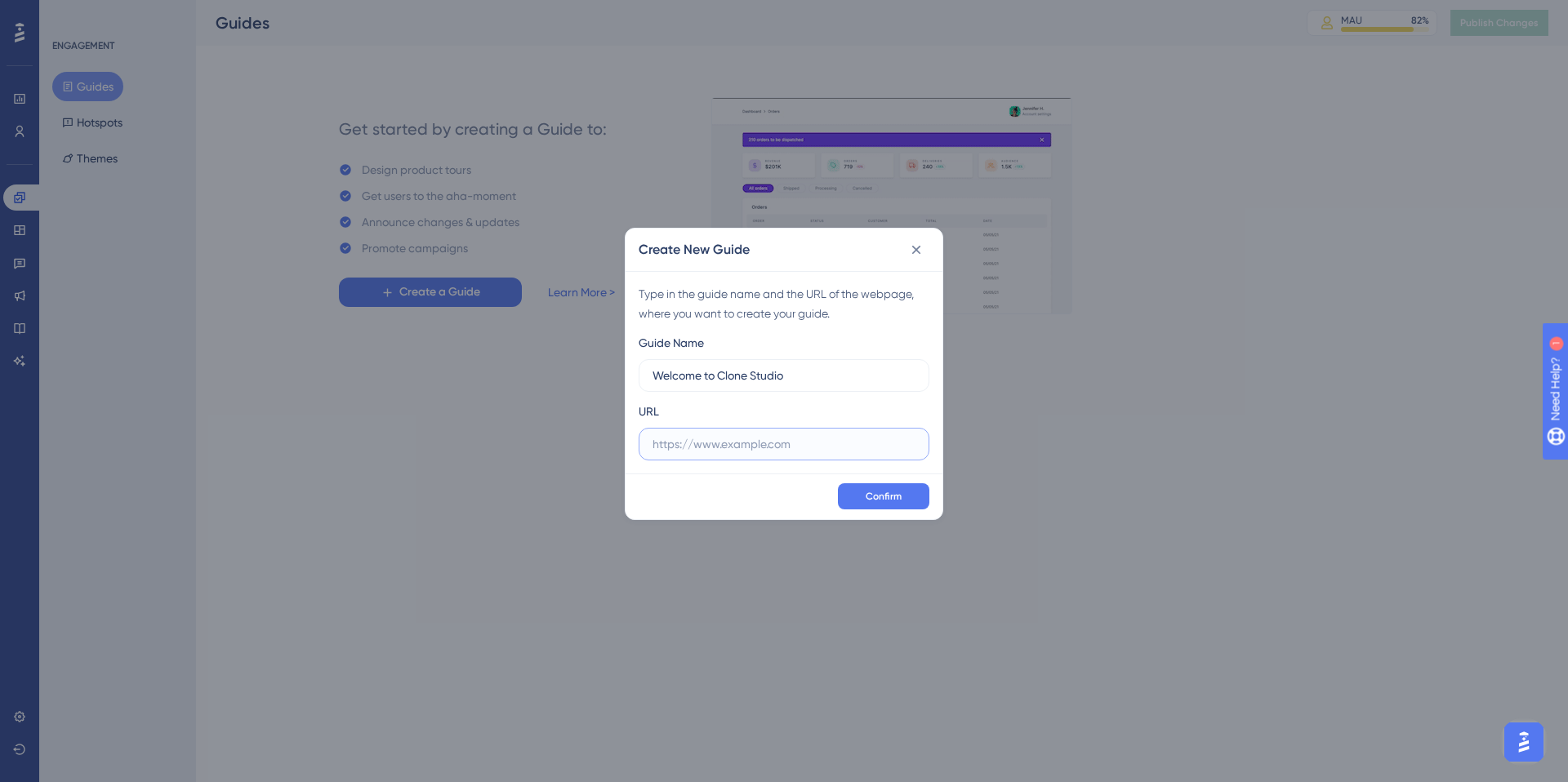
paste input "[URL][DOMAIN_NAME]"
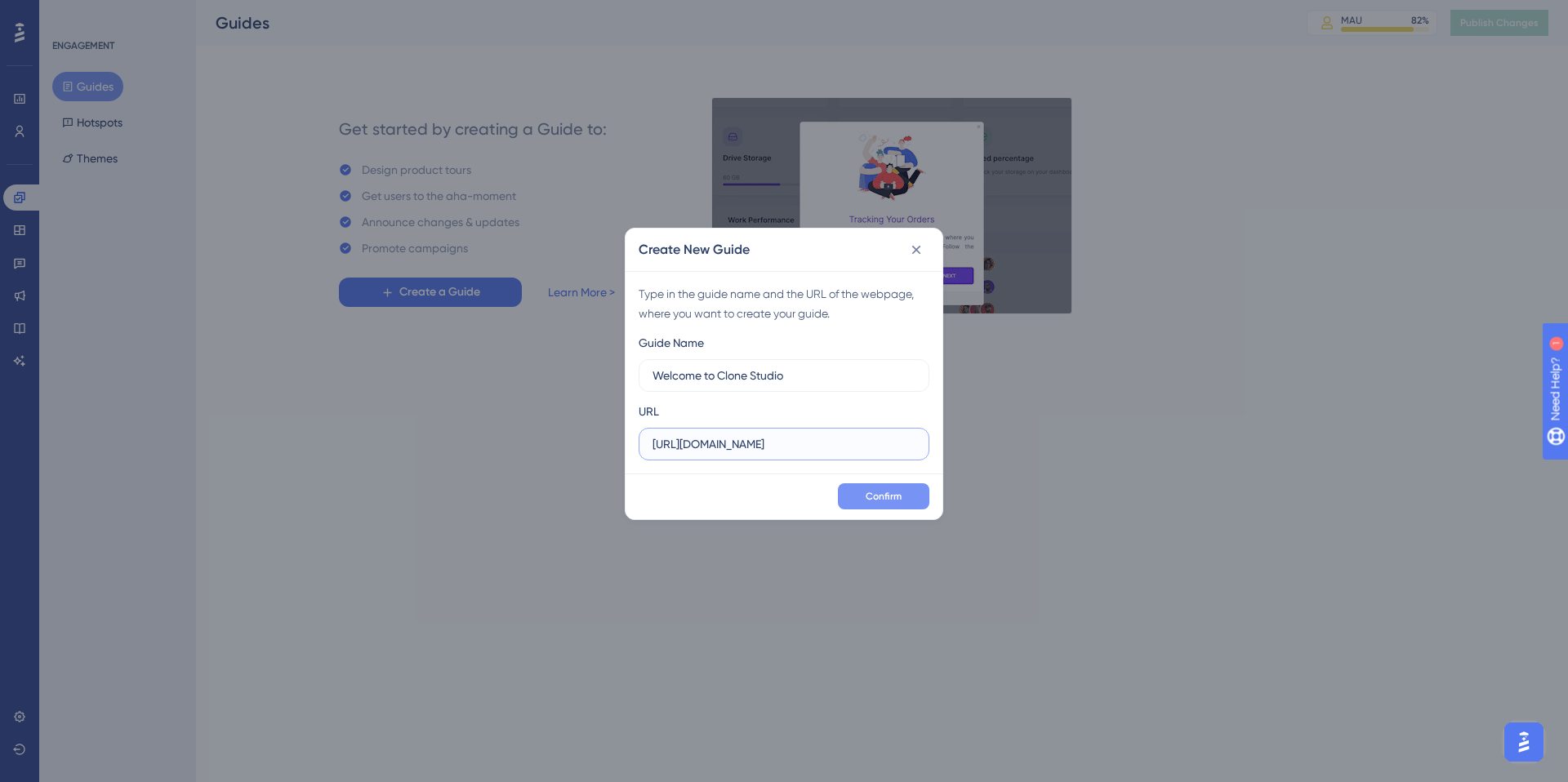
type input "[URL][DOMAIN_NAME]"
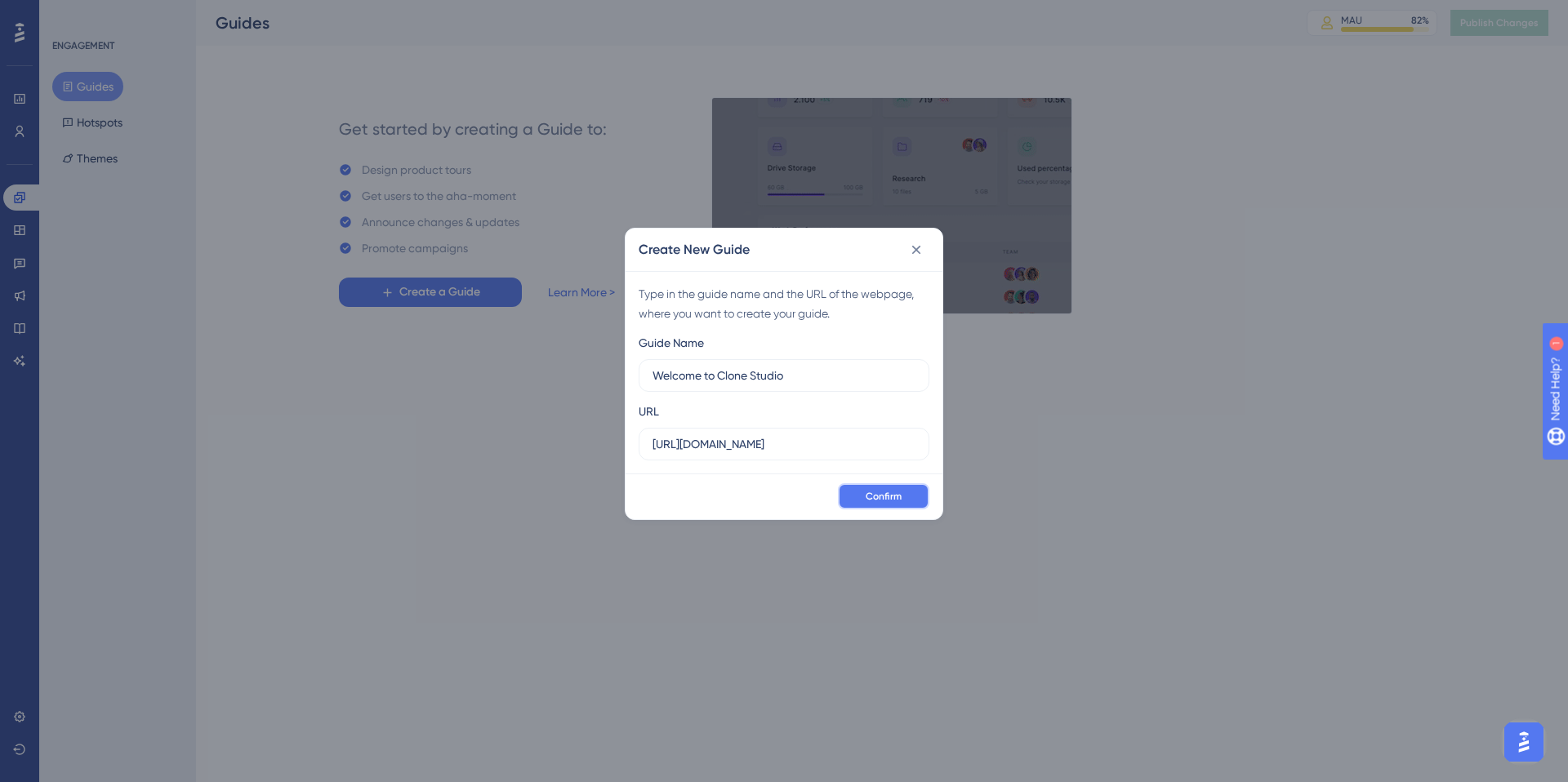
click at [880, 505] on button "Confirm" at bounding box center [884, 496] width 91 height 26
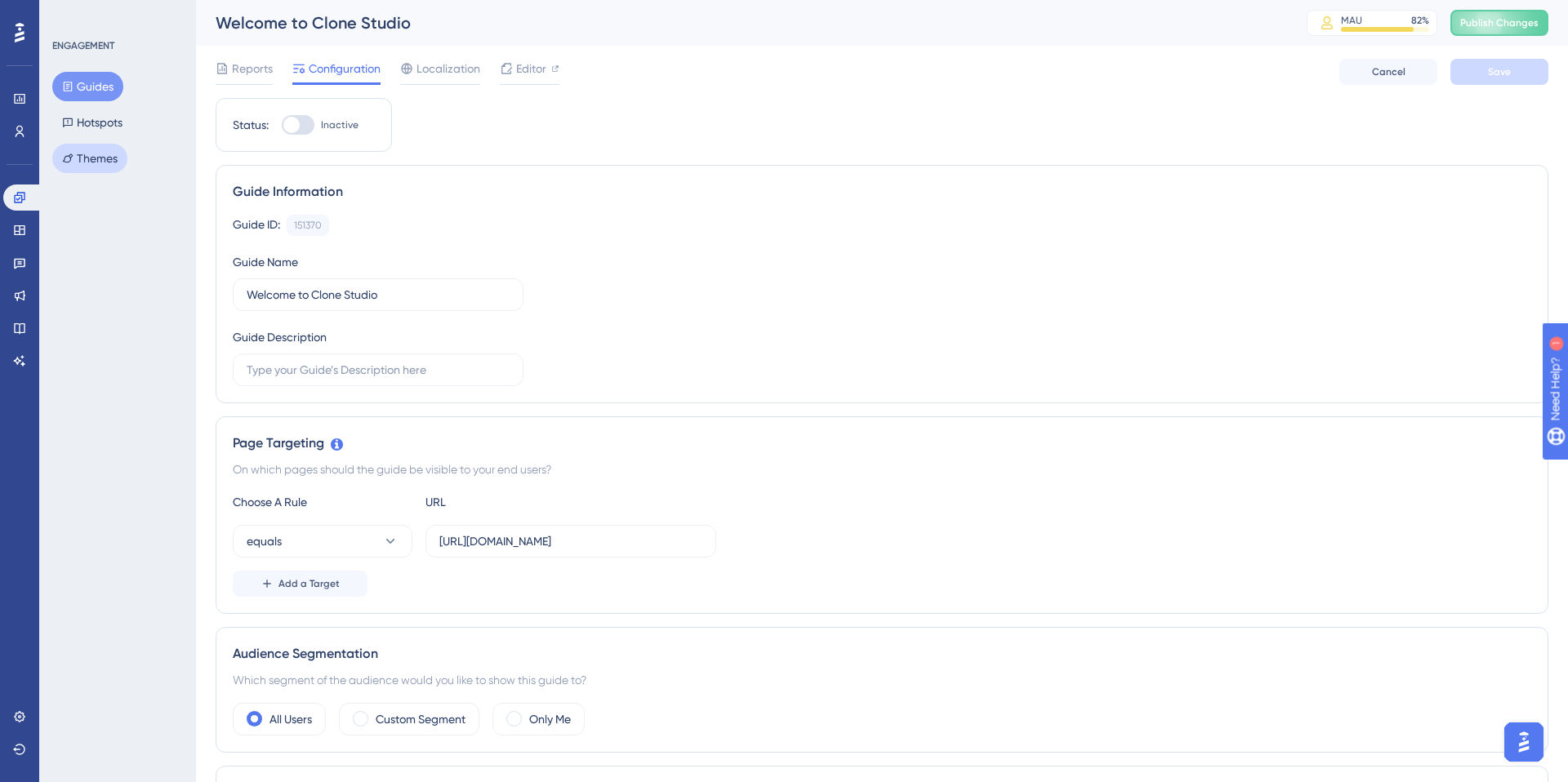
drag, startPoint x: 122, startPoint y: 153, endPoint x: 106, endPoint y: 154, distance: 16.0
click at [121, 153] on button "Themes" at bounding box center [90, 158] width 76 height 29
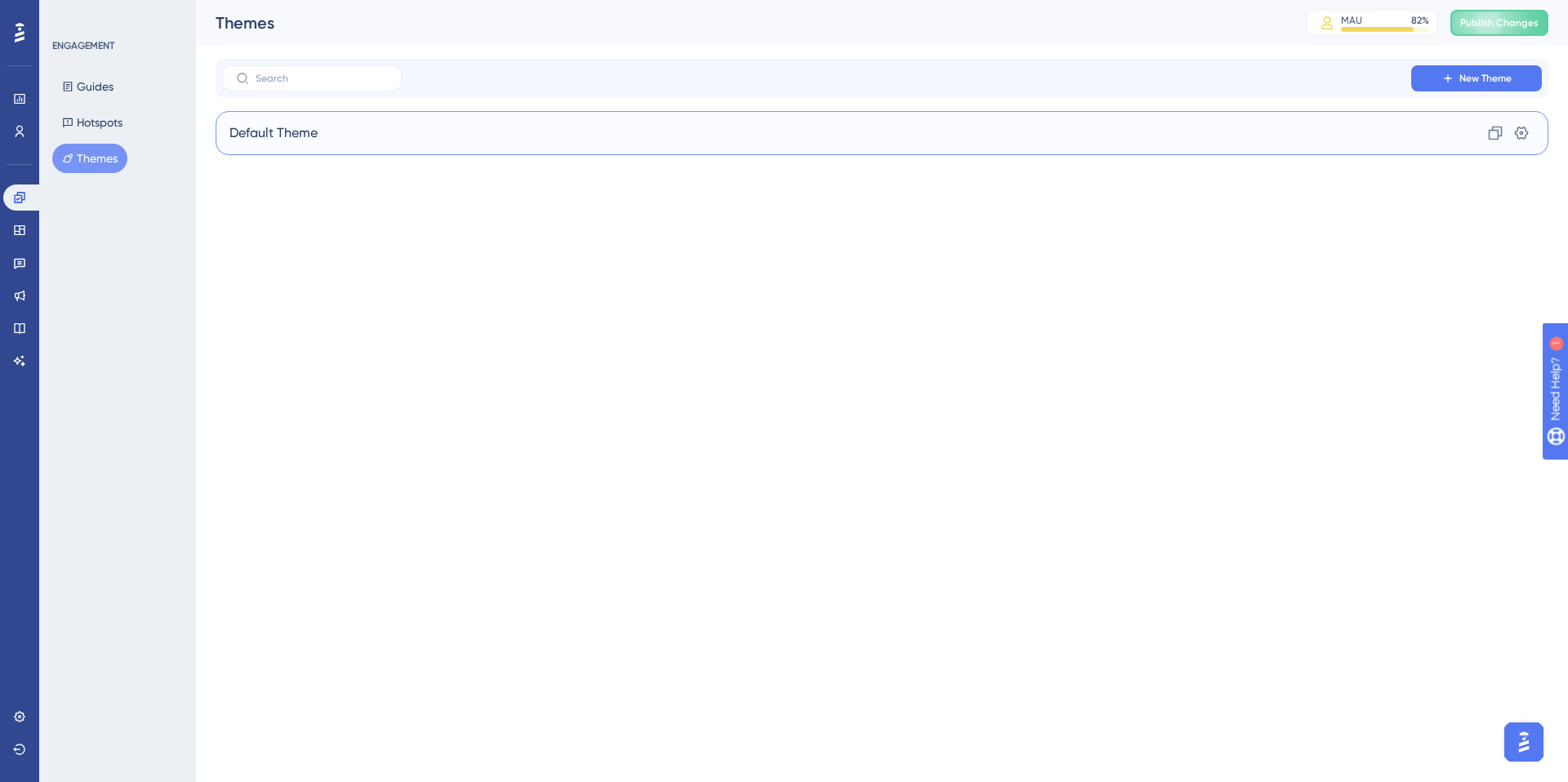
click at [364, 133] on div "Default Theme Clone Settings" at bounding box center [881, 134] width 1333 height 45
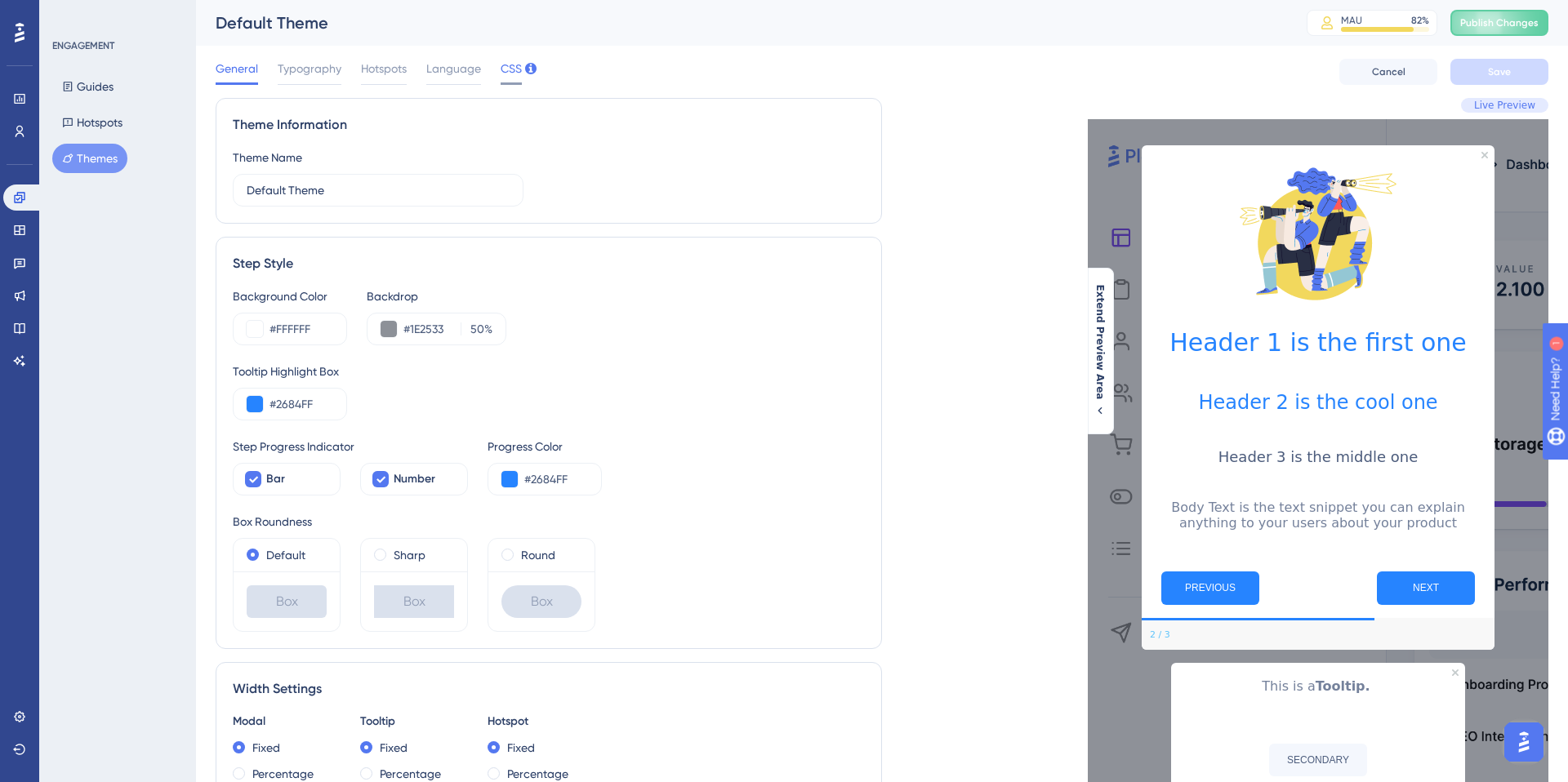
click at [511, 76] on span "CSS" at bounding box center [512, 69] width 21 height 19
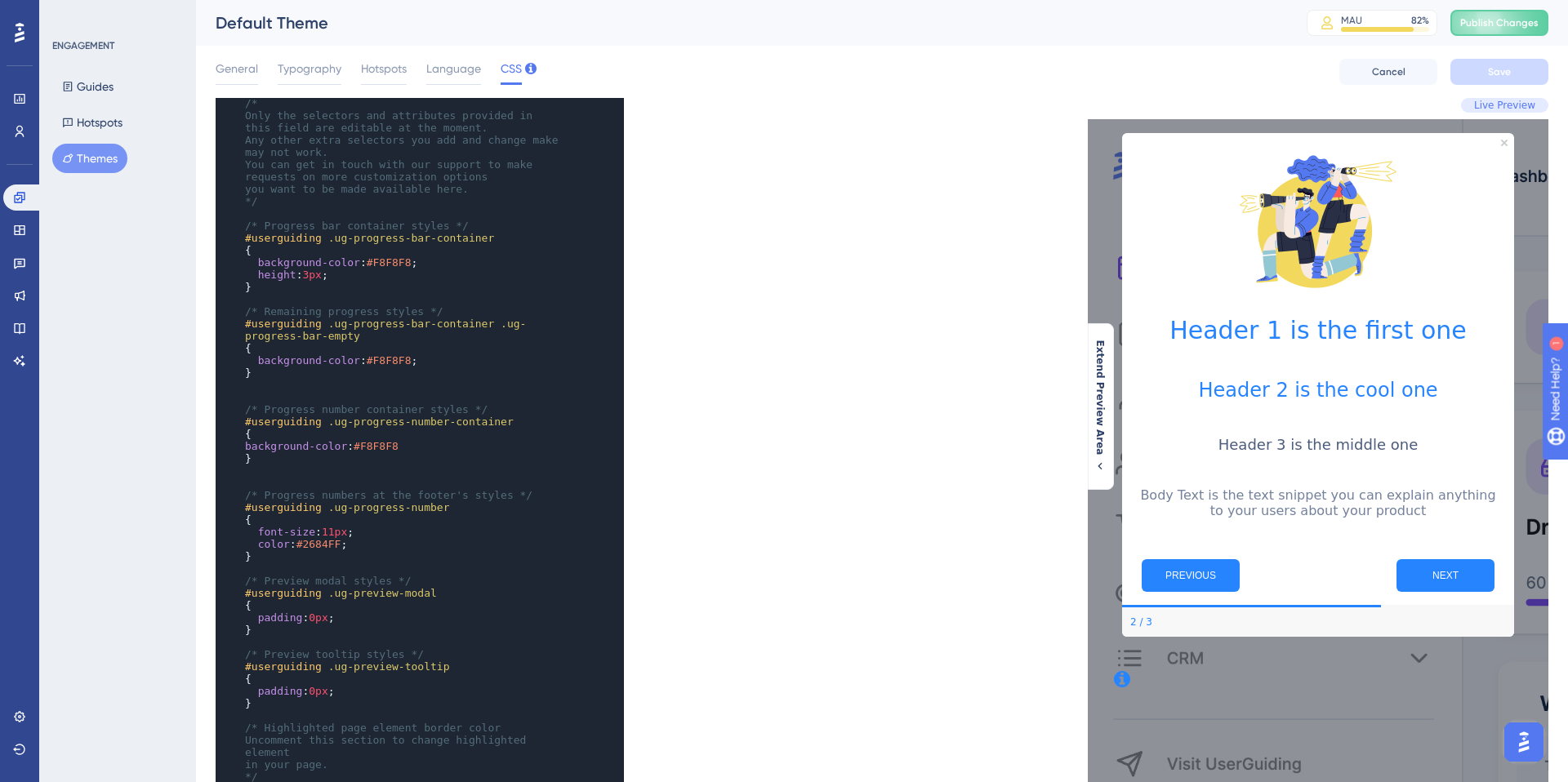
scroll to position [46, 0]
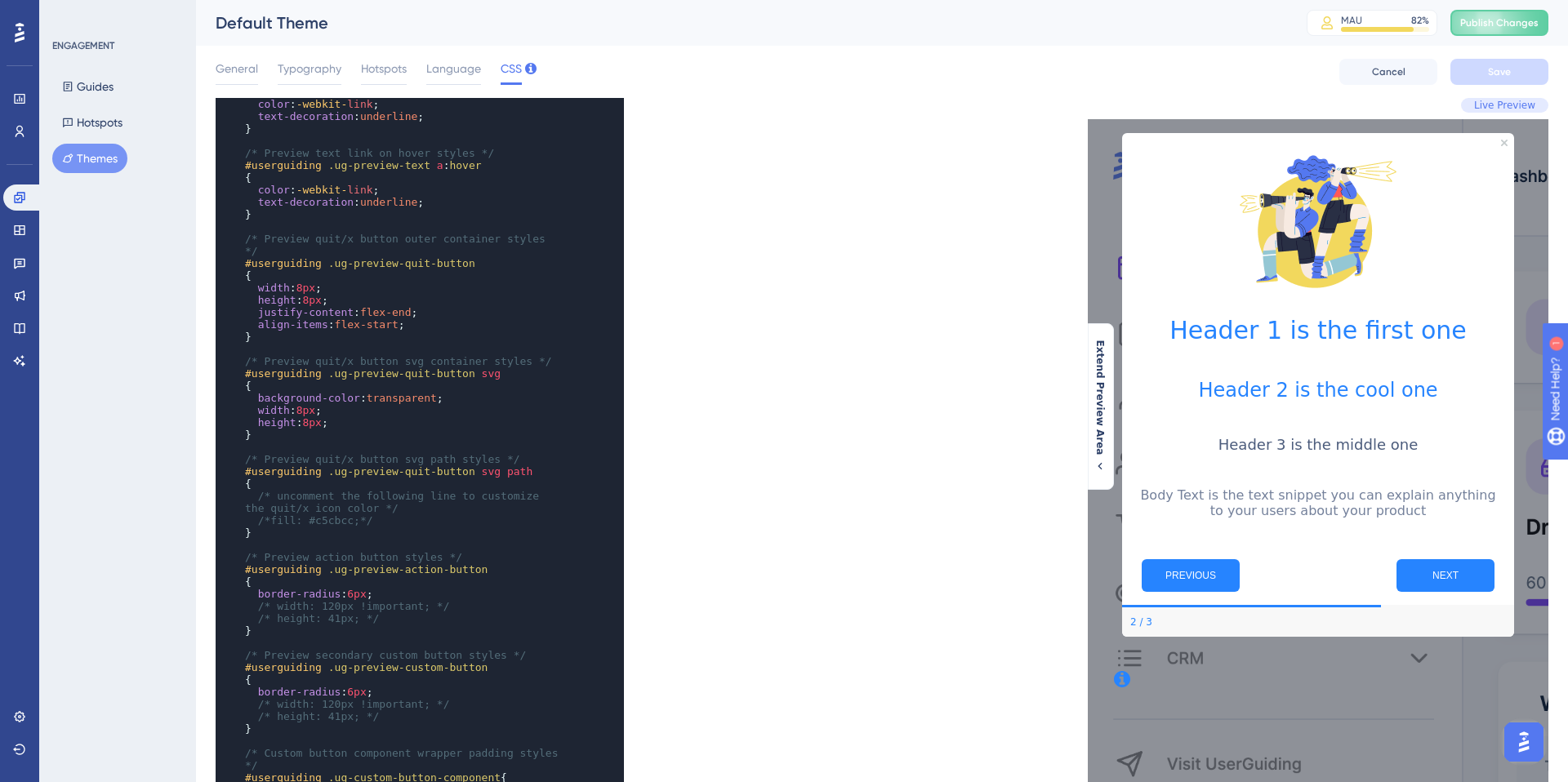
click at [357, 691] on span "6px" at bounding box center [356, 692] width 18 height 13
click at [1488, 66] on button "Save" at bounding box center [1499, 72] width 98 height 26
click at [365, 689] on span "20px" at bounding box center [360, 692] width 25 height 13
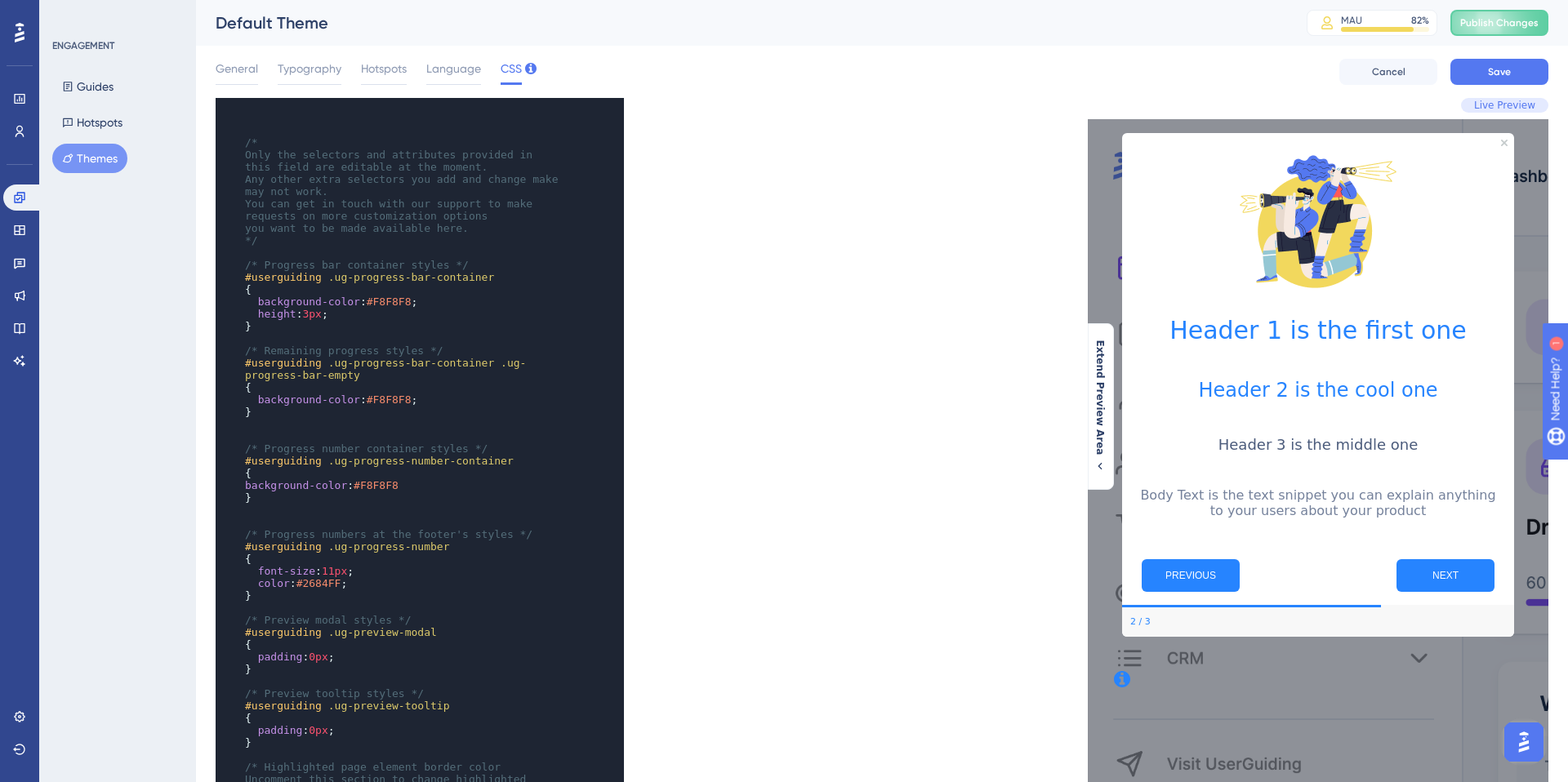
drag, startPoint x: 444, startPoint y: 65, endPoint x: 414, endPoint y: 67, distance: 30.1
click at [444, 65] on span "Language" at bounding box center [454, 69] width 54 height 19
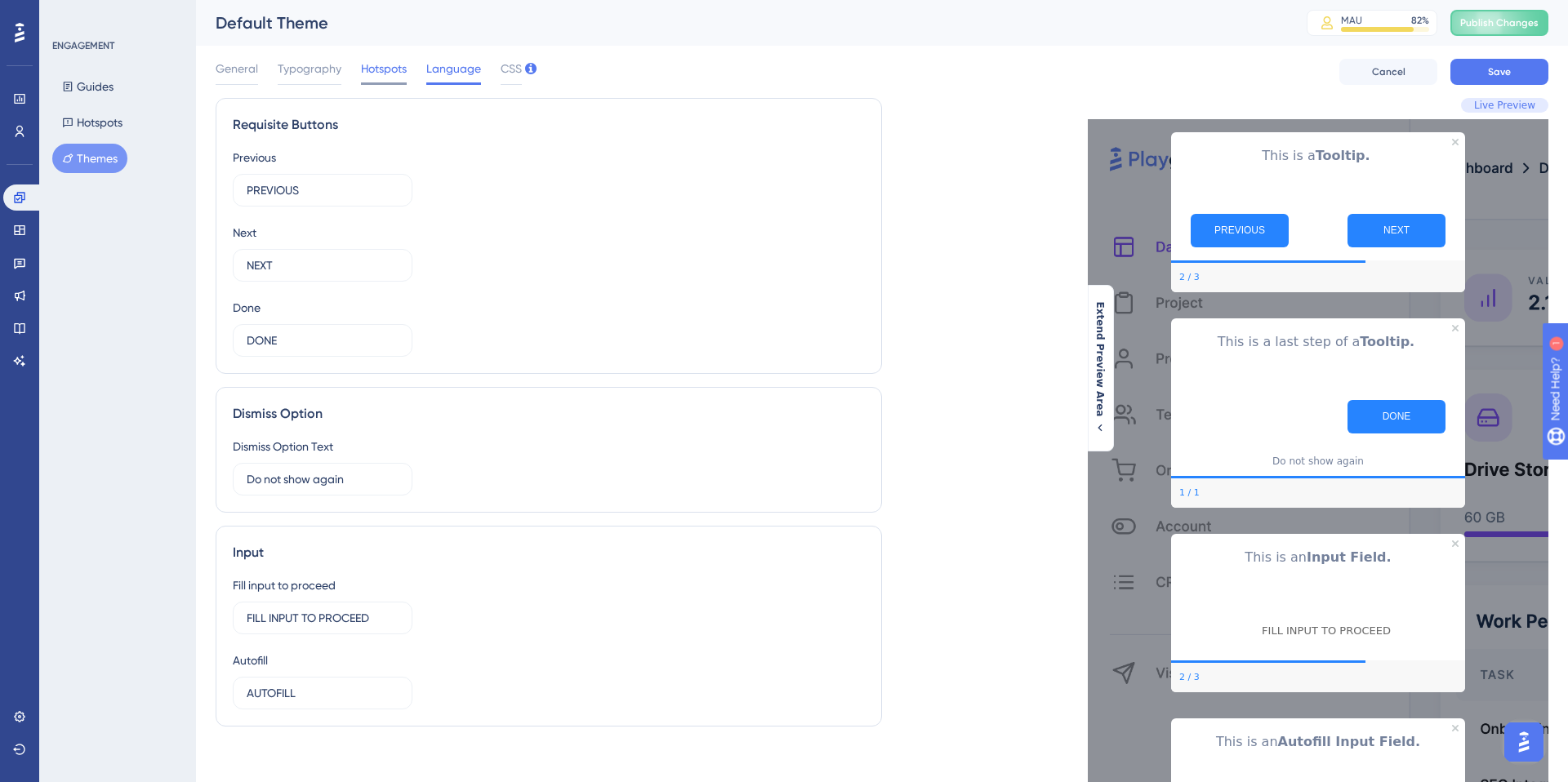
click at [390, 68] on span "Hotspots" at bounding box center [383, 69] width 46 height 19
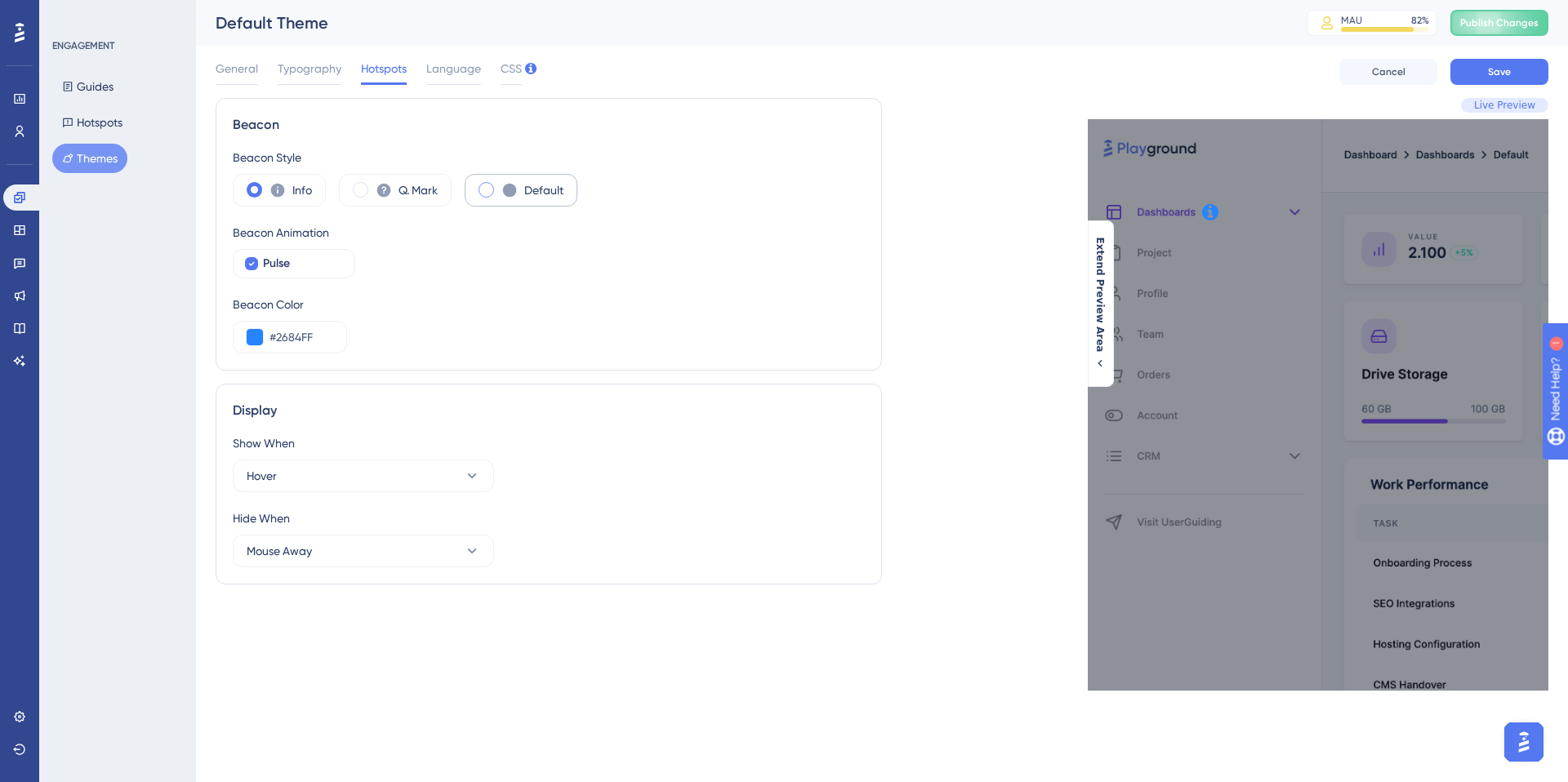
click at [490, 189] on span at bounding box center [486, 190] width 16 height 16
click at [499, 184] on input "radio" at bounding box center [499, 184] width 0 height 0
click at [317, 75] on span "Typography" at bounding box center [310, 69] width 64 height 19
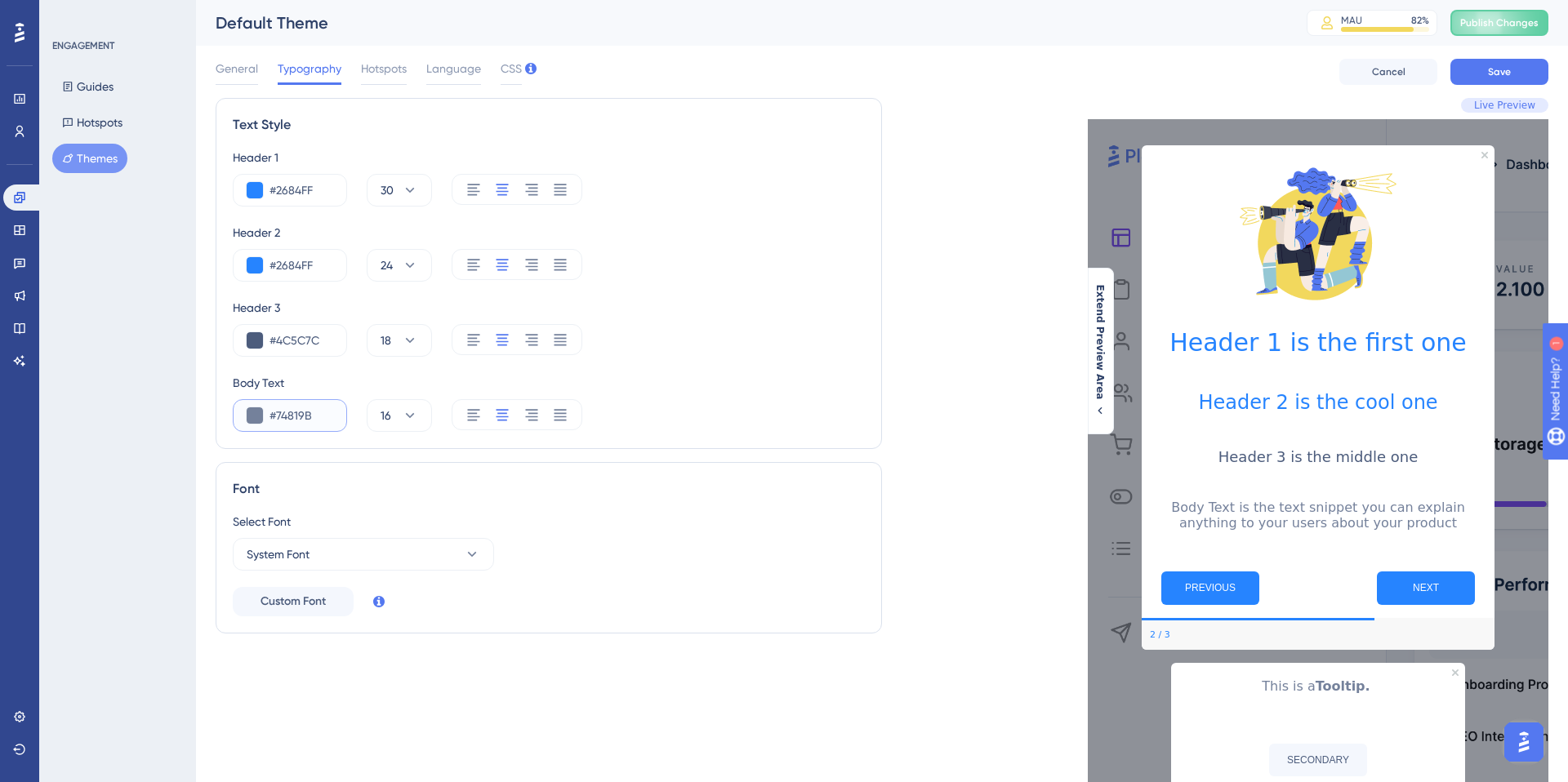
click at [314, 413] on input "#74819B" at bounding box center [301, 416] width 64 height 19
paste input "828282"
type input "#828282"
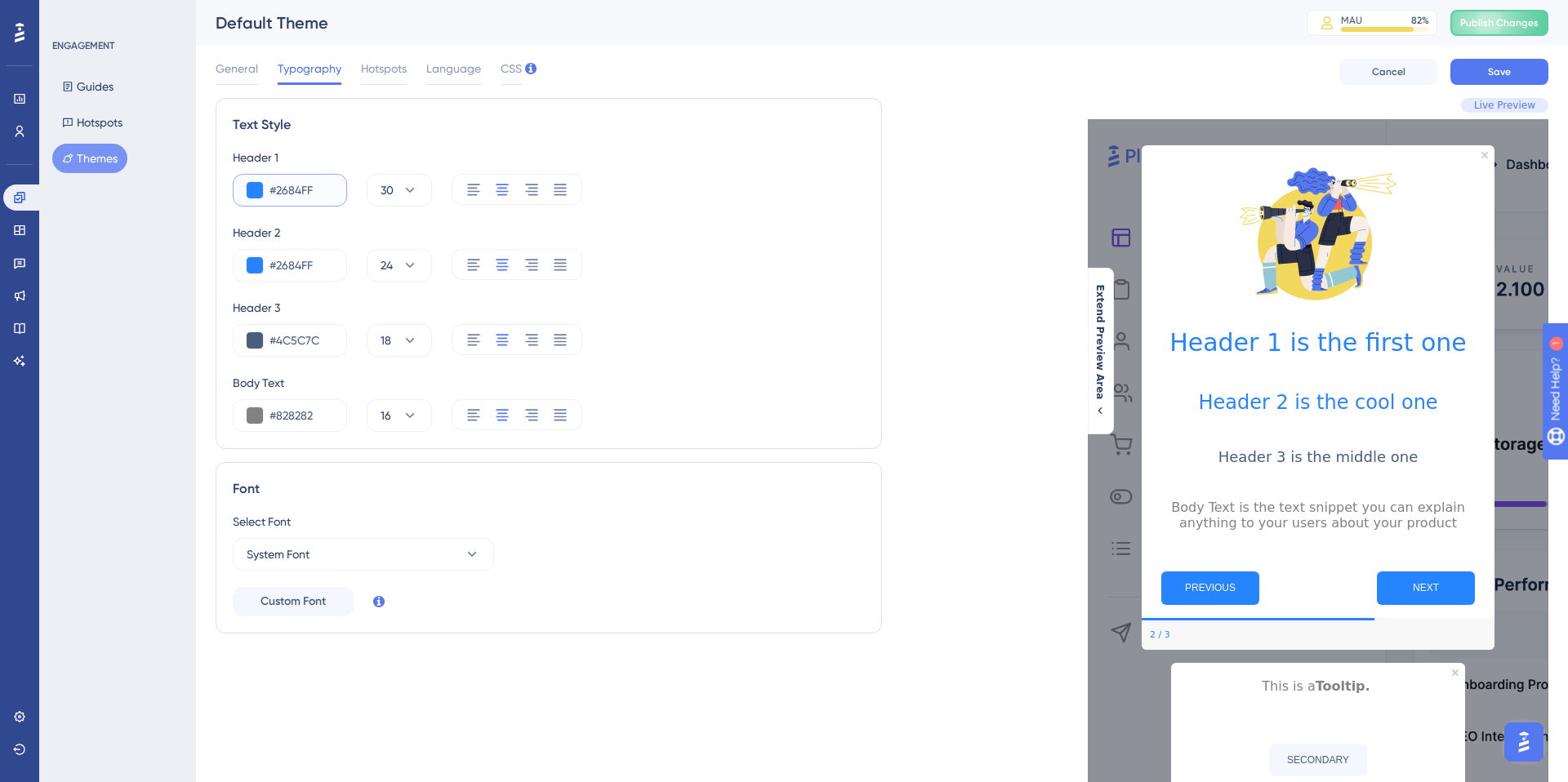
click at [325, 190] on input "#2684FF" at bounding box center [301, 190] width 64 height 19
click at [324, 190] on input "#2684FF" at bounding box center [301, 190] width 64 height 19
paste input "A2C2E"
type input "#2A2C2E"
click at [303, 263] on input "#2684FF" at bounding box center [301, 266] width 64 height 19
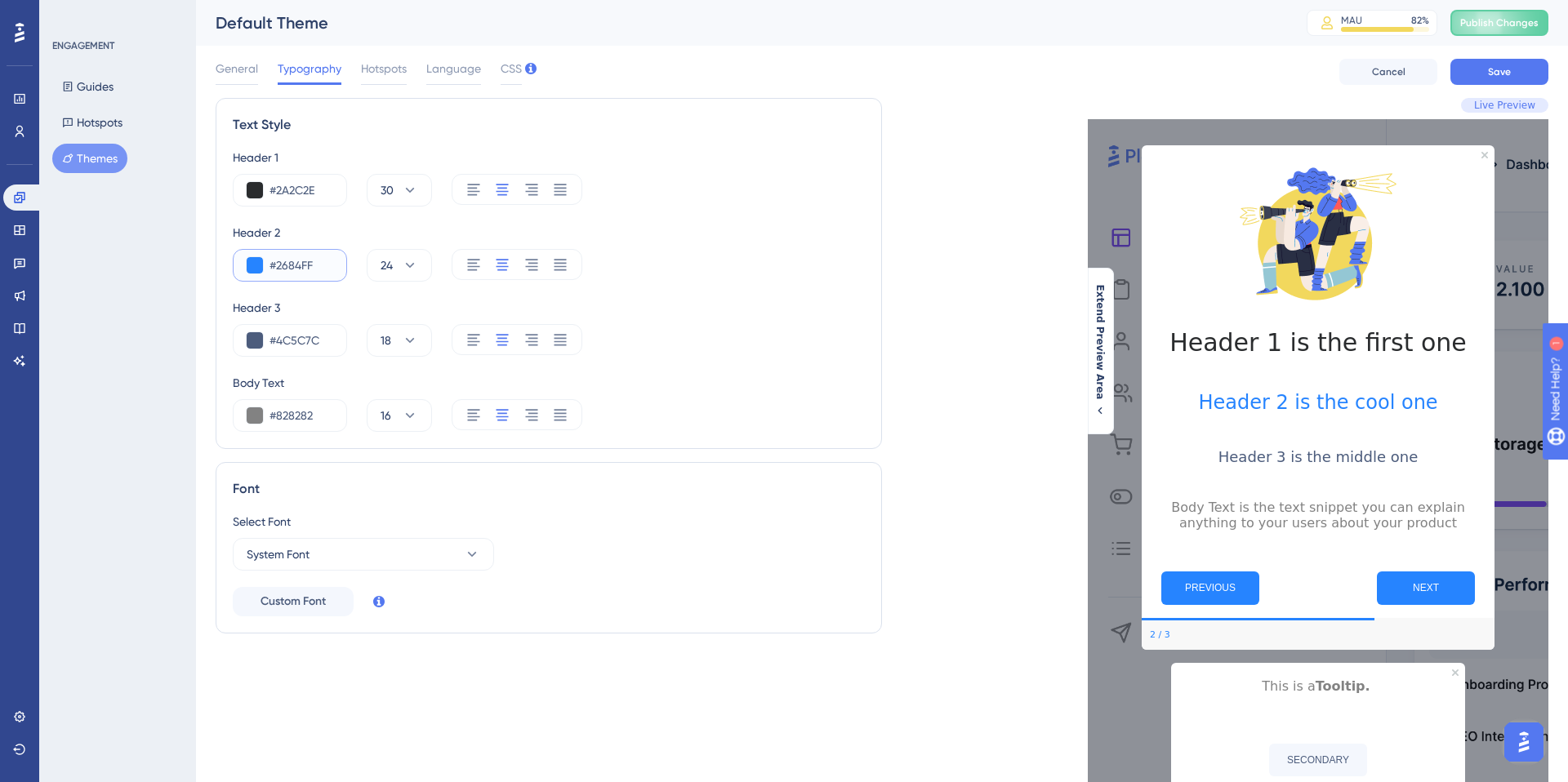
click at [309, 266] on input "#2684FF" at bounding box center [301, 266] width 64 height 19
paste input "A2C2E"
type input "#2A2C2E"
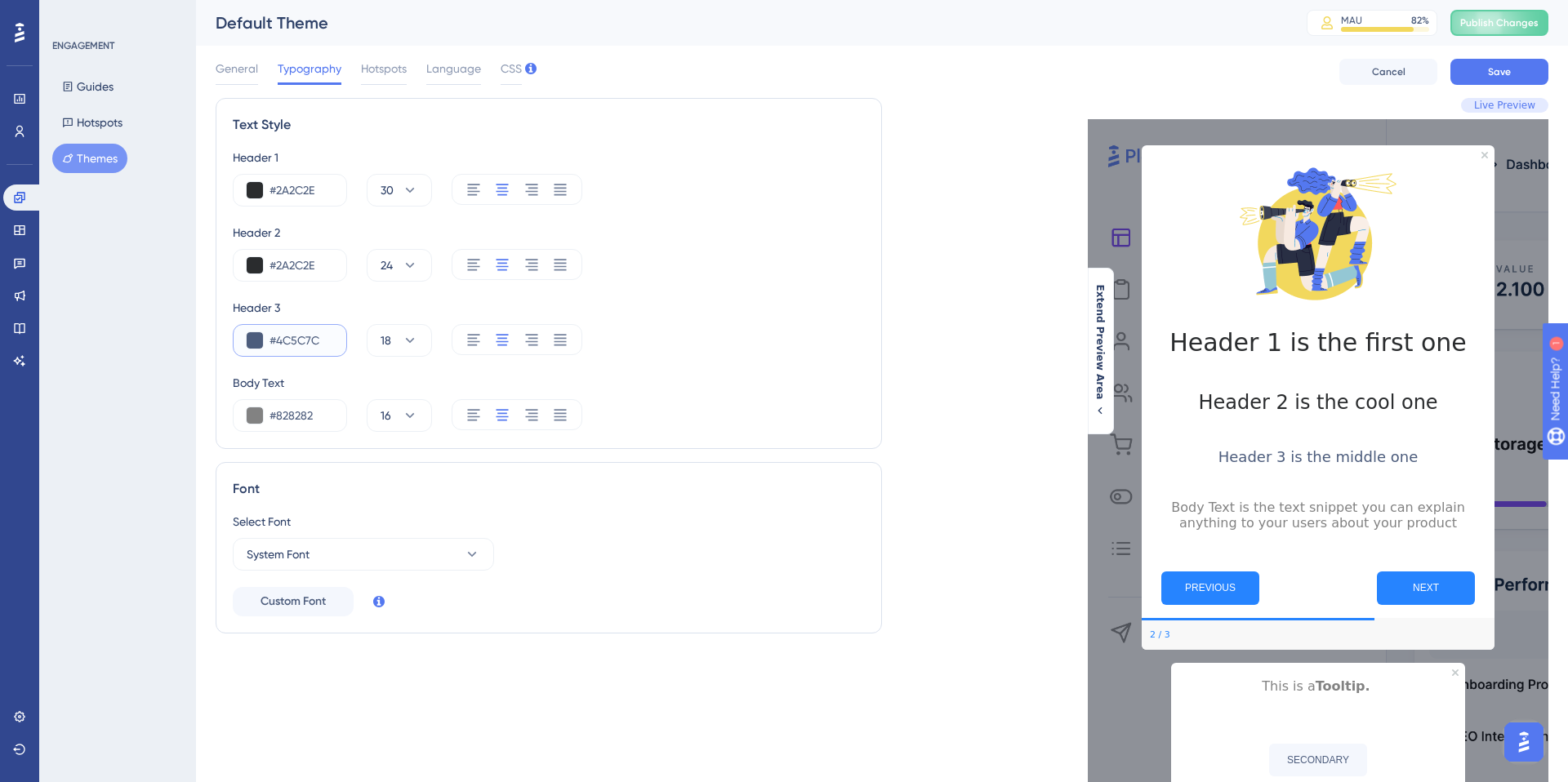
click at [303, 337] on input "#4C5C7C" at bounding box center [301, 340] width 64 height 19
paste input "2A2C2E"
type input "#2A2C2E"
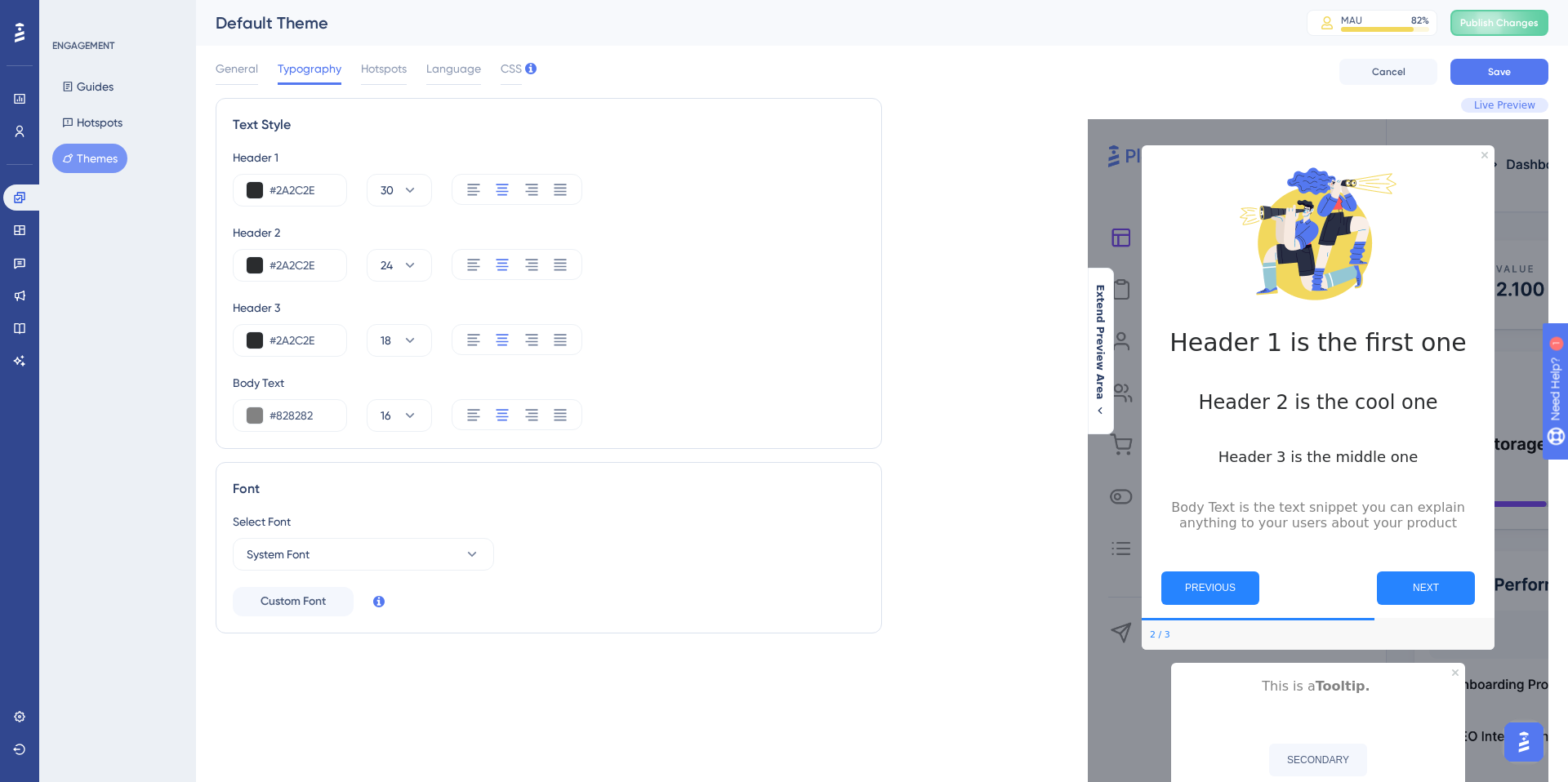
click at [679, 322] on div "Header 3 #2A2C2E 18" at bounding box center [549, 328] width 632 height 59
click at [436, 556] on button "System Font" at bounding box center [363, 554] width 262 height 33
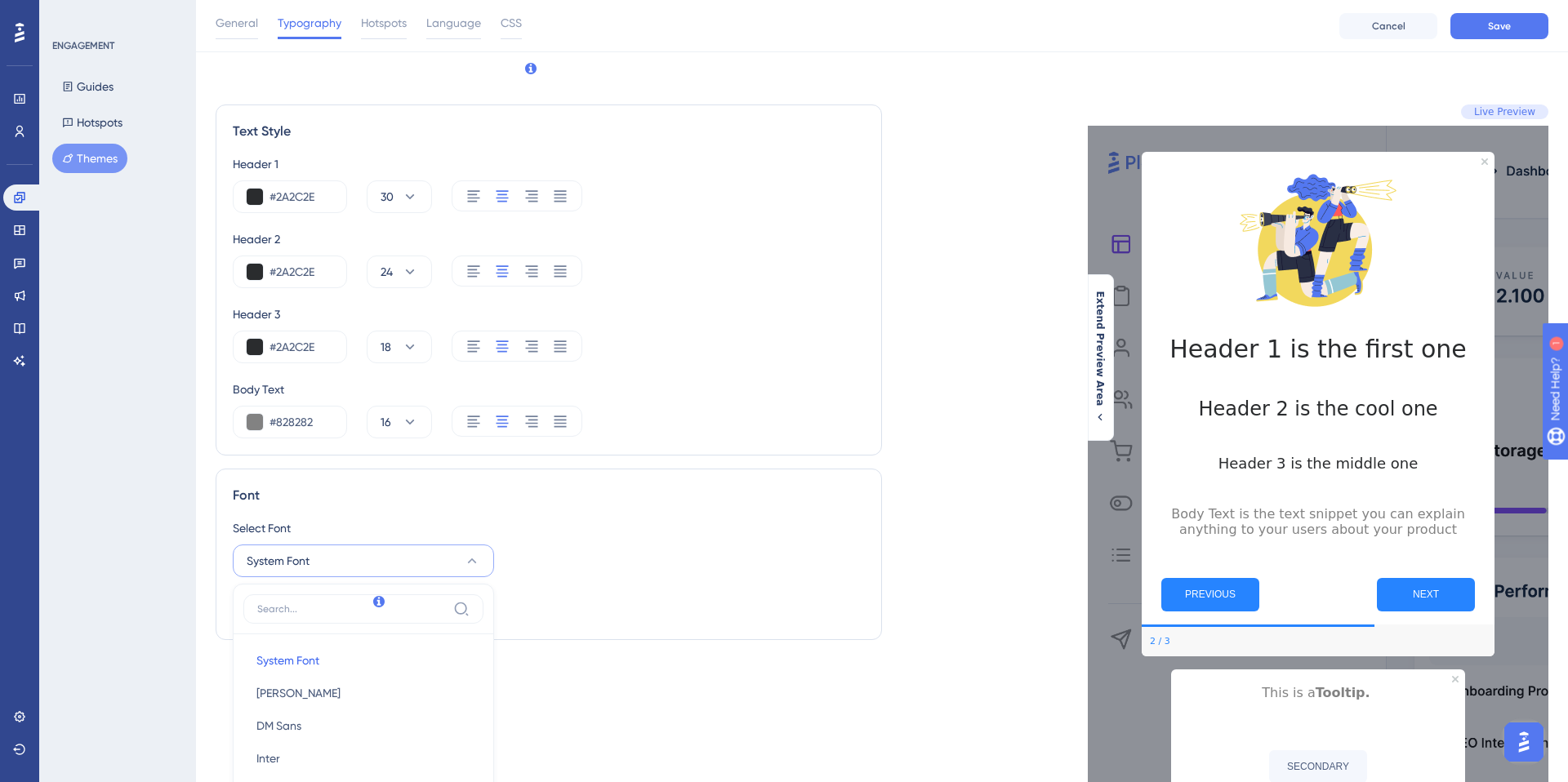
scroll to position [342, 0]
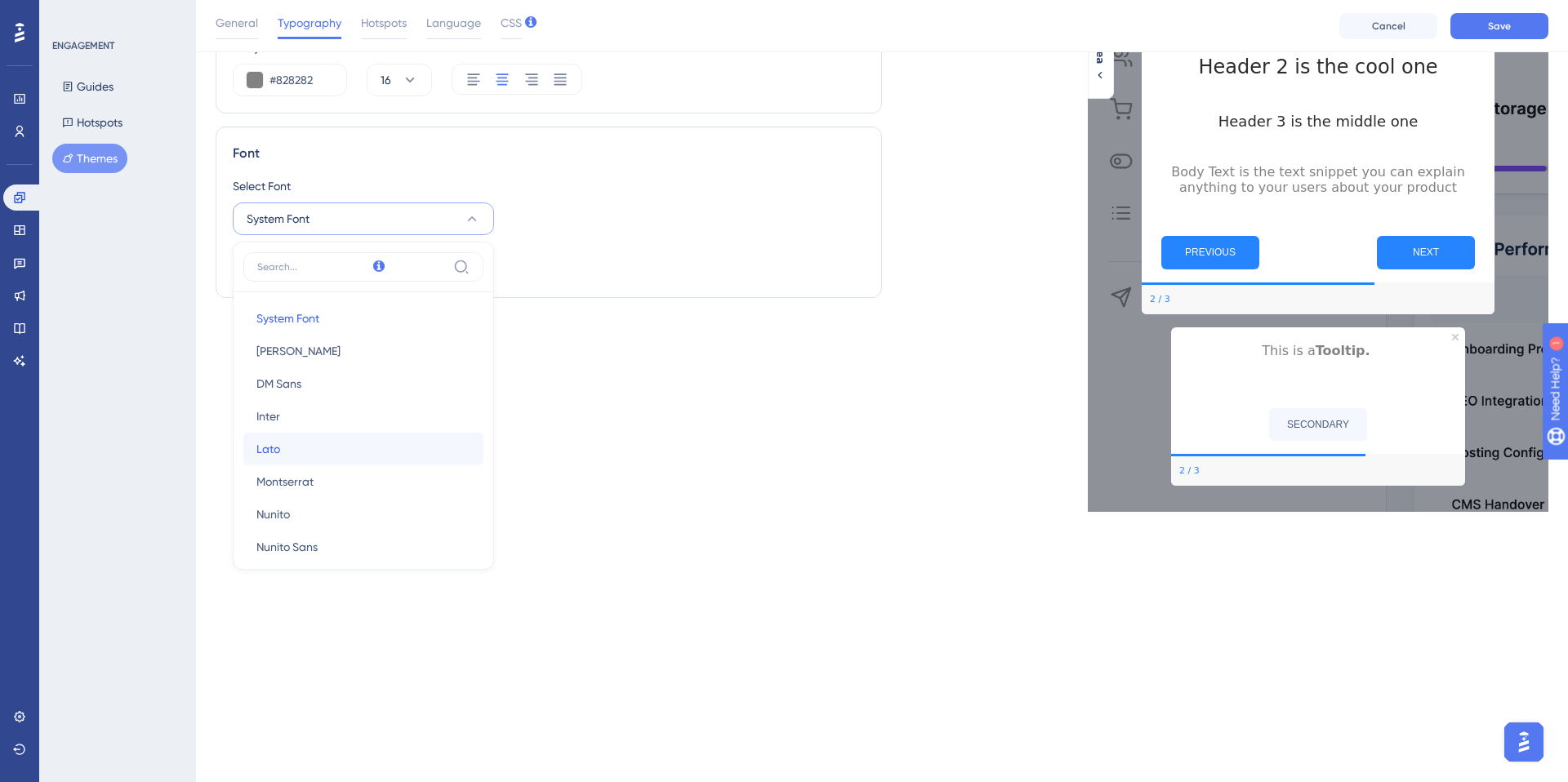
click at [366, 444] on button "Lato Lato" at bounding box center [363, 450] width 240 height 33
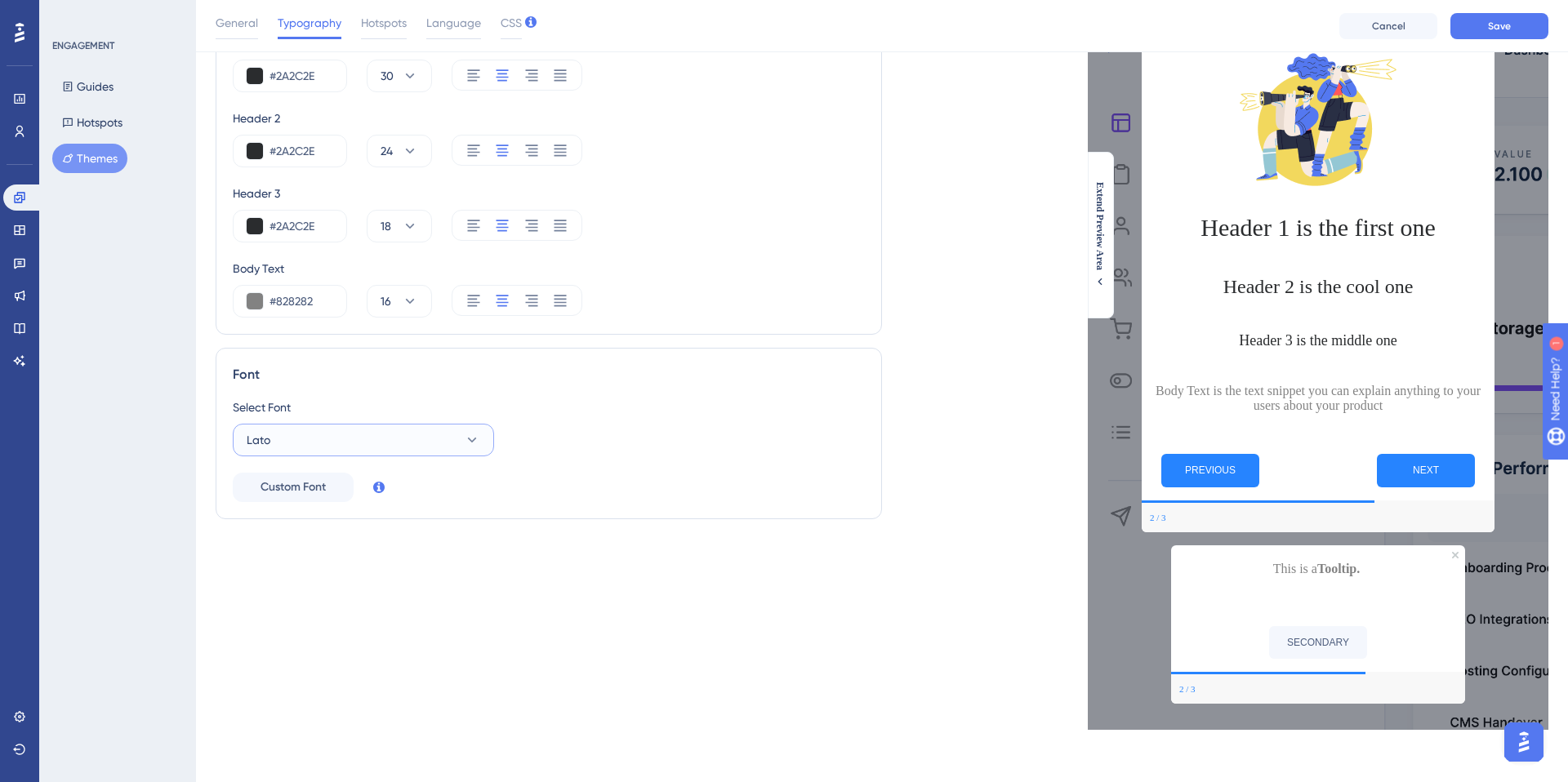
click at [376, 440] on button "Lato" at bounding box center [363, 440] width 262 height 33
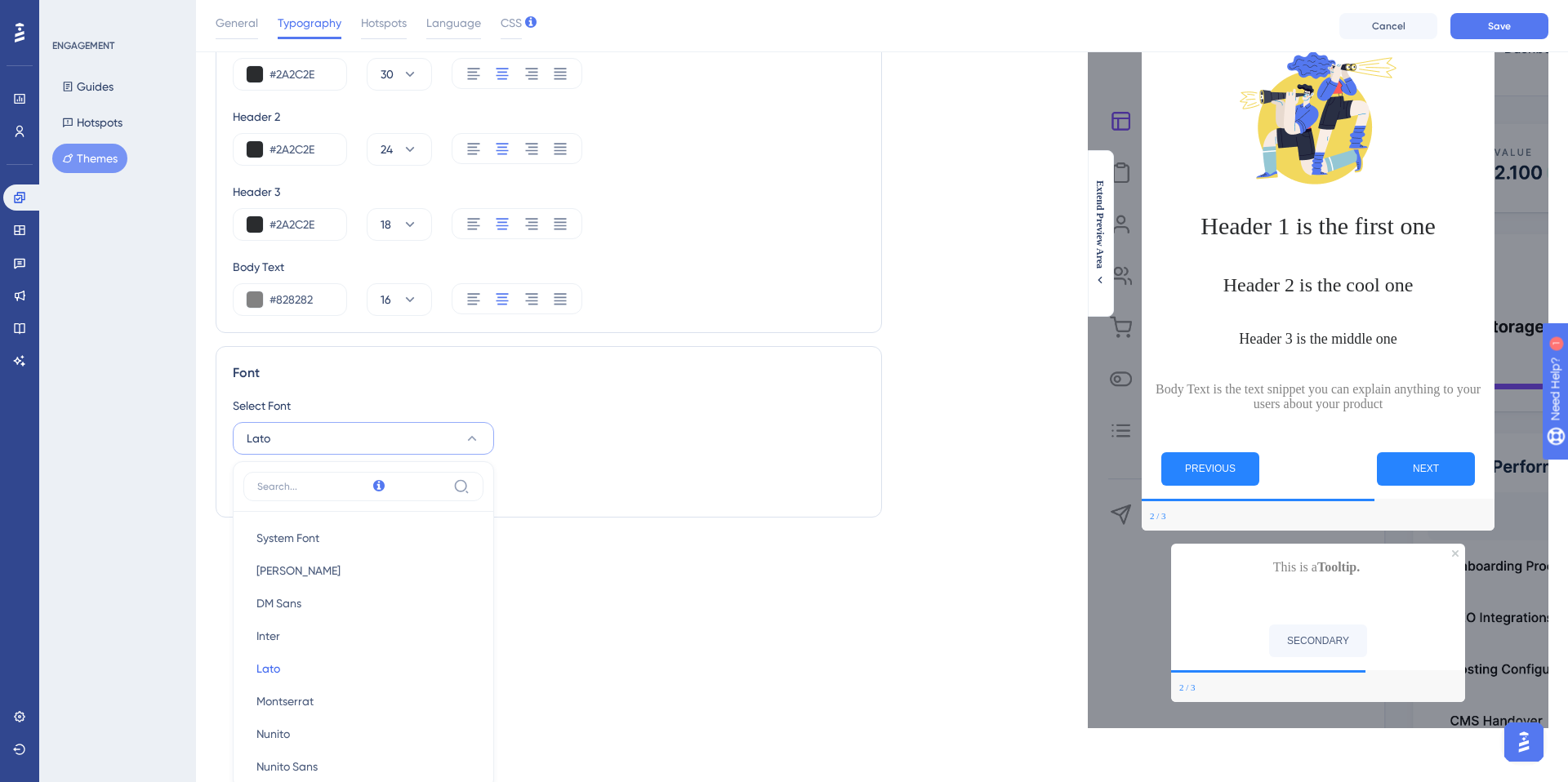
scroll to position [342, 0]
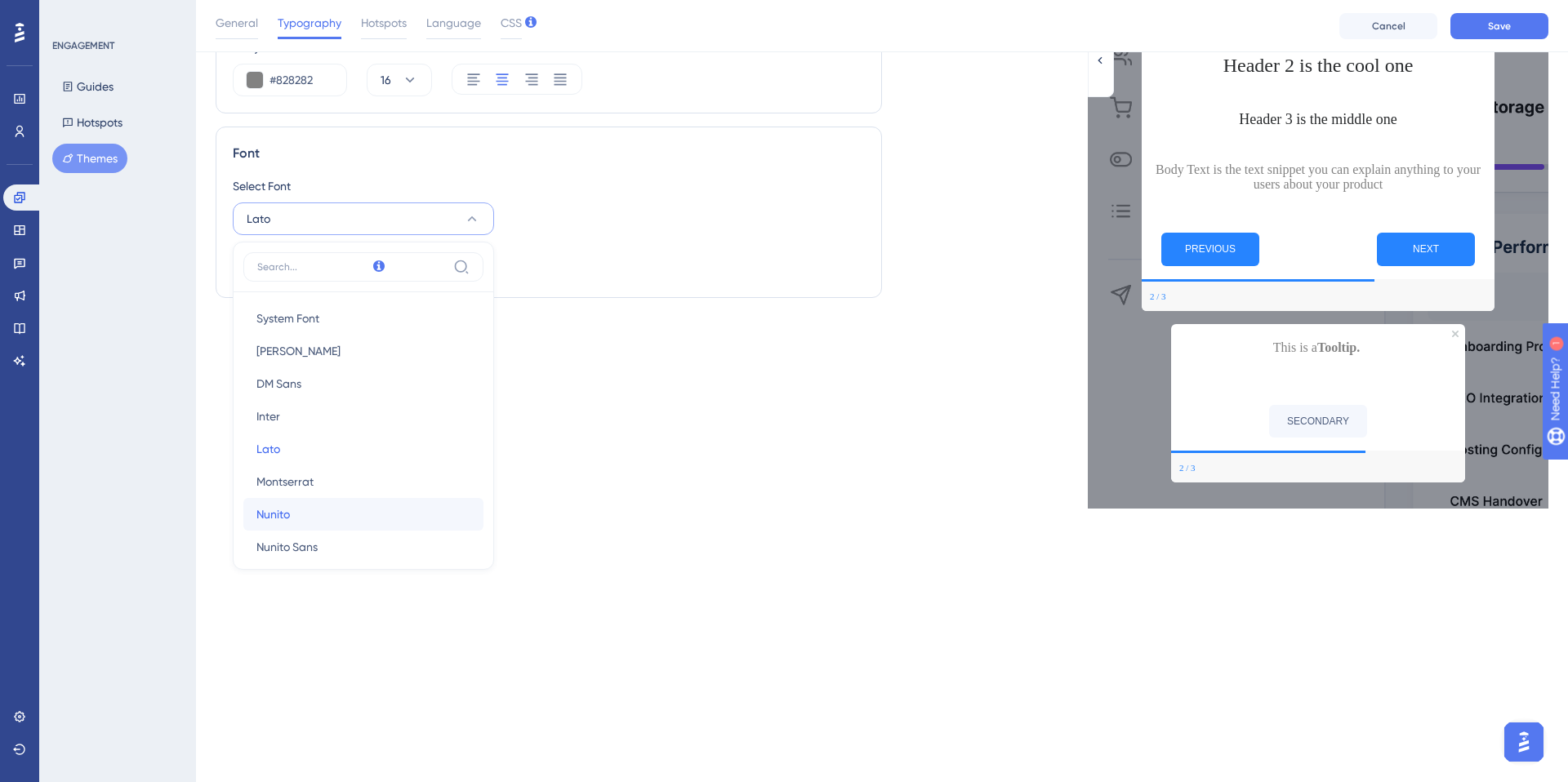
drag, startPoint x: 351, startPoint y: 501, endPoint x: 367, endPoint y: 495, distance: 17.1
click at [351, 501] on button "Nunito Nunito" at bounding box center [363, 515] width 240 height 33
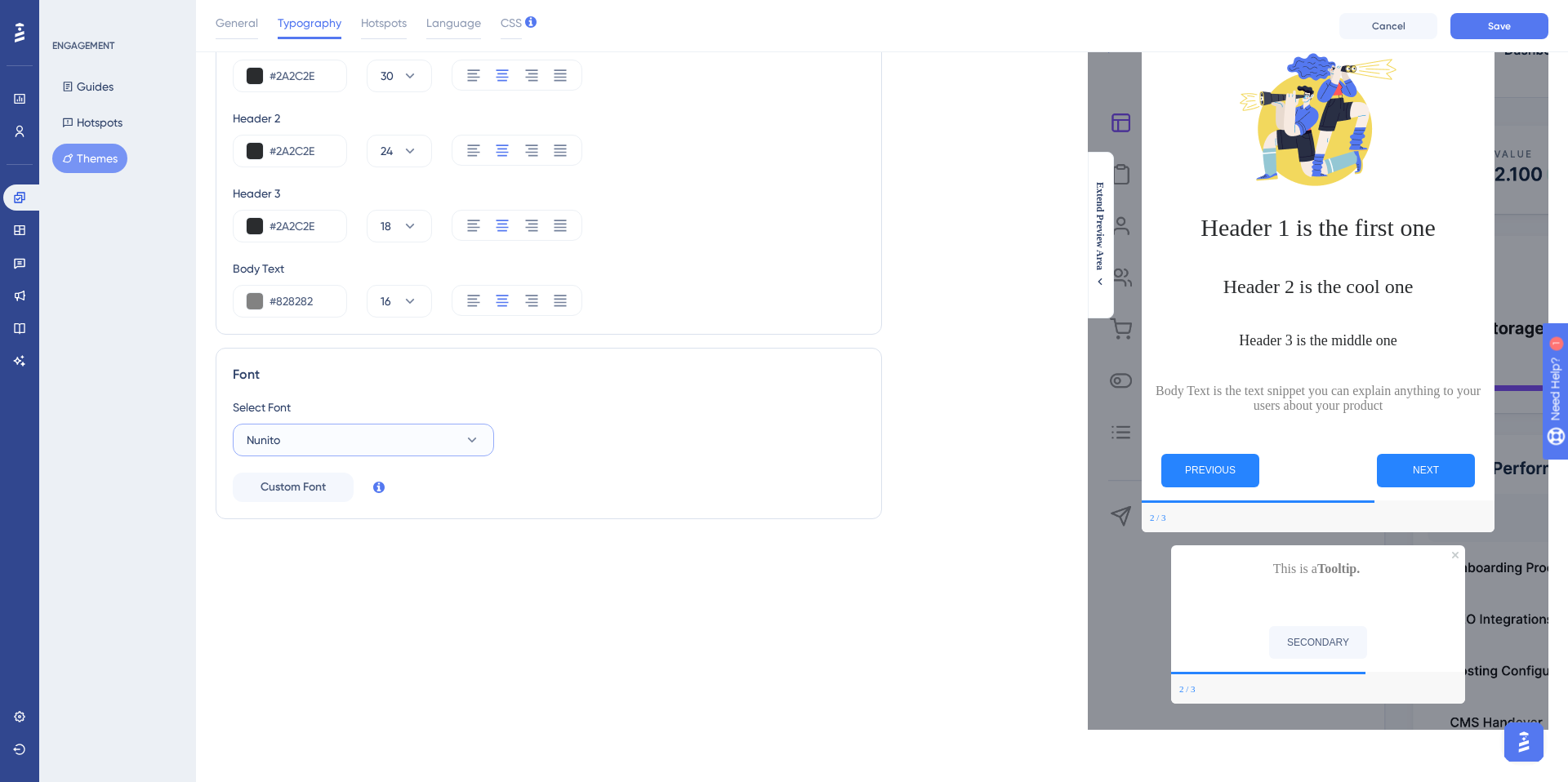
click at [461, 436] on button "Nunito" at bounding box center [363, 440] width 262 height 33
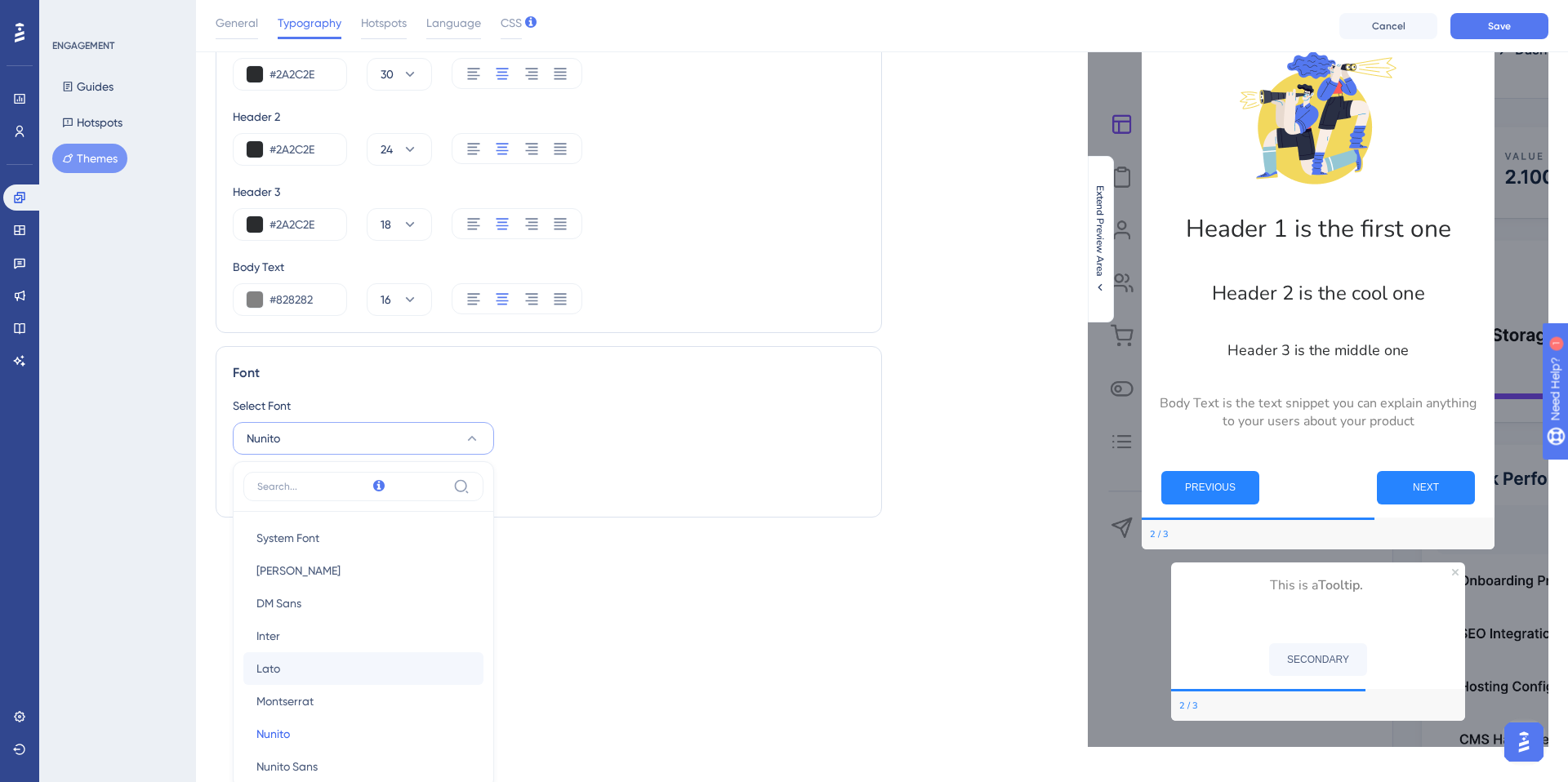
scroll to position [342, 0]
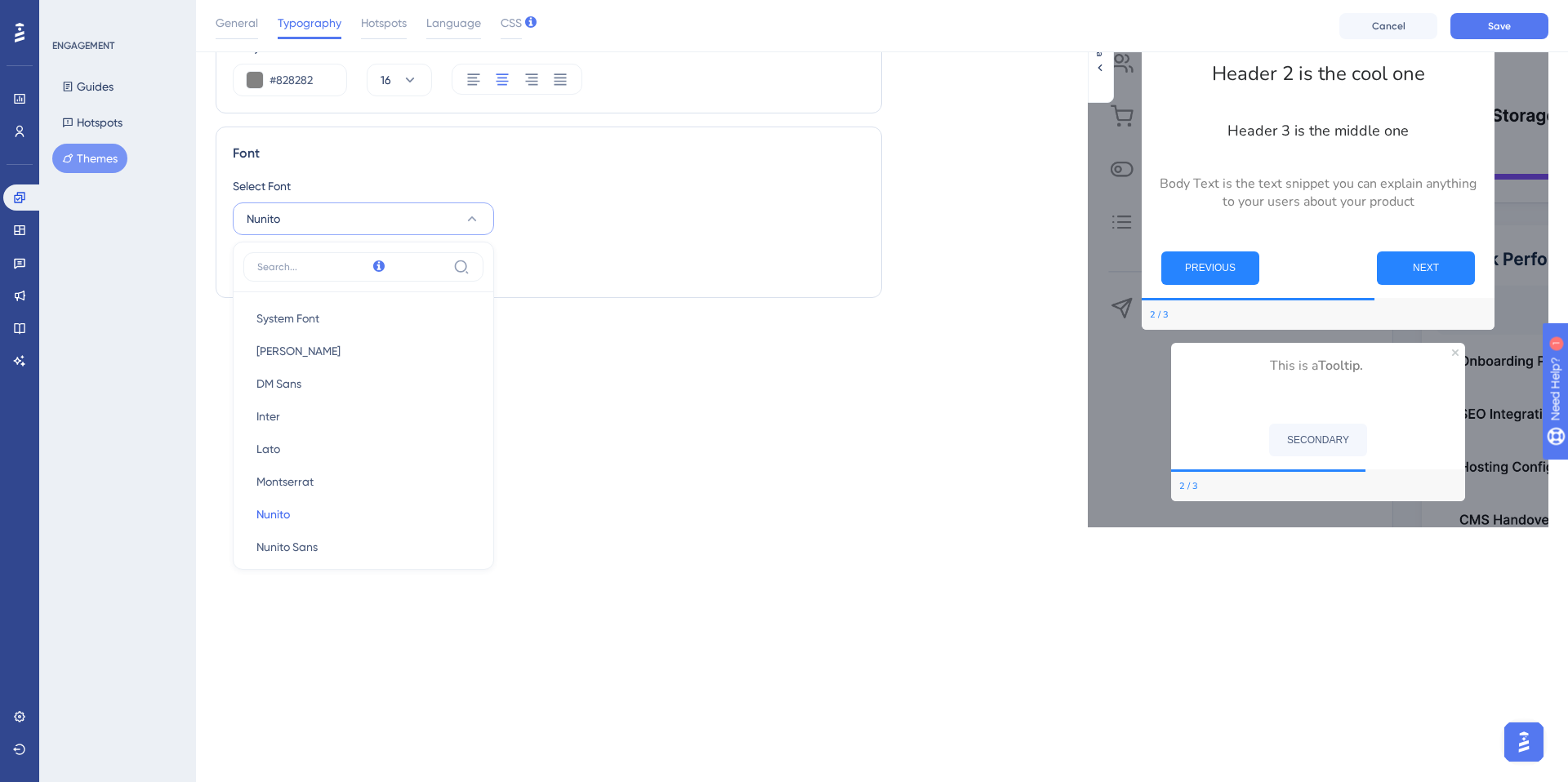
click at [766, 418] on div "Text Style Header 1 #2A2C2E 30 Header 2 #2A2C2E 24 Header 3 #2A2C2E 18 Body Tex…" at bounding box center [549, 145] width 667 height 766
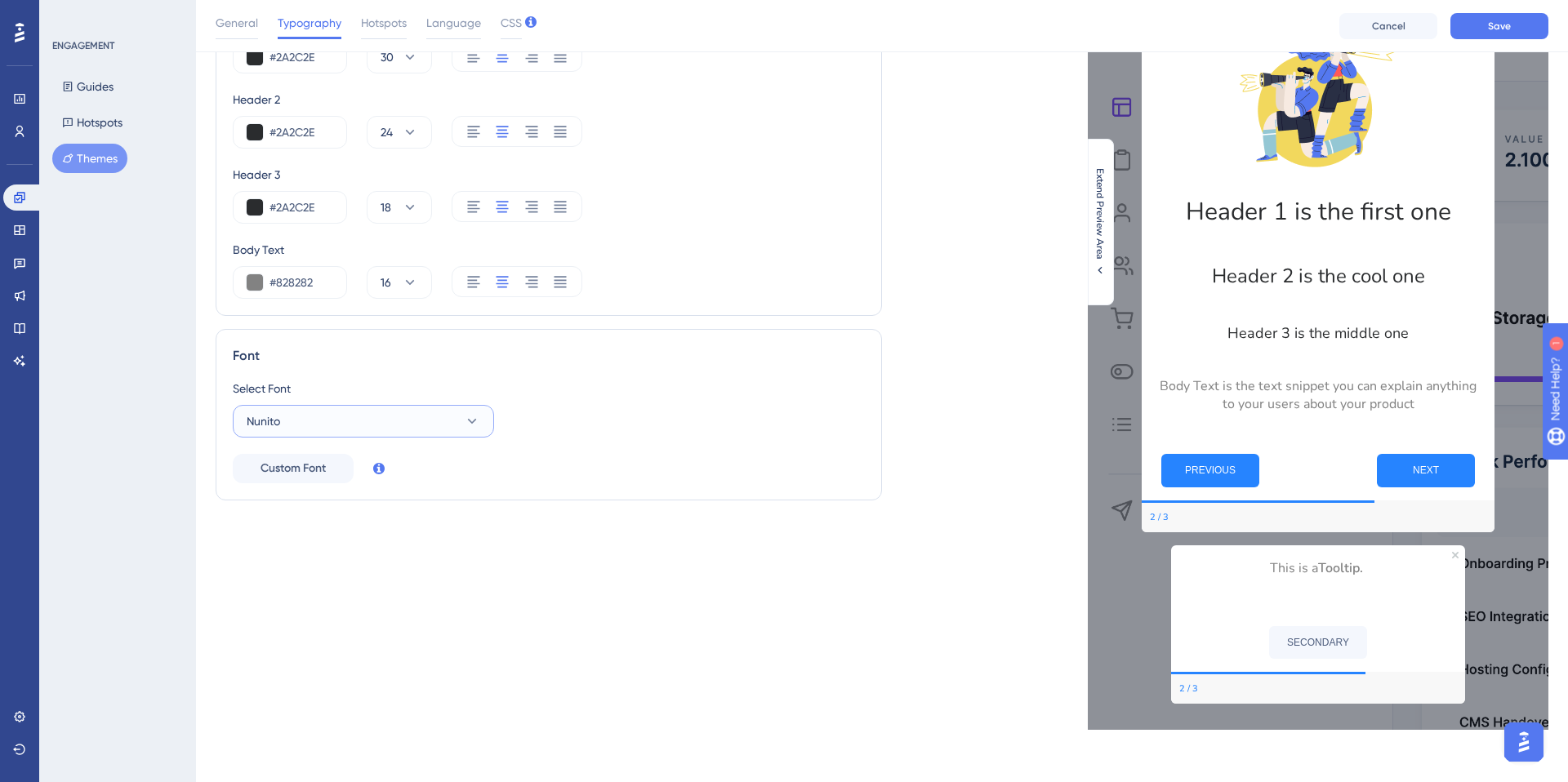
click at [458, 422] on button "Nunito" at bounding box center [363, 422] width 262 height 33
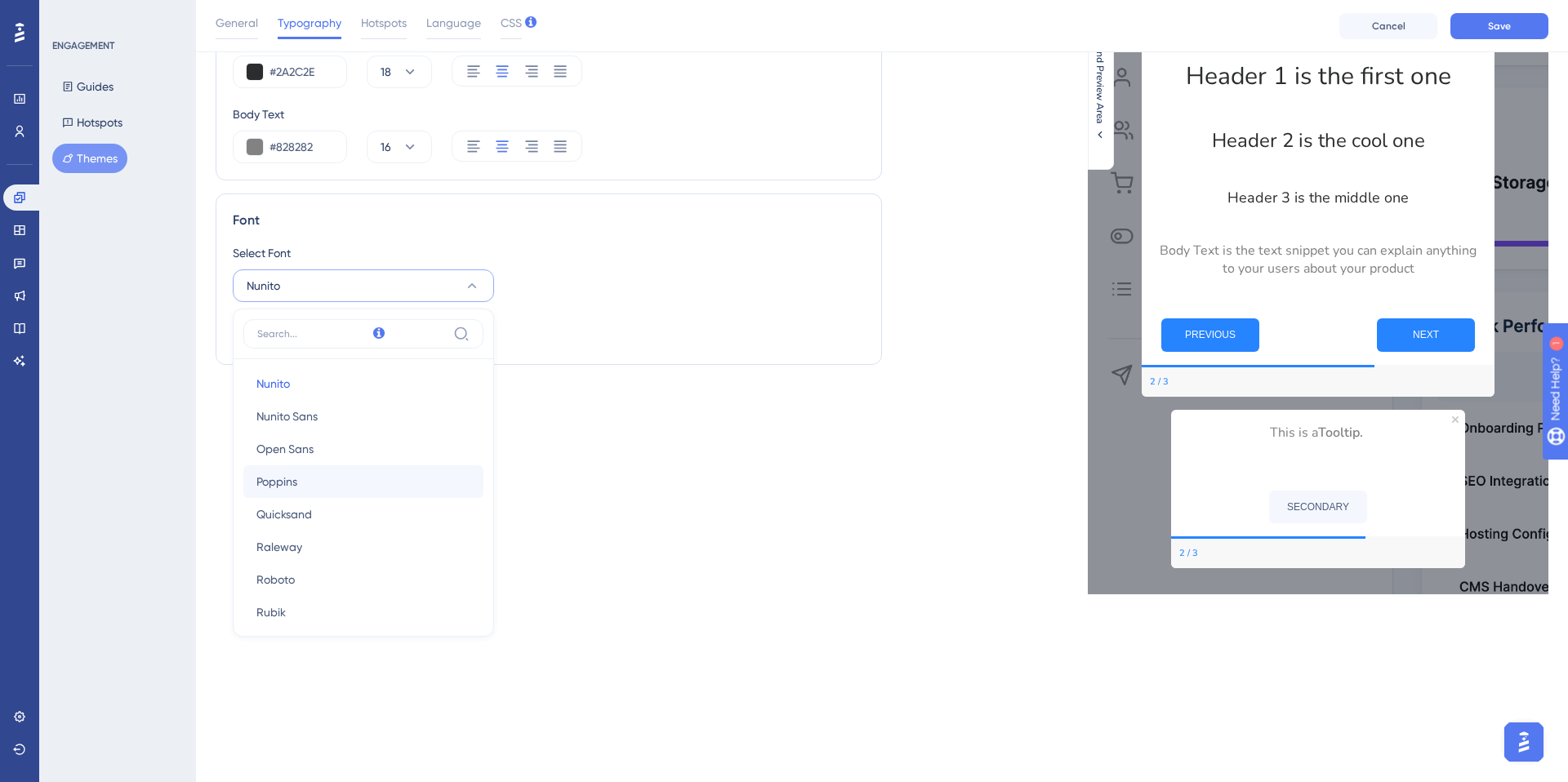
scroll to position [205, 0]
click at [383, 560] on button "Roboto Roboto" at bounding box center [363, 573] width 240 height 33
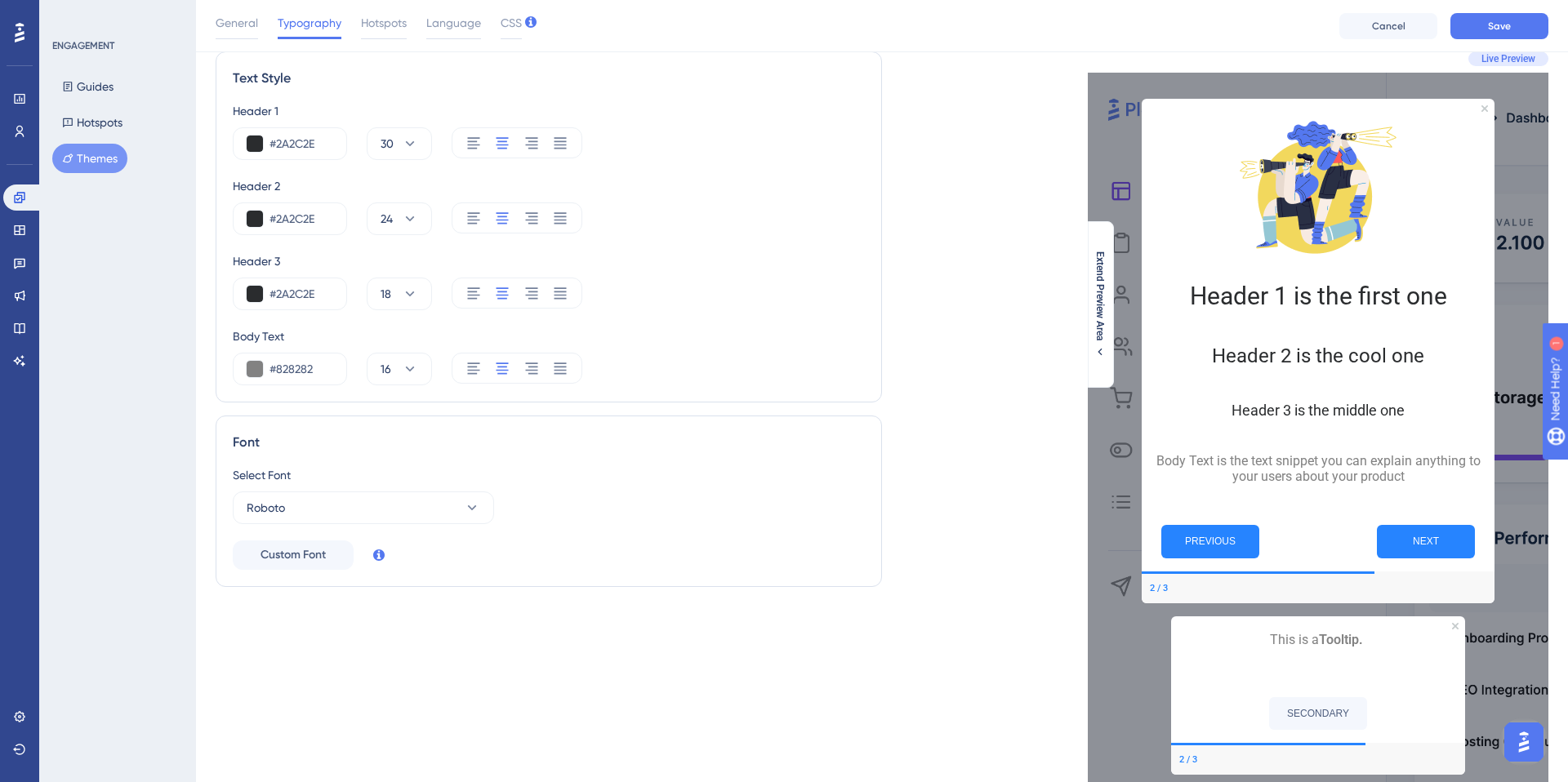
scroll to position [0, 0]
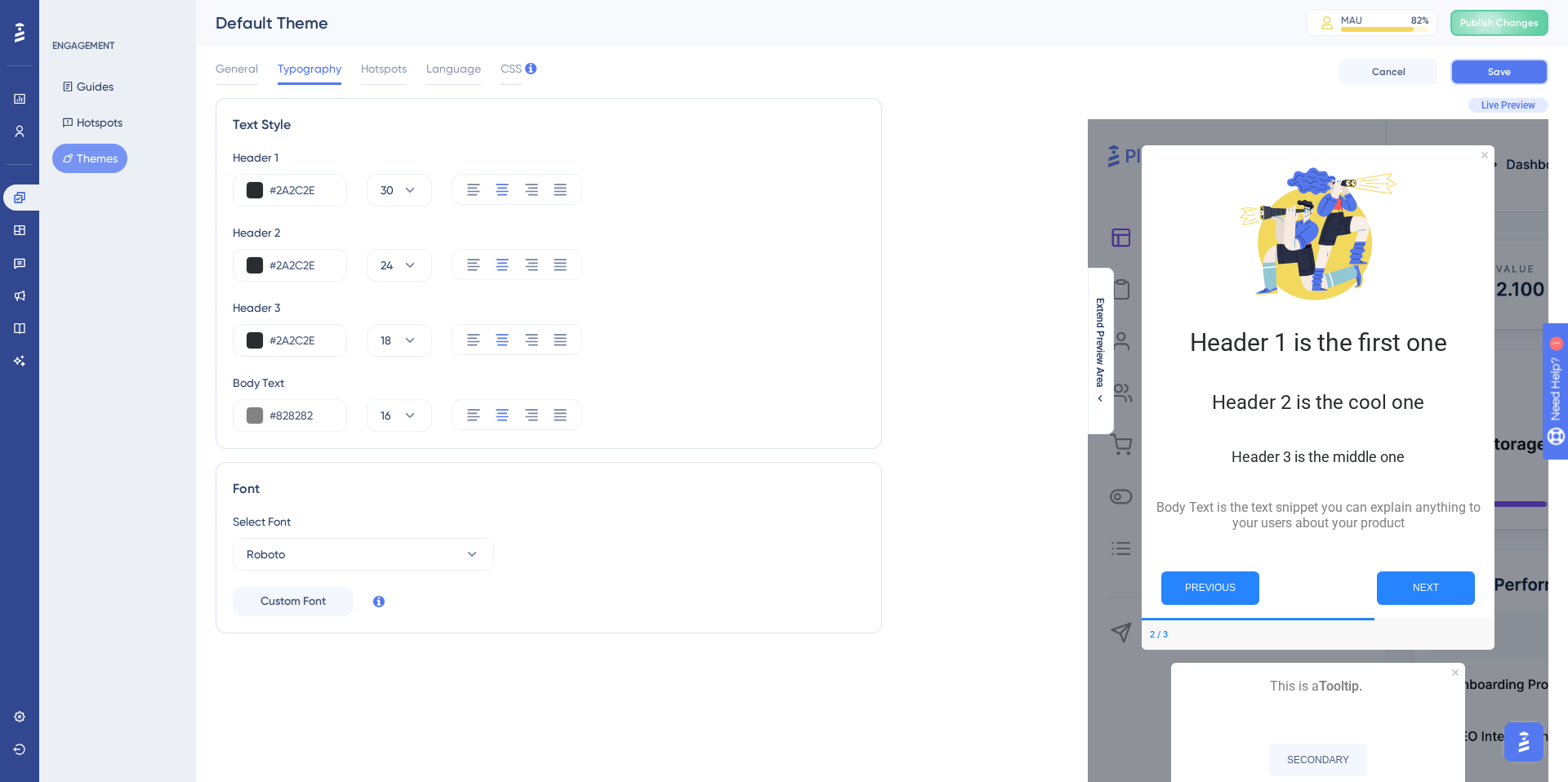
click at [1507, 74] on span "Save" at bounding box center [1499, 71] width 23 height 13
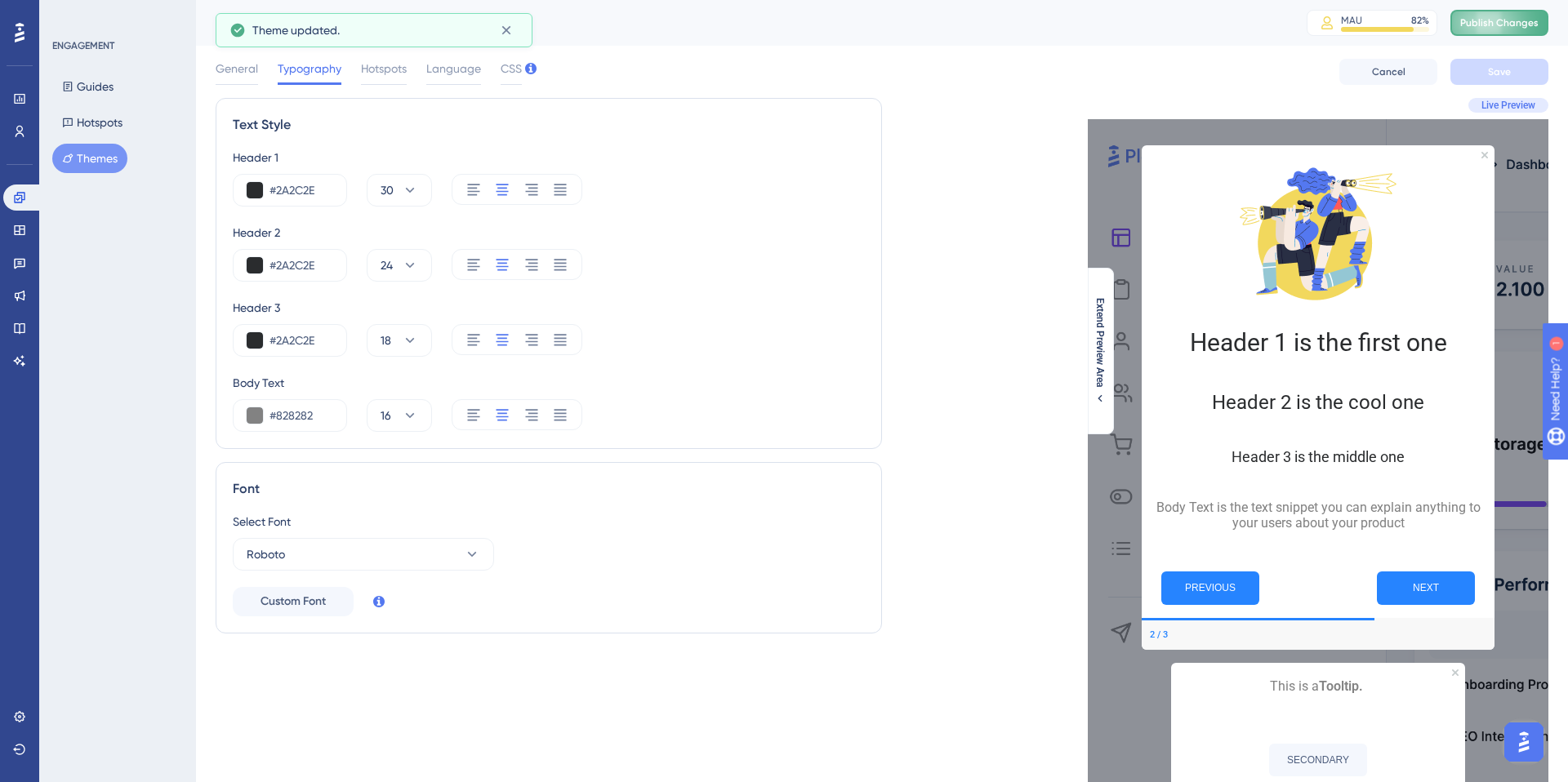
click at [1519, 23] on span "Publish Changes" at bounding box center [1499, 22] width 78 height 13
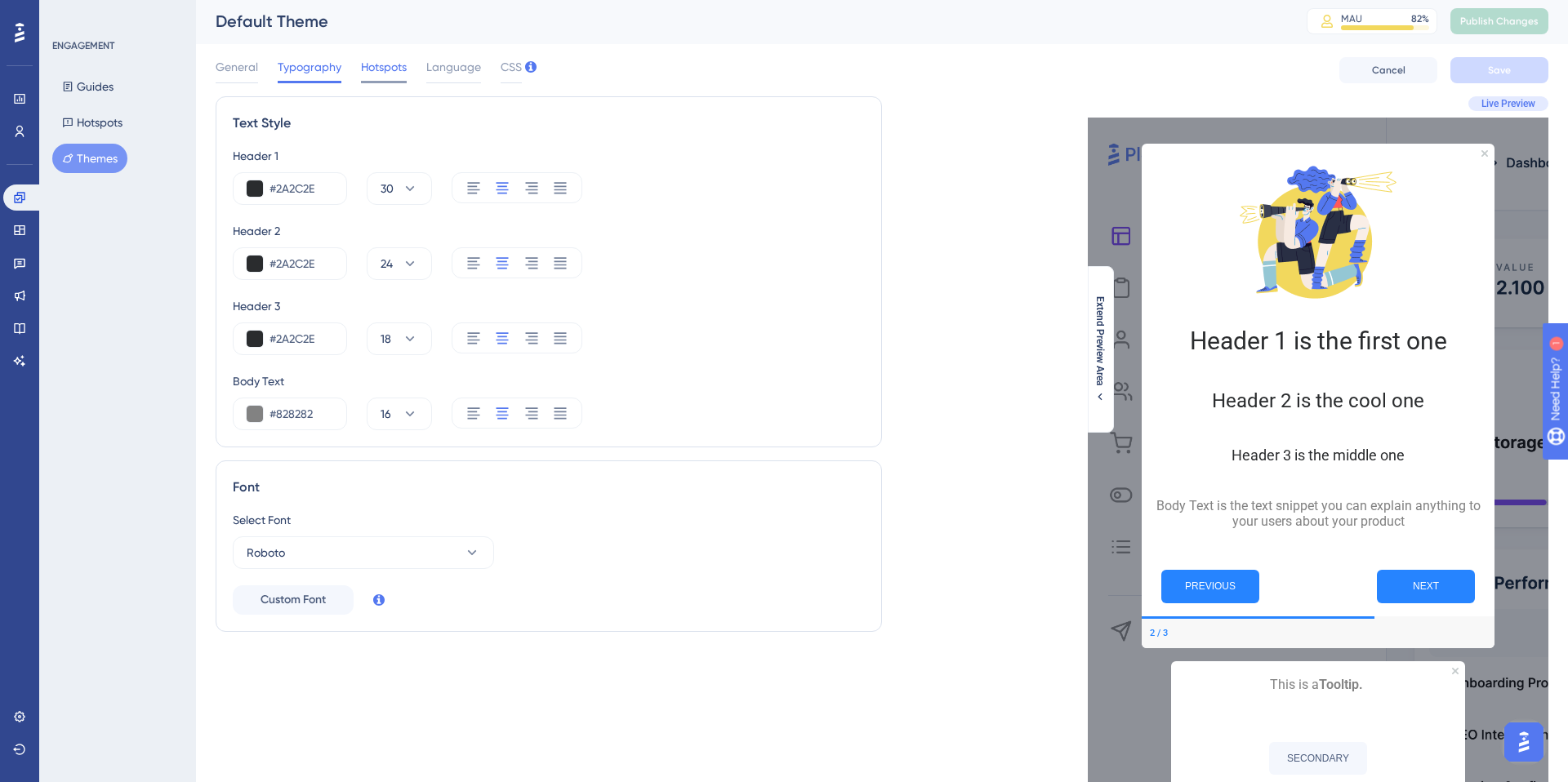
click at [394, 72] on span "Hotspots" at bounding box center [383, 67] width 46 height 19
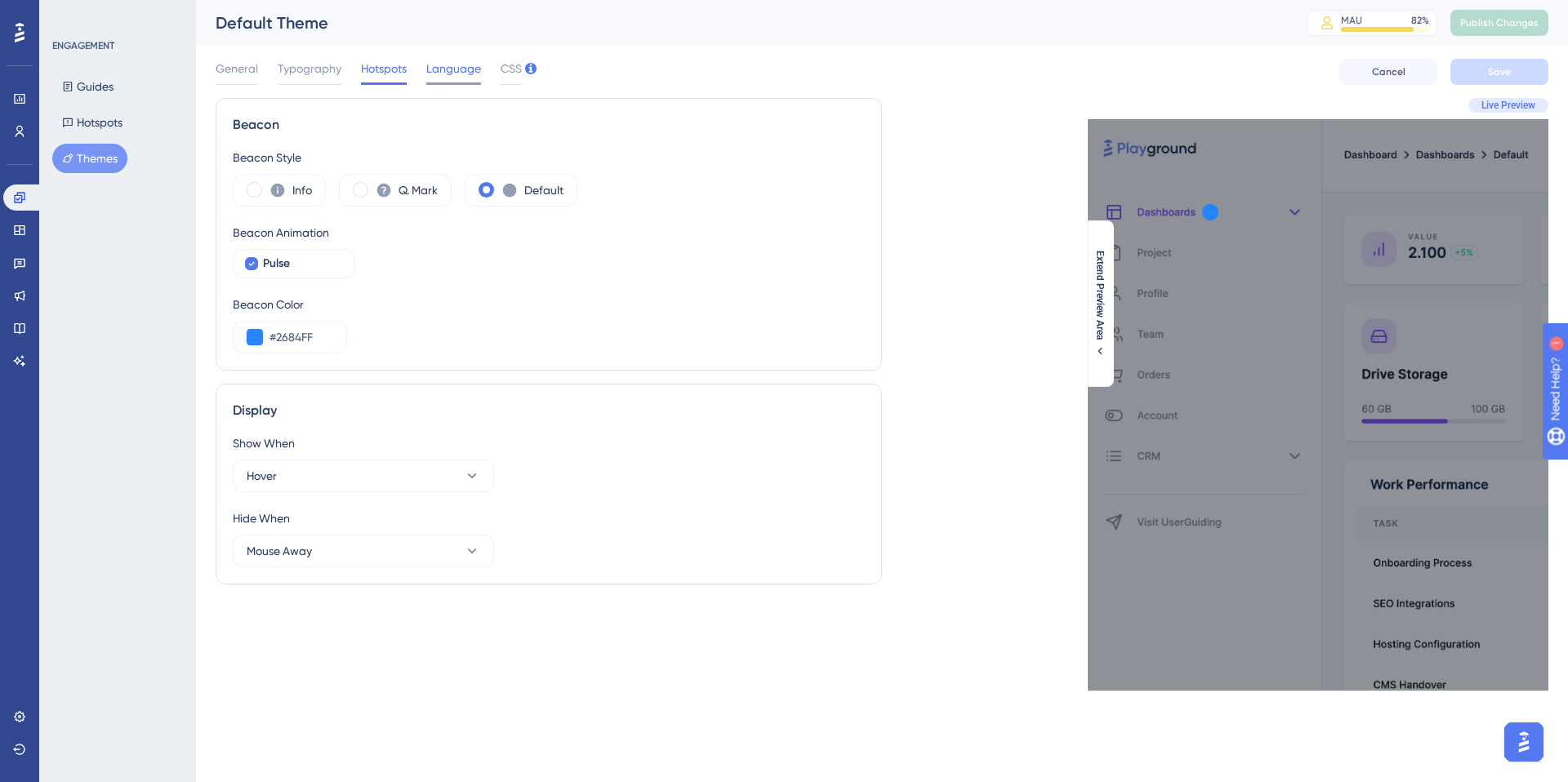
click at [439, 70] on span "Language" at bounding box center [454, 69] width 54 height 19
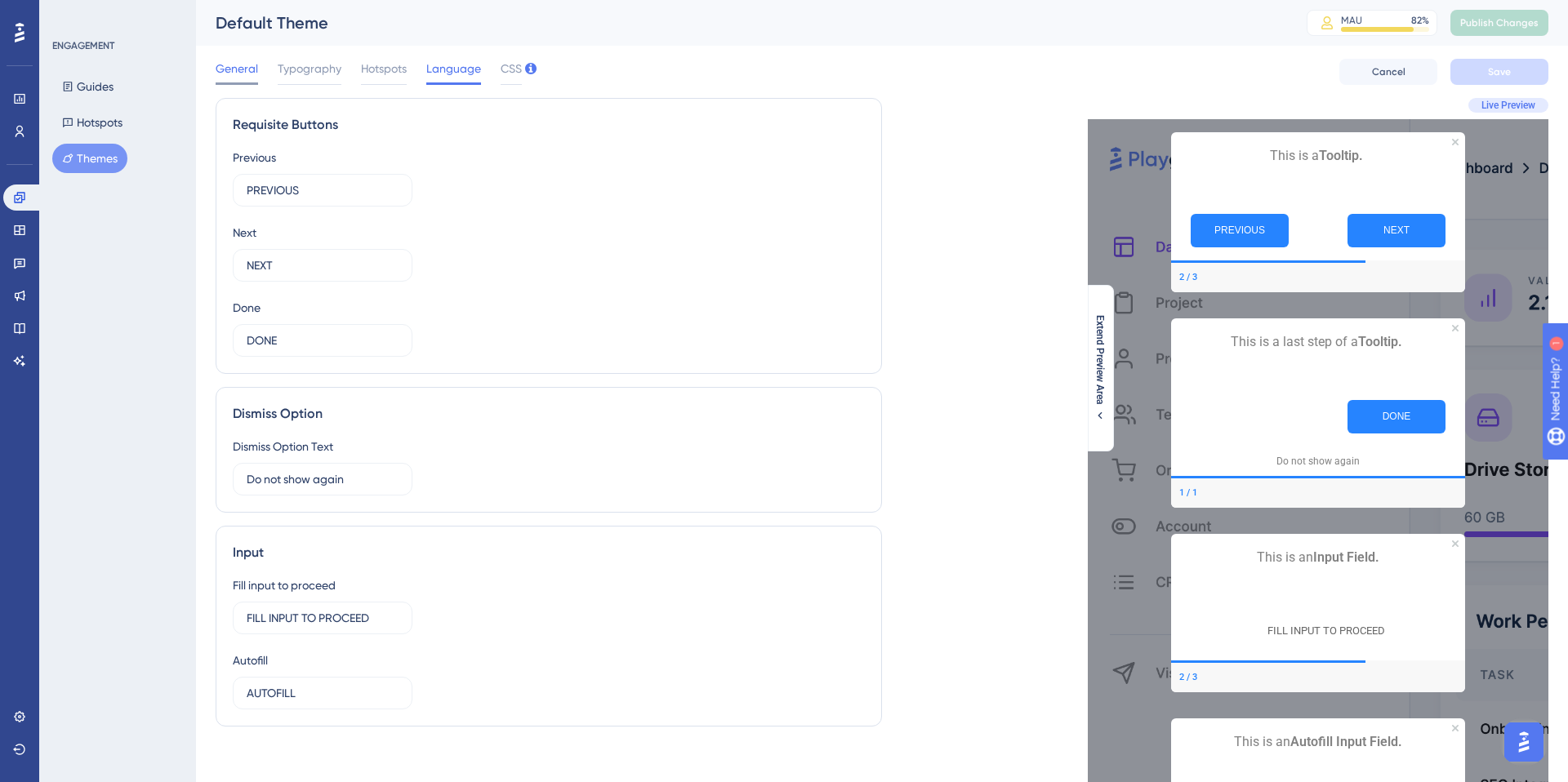
click at [243, 71] on span "General" at bounding box center [236, 69] width 43 height 19
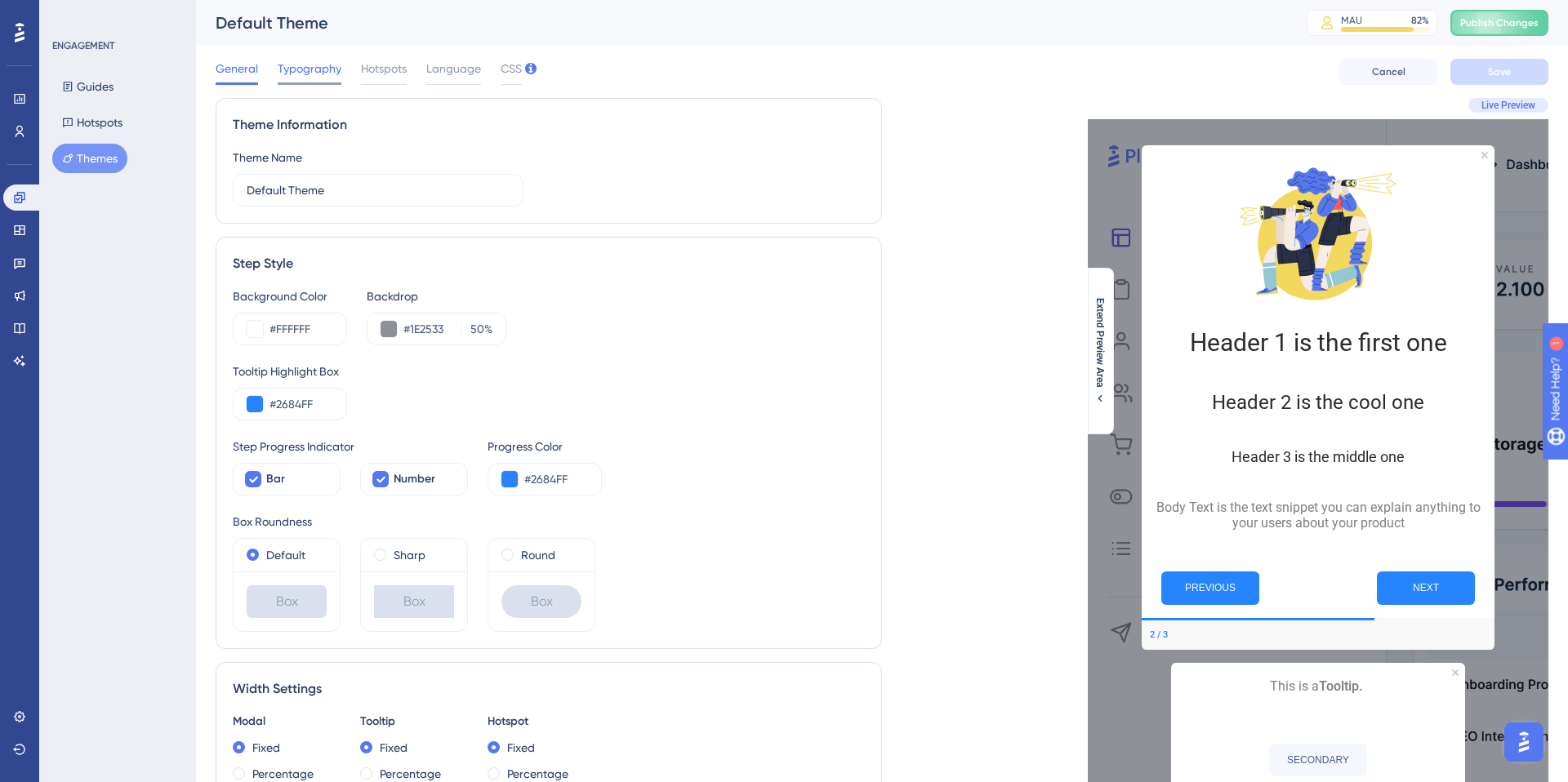
click at [300, 68] on span "Typography" at bounding box center [310, 69] width 64 height 19
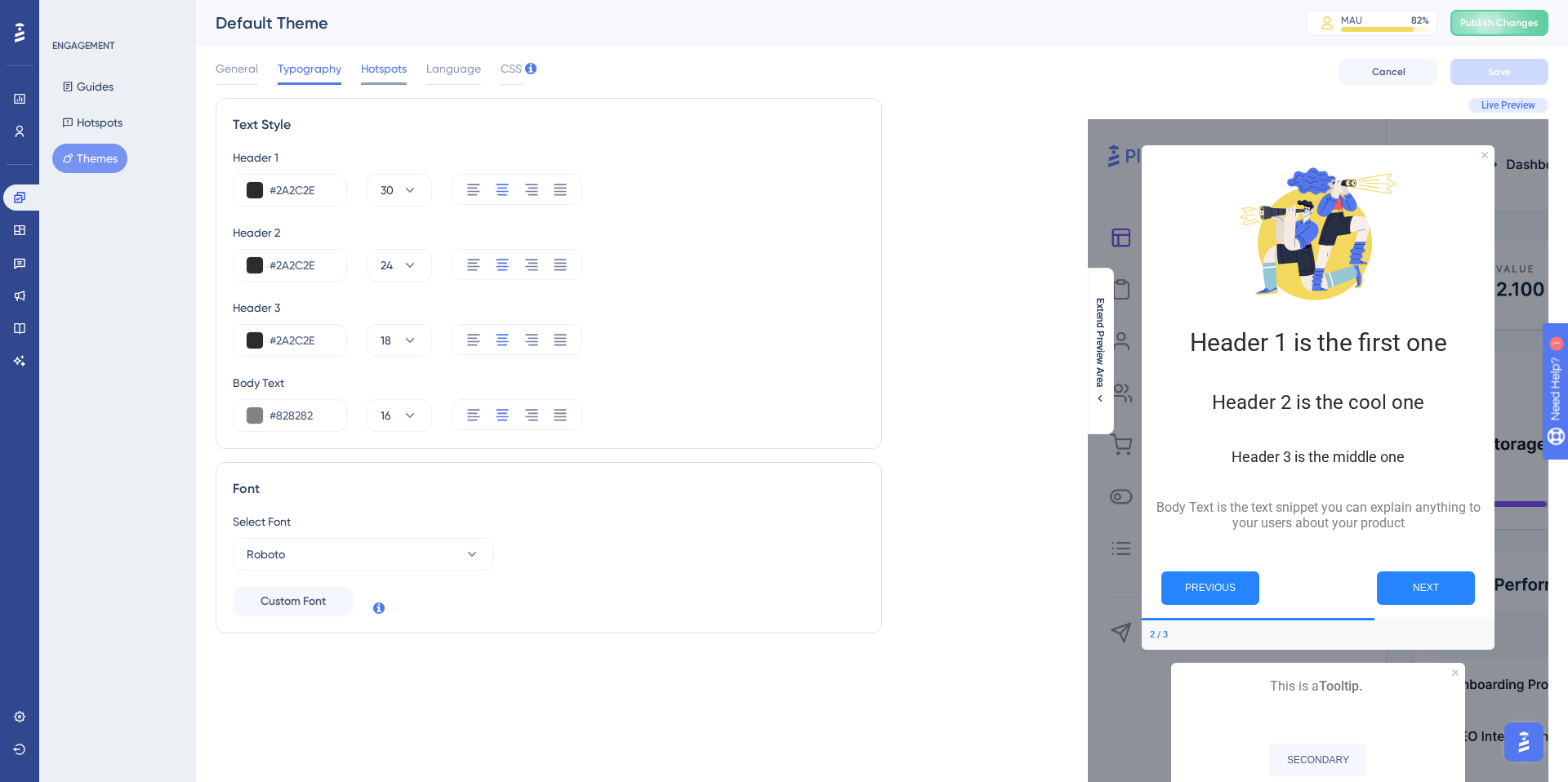
click at [387, 70] on span "Hotspots" at bounding box center [383, 69] width 46 height 19
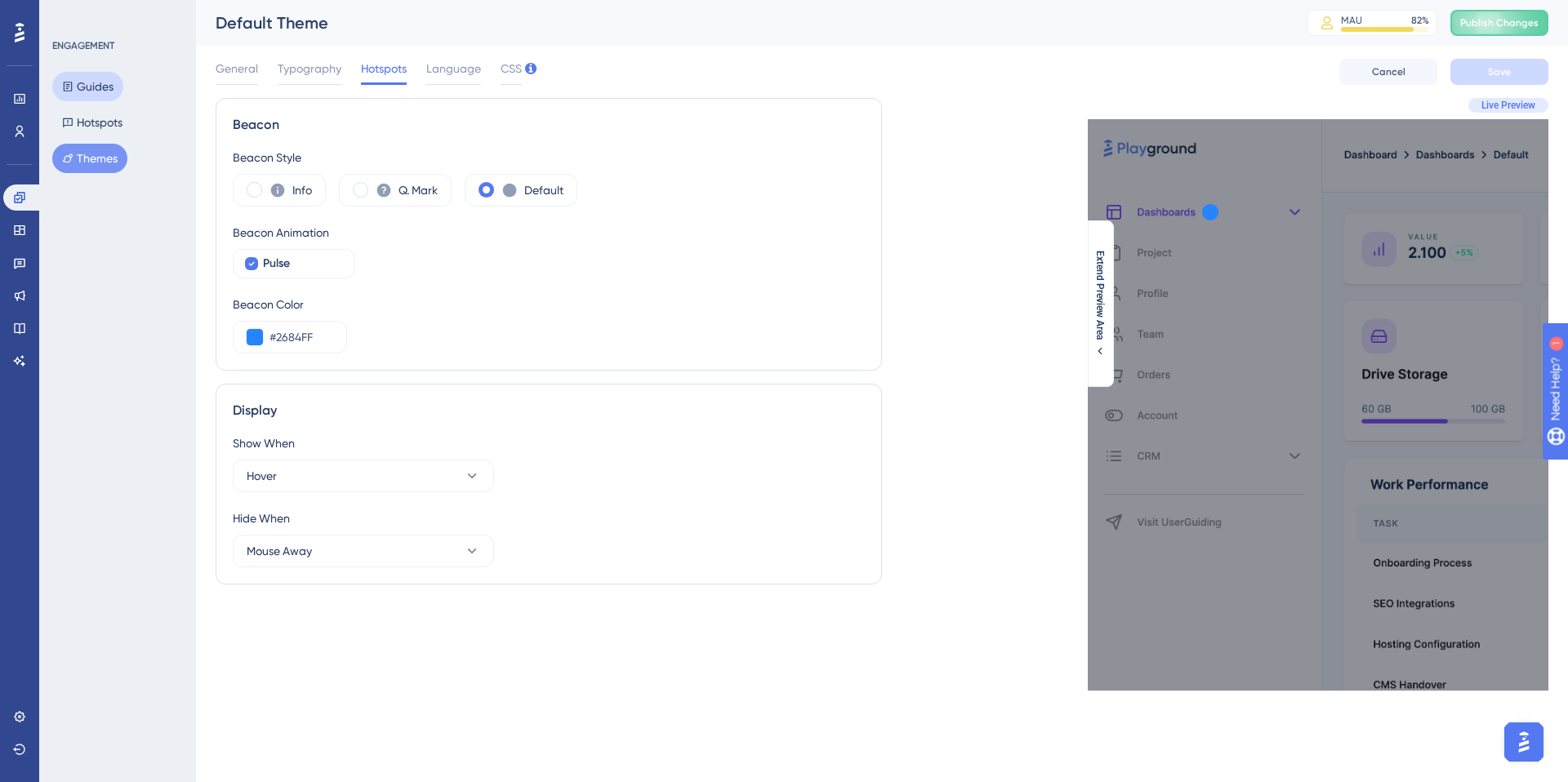
click at [107, 85] on button "Guides" at bounding box center [87, 86] width 71 height 29
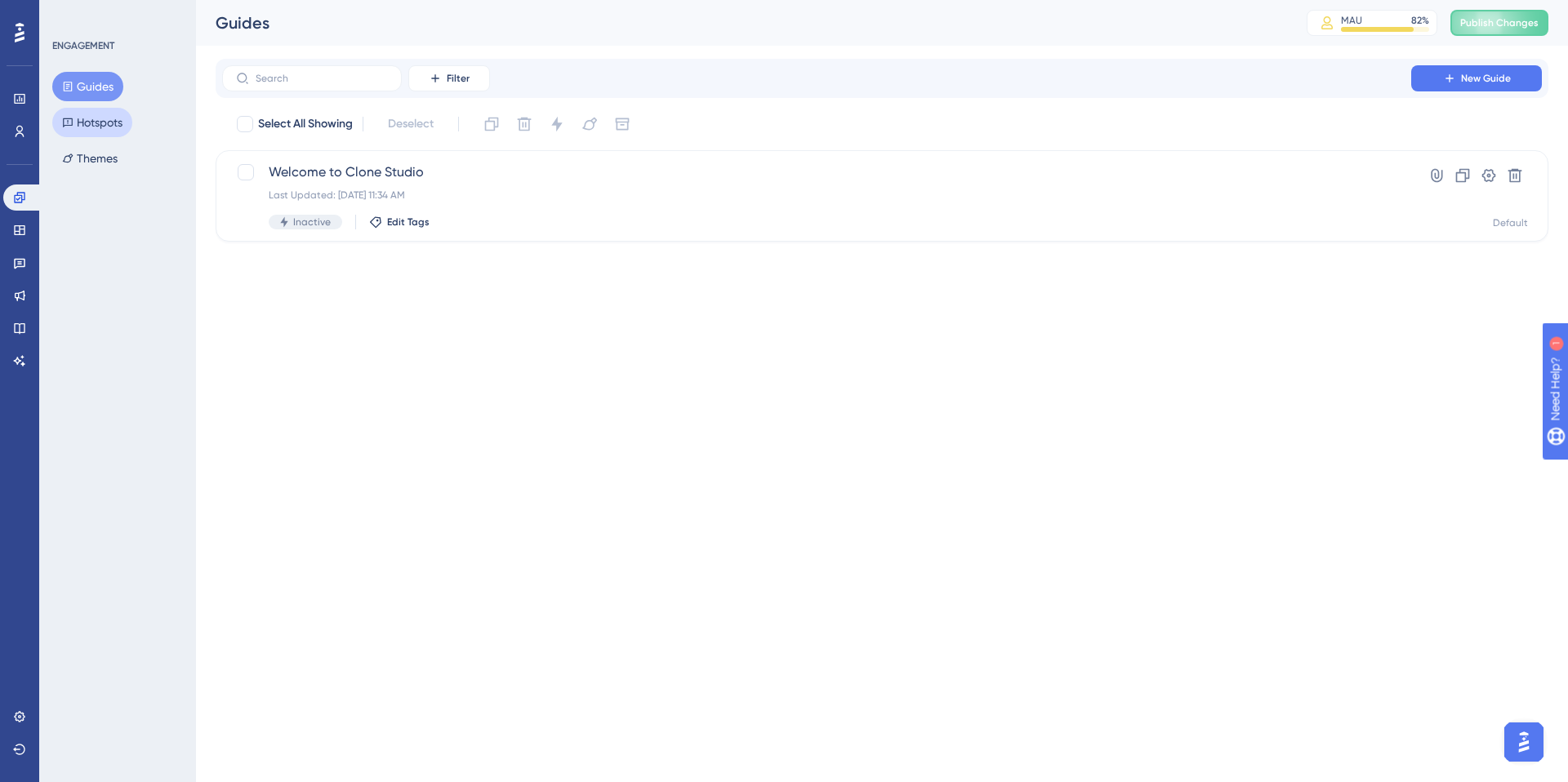
click at [107, 126] on button "Hotspots" at bounding box center [92, 122] width 80 height 29
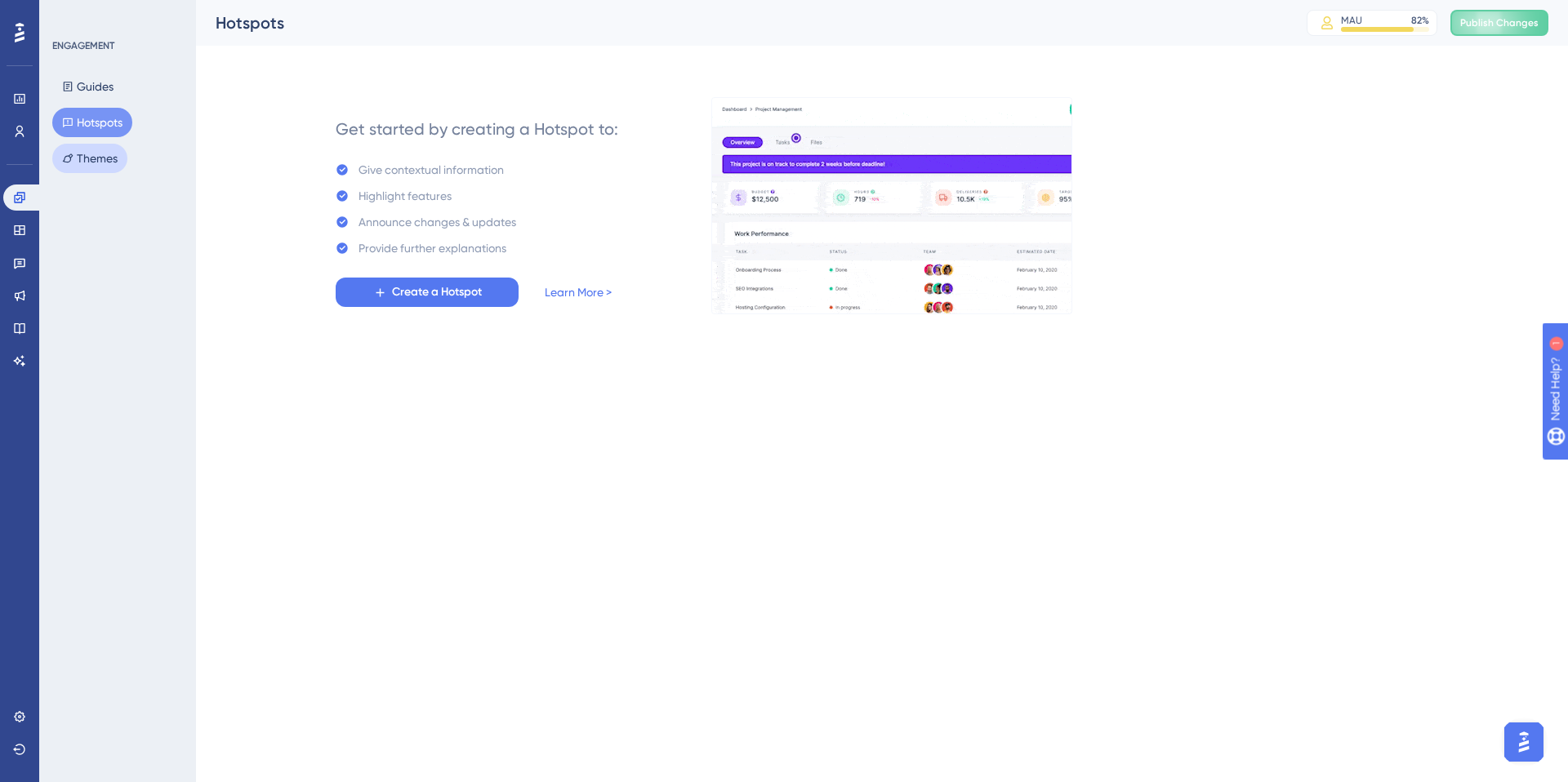
click at [101, 153] on button "Themes" at bounding box center [90, 158] width 76 height 29
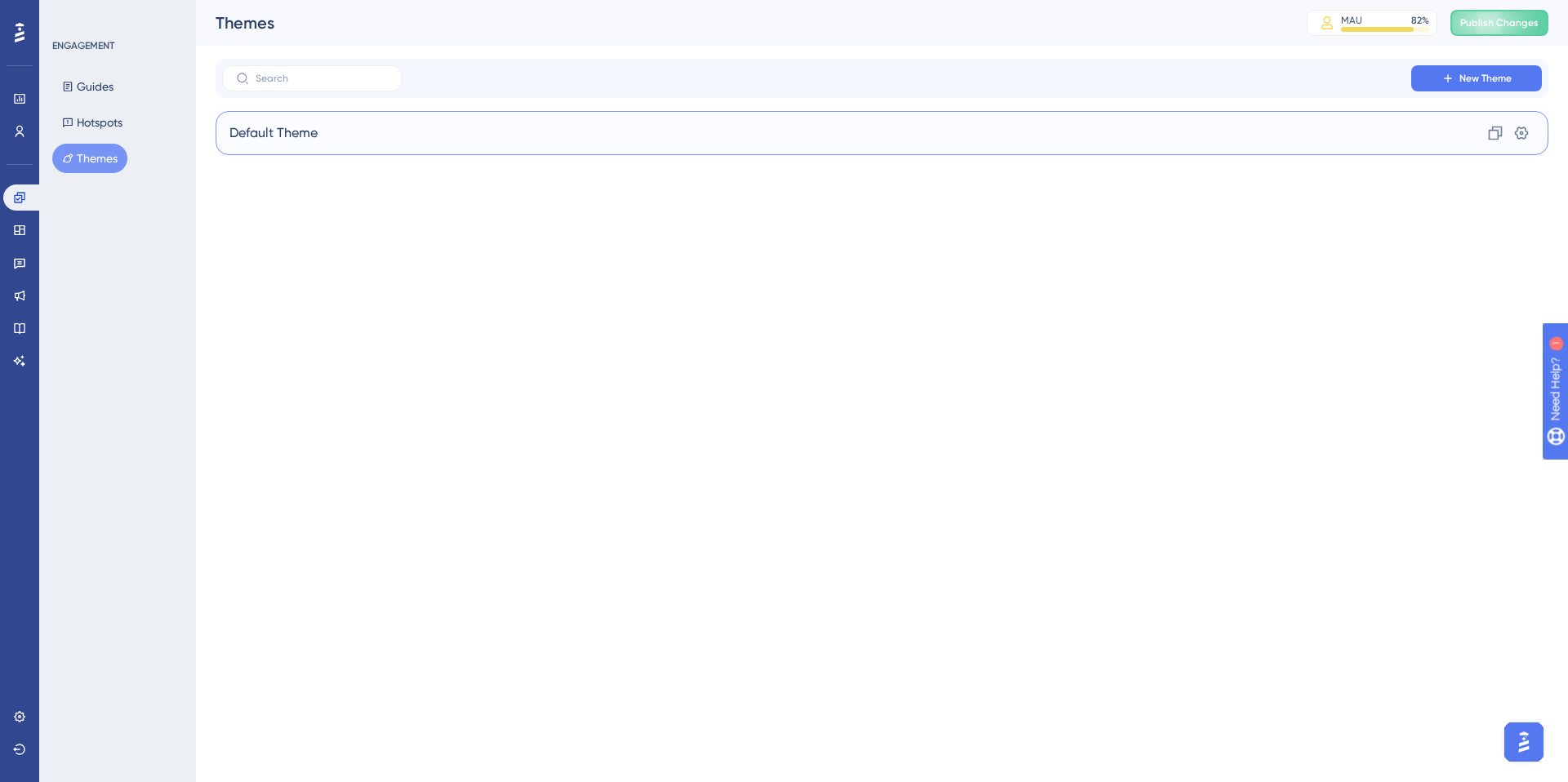
click at [315, 136] on span "Default Theme" at bounding box center [273, 133] width 88 height 19
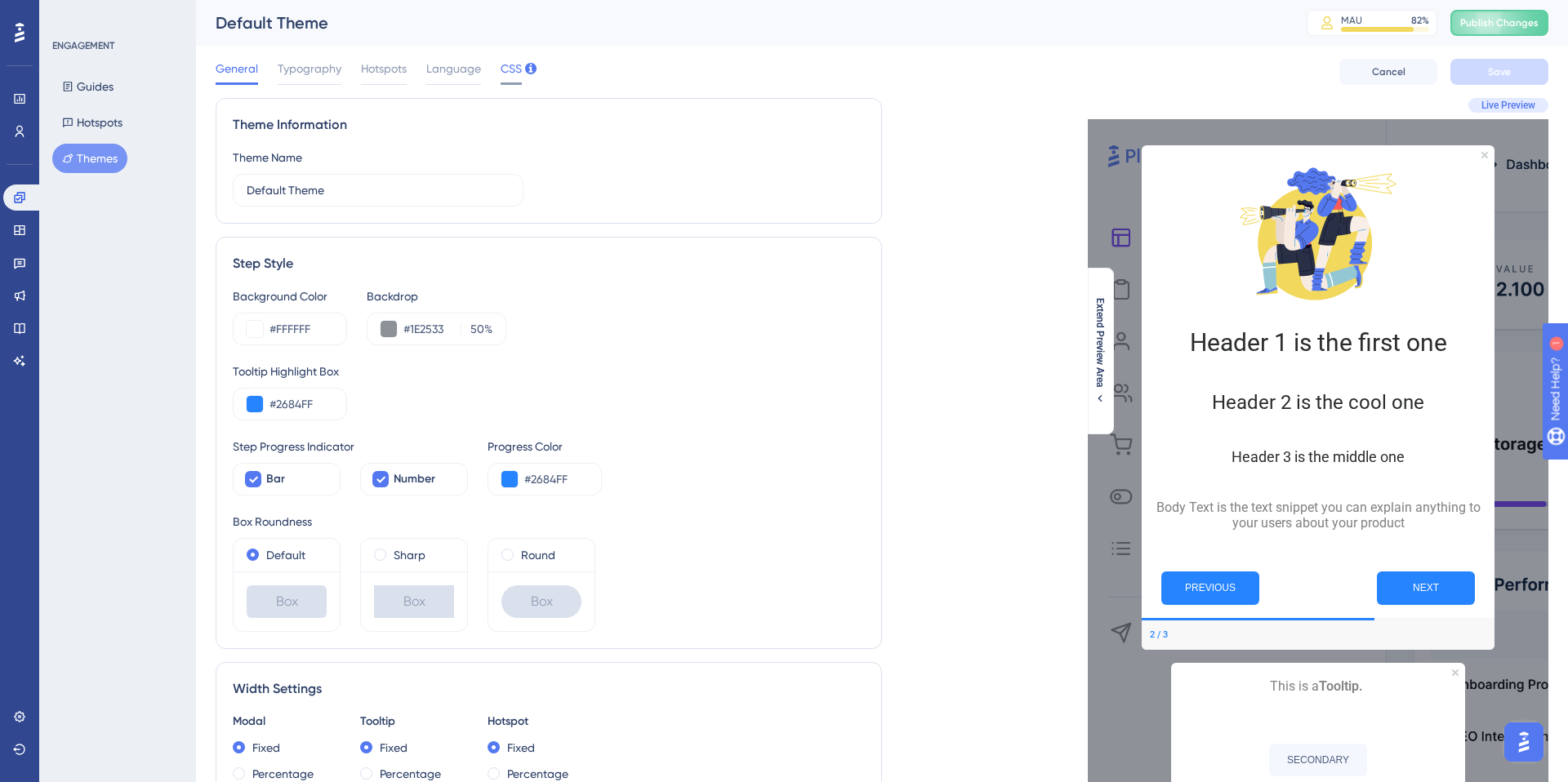
click at [516, 67] on span "CSS" at bounding box center [512, 69] width 21 height 19
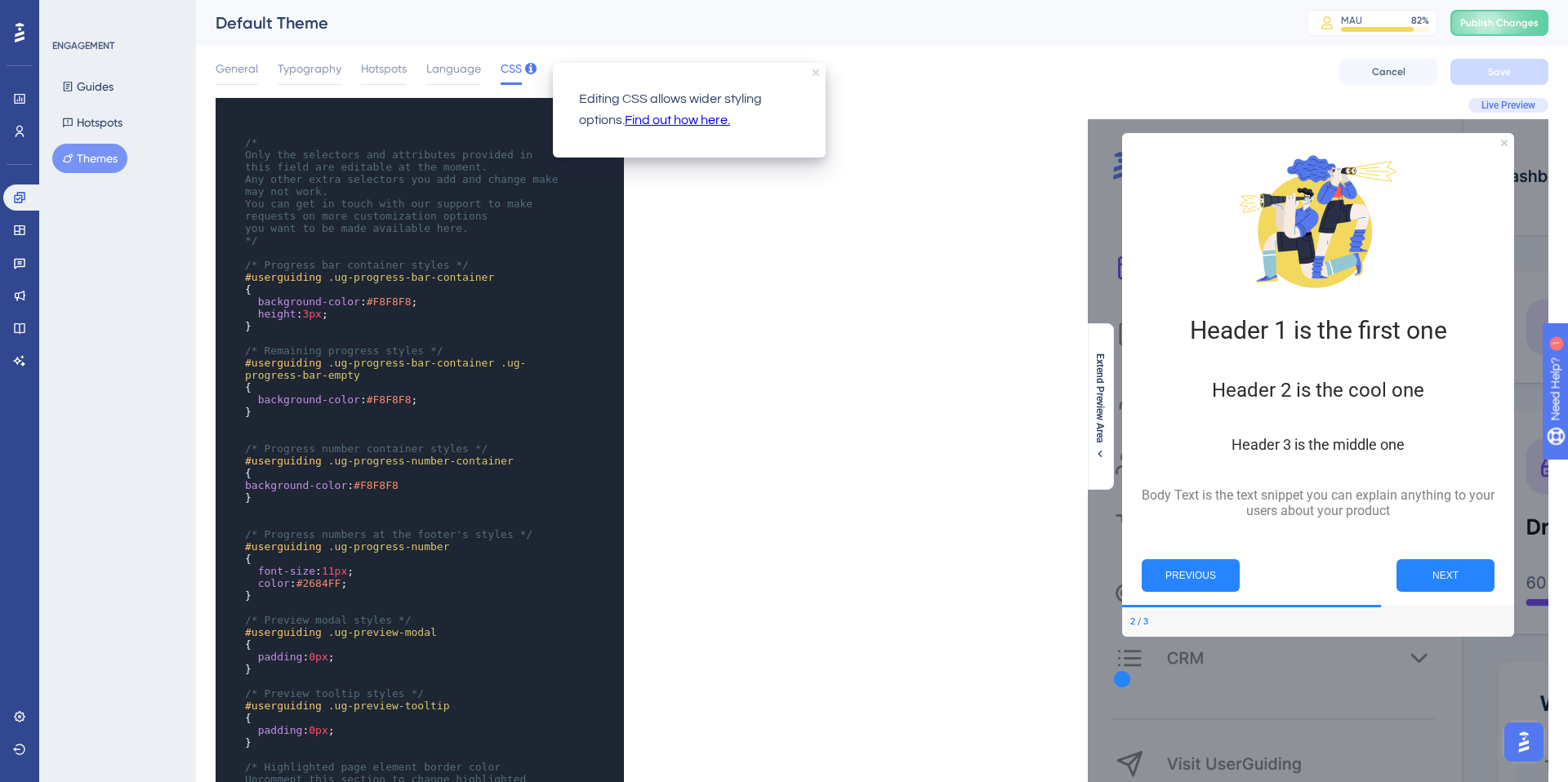
click at [815, 73] on icon "close tooltip" at bounding box center [815, 73] width 7 height 7
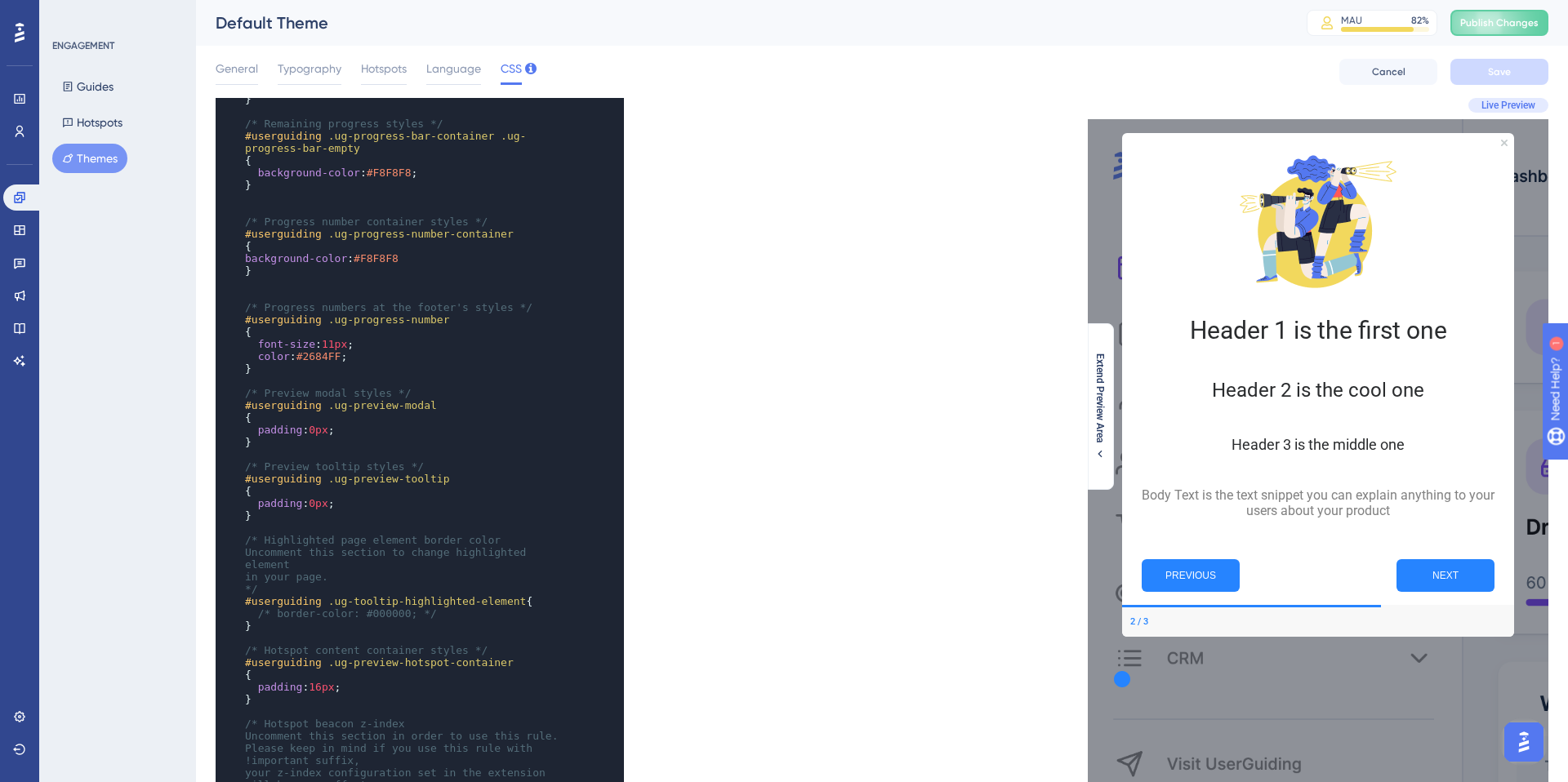
scroll to position [266, 0]
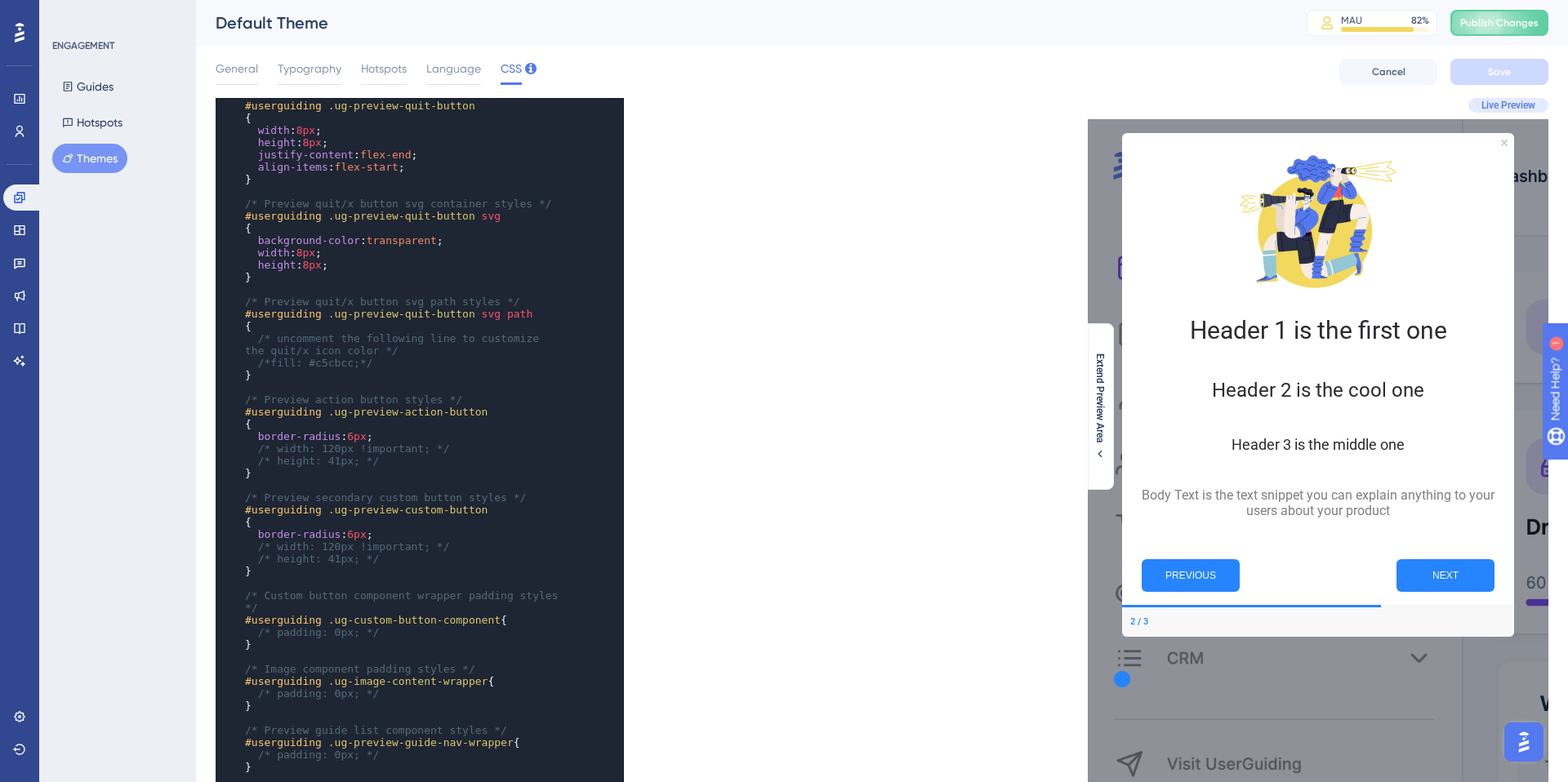
click at [885, 173] on div "Live Preview Extend Preview Area" at bounding box center [1215, 566] width 667 height 936
click at [15, 238] on link at bounding box center [19, 230] width 33 height 26
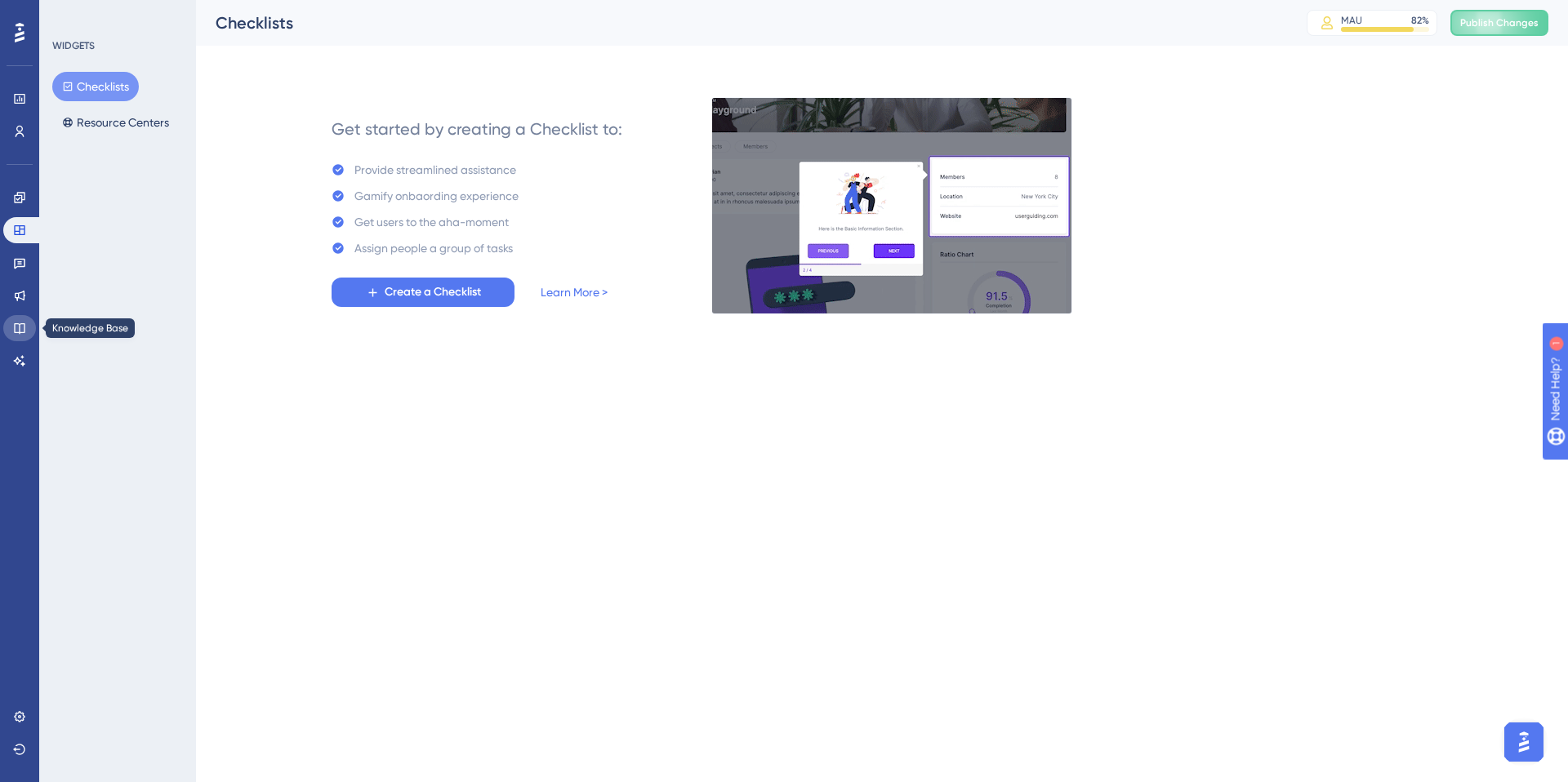
click at [18, 331] on icon at bounding box center [18, 328] width 13 height 13
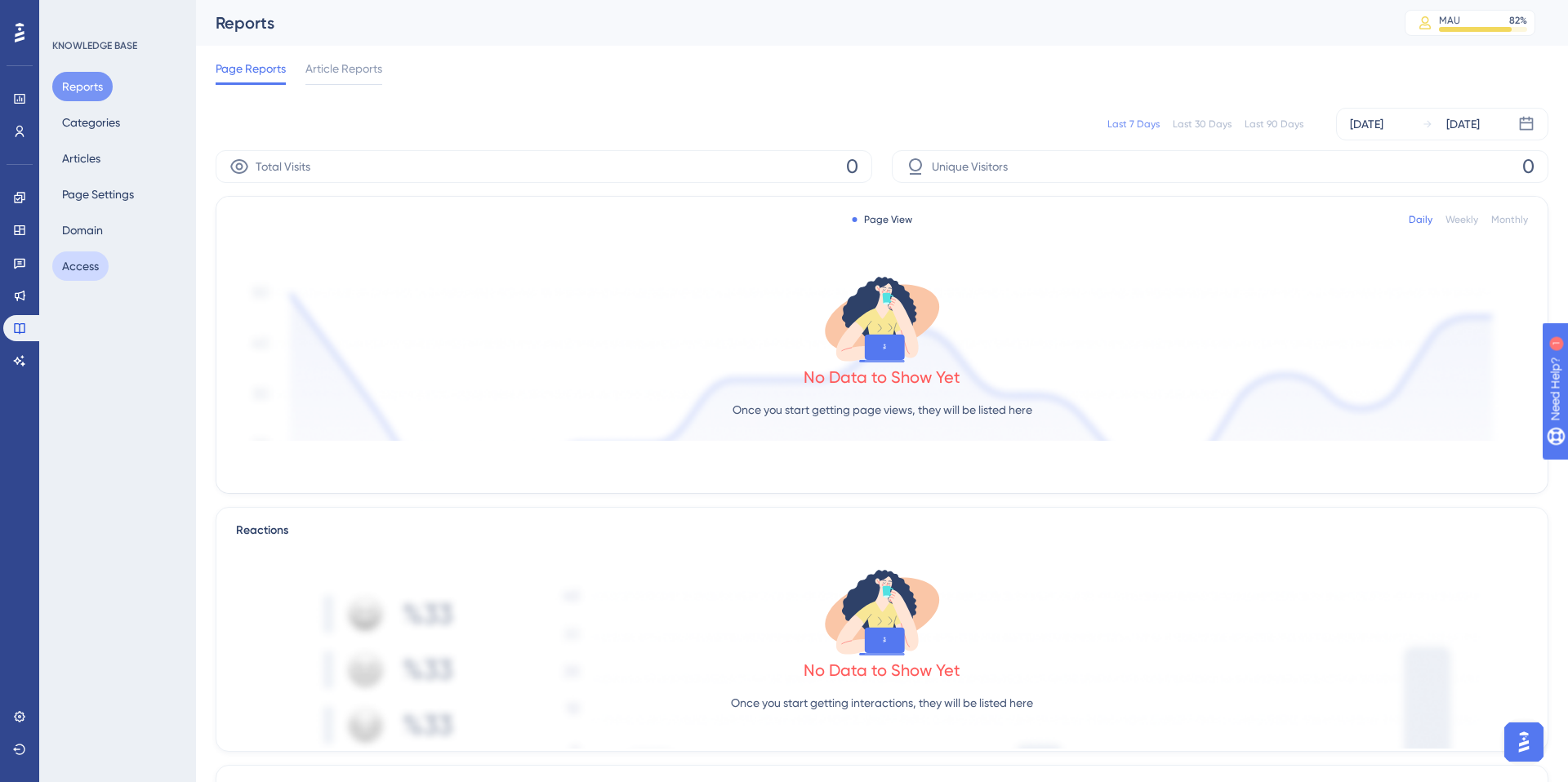
click at [88, 263] on button "Access" at bounding box center [80, 266] width 56 height 29
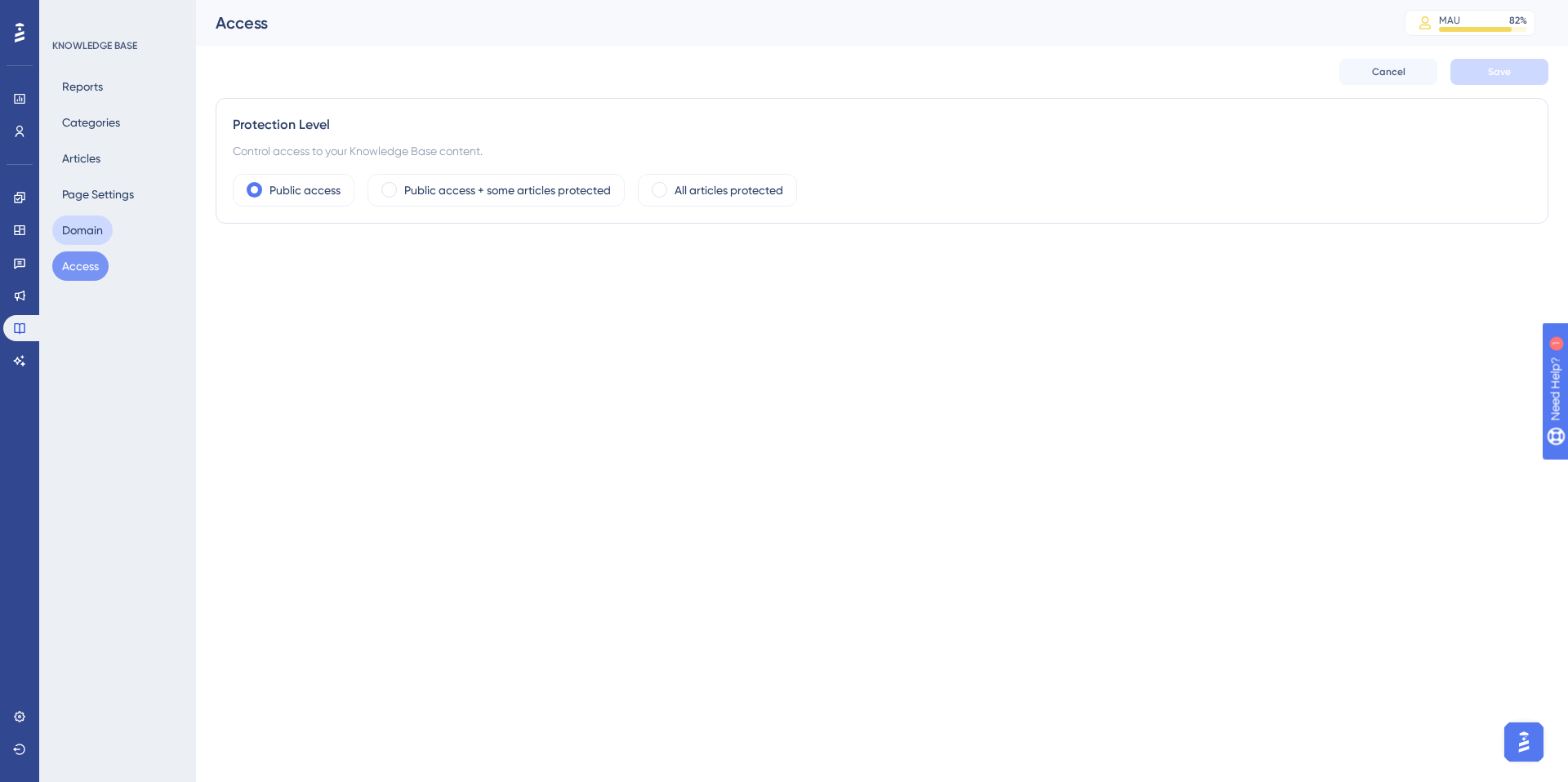
click at [82, 232] on button "Domain" at bounding box center [82, 230] width 60 height 29
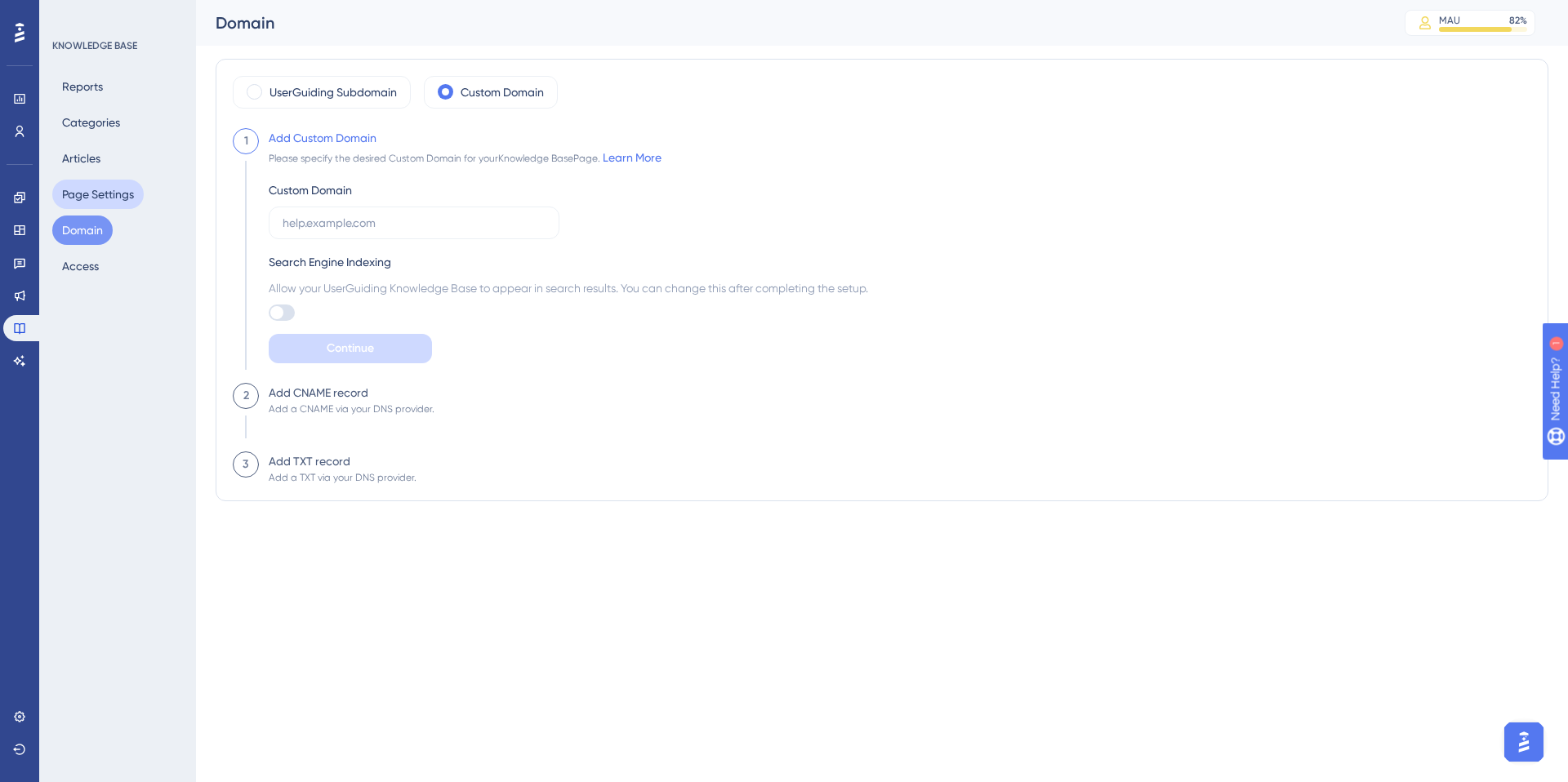
click at [95, 195] on button "Page Settings" at bounding box center [98, 194] width 91 height 29
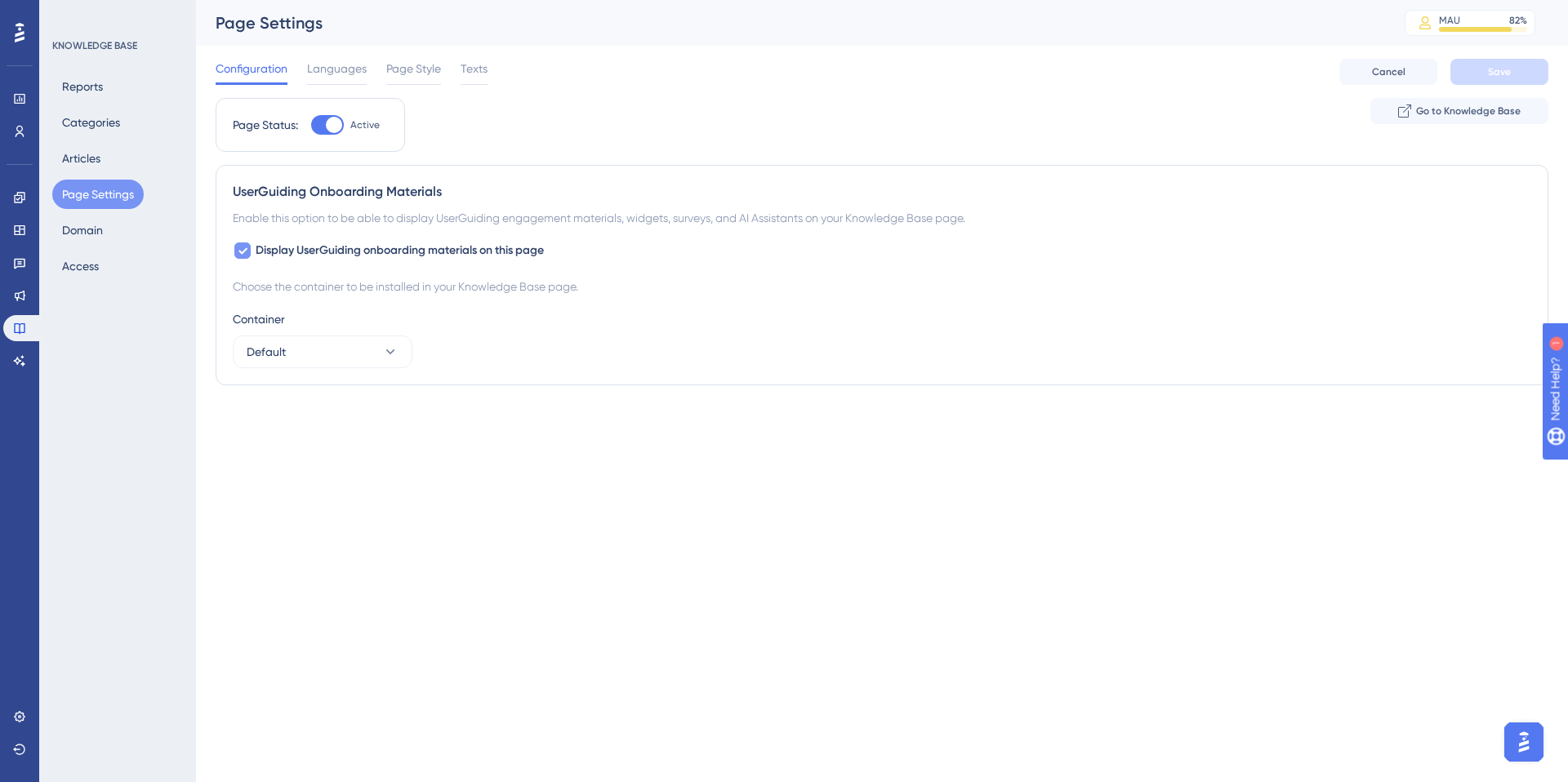
click at [246, 251] on icon at bounding box center [242, 250] width 10 height 13
checkbox input "false"
click at [1509, 73] on span "Save" at bounding box center [1499, 71] width 23 height 13
click at [82, 152] on button "Articles" at bounding box center [81, 158] width 58 height 29
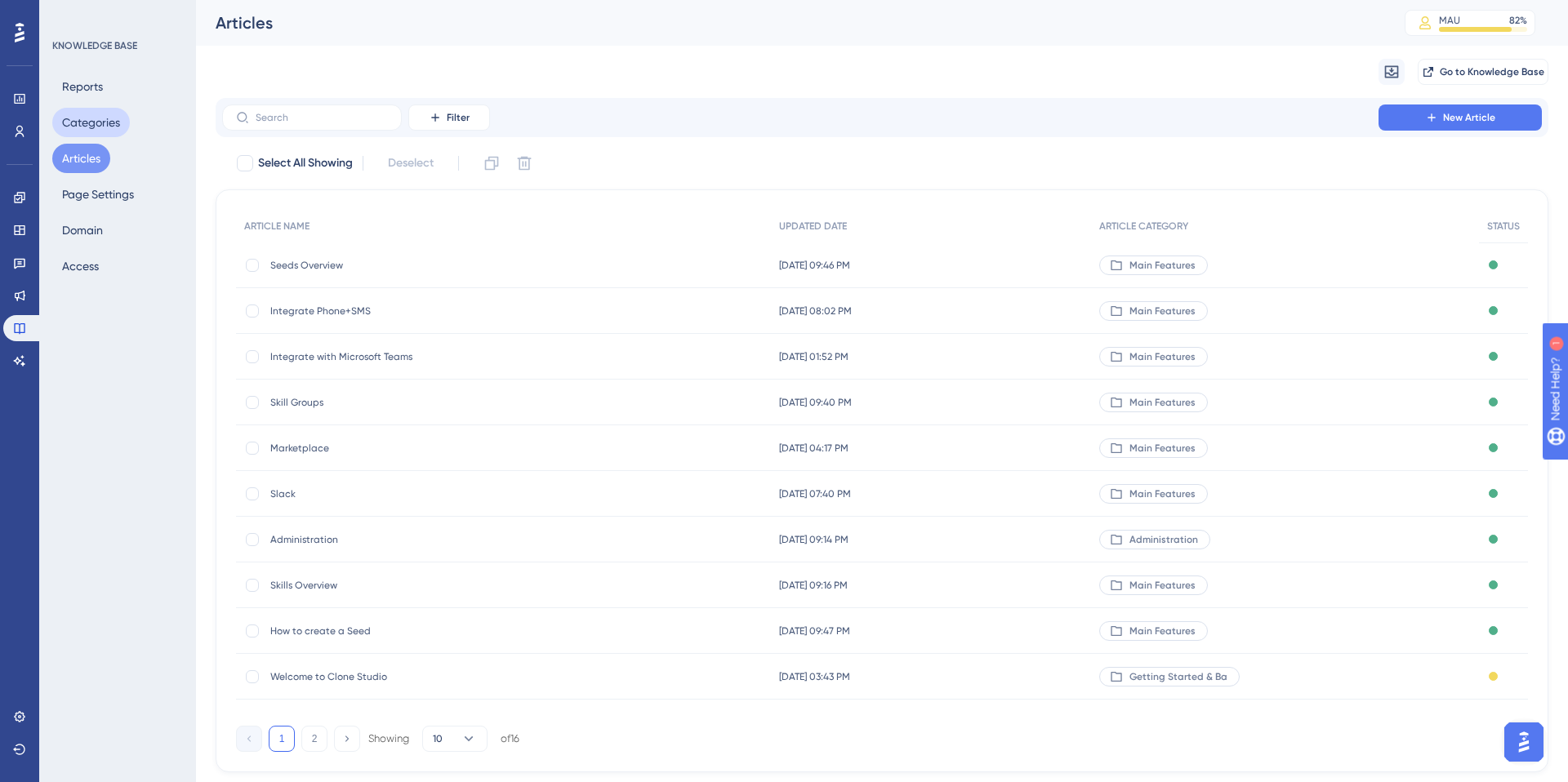
click at [107, 119] on button "Categories" at bounding box center [91, 122] width 78 height 29
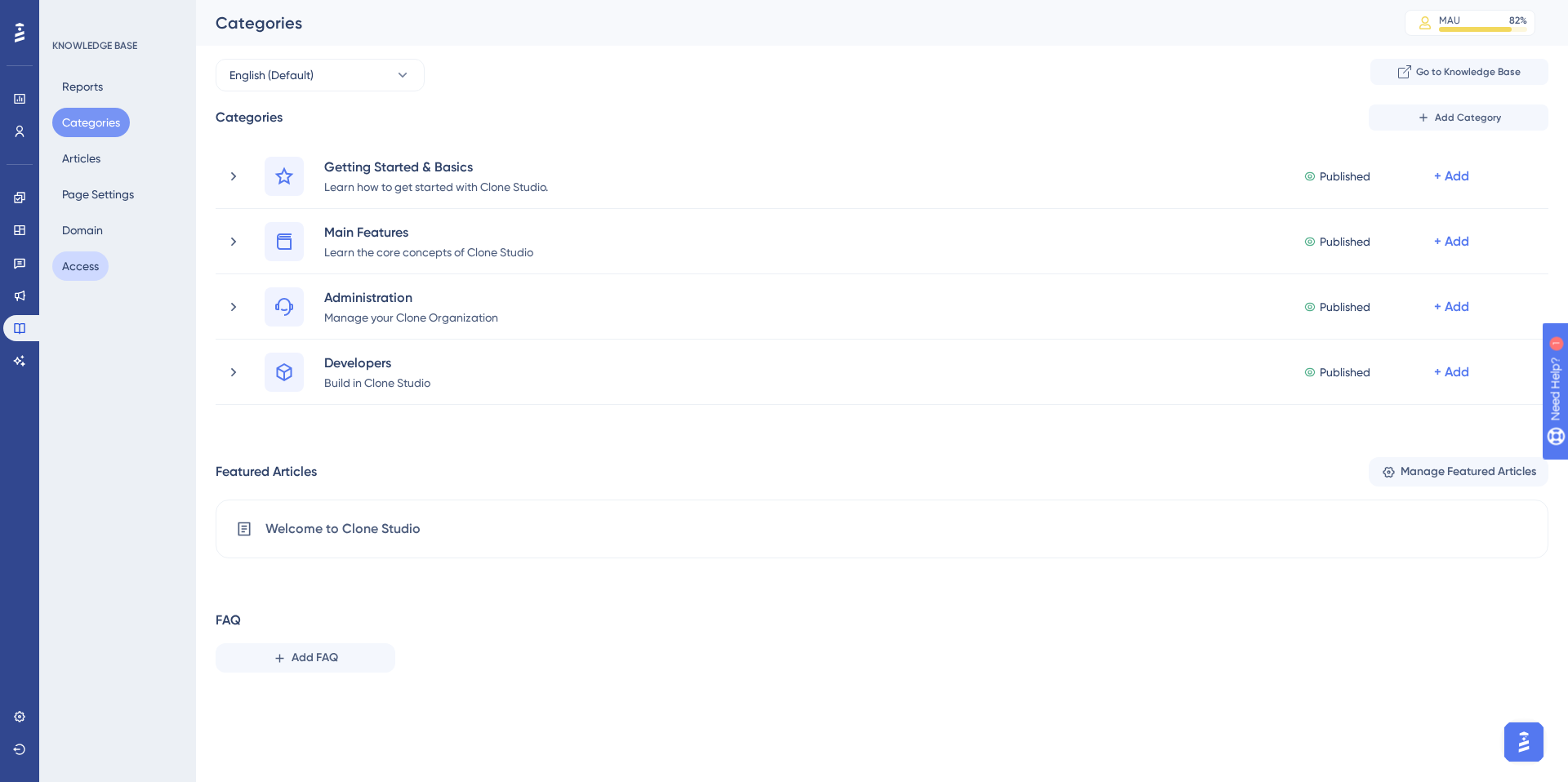
click at [77, 268] on button "Access" at bounding box center [80, 266] width 56 height 29
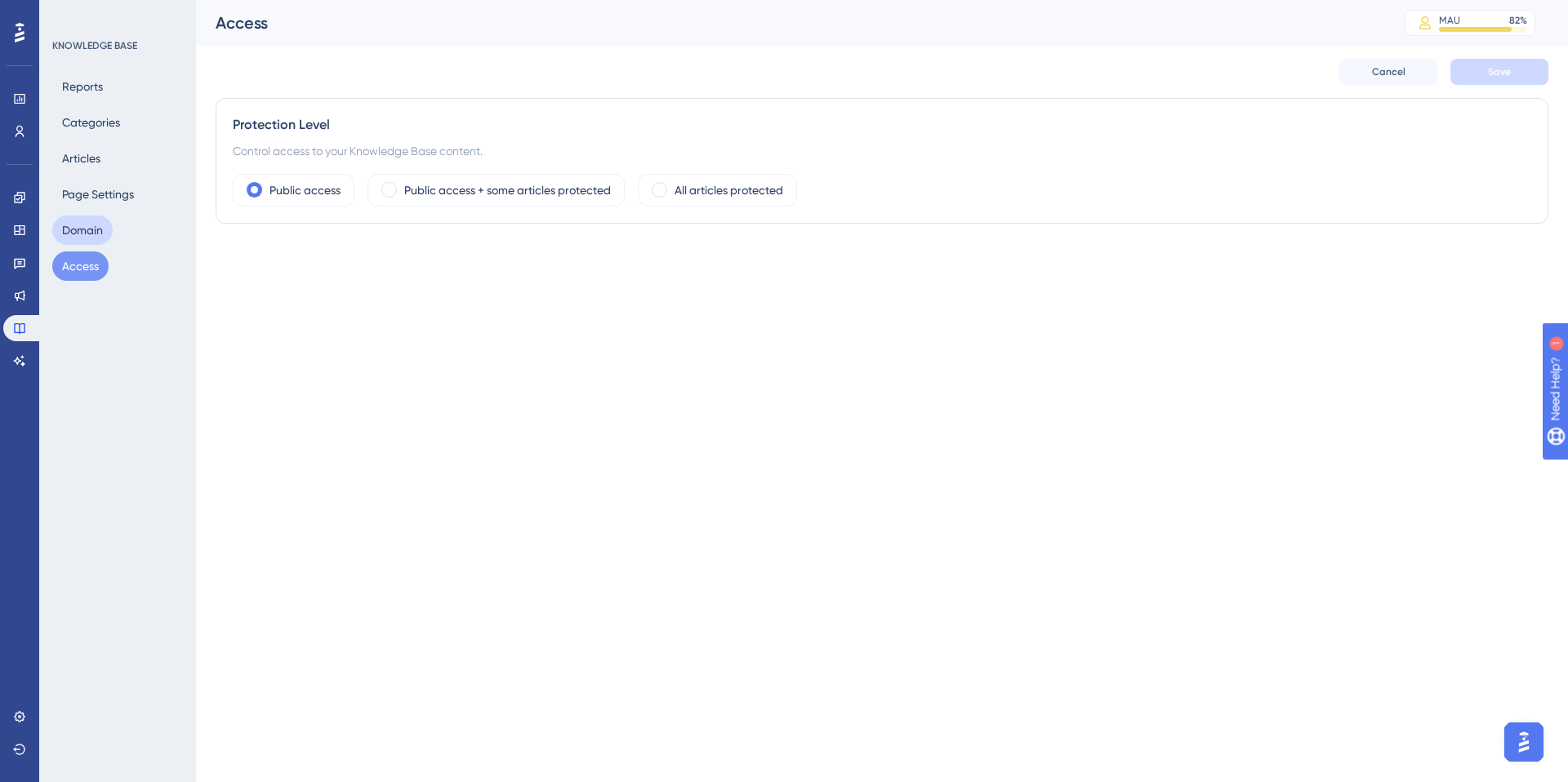
click at [82, 232] on button "Domain" at bounding box center [82, 230] width 60 height 29
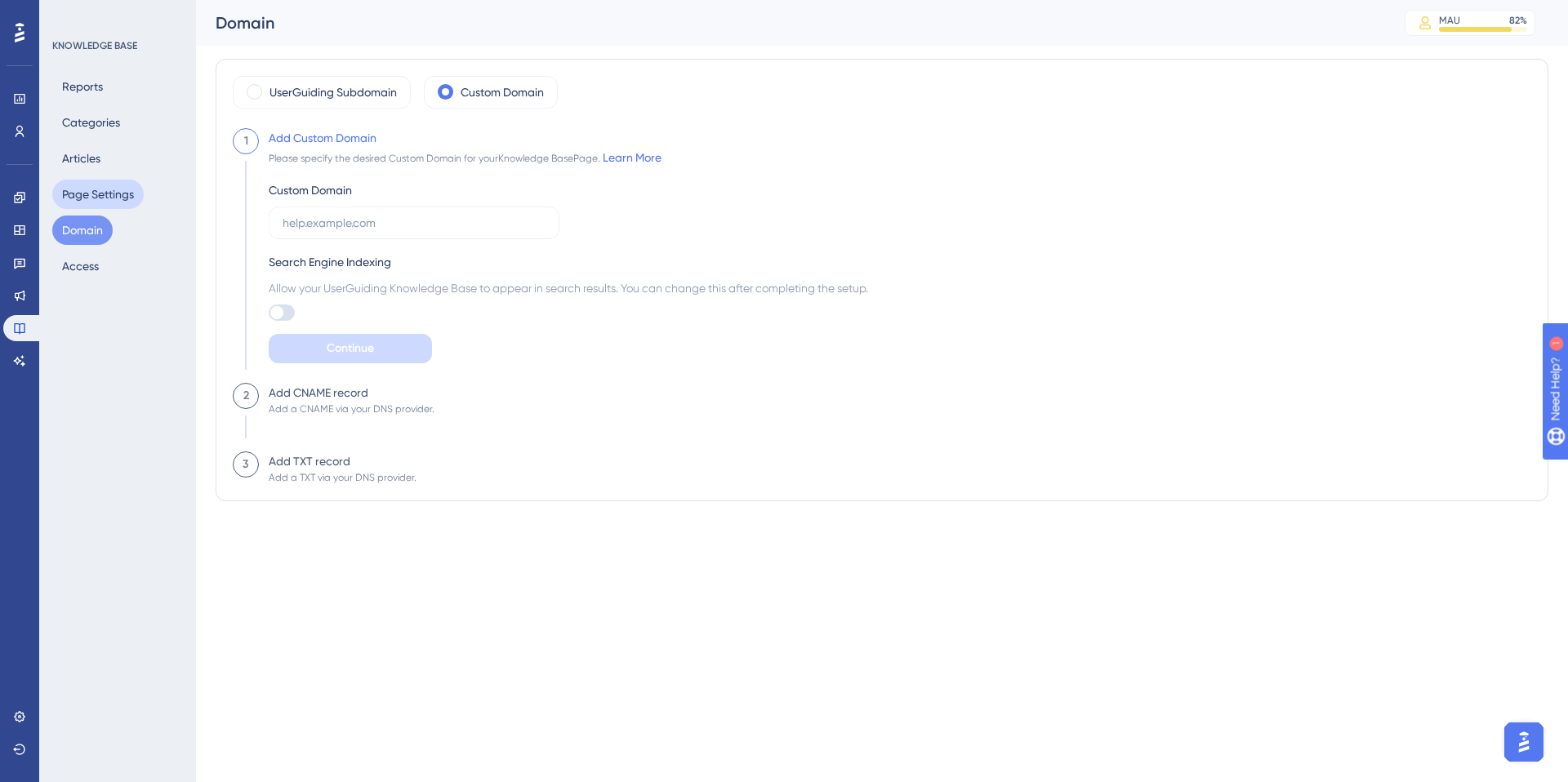
click at [106, 193] on button "Page Settings" at bounding box center [98, 194] width 91 height 29
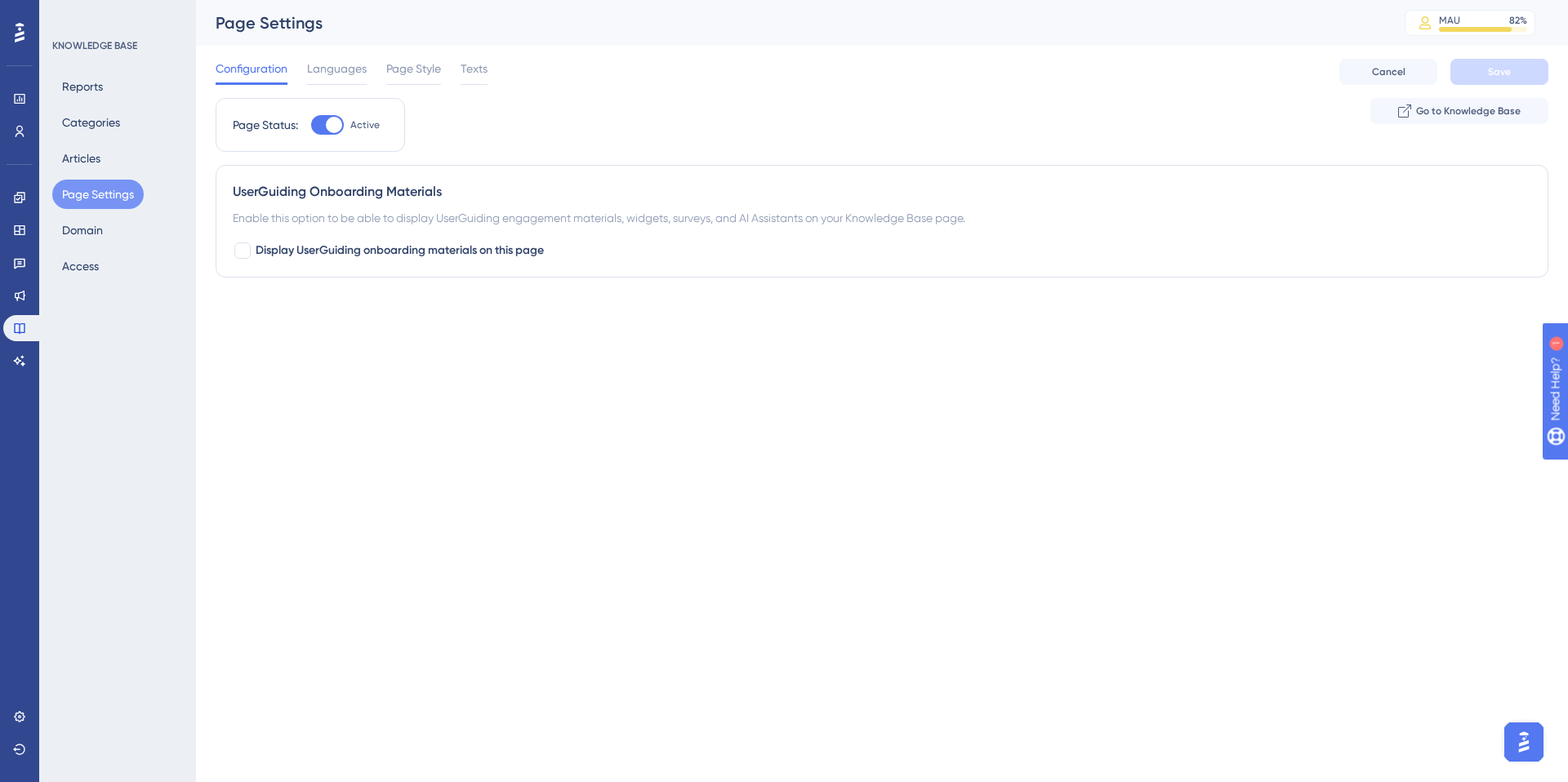
drag, startPoint x: 465, startPoint y: 70, endPoint x: 444, endPoint y: 70, distance: 21.0
click at [465, 70] on span "Texts" at bounding box center [474, 69] width 27 height 19
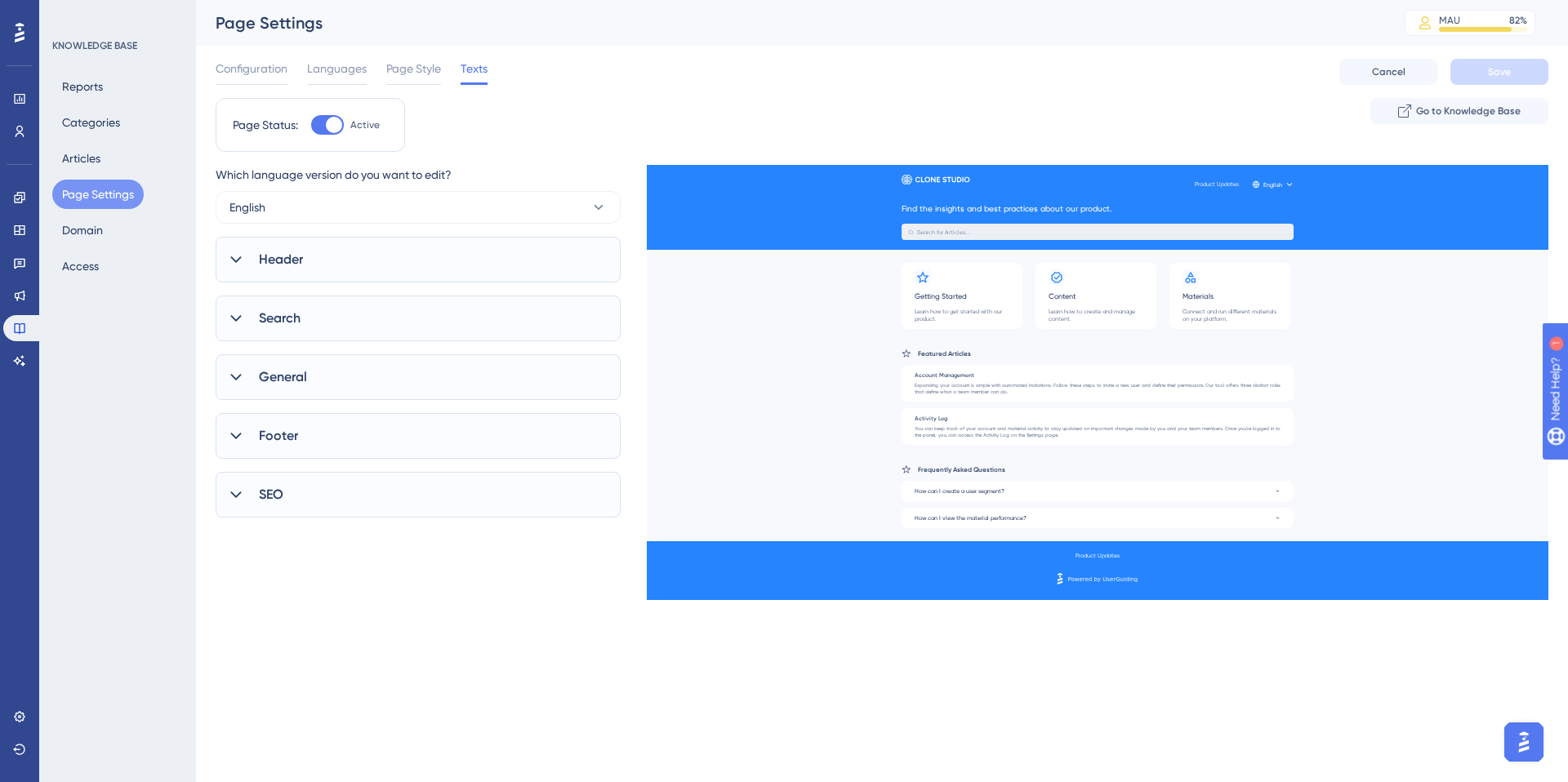
click at [294, 429] on span "Footer" at bounding box center [278, 436] width 39 height 19
click at [335, 621] on div "SEO" at bounding box center [418, 622] width 405 height 46
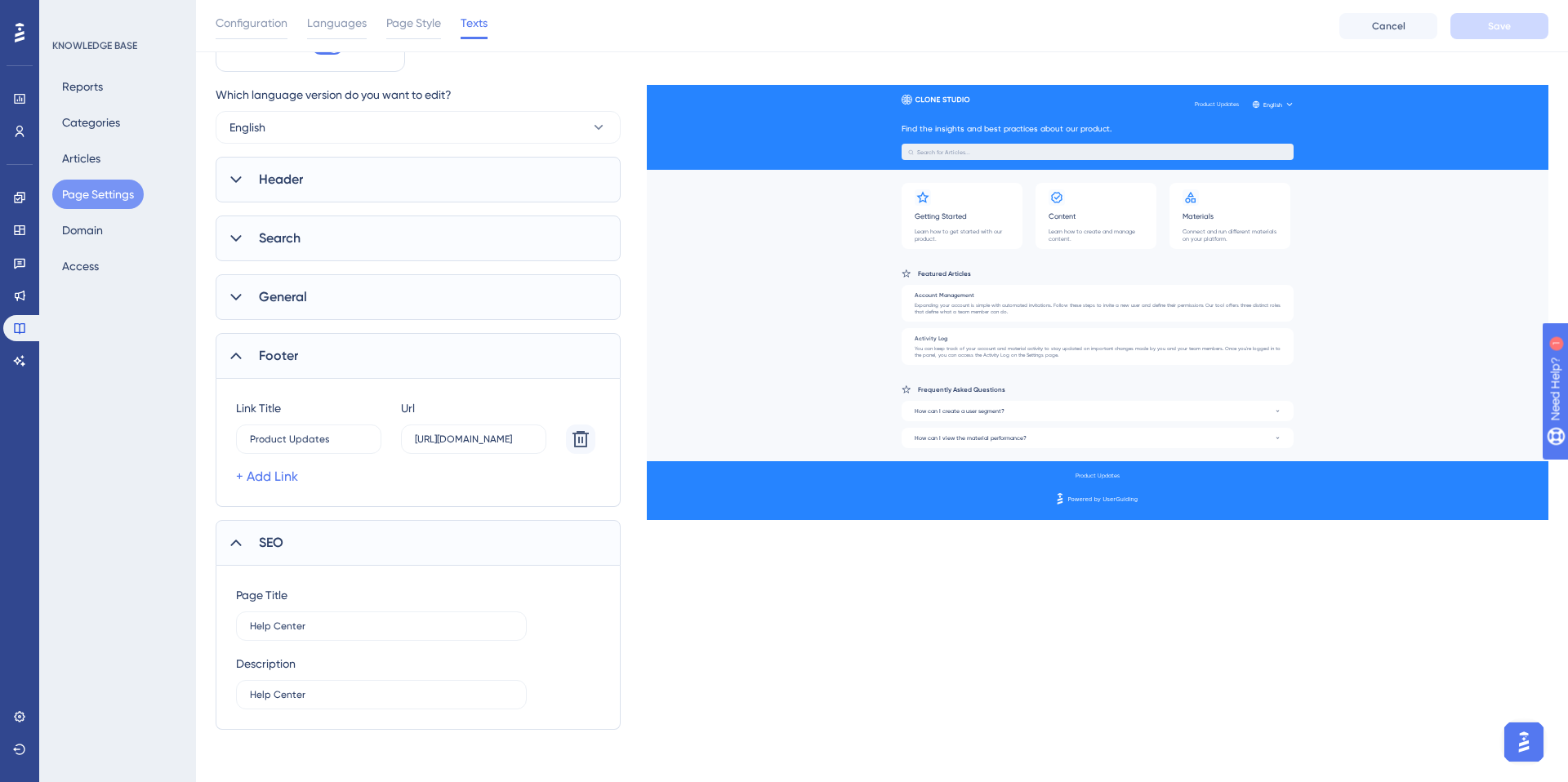
click at [288, 298] on span "General" at bounding box center [283, 297] width 48 height 19
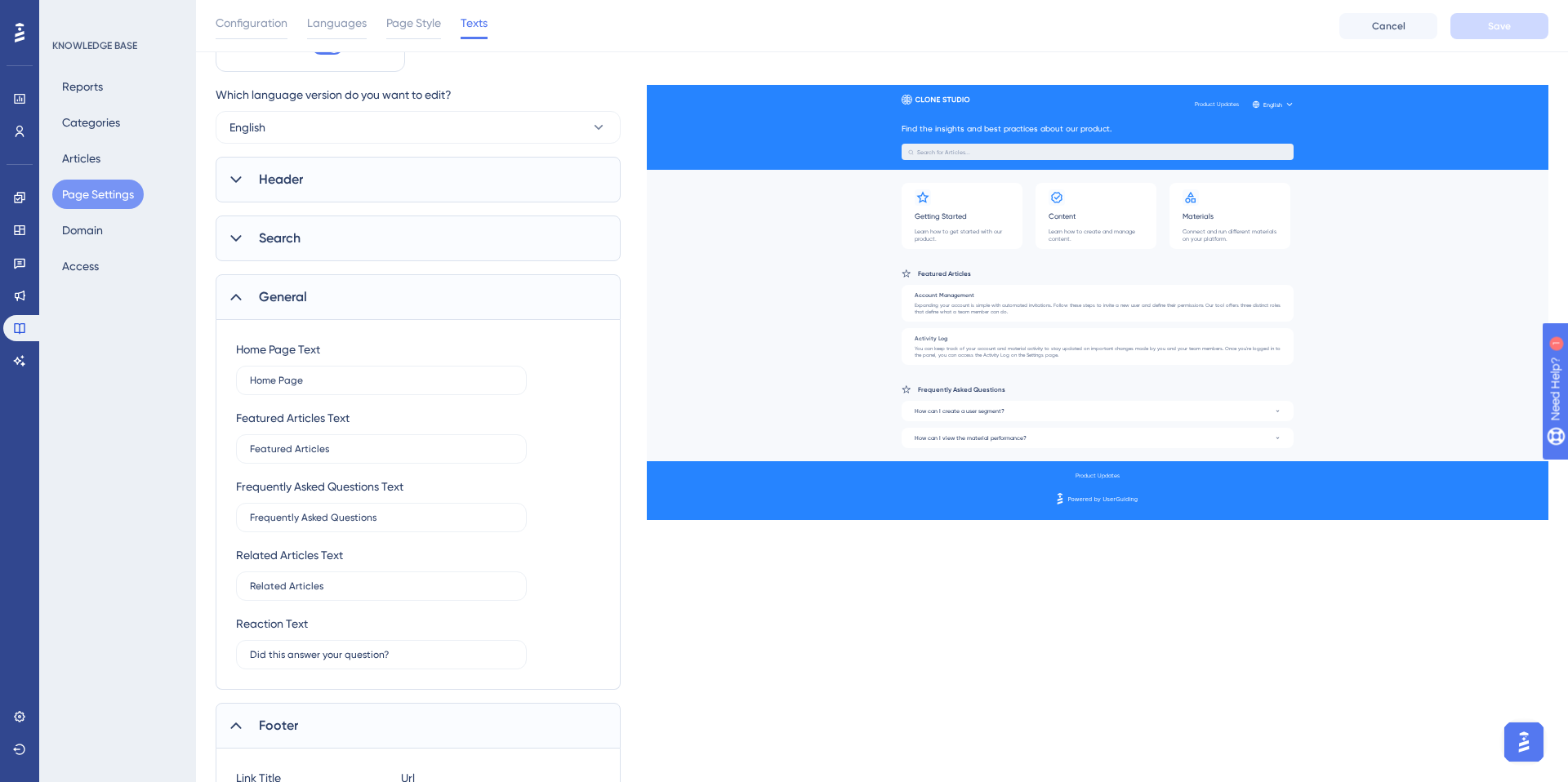
click at [291, 247] on span "Search" at bounding box center [279, 238] width 42 height 19
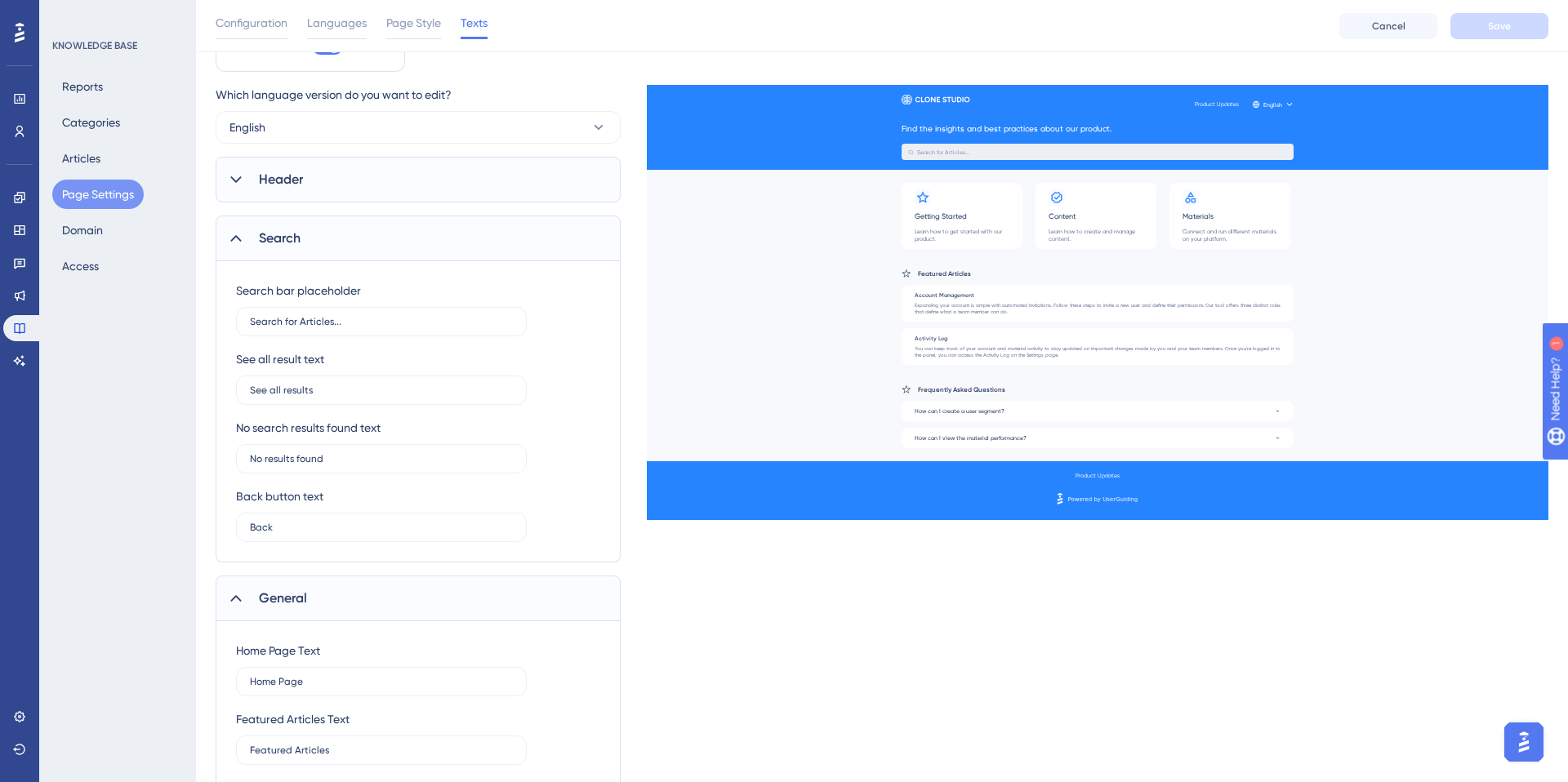
click at [299, 188] on span "Header" at bounding box center [281, 179] width 45 height 19
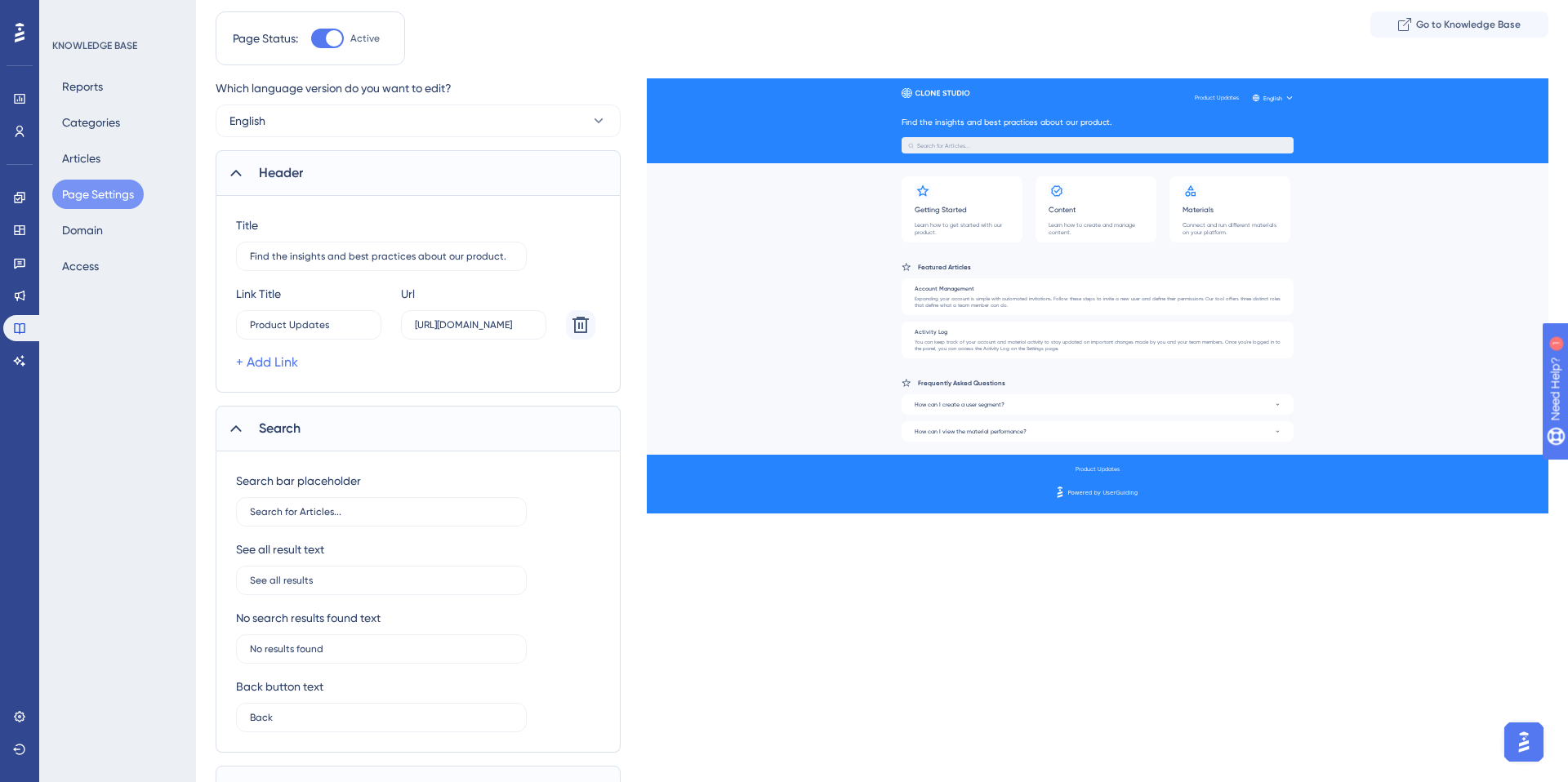
scroll to position [0, 0]
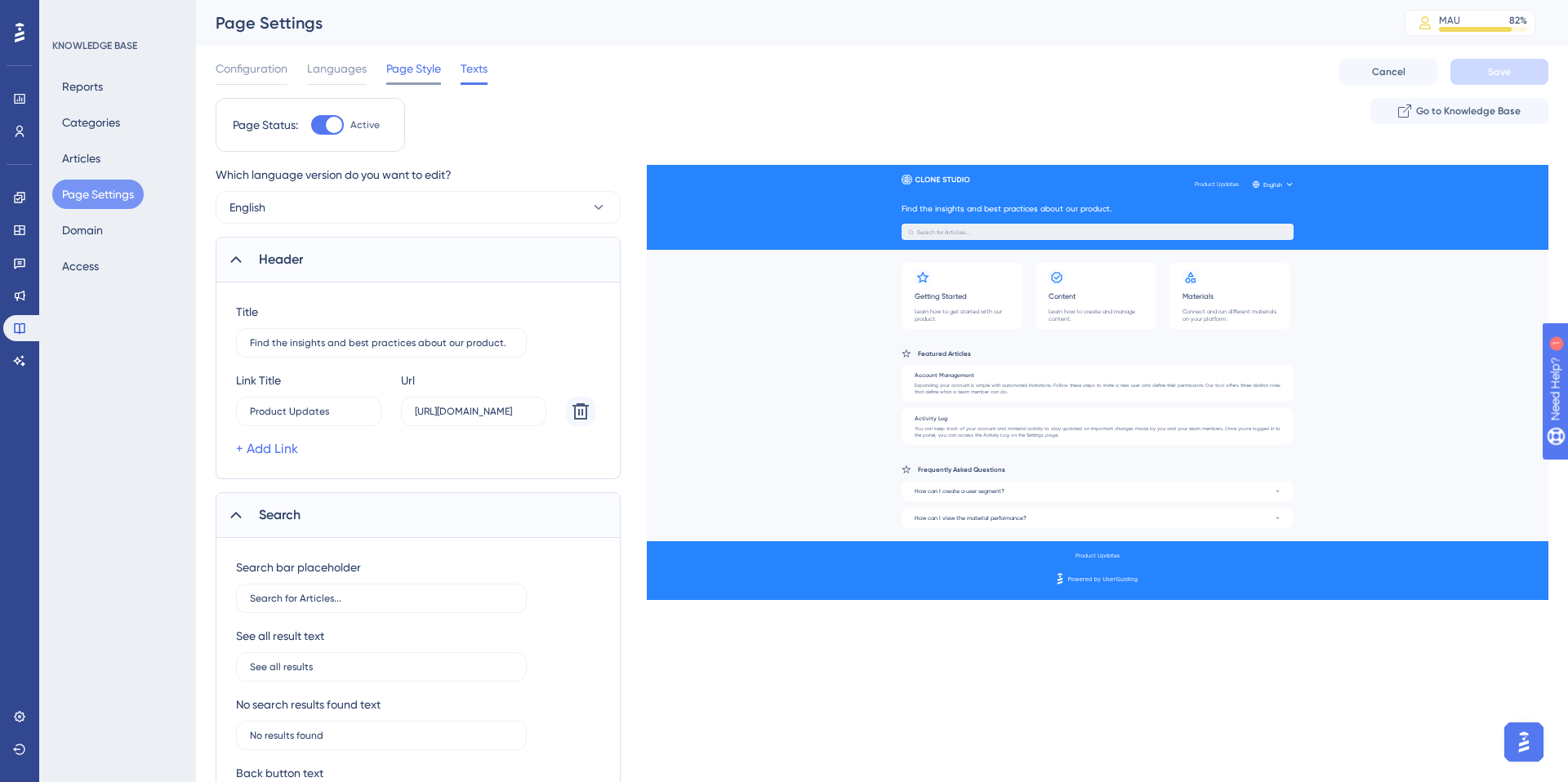
click at [422, 69] on span "Page Style" at bounding box center [414, 69] width 54 height 19
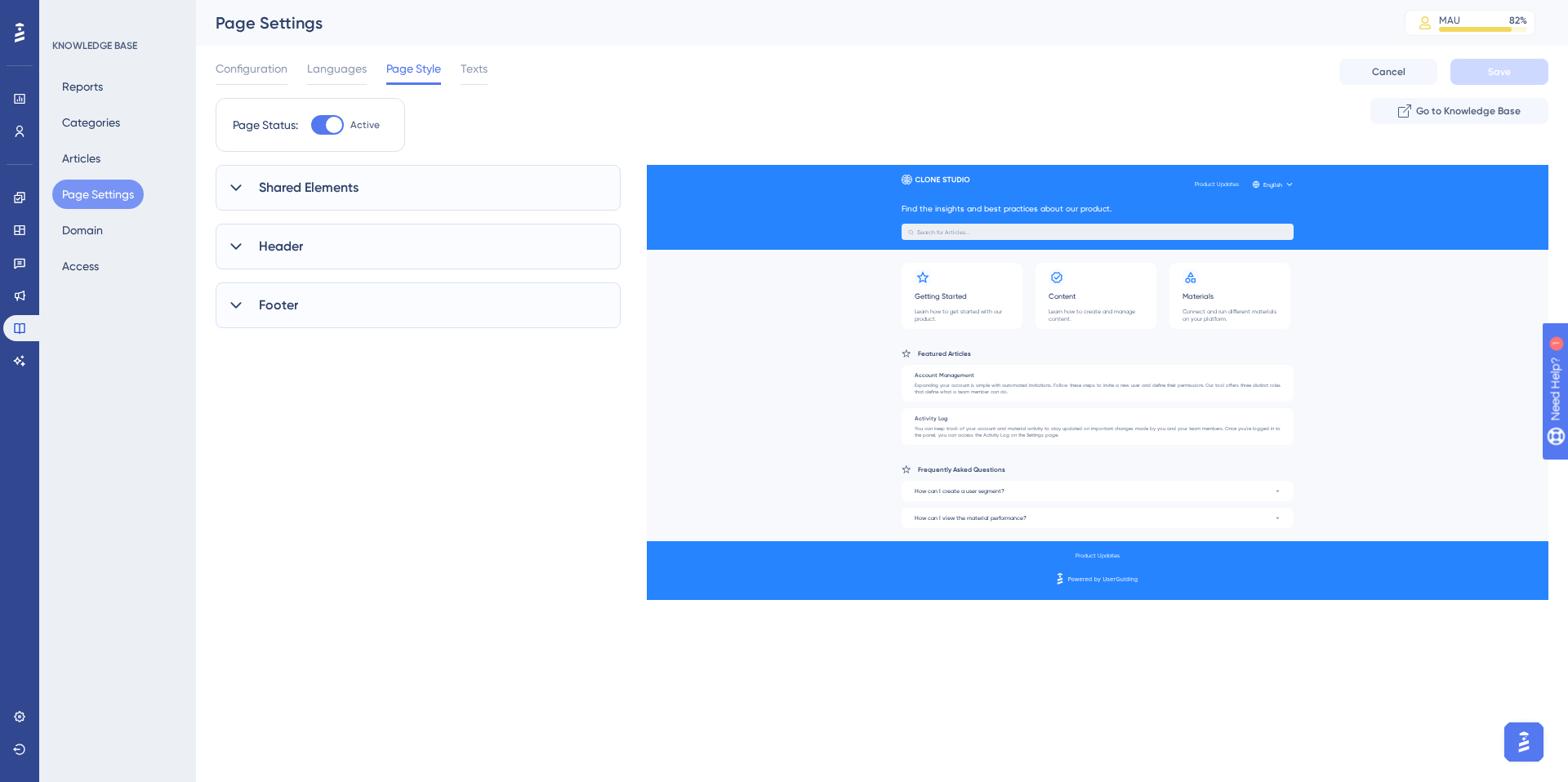
click at [266, 319] on div "Footer" at bounding box center [418, 305] width 405 height 46
click at [281, 248] on span "Header" at bounding box center [281, 246] width 45 height 19
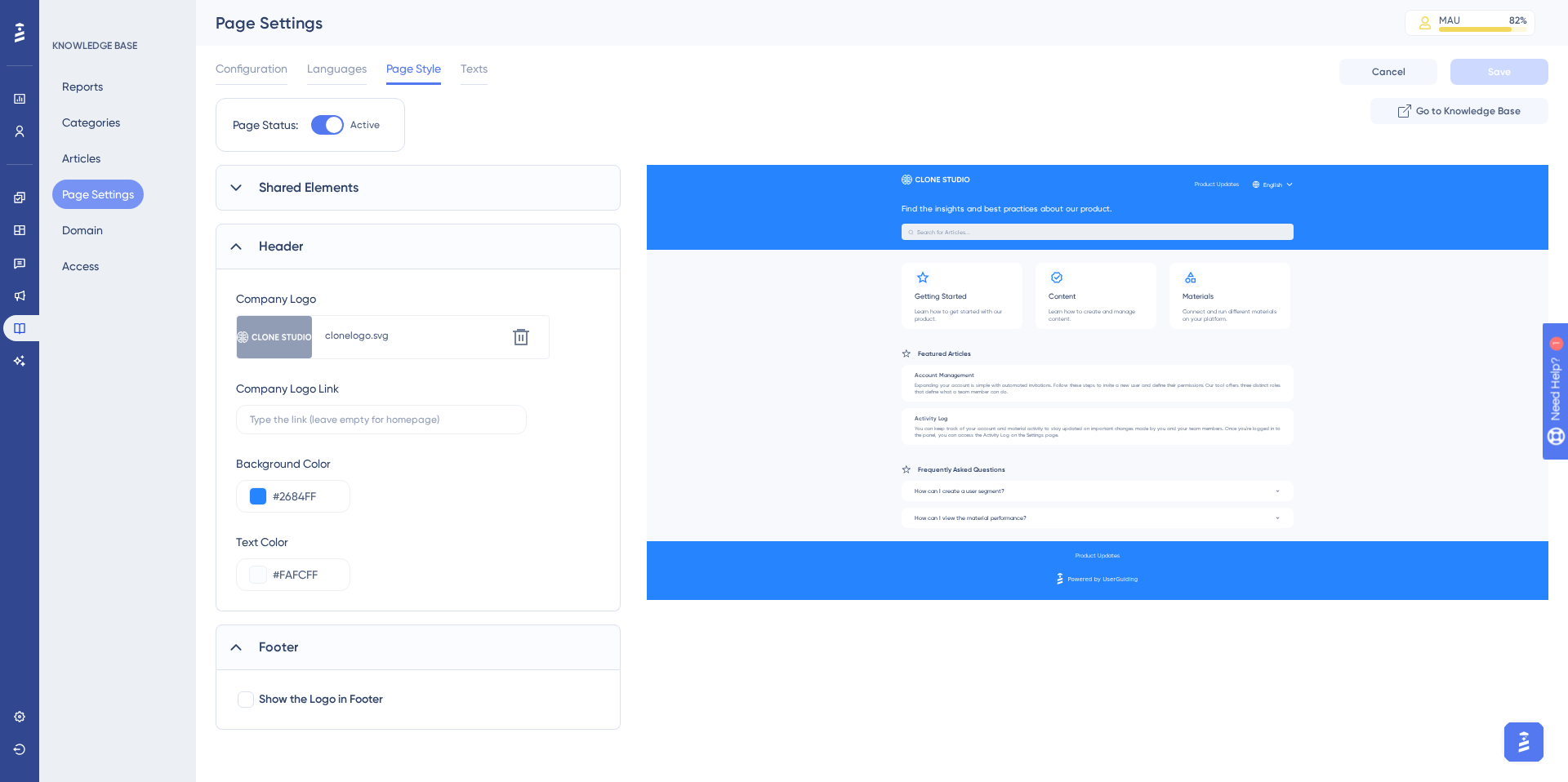
click at [296, 202] on div "Shared Elements" at bounding box center [418, 187] width 405 height 46
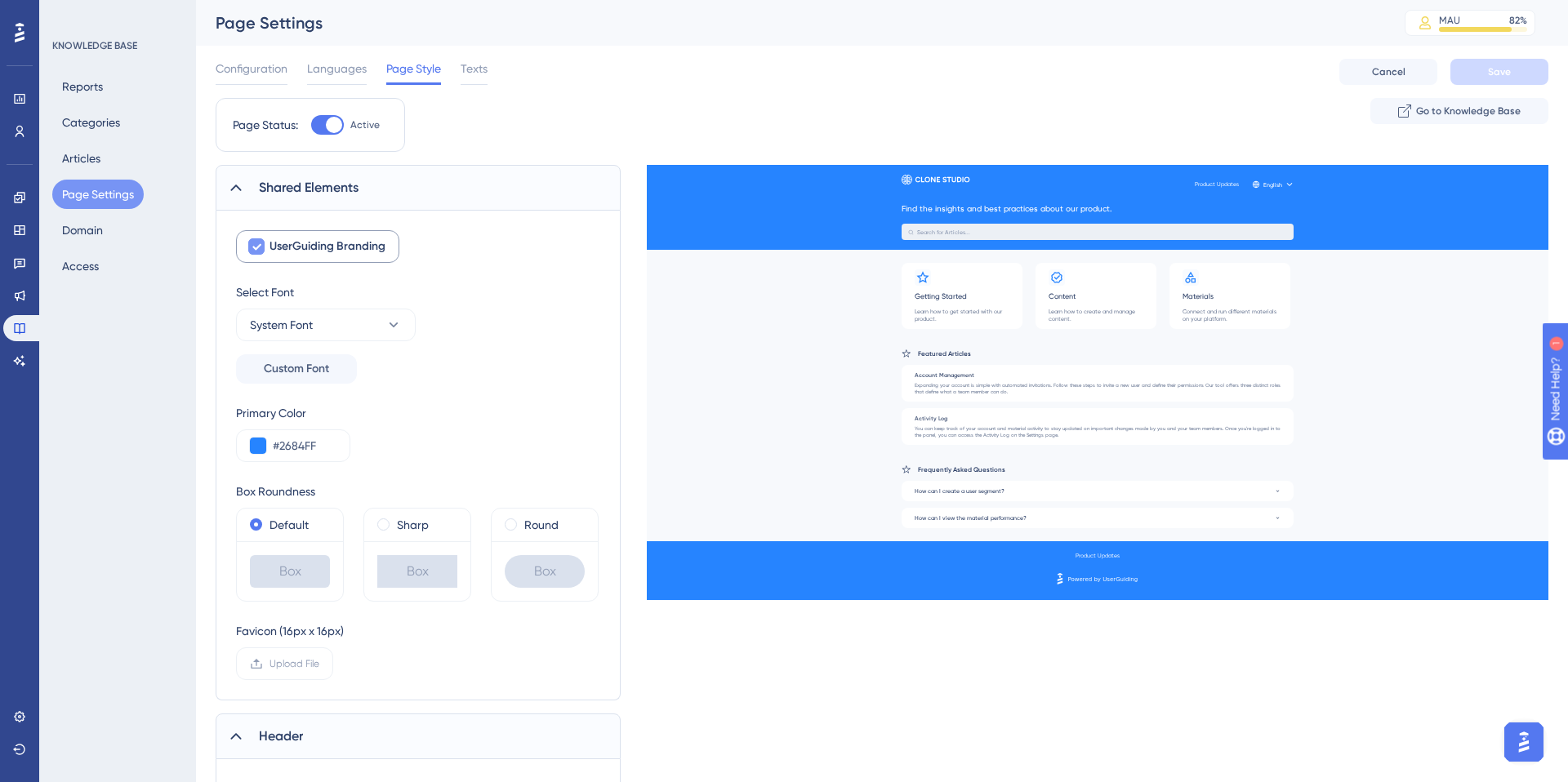
click at [261, 246] on icon at bounding box center [257, 246] width 10 height 13
checkbox input "false"
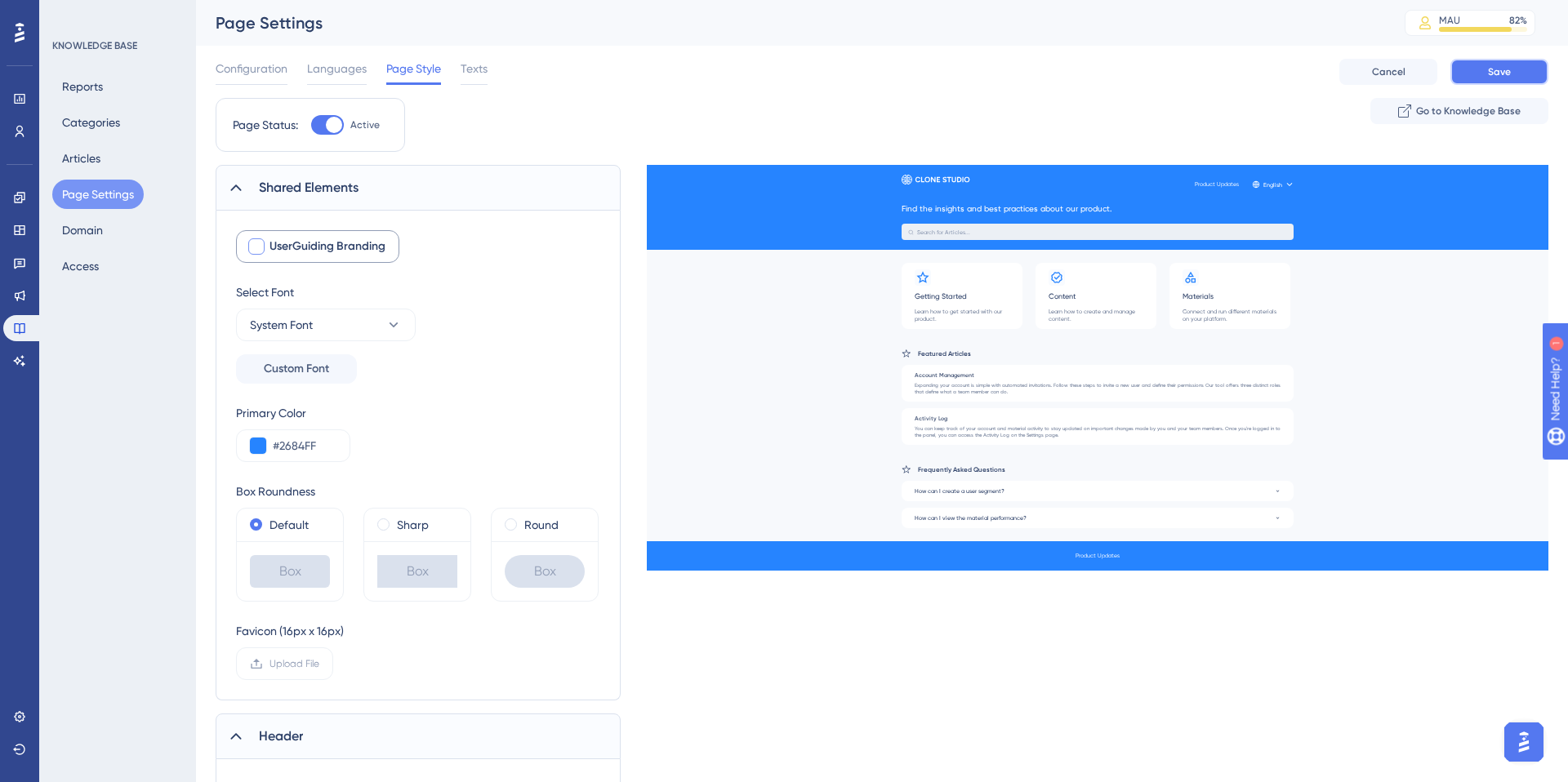
click at [1524, 72] on button "Save" at bounding box center [1499, 72] width 98 height 26
